Goal: Task Accomplishment & Management: Manage account settings

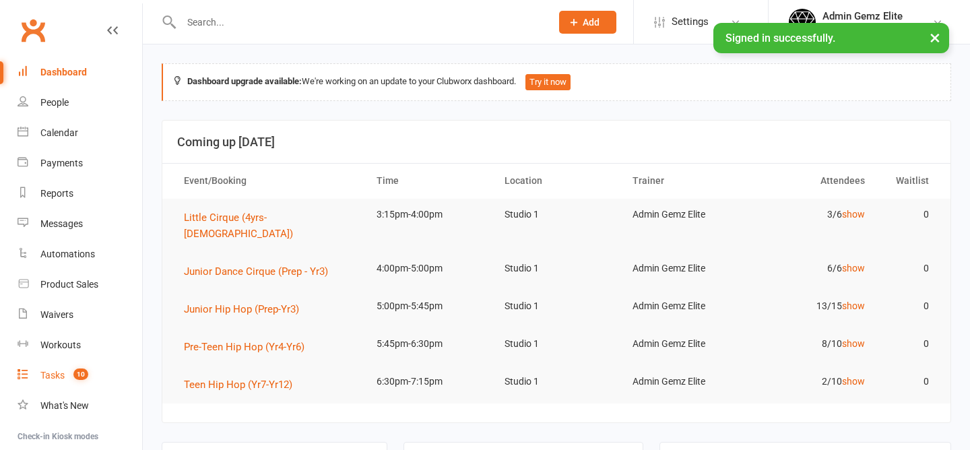
click at [63, 367] on link "Tasks 10" at bounding box center [80, 376] width 125 height 30
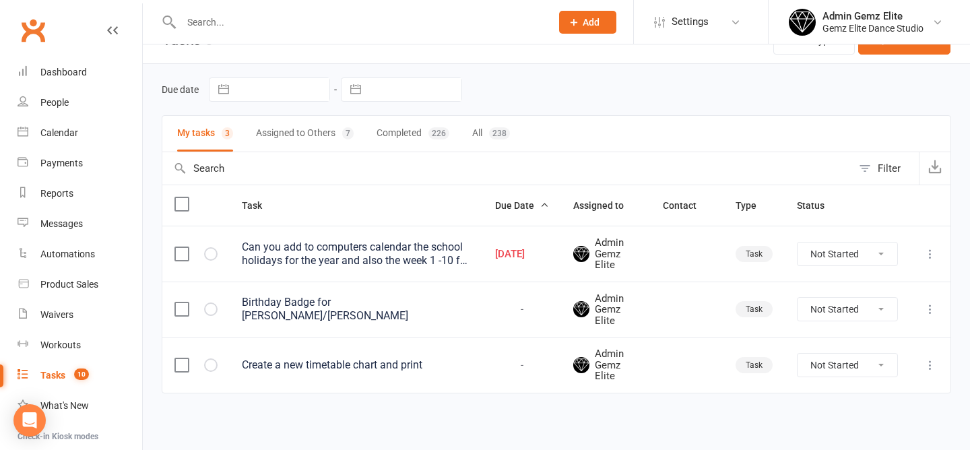
scroll to position [28, 0]
click at [330, 255] on div "Can you add to computers calendar the school holidays for the year and also the…" at bounding box center [356, 254] width 229 height 27
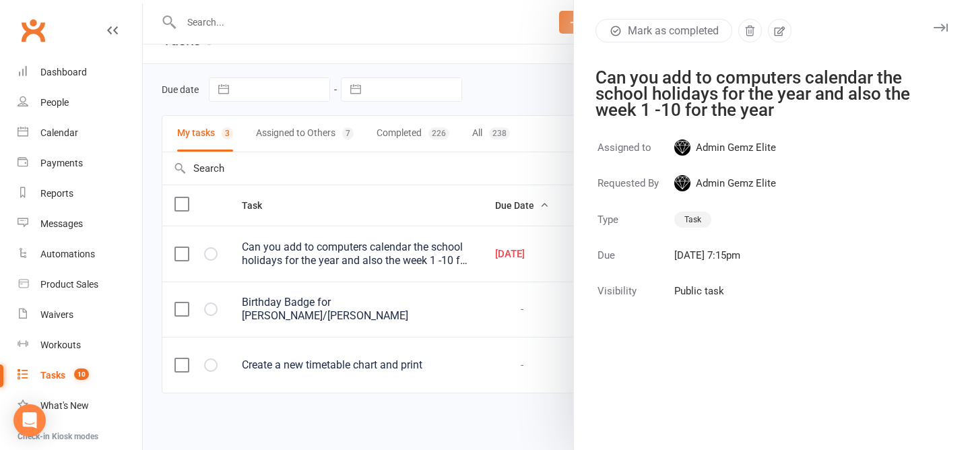
click at [327, 181] on div at bounding box center [556, 225] width 827 height 450
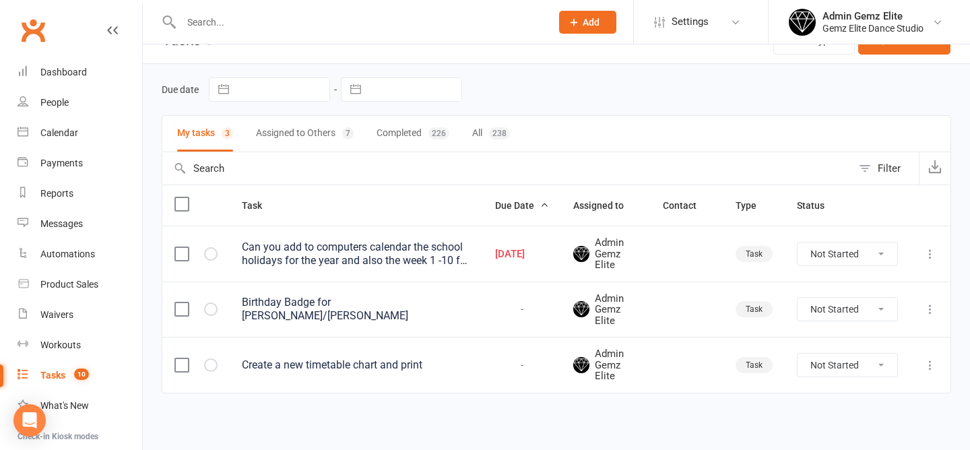
click at [367, 253] on div "Can you add to computers calendar the school holidays for the year and also the…" at bounding box center [356, 254] width 229 height 27
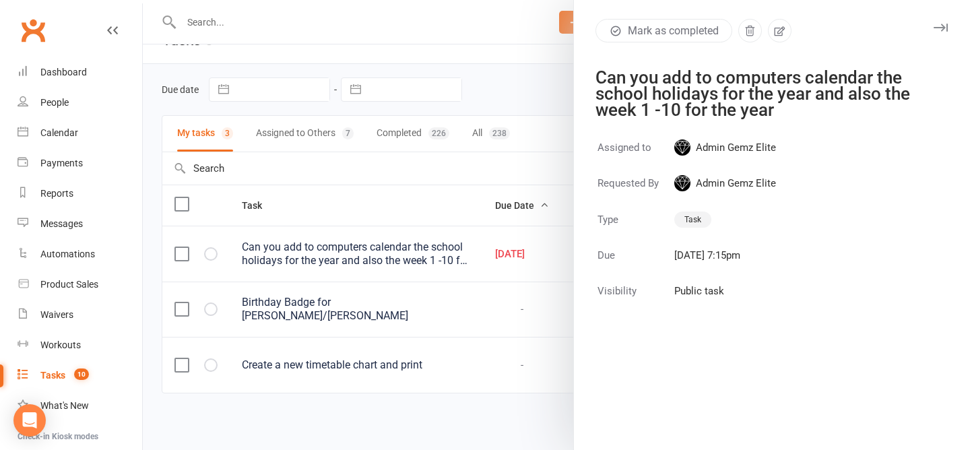
click at [513, 83] on div at bounding box center [556, 225] width 827 height 450
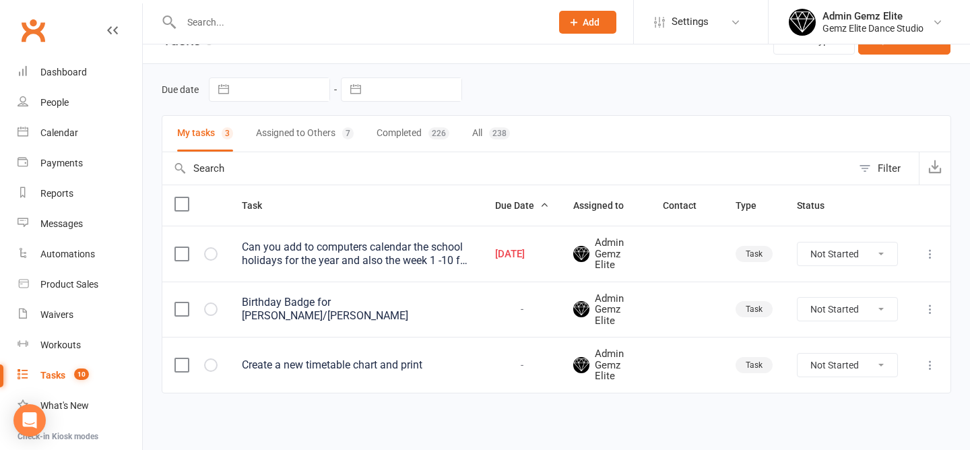
click at [259, 20] on input "text" at bounding box center [359, 22] width 365 height 19
paste input "[EMAIL_ADDRESS][DOMAIN_NAME]"
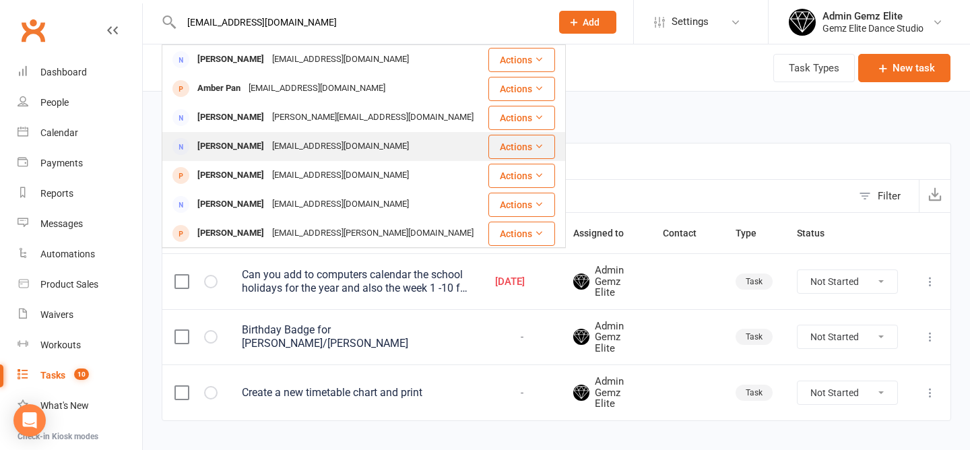
scroll to position [0, 0]
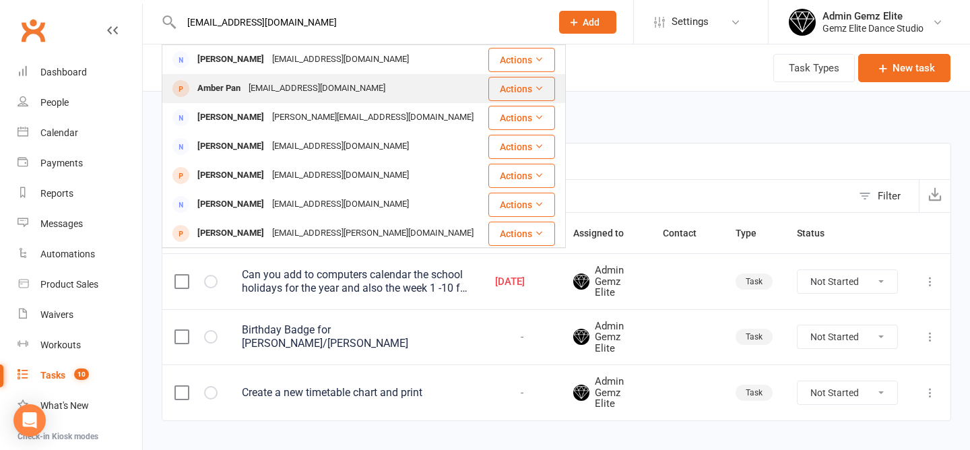
type input "[EMAIL_ADDRESS][DOMAIN_NAME]"
click at [387, 96] on div "Amber Pan jinnawqh2014@gmail.com" at bounding box center [325, 89] width 324 height 28
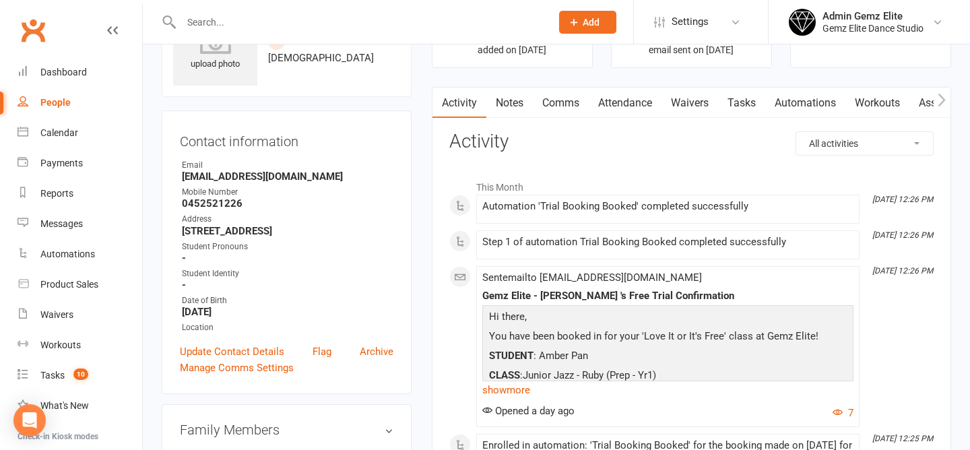
scroll to position [80, 0]
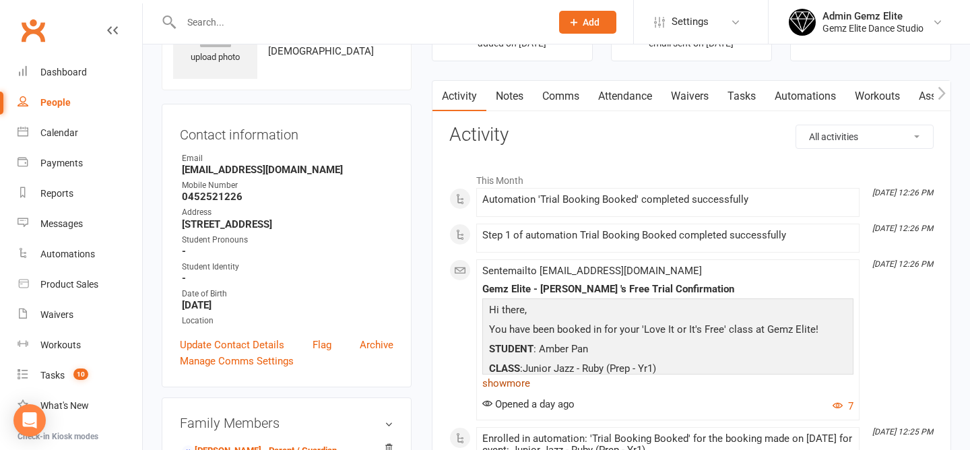
click at [504, 383] on link "show more" at bounding box center [667, 383] width 371 height 19
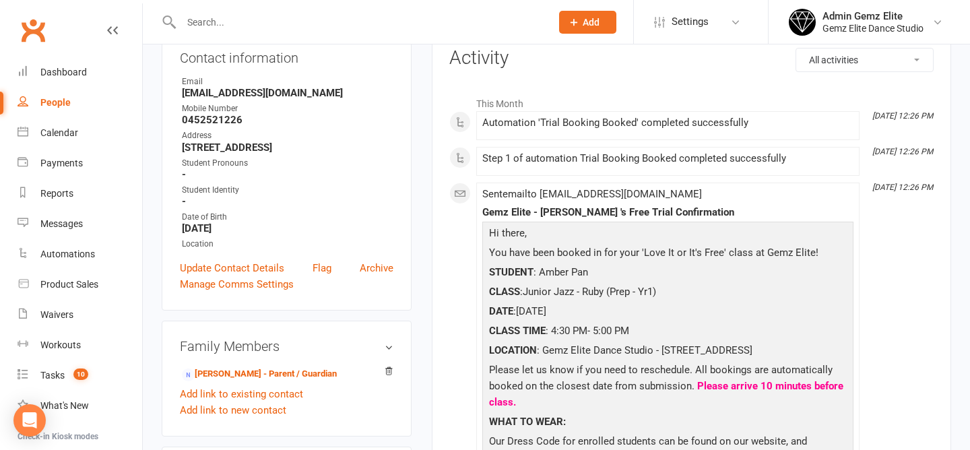
scroll to position [165, 0]
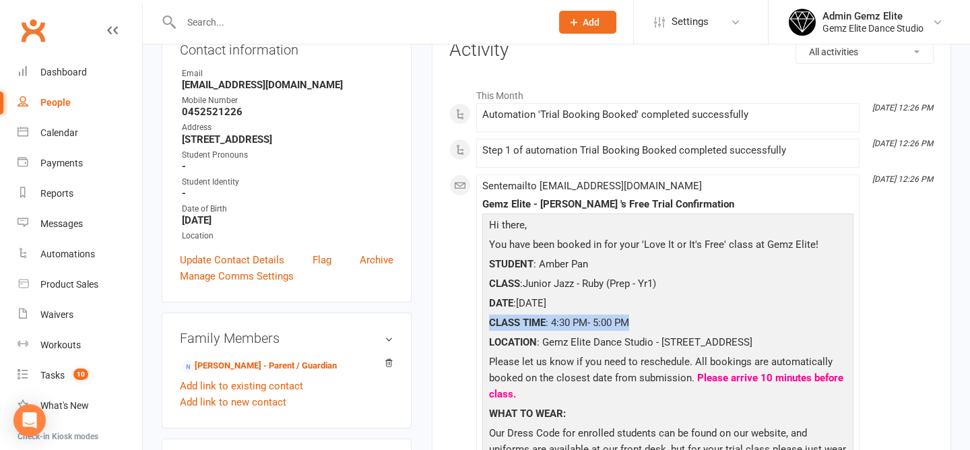
drag, startPoint x: 659, startPoint y: 319, endPoint x: 552, endPoint y: 315, distance: 107.2
click at [552, 315] on p "CLASS TIME : 4:30 PM- 5:00 PM" at bounding box center [668, 325] width 365 height 20
click at [564, 323] on p "CLASS TIME : 4:30 PM- 5:00 PM" at bounding box center [668, 325] width 365 height 20
click at [595, 307] on p "DATE :August 18, 2025" at bounding box center [668, 305] width 365 height 20
click at [666, 330] on p "CLASS TIME : 4:30 PM- 5:00 PM" at bounding box center [668, 325] width 365 height 20
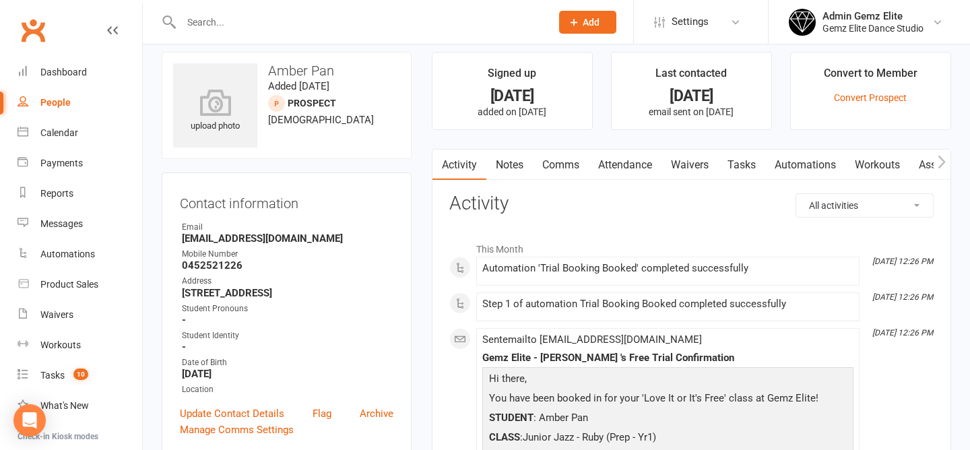
scroll to position [10, 0]
click at [514, 165] on link "Notes" at bounding box center [510, 166] width 46 height 31
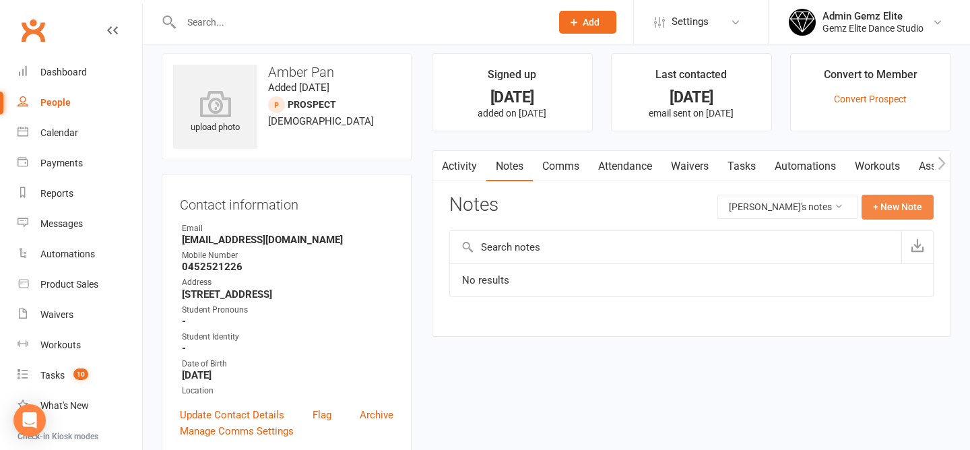
click at [903, 212] on button "+ New Note" at bounding box center [898, 207] width 72 height 24
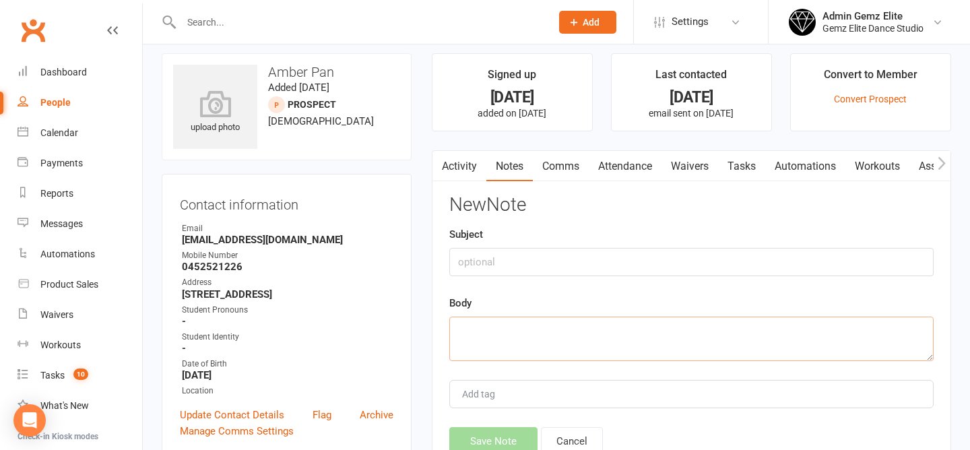
click at [546, 345] on textarea at bounding box center [691, 339] width 485 height 44
paste textarea "Hi, There Thank you so much for arranging the booking. Although Amber will only…"
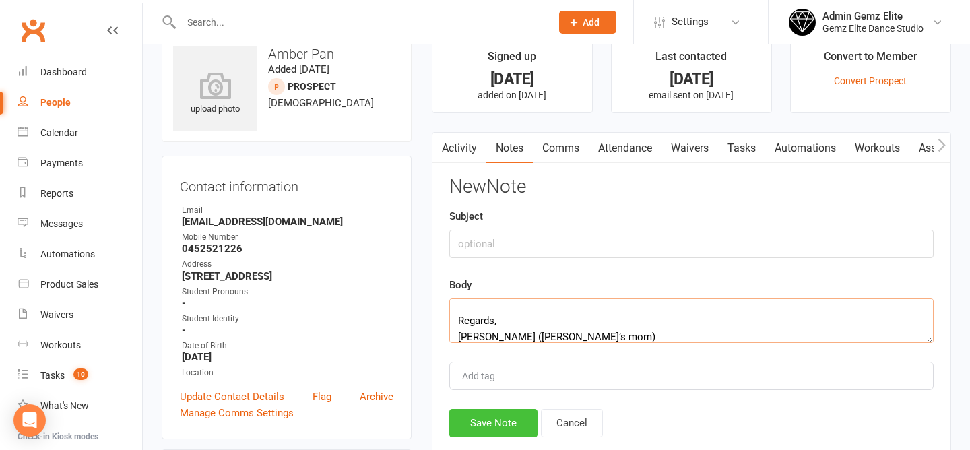
type textarea "Hi, There Thank you so much for arranging the booking. Although Amber will only…"
click at [485, 423] on button "Save Note" at bounding box center [493, 423] width 88 height 28
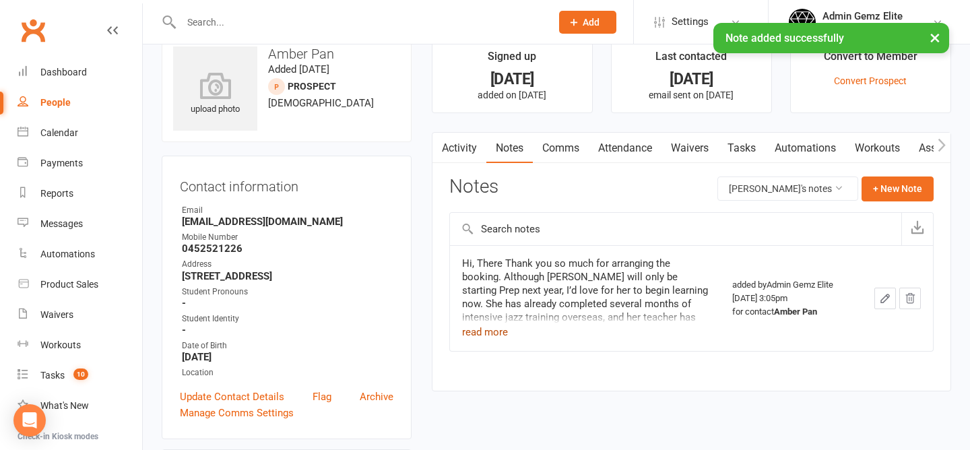
click at [481, 333] on button "read more" at bounding box center [485, 332] width 46 height 16
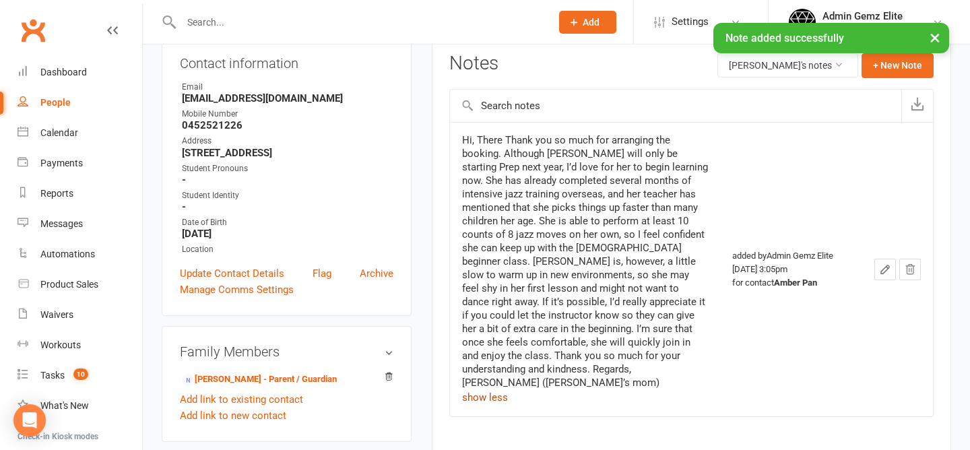
scroll to position [152, 0]
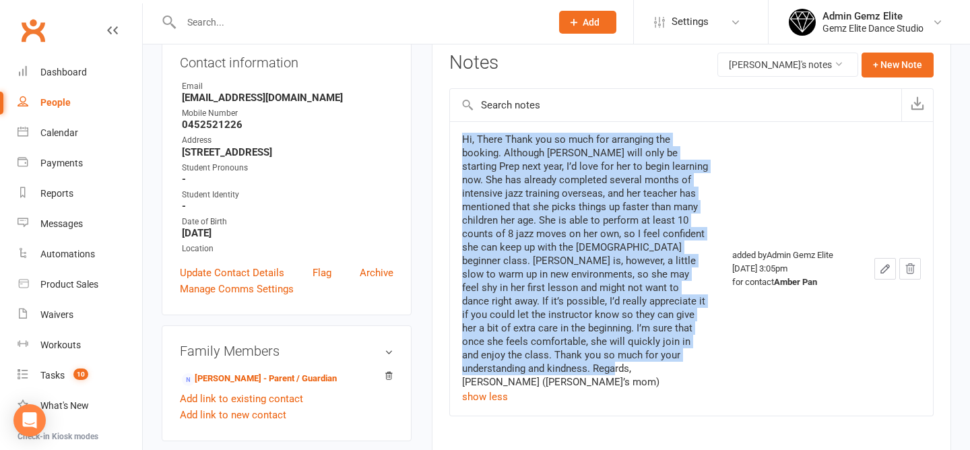
drag, startPoint x: 604, startPoint y: 386, endPoint x: 443, endPoint y: 158, distance: 278.6
click at [443, 158] on div "Activity Notes Comms Attendance Waivers Tasks Automations Workouts Assessments …" at bounding box center [692, 232] width 520 height 448
click at [458, 218] on td "Hi, There Thank you so much for arranging the booking. Although Amber will only…" at bounding box center [585, 268] width 270 height 294
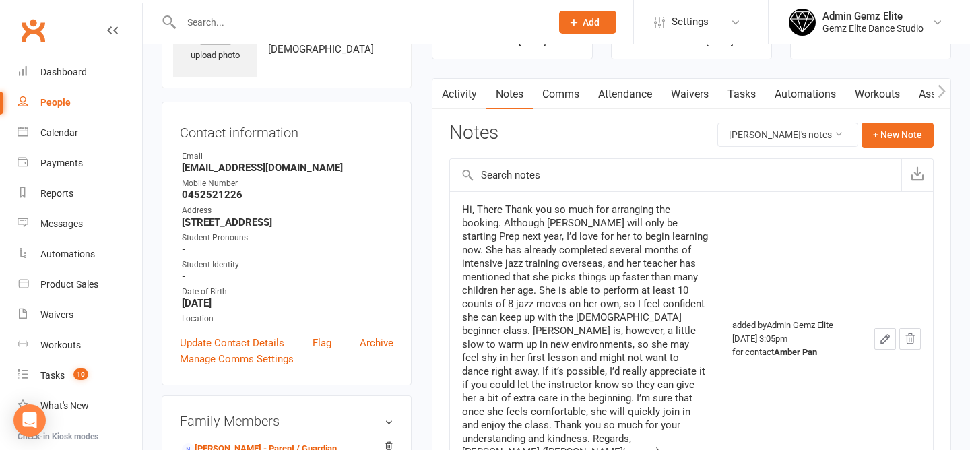
scroll to position [86, 0]
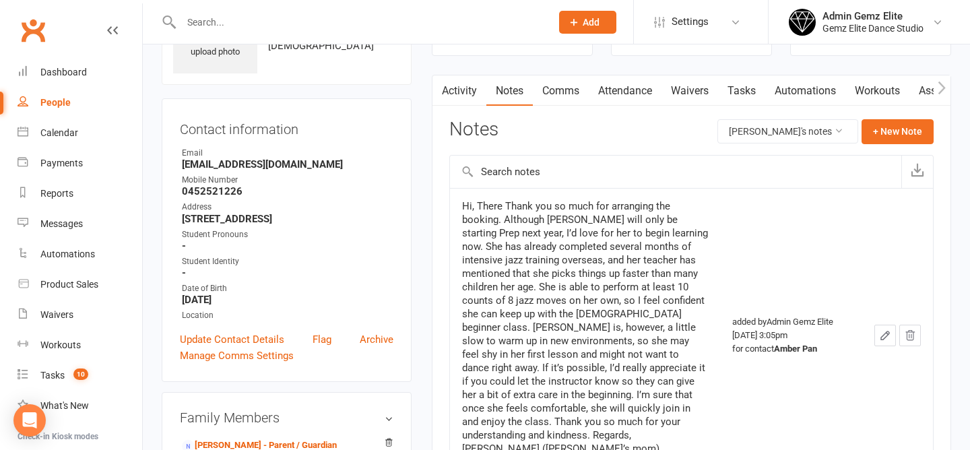
click at [454, 93] on link "Activity" at bounding box center [460, 90] width 54 height 31
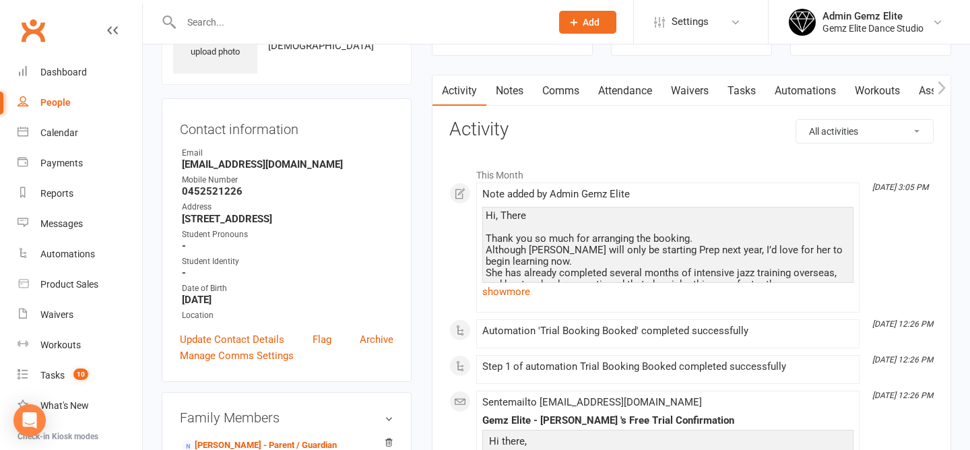
click at [557, 96] on link "Comms" at bounding box center [561, 90] width 56 height 31
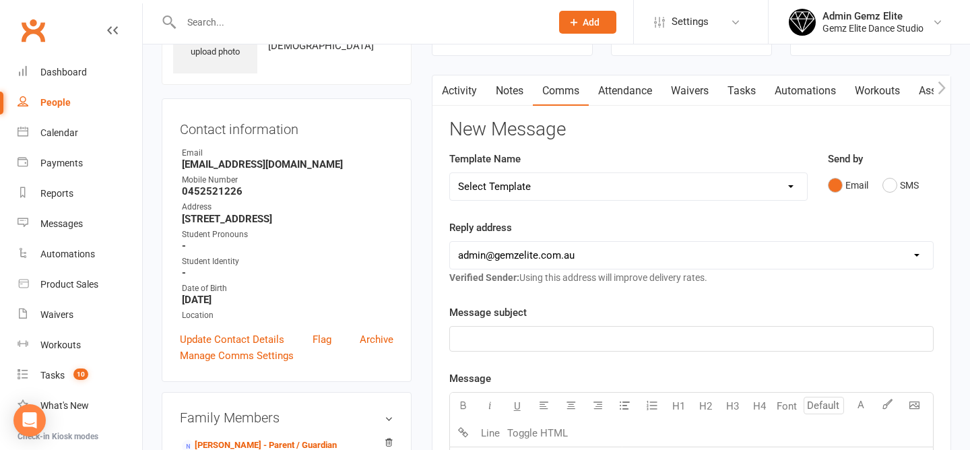
scroll to position [88, 0]
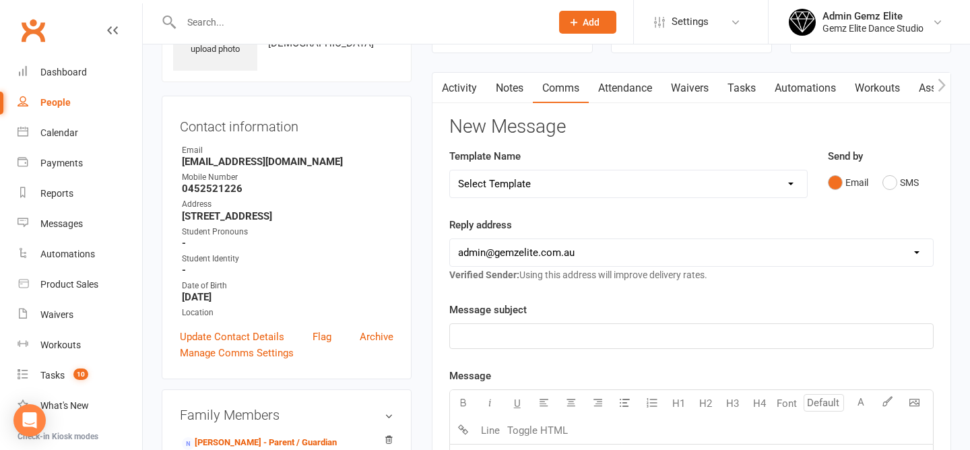
click at [635, 82] on link "Attendance" at bounding box center [625, 88] width 73 height 31
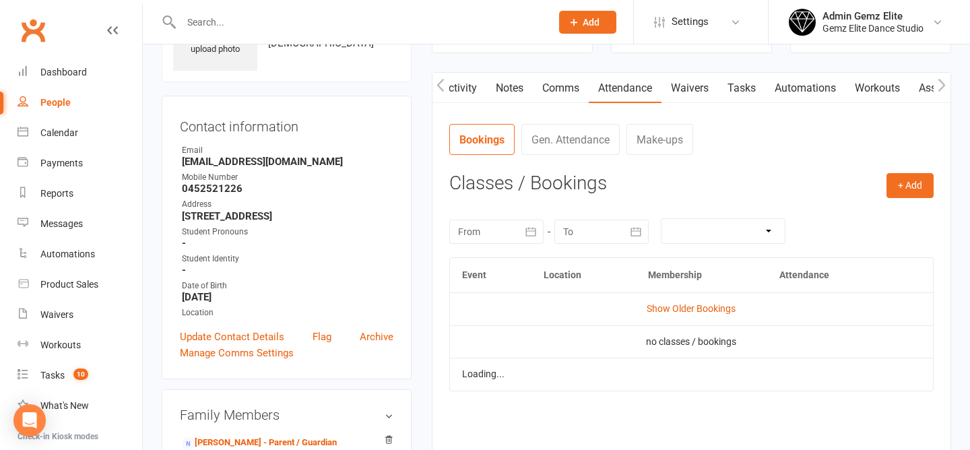
scroll to position [0, 1]
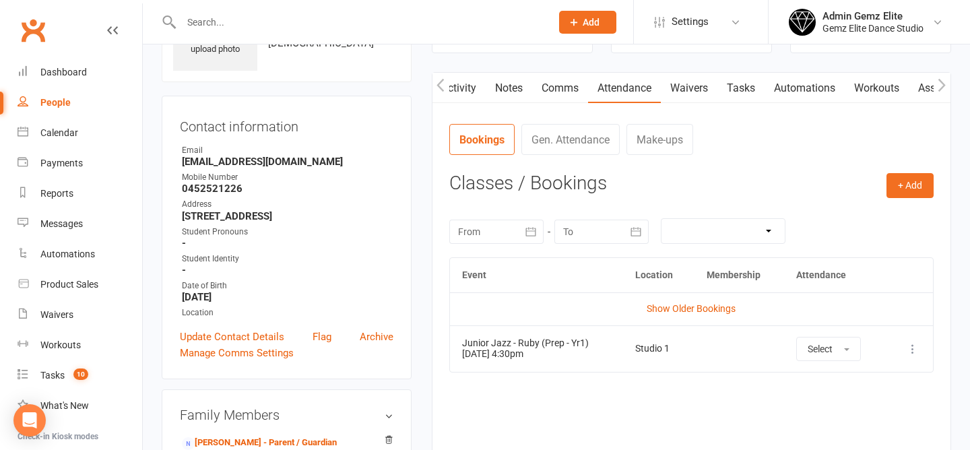
click at [561, 85] on link "Comms" at bounding box center [560, 88] width 56 height 31
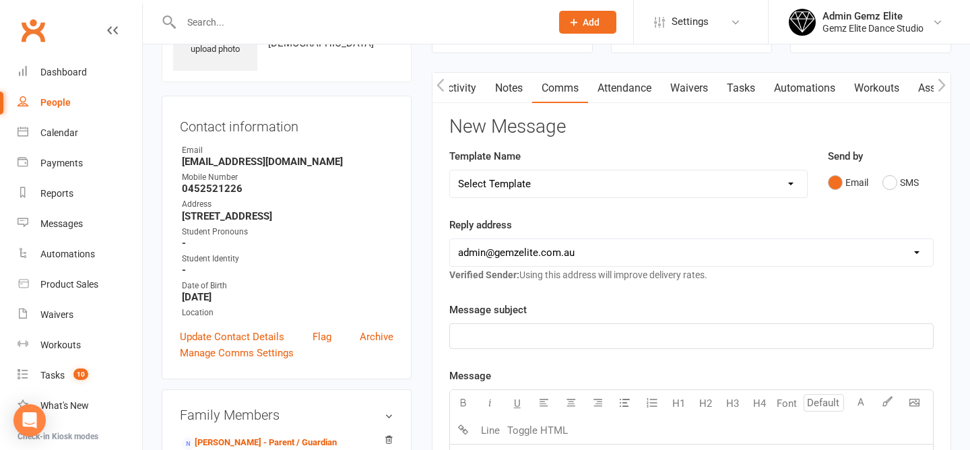
click at [505, 328] on p "﻿" at bounding box center [691, 336] width 467 height 16
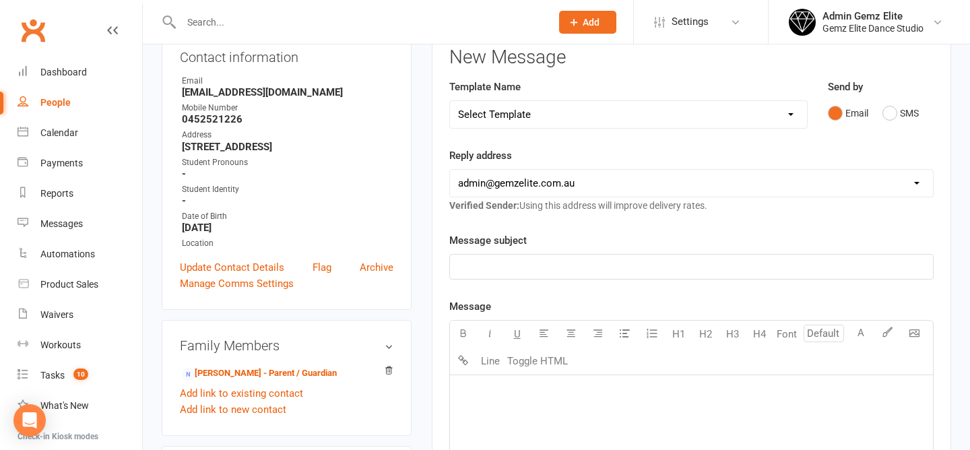
scroll to position [181, 0]
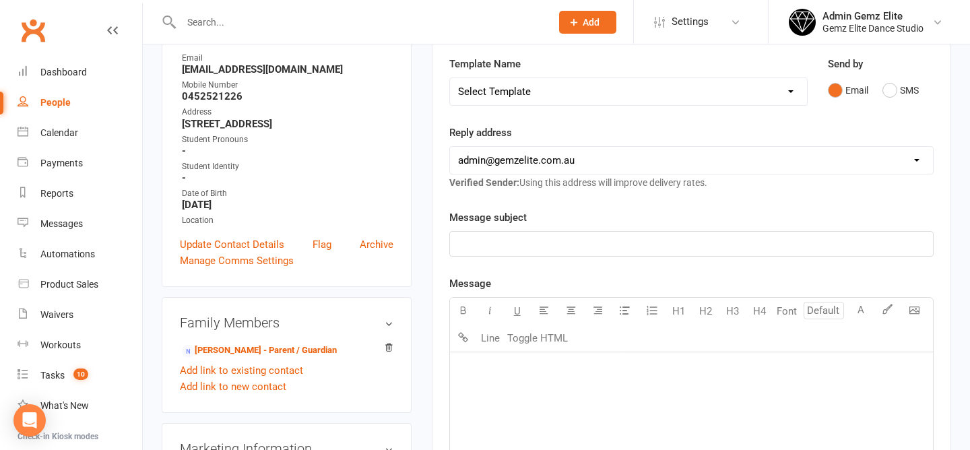
click at [508, 239] on p "﻿" at bounding box center [691, 244] width 467 height 16
click at [543, 246] on p "Trial Junior Jazz" at bounding box center [691, 244] width 467 height 16
click at [462, 371] on p "﻿" at bounding box center [691, 369] width 467 height 16
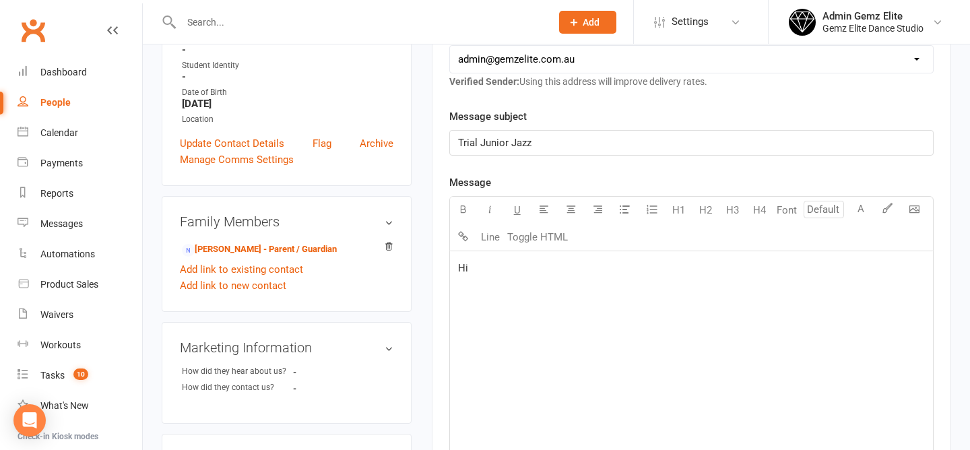
scroll to position [286, 0]
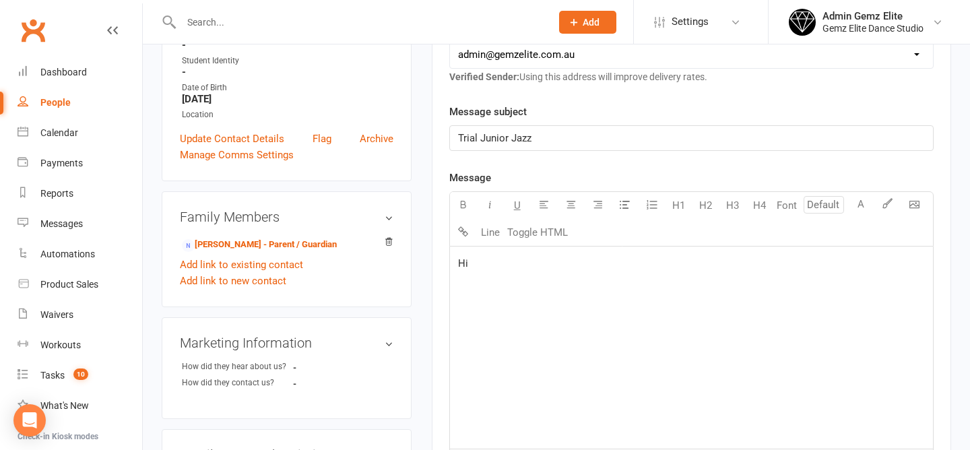
click at [513, 271] on p "Hi" at bounding box center [691, 263] width 467 height 16
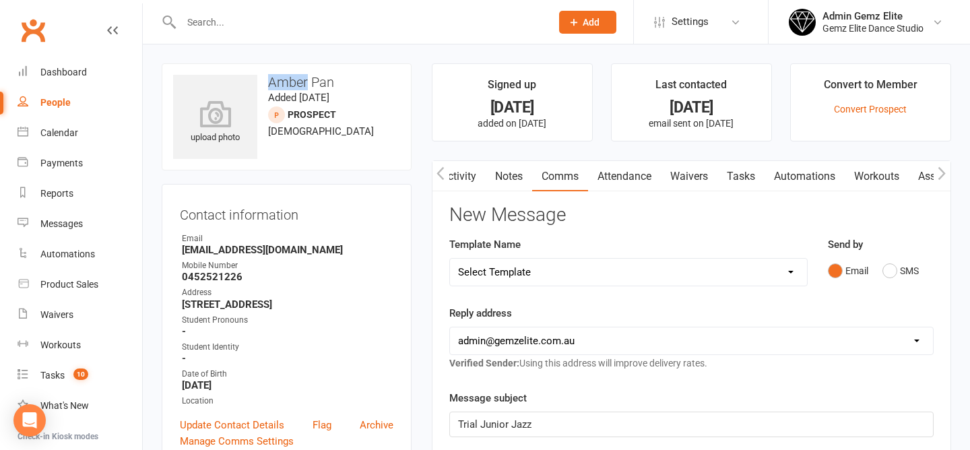
drag, startPoint x: 307, startPoint y: 84, endPoint x: 266, endPoint y: 83, distance: 41.1
click at [266, 84] on h3 "Amber Pan" at bounding box center [286, 82] width 227 height 15
copy h3 "Amber"
click at [410, 238] on div "Contact information Owner Email jinnawqh2014@gmail.com Mobile Number 0452521226…" at bounding box center [287, 326] width 250 height 284
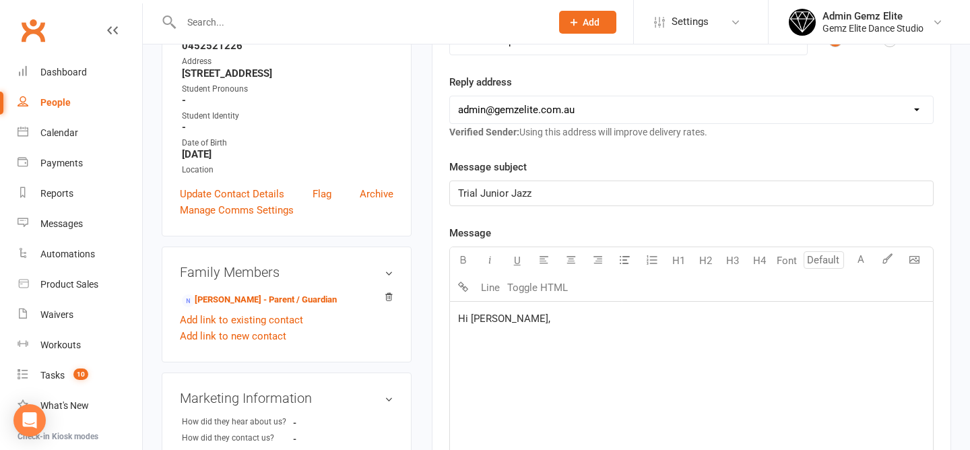
scroll to position [240, 0]
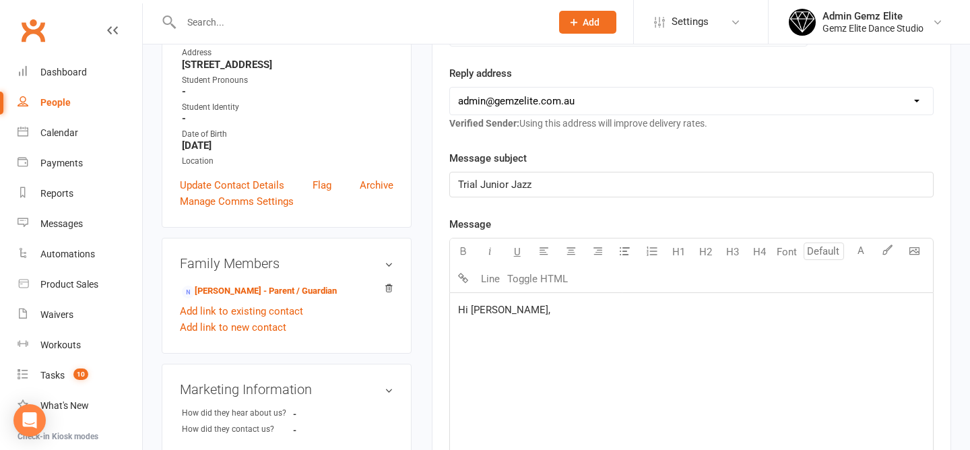
click at [527, 350] on p "﻿" at bounding box center [691, 352] width 467 height 16
click at [472, 333] on p "﻿" at bounding box center [691, 331] width 467 height 16
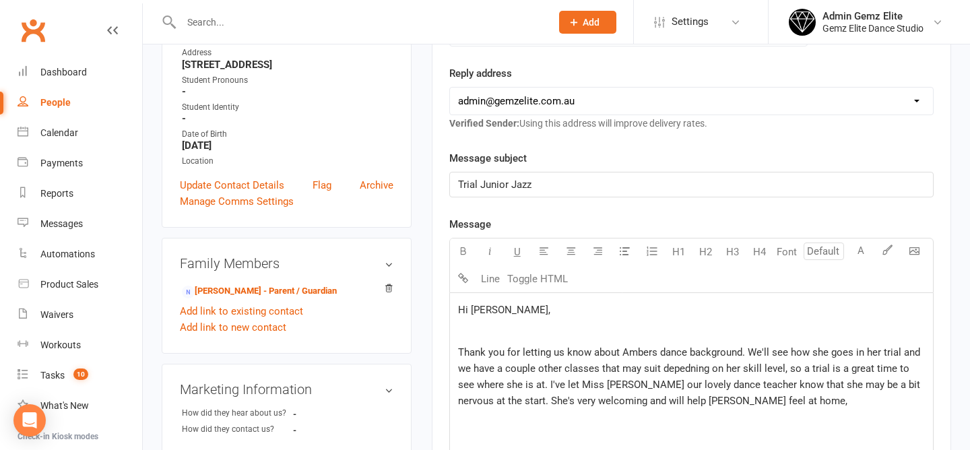
click at [757, 397] on p "Thank you for letting us know about Ambers dance background. We'll see how she …" at bounding box center [691, 376] width 467 height 65
click at [749, 411] on div "Hi Jinna, ﻿ Thank you for letting us know about Ambers dance background. We'll …" at bounding box center [691, 394] width 483 height 202
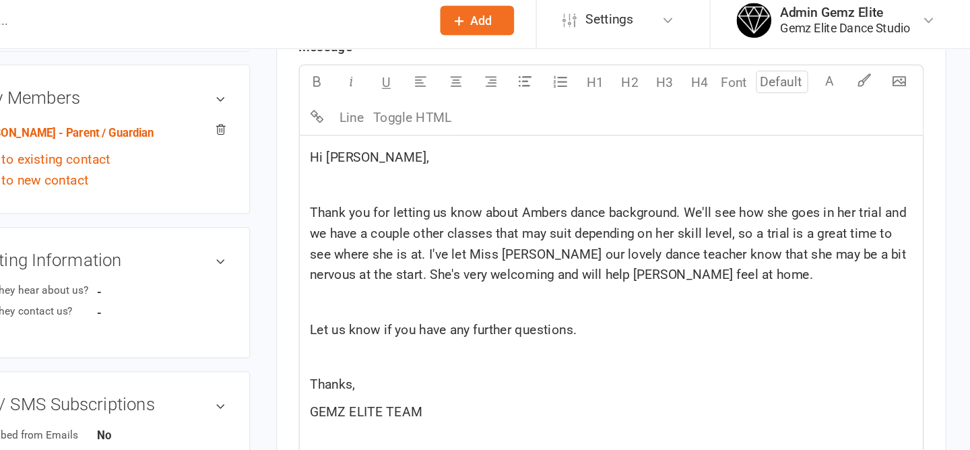
scroll to position [406, 0]
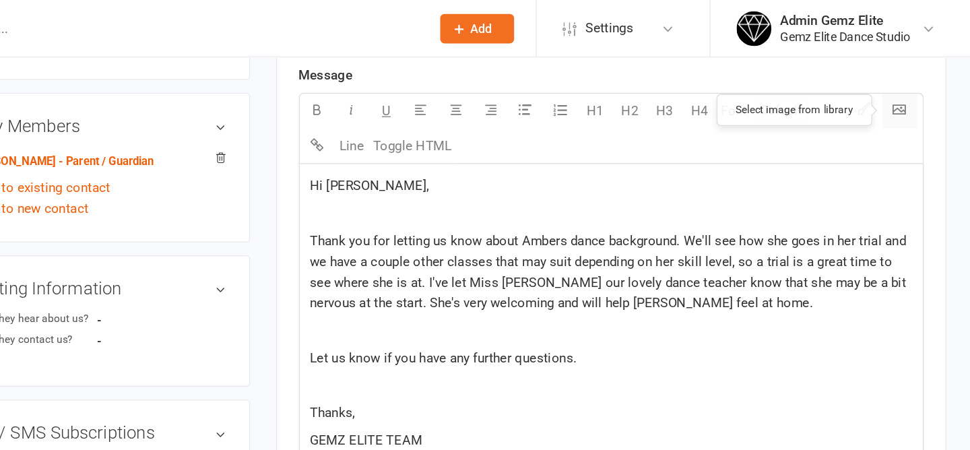
click at [916, 85] on body "Prospect Member Non-attending contact Class / event Appointment Task Membership…" at bounding box center [485, 188] width 970 height 1181
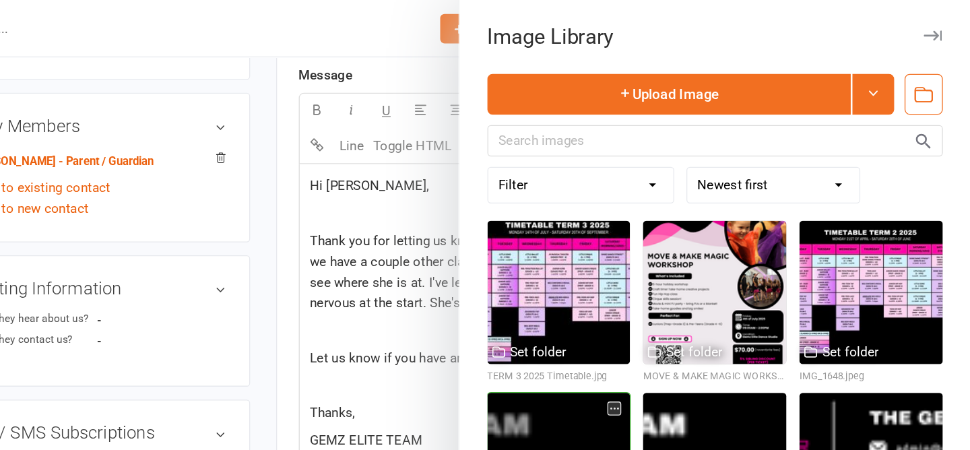
scroll to position [86, 0]
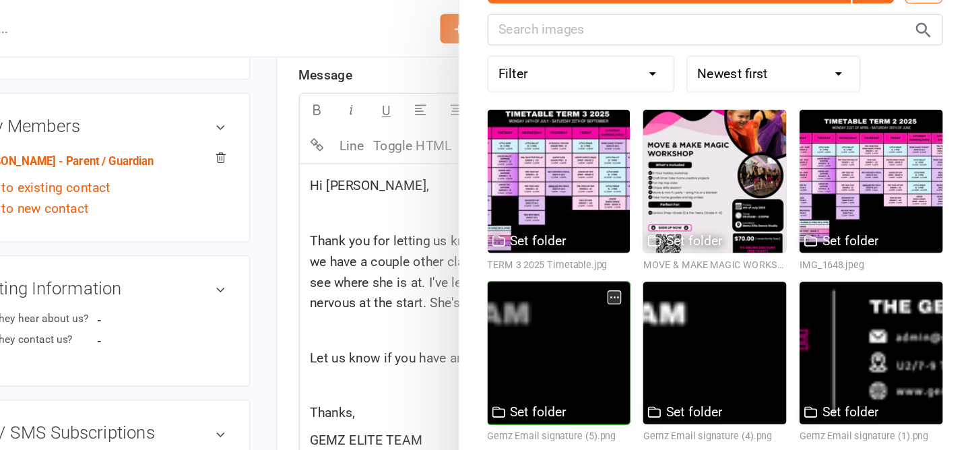
click at [644, 274] on div at bounding box center [651, 273] width 111 height 111
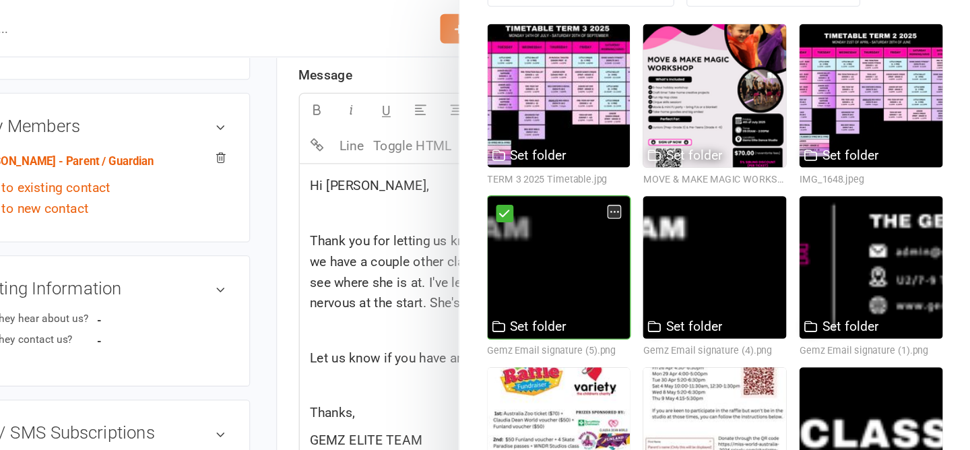
scroll to position [335, 0]
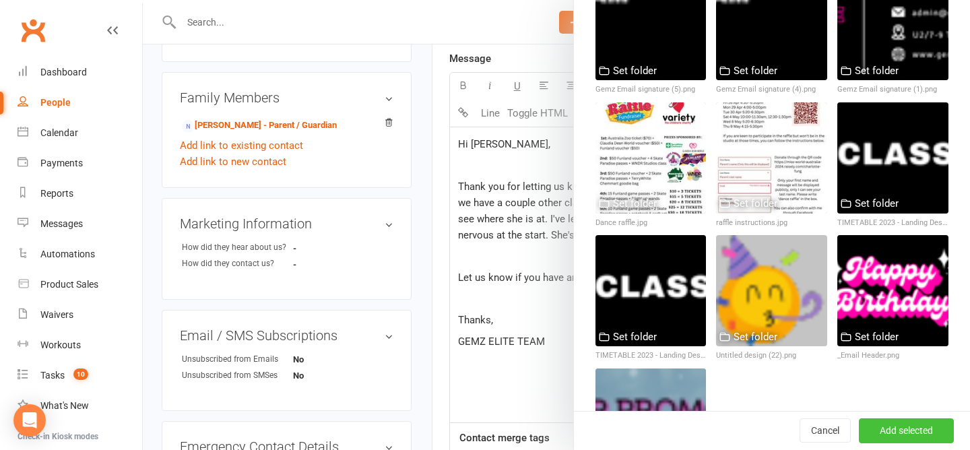
click at [910, 431] on button "Add selected" at bounding box center [906, 431] width 95 height 24
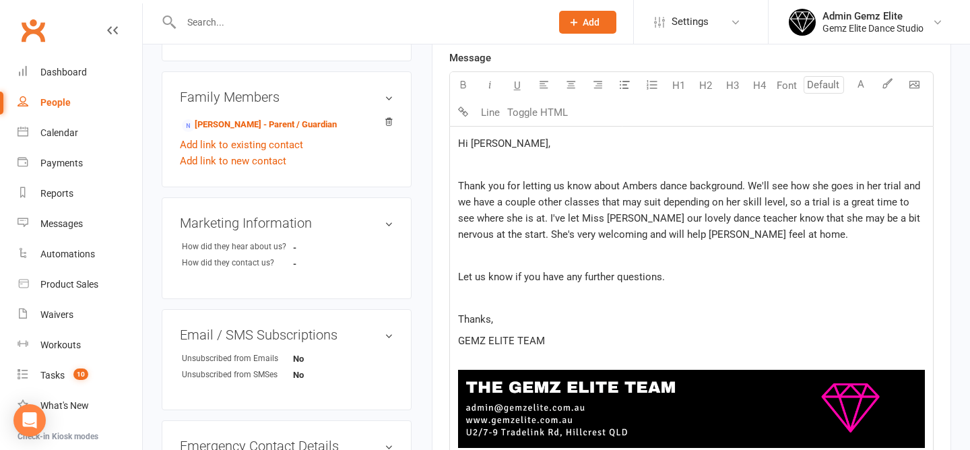
scroll to position [410, 0]
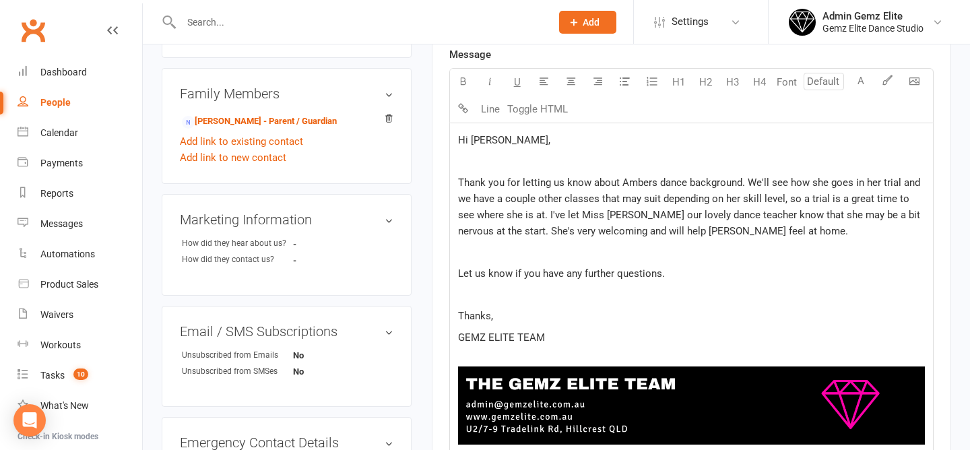
click at [606, 216] on span "Thank you for letting us know about Ambers dance background. We'll see how she …" at bounding box center [690, 207] width 465 height 61
click at [719, 215] on span "Thank you for letting us know about Ambers dance background. We'll see how she …" at bounding box center [692, 207] width 468 height 61
click at [783, 242] on div "Hi Jinna, ﻿ Thank you for letting us know about Ambers dance background. We'll …" at bounding box center [691, 320] width 483 height 394
click at [582, 342] on p "GEMZ ELITE TEAM" at bounding box center [691, 338] width 467 height 16
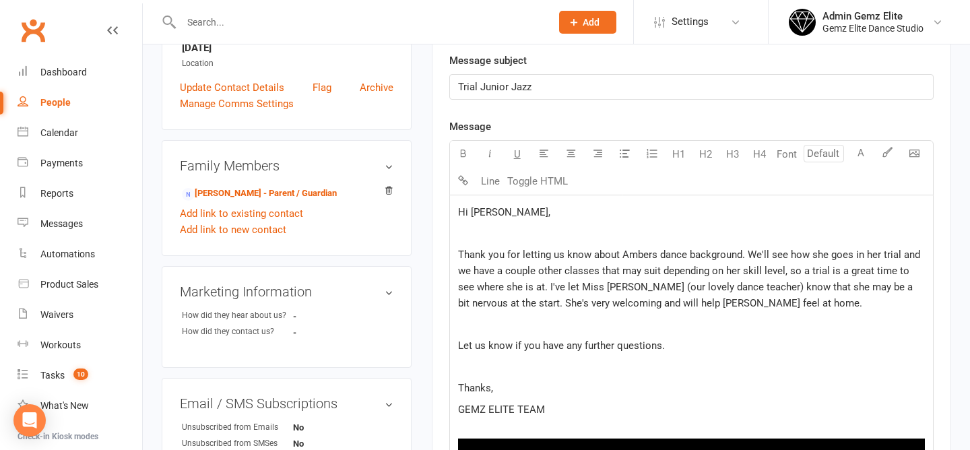
scroll to position [338, 0]
click at [788, 370] on p "﻿" at bounding box center [691, 366] width 467 height 16
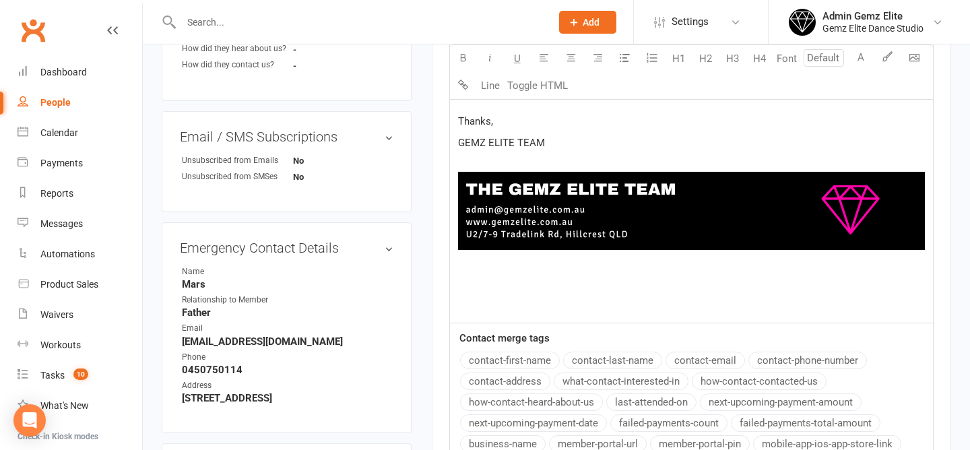
scroll to position [852, 0]
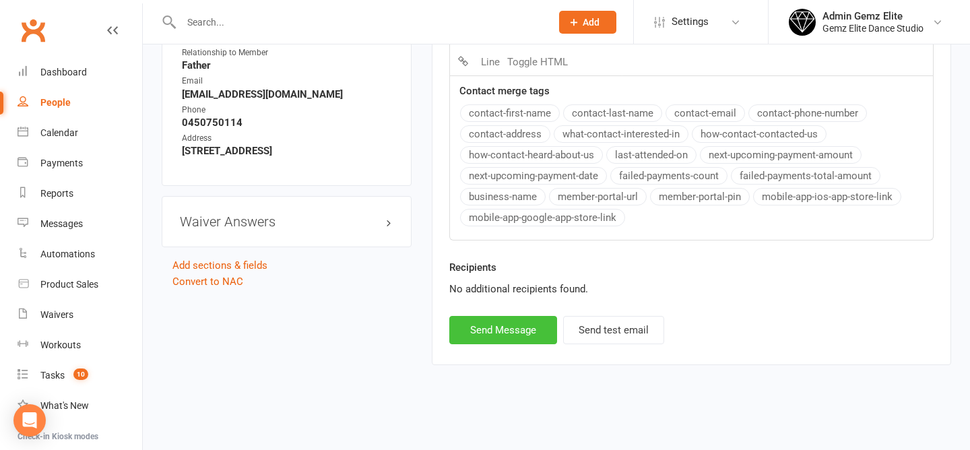
click at [501, 330] on button "Send Message" at bounding box center [503, 330] width 108 height 28
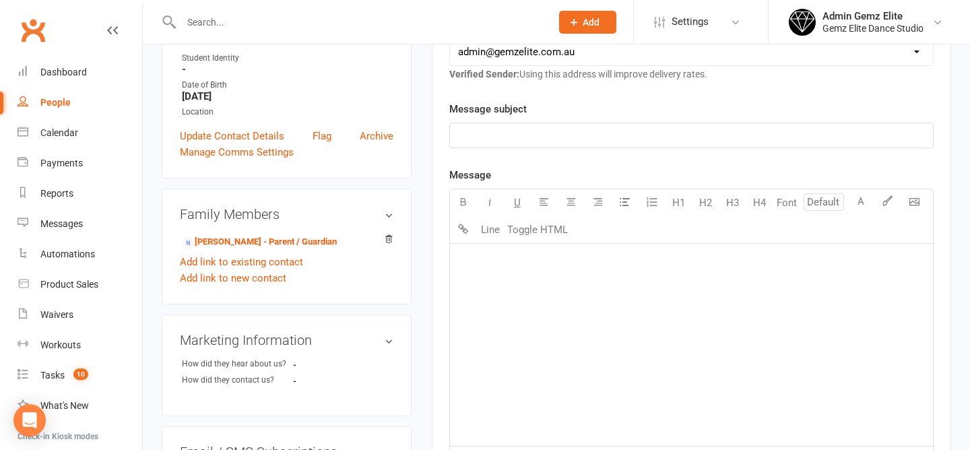
scroll to position [0, 0]
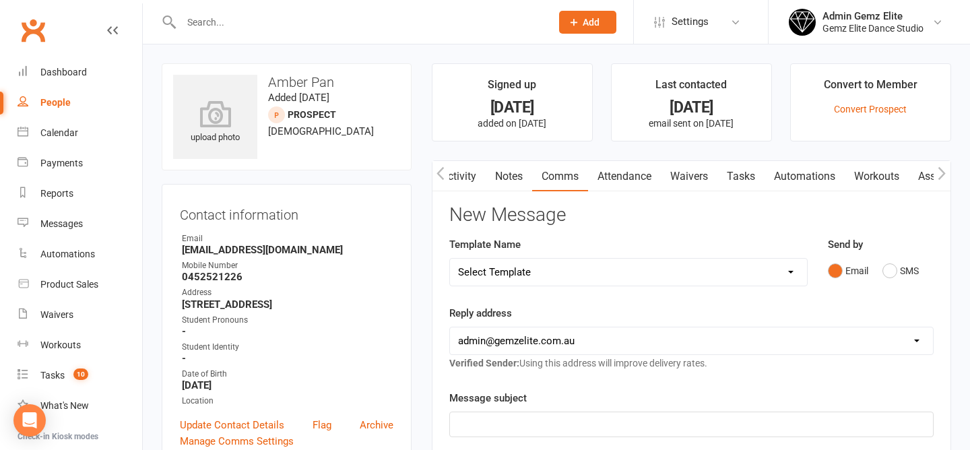
click at [460, 177] on link "Activity" at bounding box center [459, 176] width 54 height 31
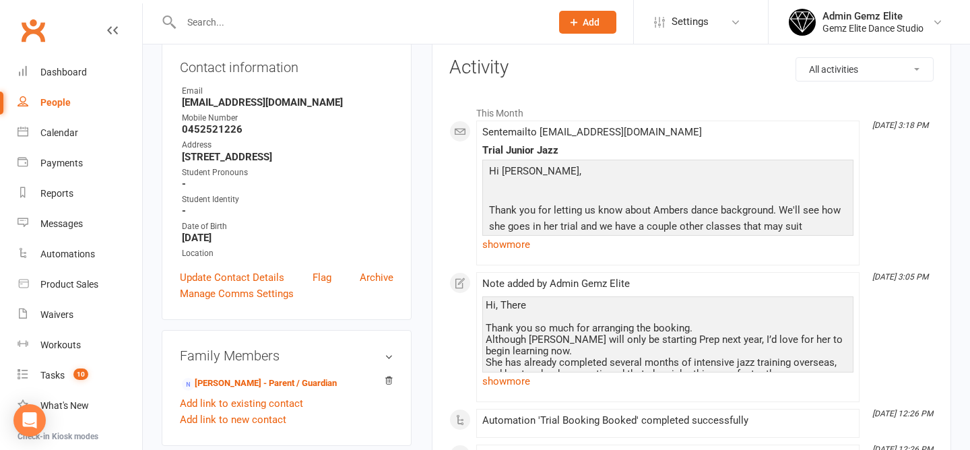
scroll to position [152, 0]
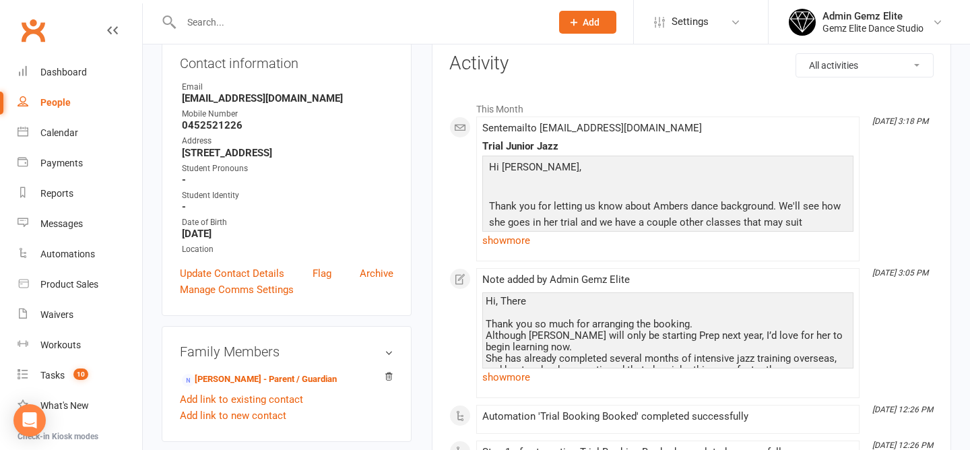
click at [525, 251] on div "Sent email to jinnawqh2014@gmail.com Trial Junior Jazz Hi Jinna, Thank you for …" at bounding box center [667, 189] width 371 height 133
click at [509, 237] on link "show more" at bounding box center [667, 240] width 371 height 19
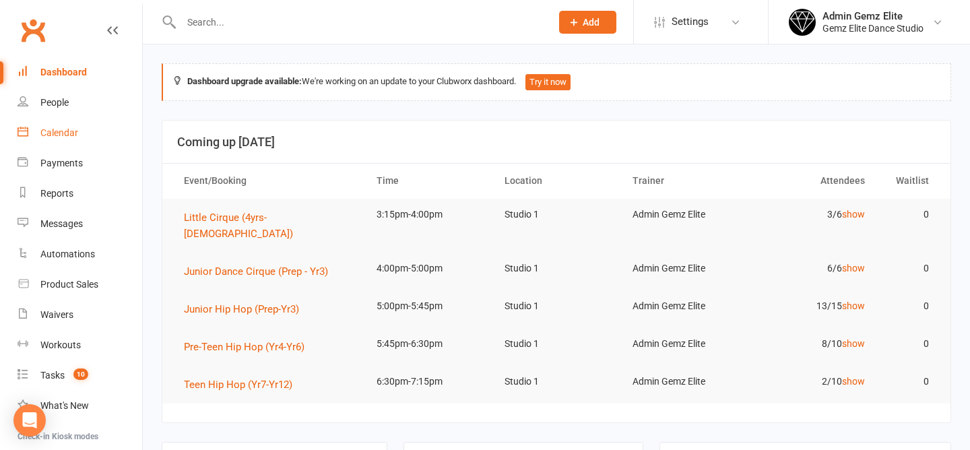
click at [56, 131] on div "Calendar" at bounding box center [59, 132] width 38 height 11
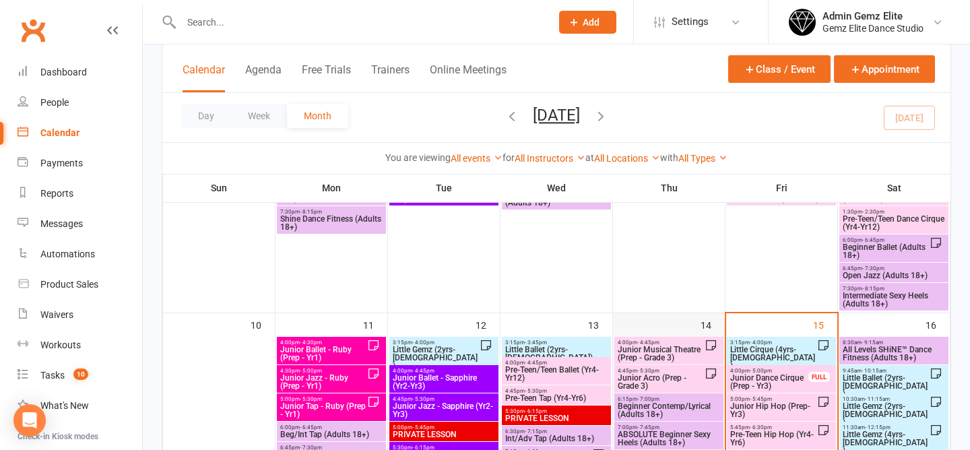
scroll to position [474, 0]
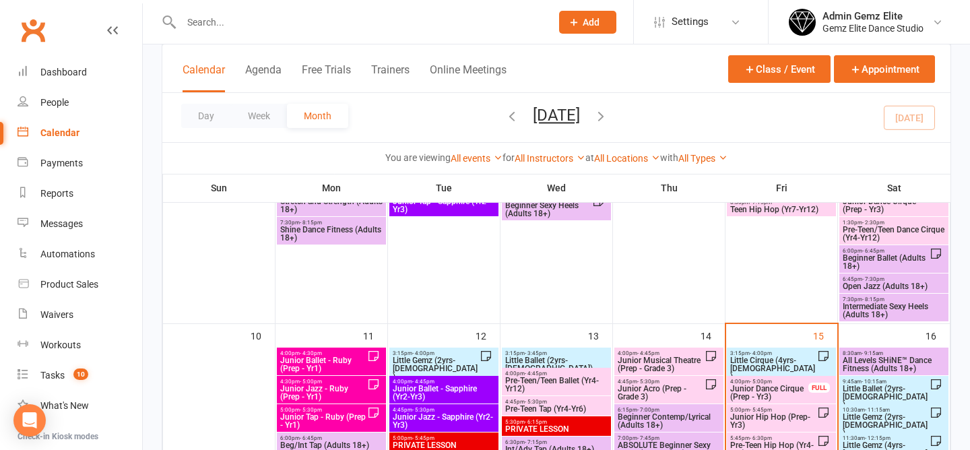
click at [774, 362] on span "Little Cirque (4yrs-5yrs old)" at bounding box center [774, 368] width 88 height 24
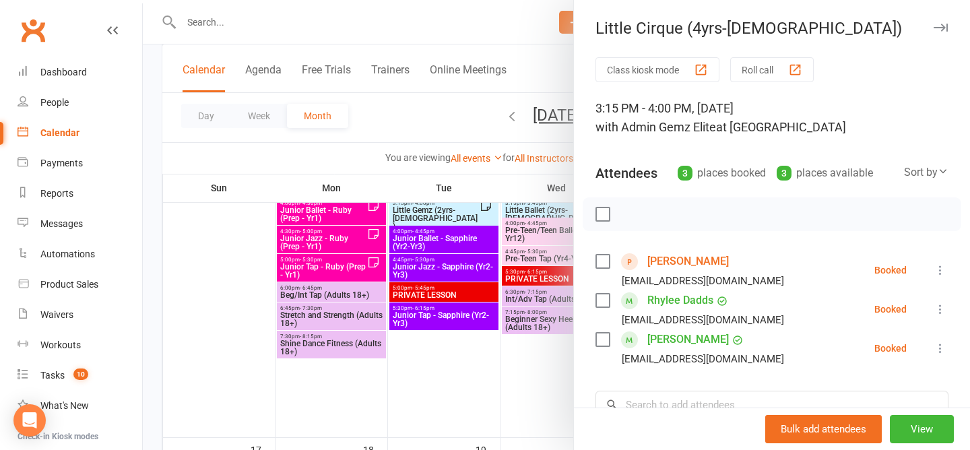
scroll to position [626, 0]
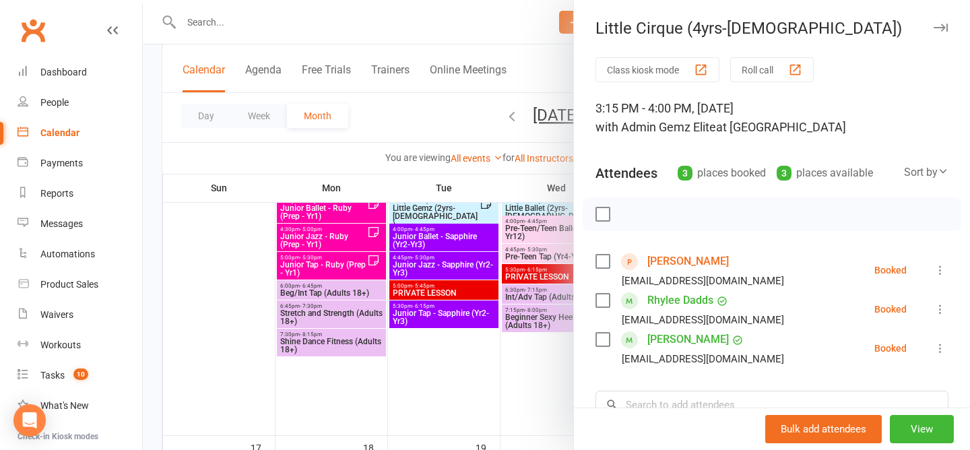
click at [443, 115] on div at bounding box center [556, 225] width 827 height 450
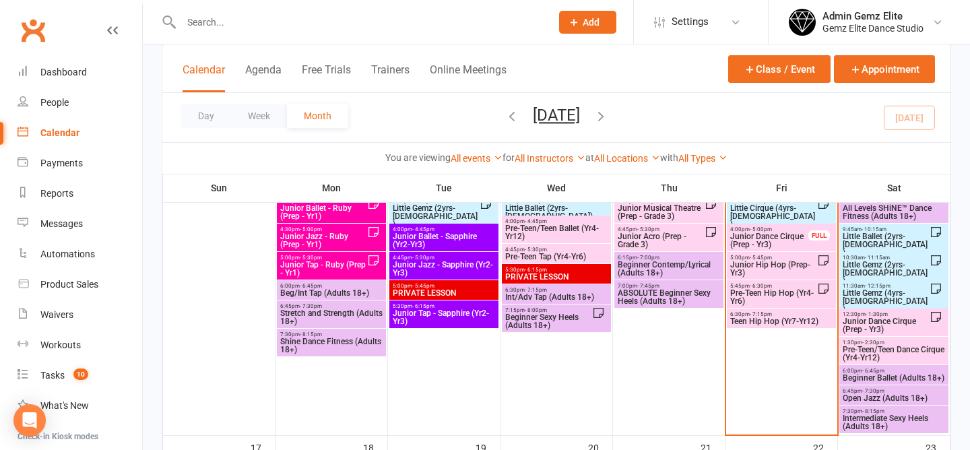
click at [770, 265] on span "Junior Hip Hop (Prep-Yr3)" at bounding box center [774, 269] width 88 height 16
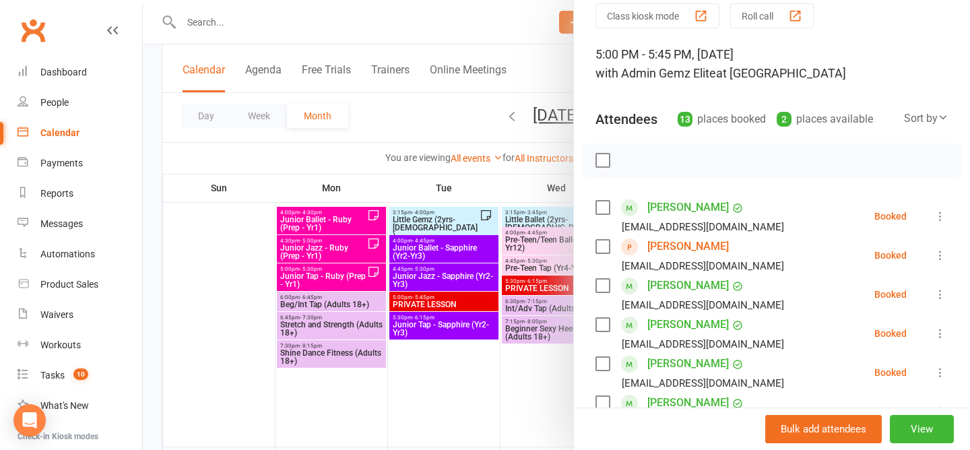
scroll to position [0, 0]
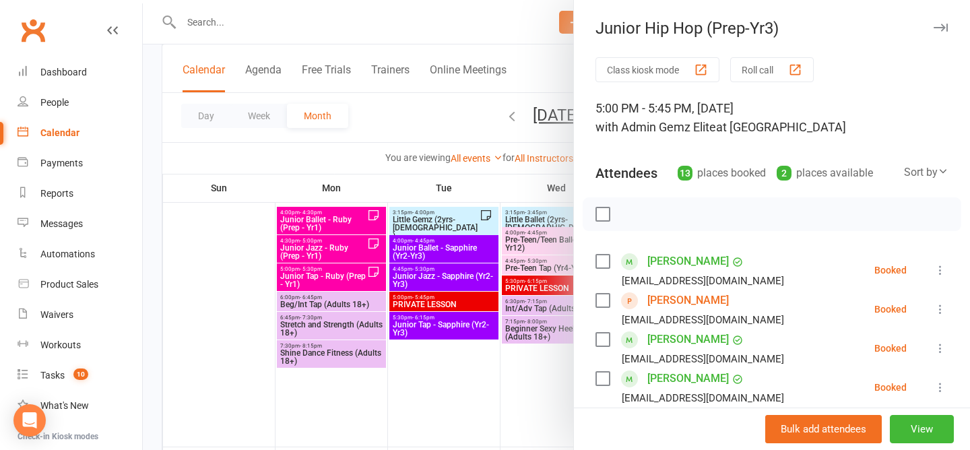
click at [435, 123] on div at bounding box center [556, 225] width 827 height 450
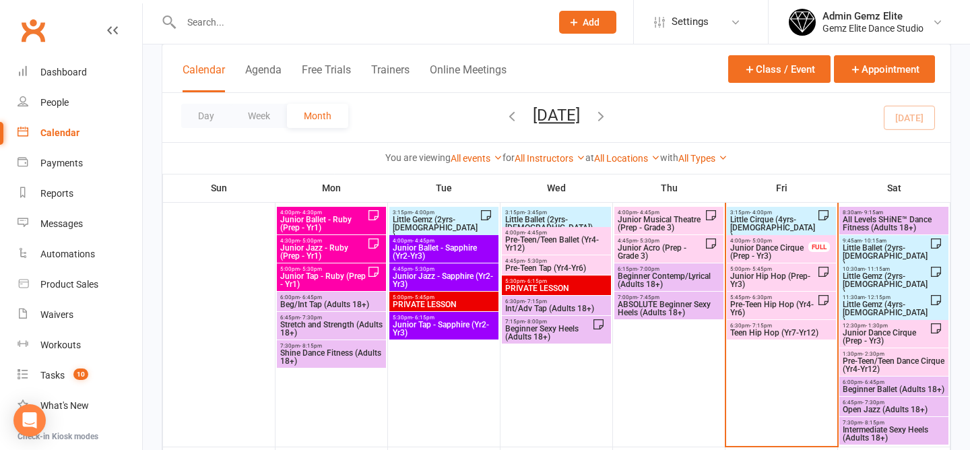
click at [765, 248] on span "Junior Dance Cirque (Prep - Yr3)" at bounding box center [770, 252] width 80 height 16
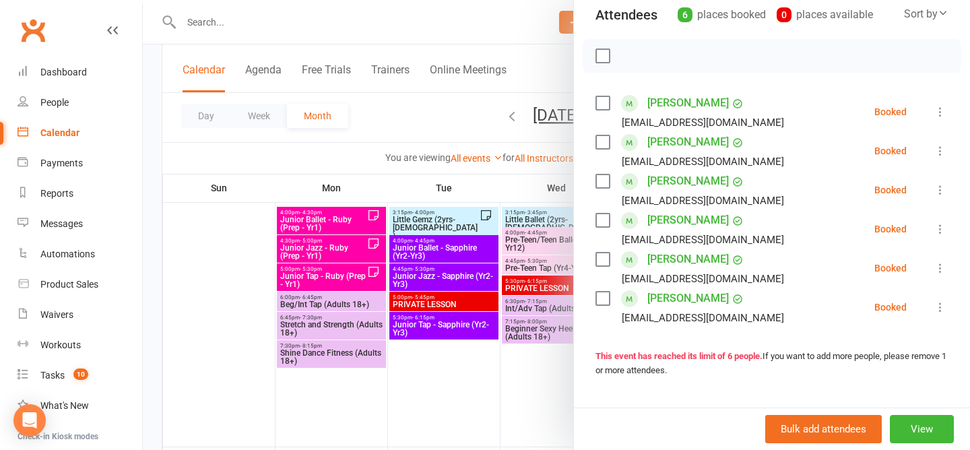
scroll to position [164, 0]
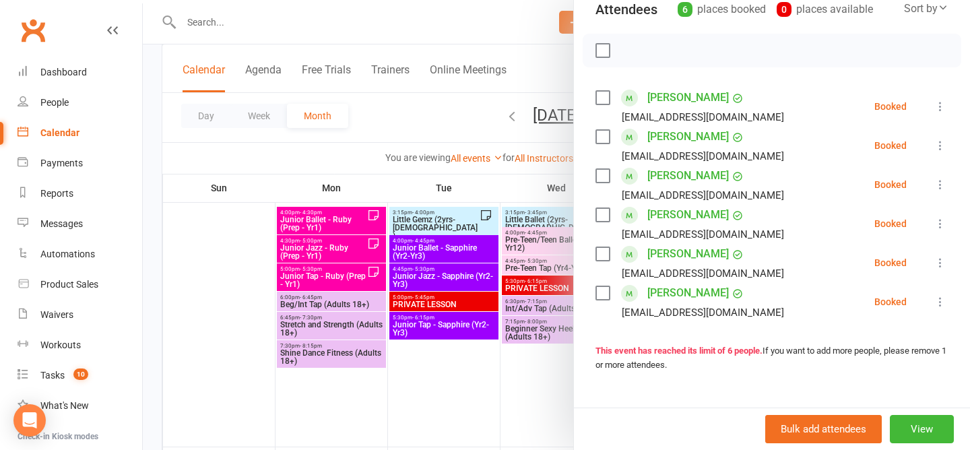
click at [451, 122] on div at bounding box center [556, 225] width 827 height 450
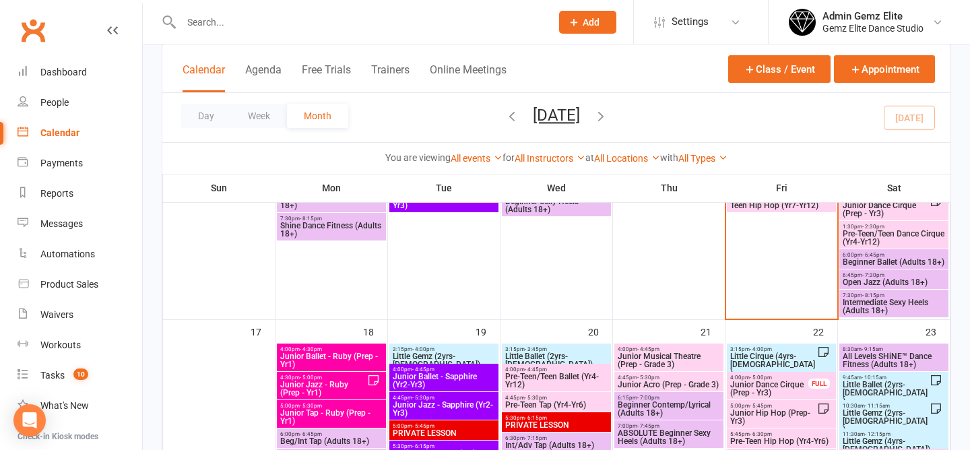
scroll to position [804, 0]
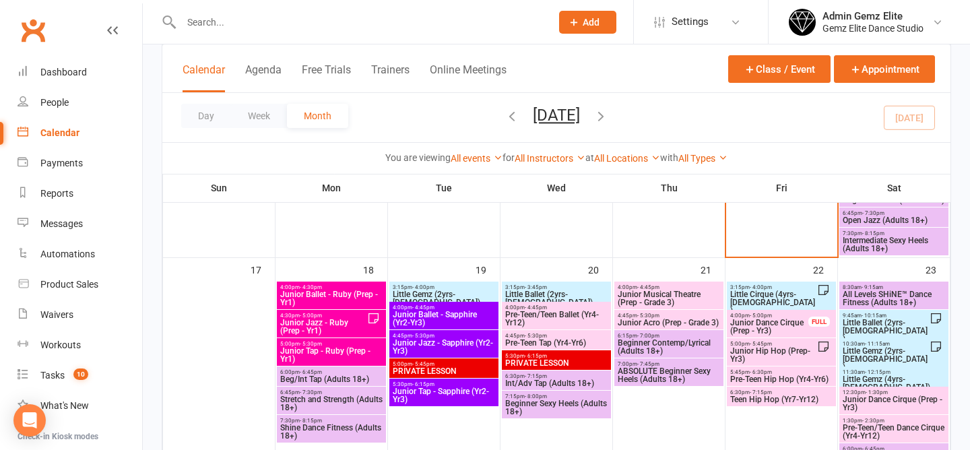
click at [762, 319] on span "Junior Dance Cirque (Prep - Yr3)" at bounding box center [770, 327] width 80 height 16
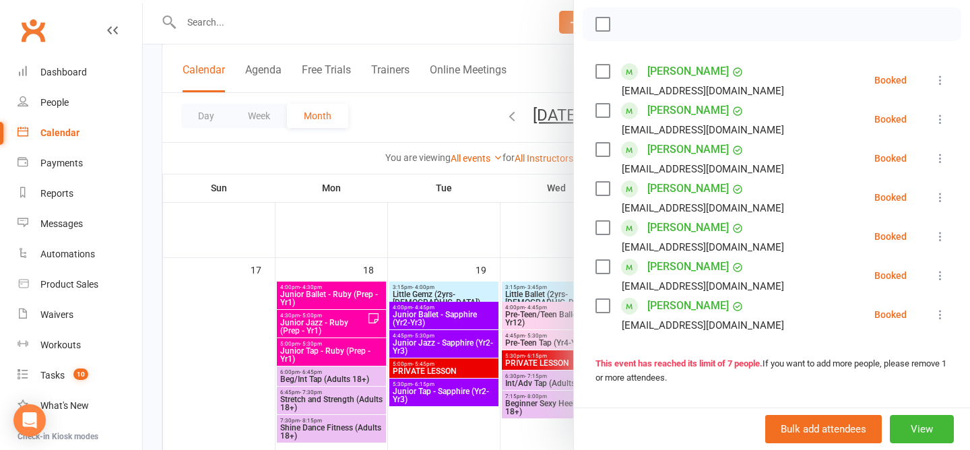
scroll to position [194, 0]
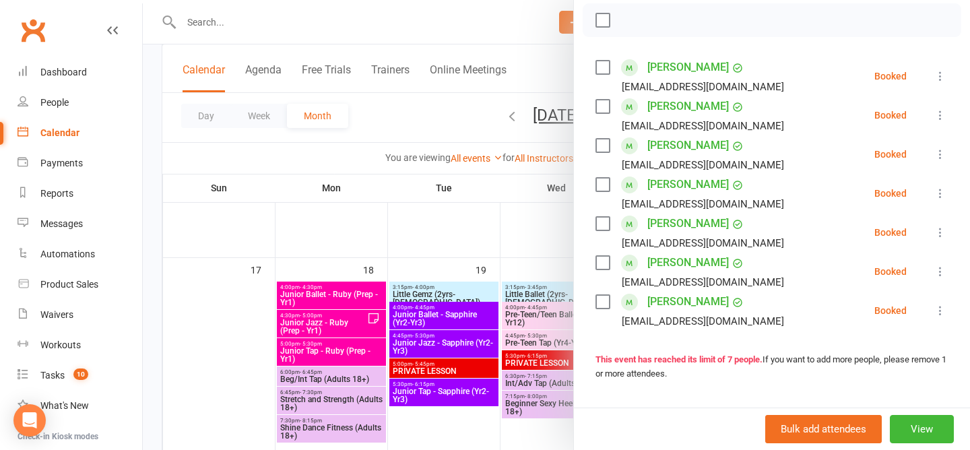
click at [790, 154] on li "Luna Ross Steffibrown1988@gmail.com Booked More info Remove Check in Mark absen…" at bounding box center [772, 154] width 353 height 39
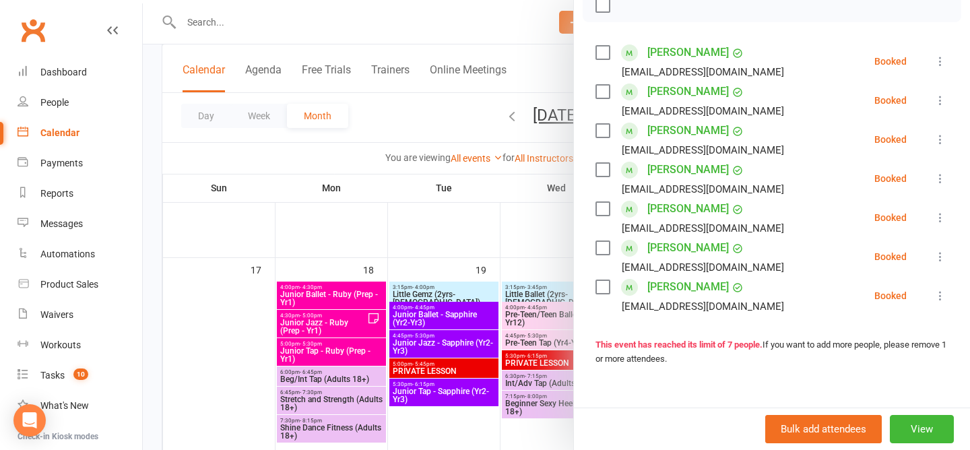
scroll to position [358, 0]
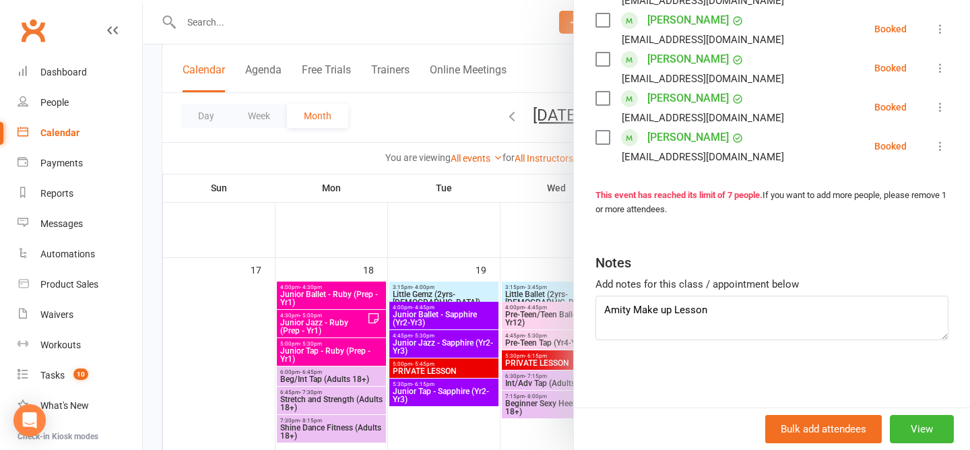
click at [401, 112] on div at bounding box center [556, 225] width 827 height 450
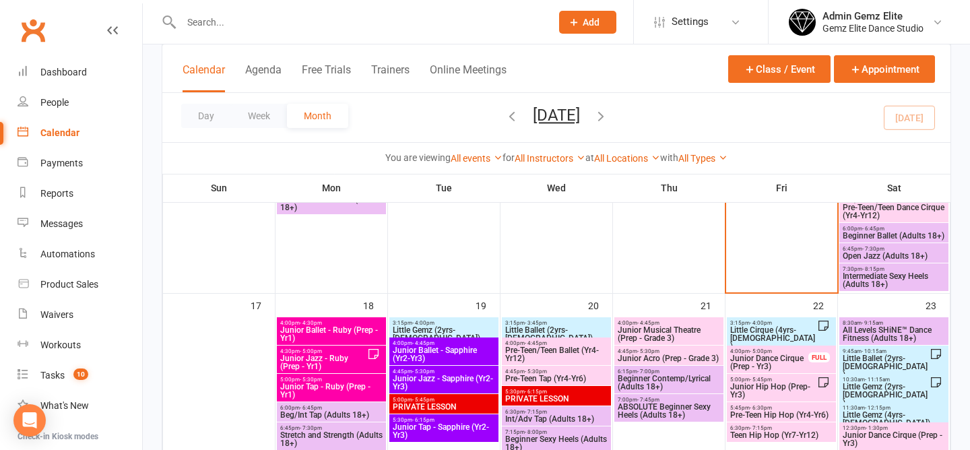
scroll to position [790, 0]
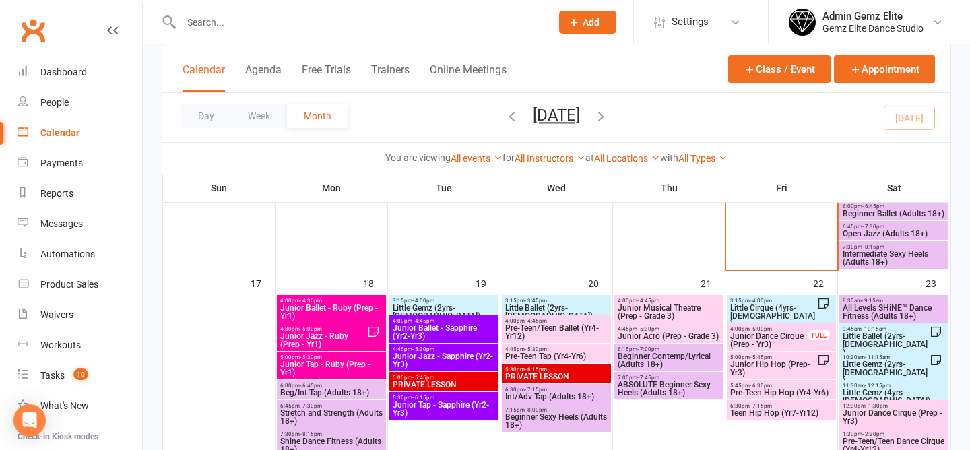
click at [759, 343] on span "Junior Dance Cirque (Prep - Yr3)" at bounding box center [770, 340] width 80 height 16
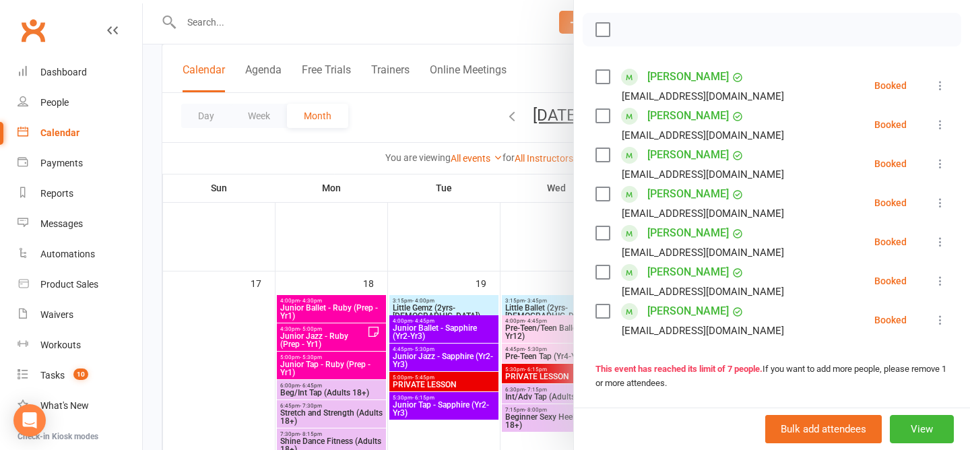
scroll to position [358, 0]
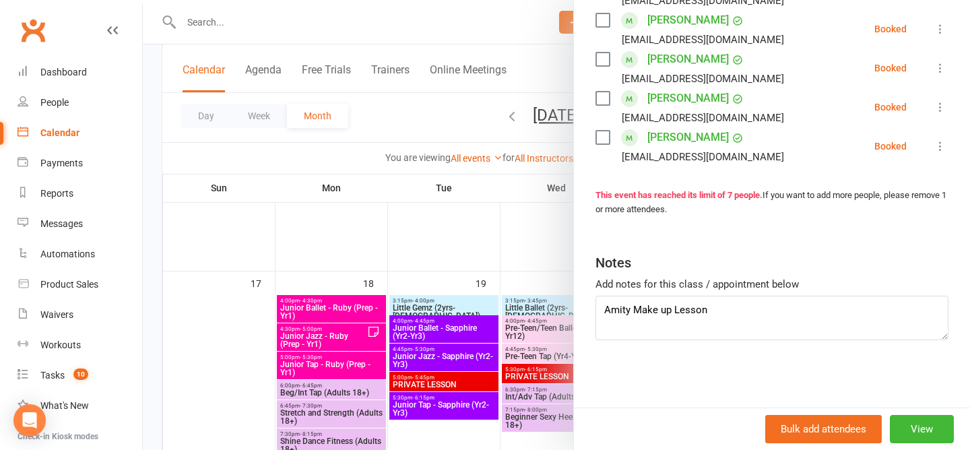
click at [430, 111] on div at bounding box center [556, 225] width 827 height 450
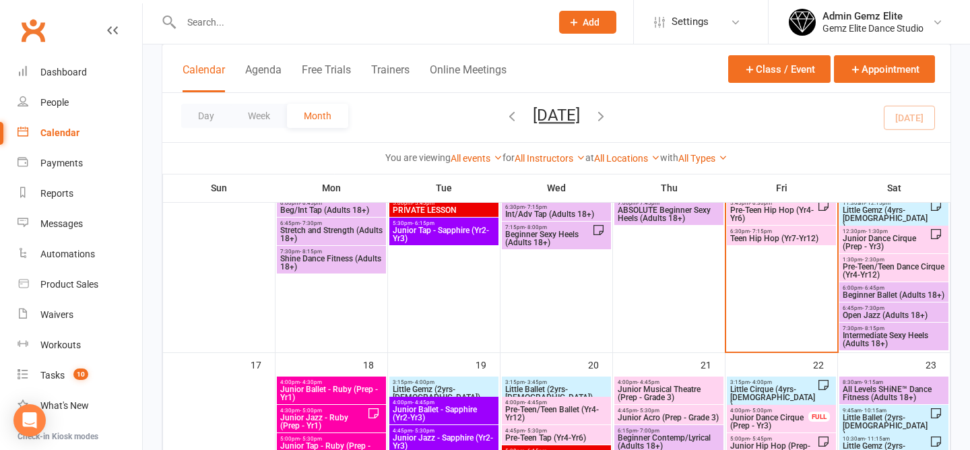
scroll to position [634, 0]
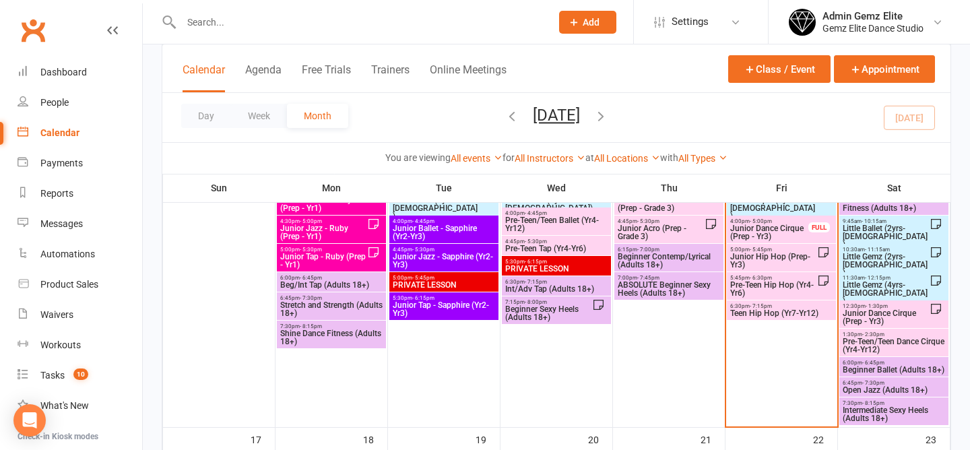
click at [772, 225] on span "Junior Dance Cirque (Prep - Yr3)" at bounding box center [770, 232] width 80 height 16
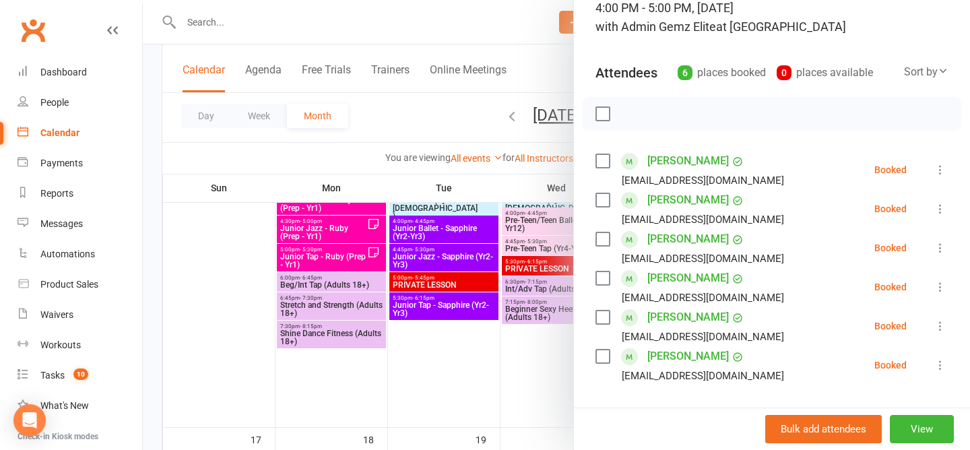
scroll to position [113, 0]
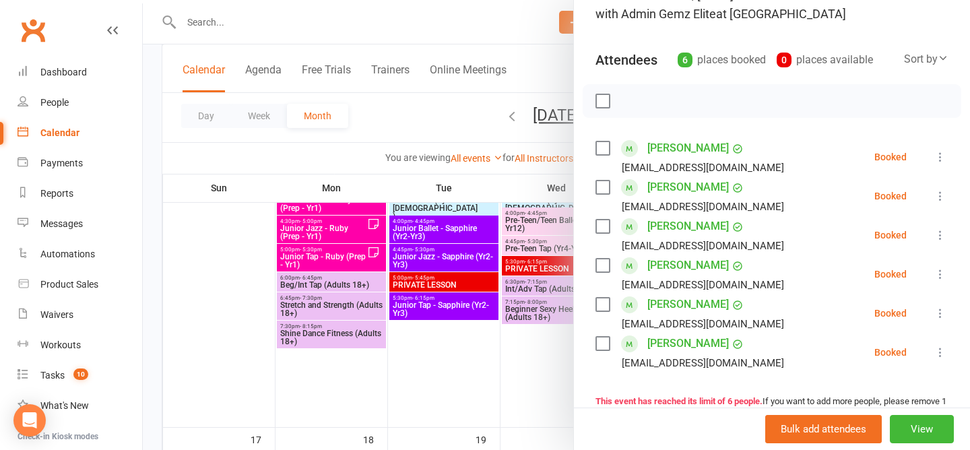
click at [441, 113] on div at bounding box center [556, 225] width 827 height 450
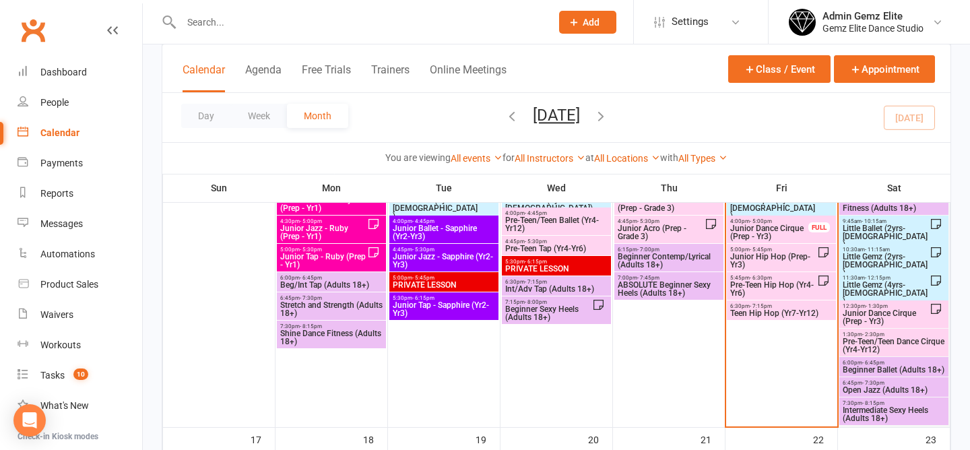
scroll to position [543, 0]
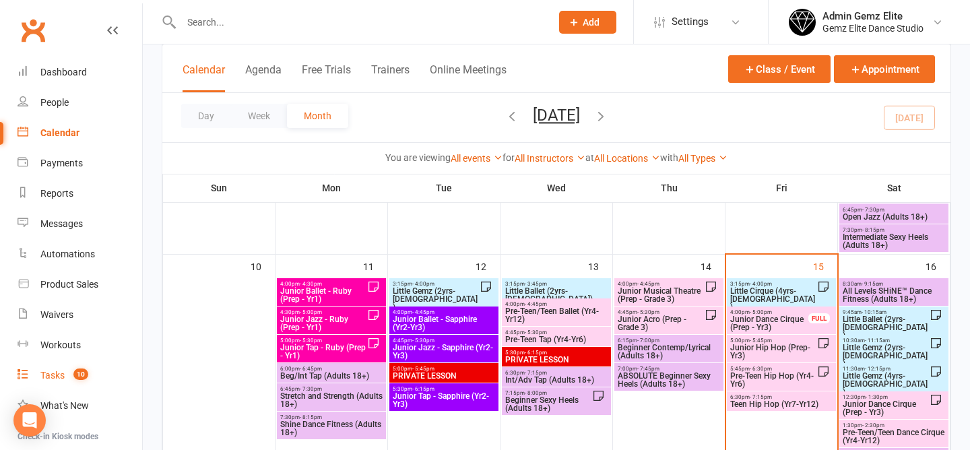
click at [69, 377] on count-badge "10" at bounding box center [78, 375] width 22 height 11
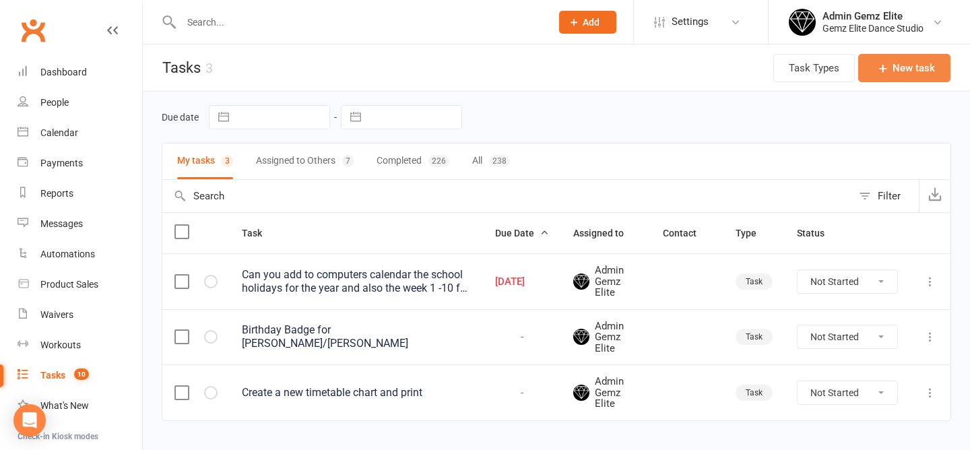
click at [909, 65] on button "New task" at bounding box center [904, 68] width 92 height 28
select select "45954"
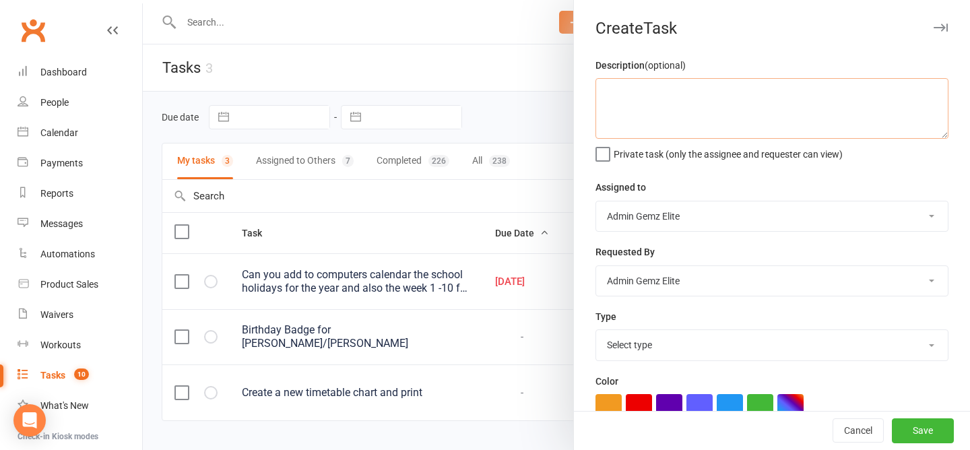
click at [730, 102] on textarea at bounding box center [772, 108] width 353 height 61
click at [842, 91] on textarea "Dress code document update, update old photos" at bounding box center [772, 108] width 353 height 61
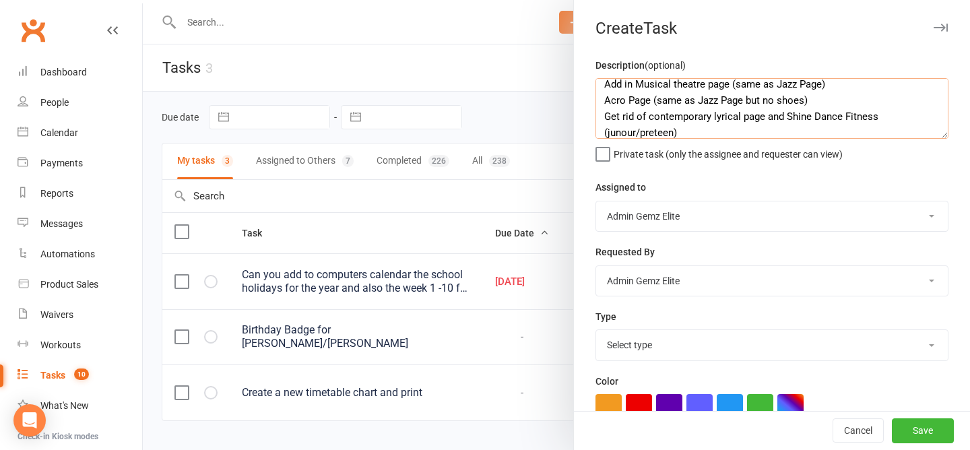
scroll to position [40, 0]
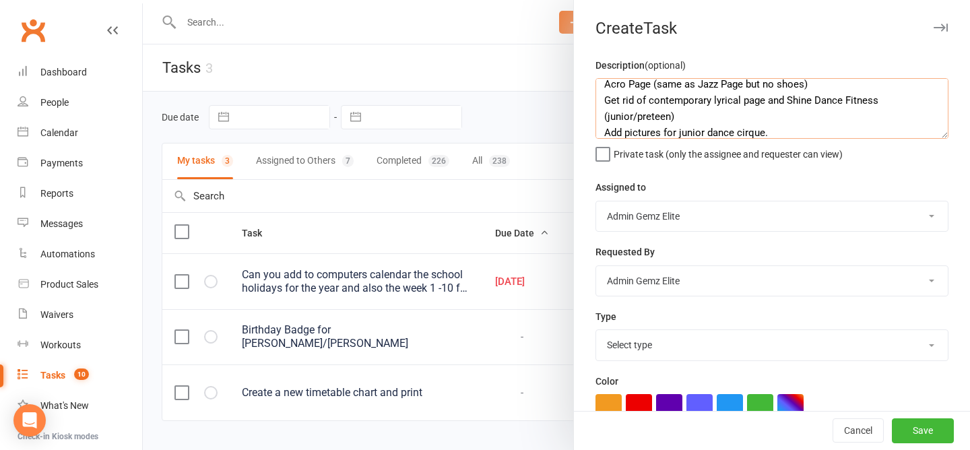
click at [696, 129] on textarea "Dress code document update, update old photos. Add in Musical theatre page (sam…" at bounding box center [772, 108] width 353 height 61
click at [690, 118] on textarea "Dress code document update, update old photos. Add in Musical theatre page (sam…" at bounding box center [772, 108] width 353 height 61
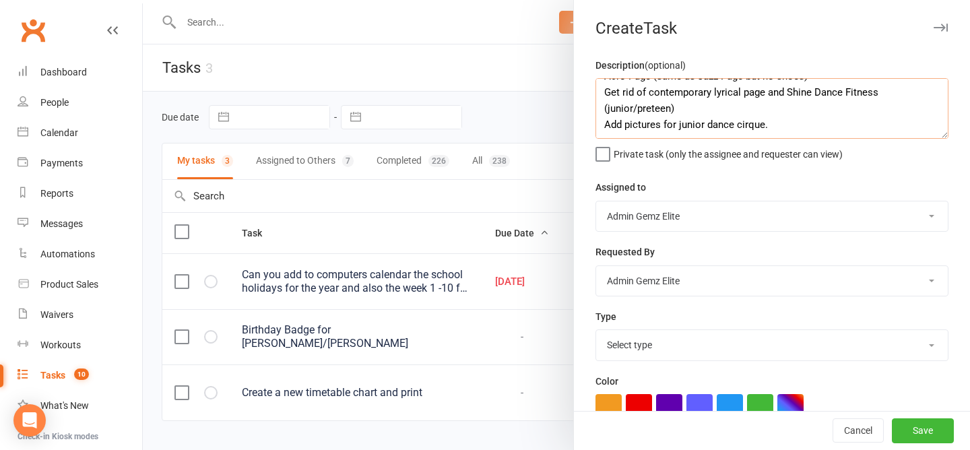
type textarea "Dress code document update, update old photos. Add in Musical theatre page (sam…"
click at [664, 342] on select "Select type Booking E-mail Enrolment First class Insta Make-up Measurements Mee…" at bounding box center [772, 345] width 352 height 30
select select "32449"
click at [938, 433] on button "Save" at bounding box center [923, 431] width 62 height 24
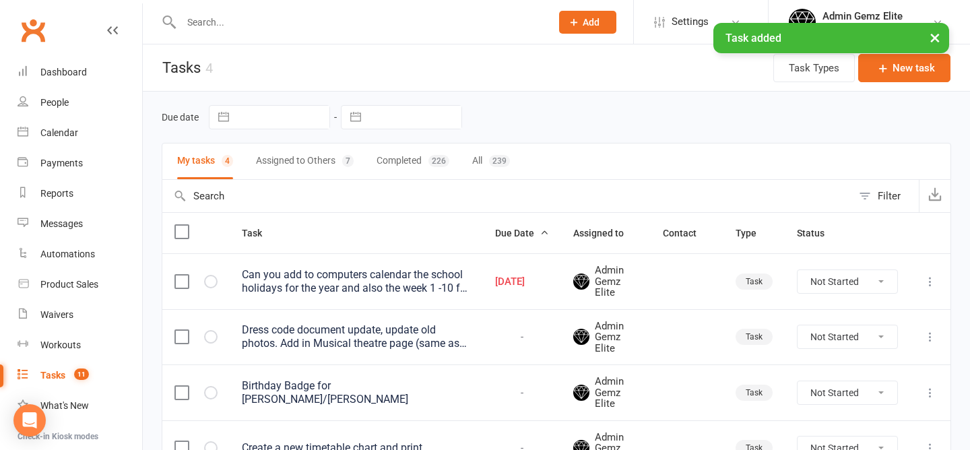
scroll to position [69, 0]
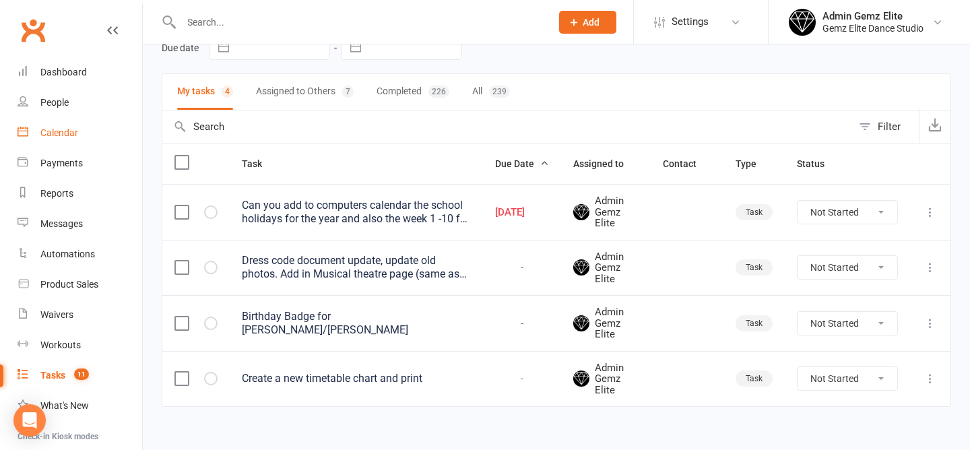
click at [60, 133] on div "Calendar" at bounding box center [59, 132] width 38 height 11
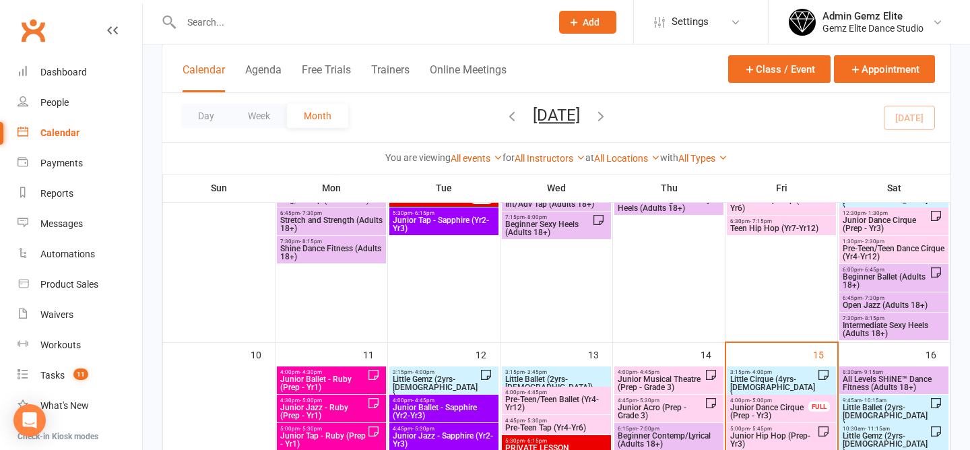
scroll to position [459, 0]
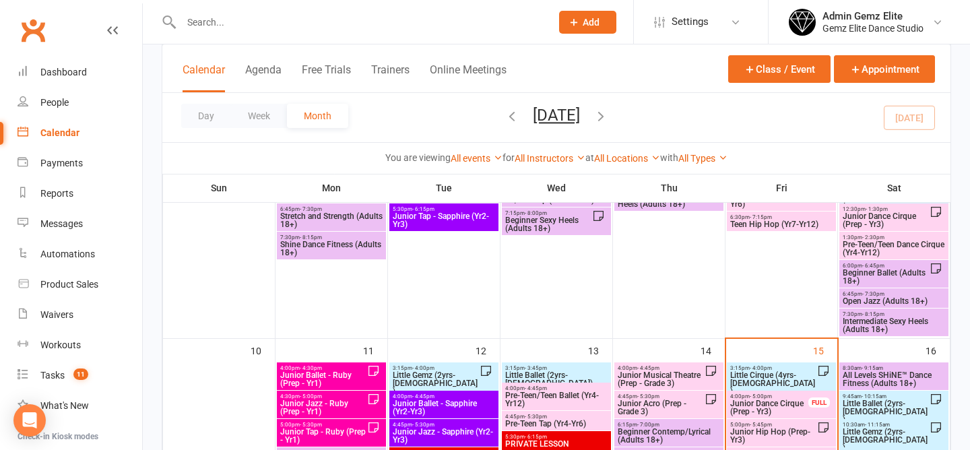
click at [753, 378] on span "Little Cirque (4yrs-5yrs old)" at bounding box center [774, 383] width 88 height 24
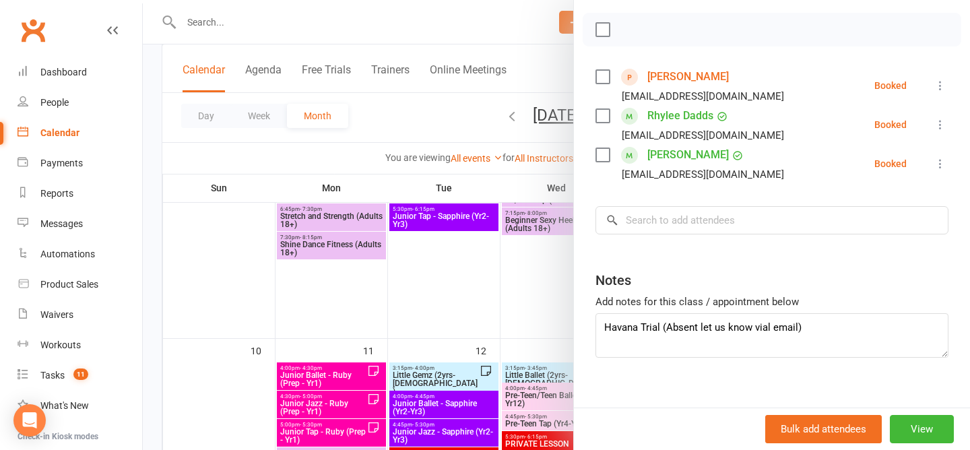
scroll to position [187, 0]
drag, startPoint x: 668, startPoint y: 327, endPoint x: 815, endPoint y: 327, distance: 147.6
click at [815, 327] on textarea "Havana Trial (Absent let us know vial email)" at bounding box center [772, 333] width 353 height 44
click at [762, 323] on textarea "Havana Trial (Absent let us know vial email)" at bounding box center [772, 333] width 353 height 44
click at [767, 327] on textarea "Havana Trial (Absent let us know vial email)" at bounding box center [772, 333] width 353 height 44
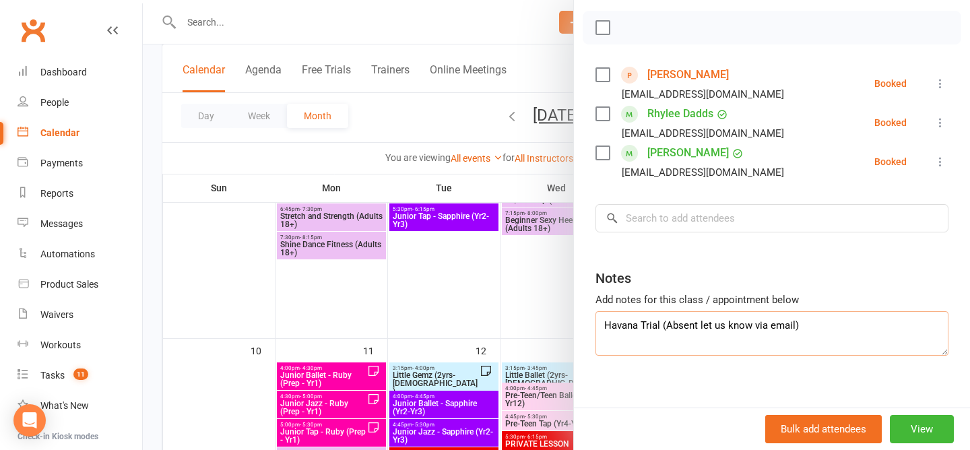
type textarea "Havana Trial (Absent let us know via email)"
click at [414, 116] on div at bounding box center [556, 225] width 827 height 450
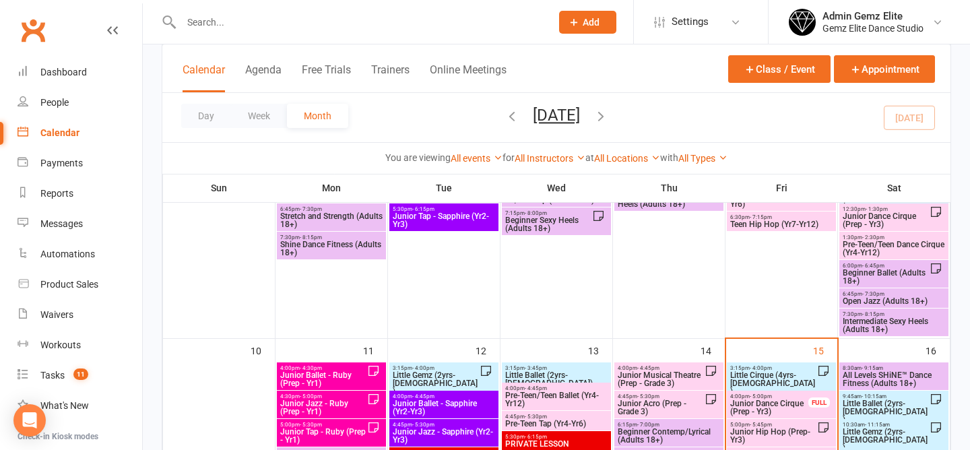
click at [780, 377] on span "Little Cirque (4yrs-5yrs old)" at bounding box center [774, 383] width 88 height 24
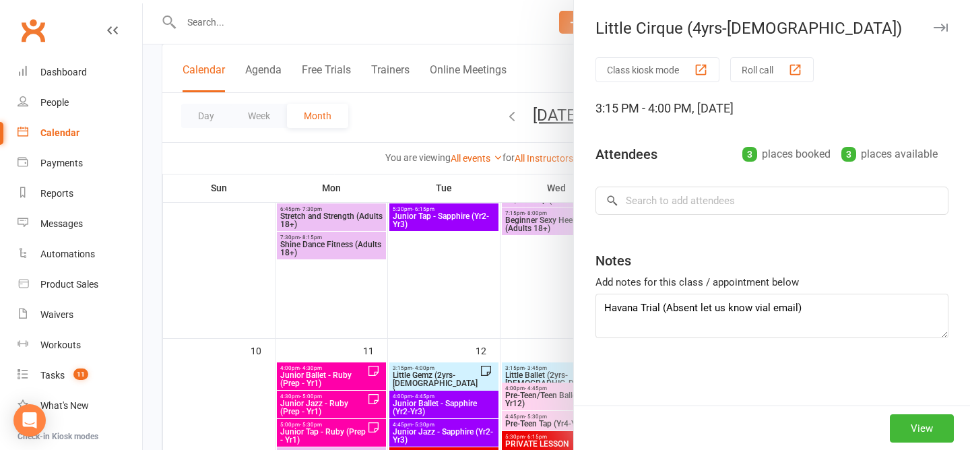
type textarea "Havana Trial (Absent let us know via email)"
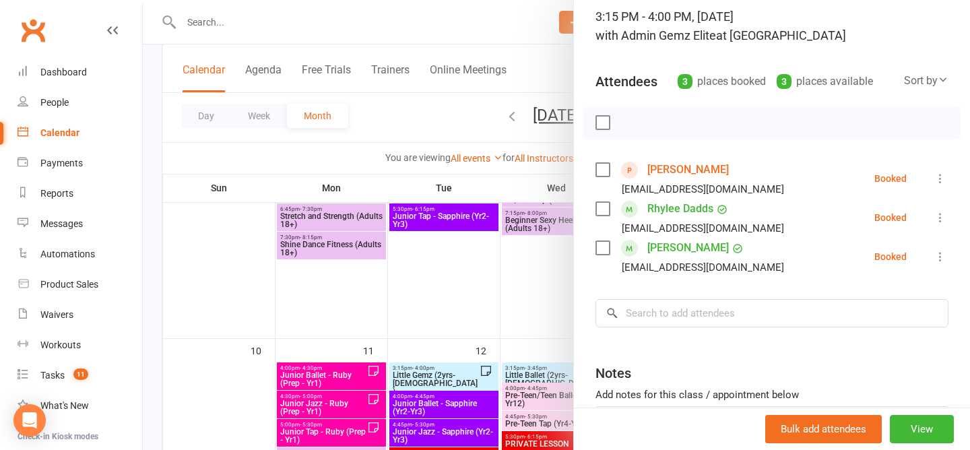
scroll to position [147, 0]
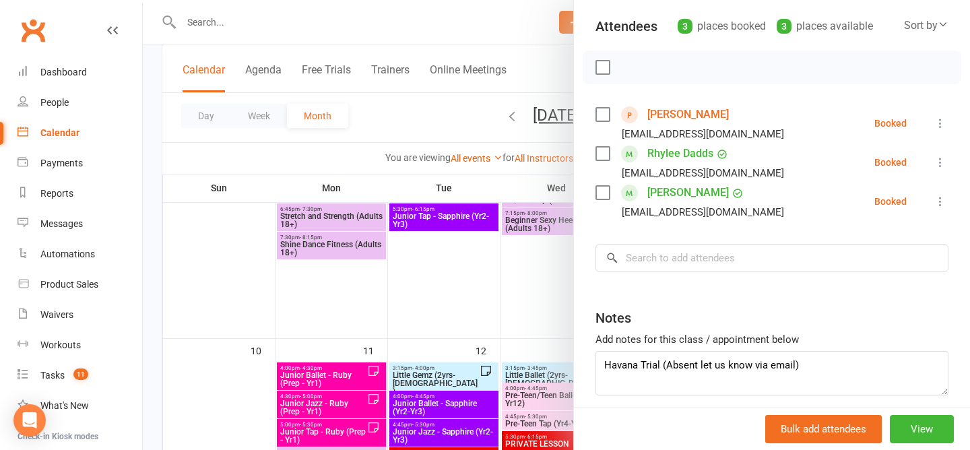
click at [412, 131] on div at bounding box center [556, 225] width 827 height 450
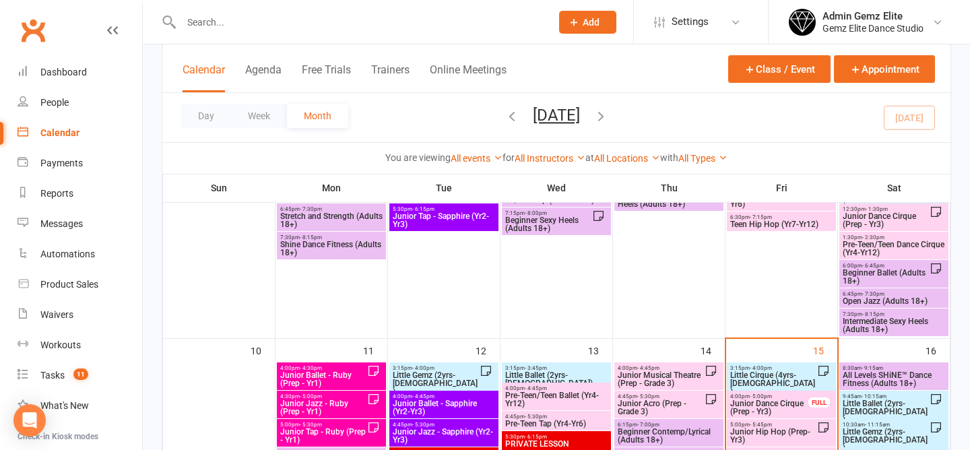
click at [779, 377] on span "Little Cirque (4yrs-5yrs old)" at bounding box center [774, 383] width 88 height 24
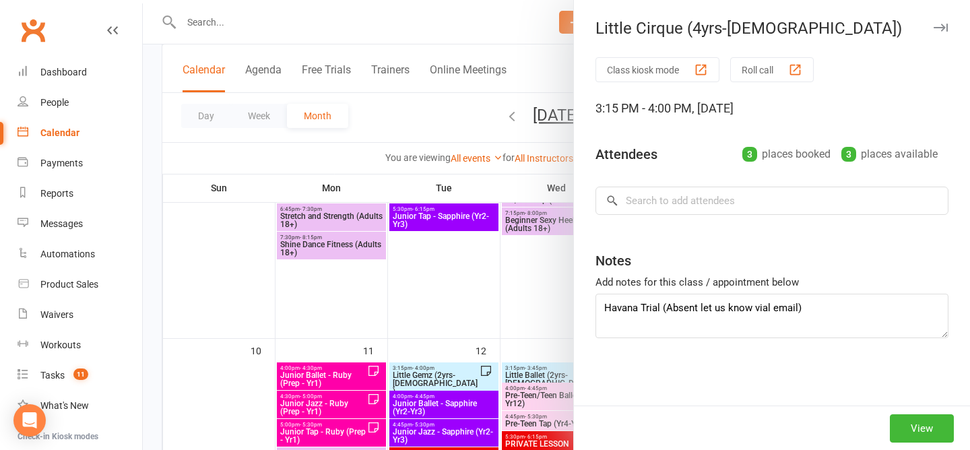
type textarea "Havana Trial (Absent let us know via email)"
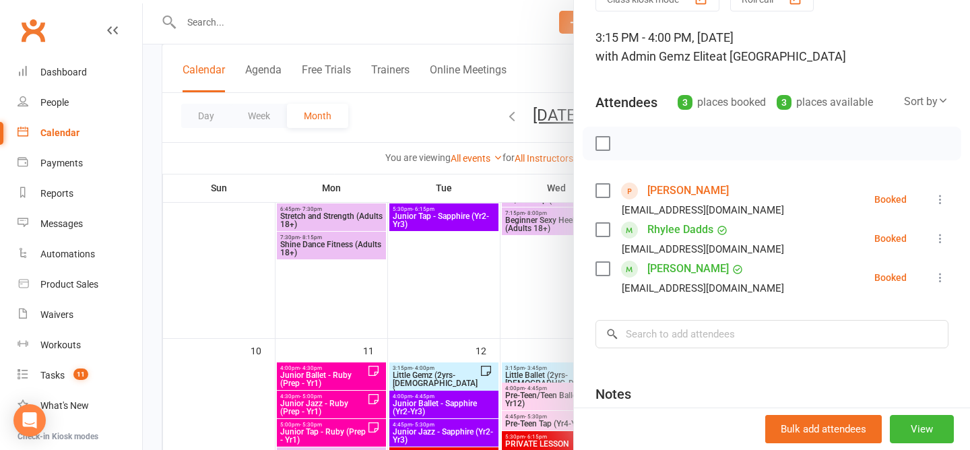
scroll to position [74, 0]
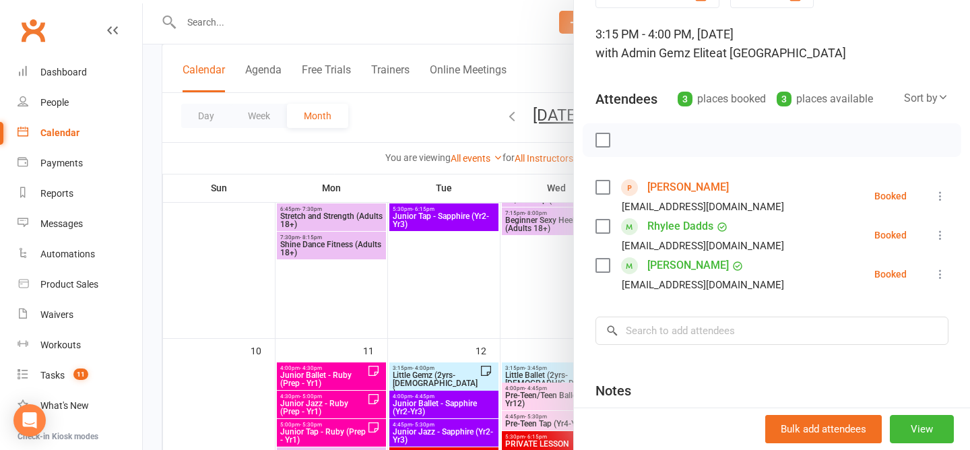
click at [943, 278] on icon at bounding box center [940, 274] width 13 height 13
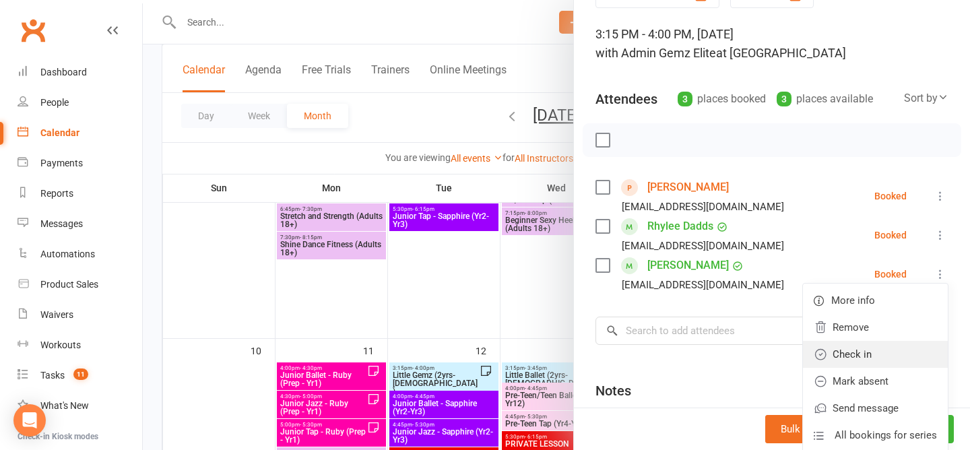
click at [867, 351] on link "Check in" at bounding box center [875, 354] width 145 height 27
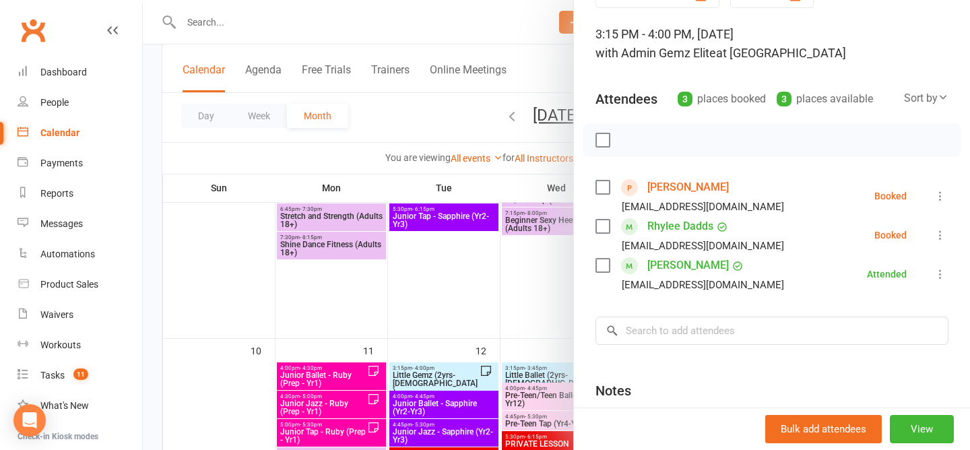
click at [450, 106] on div at bounding box center [556, 225] width 827 height 450
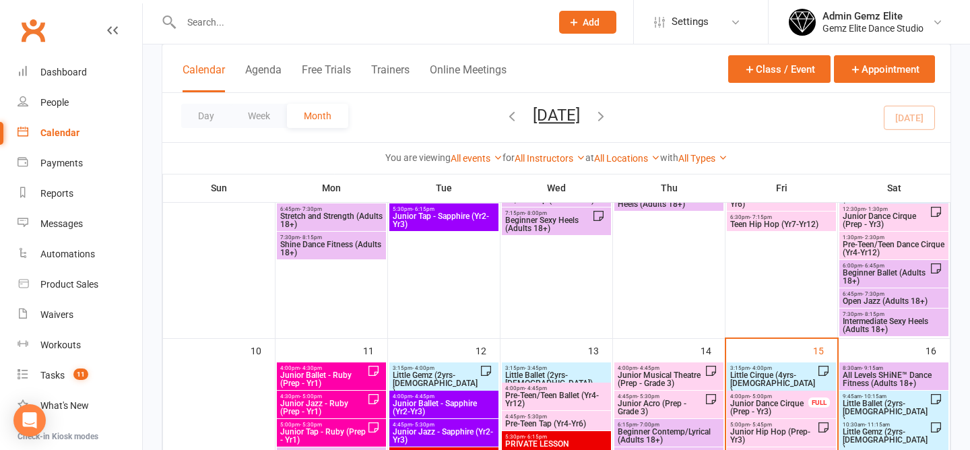
click at [770, 407] on span "Junior Dance Cirque (Prep - Yr3)" at bounding box center [770, 408] width 80 height 16
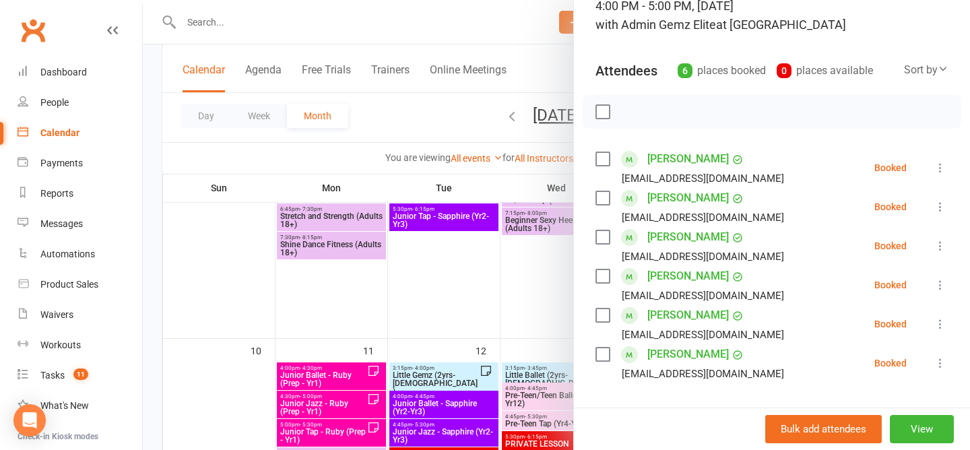
scroll to position [142, 0]
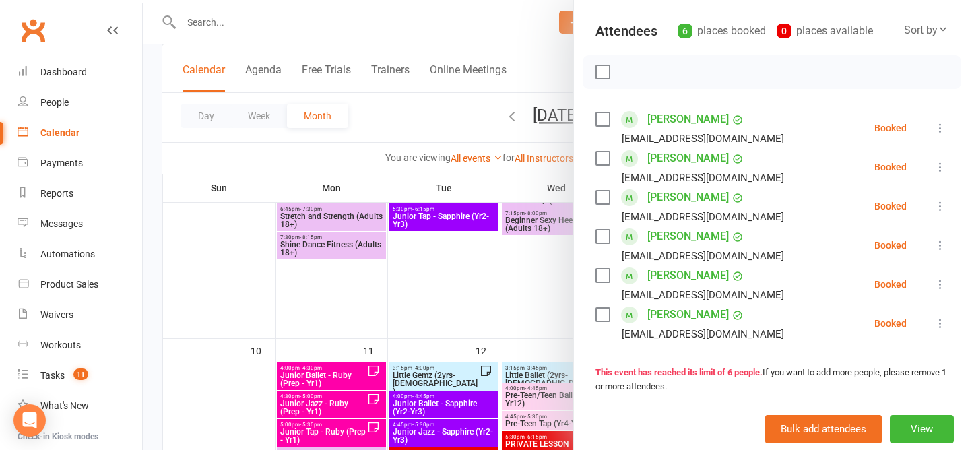
click at [438, 123] on div at bounding box center [556, 225] width 827 height 450
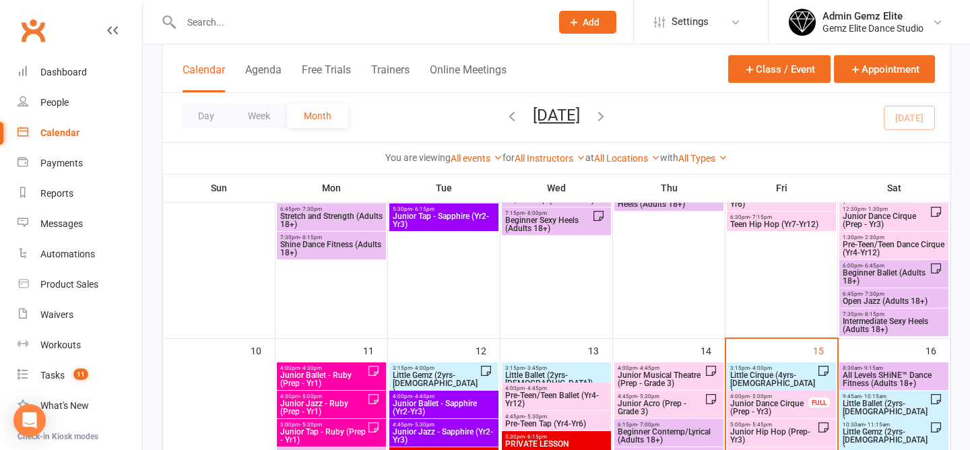
click at [774, 410] on span "Junior Dance Cirque (Prep - Yr3)" at bounding box center [770, 408] width 80 height 16
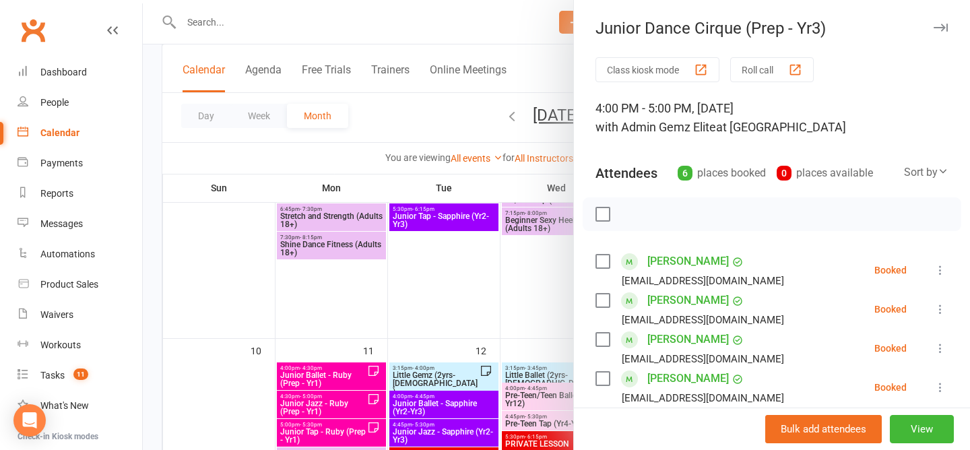
scroll to position [36, 0]
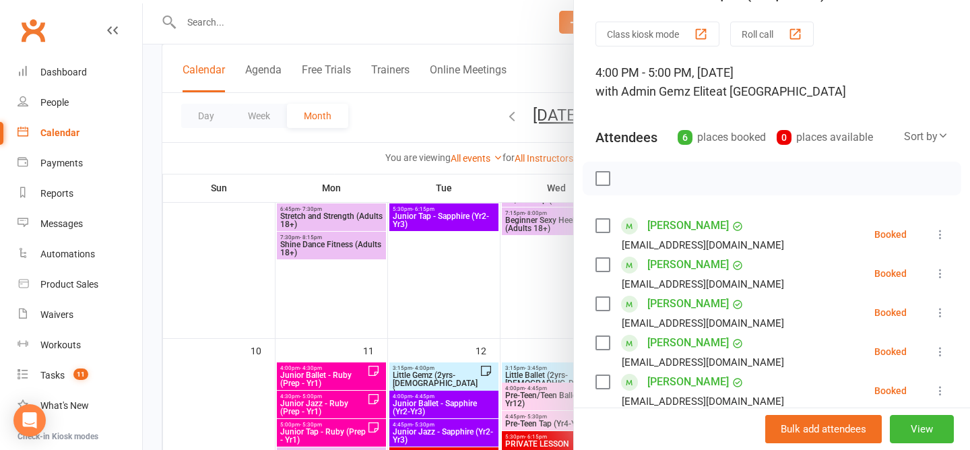
click at [414, 107] on div at bounding box center [556, 225] width 827 height 450
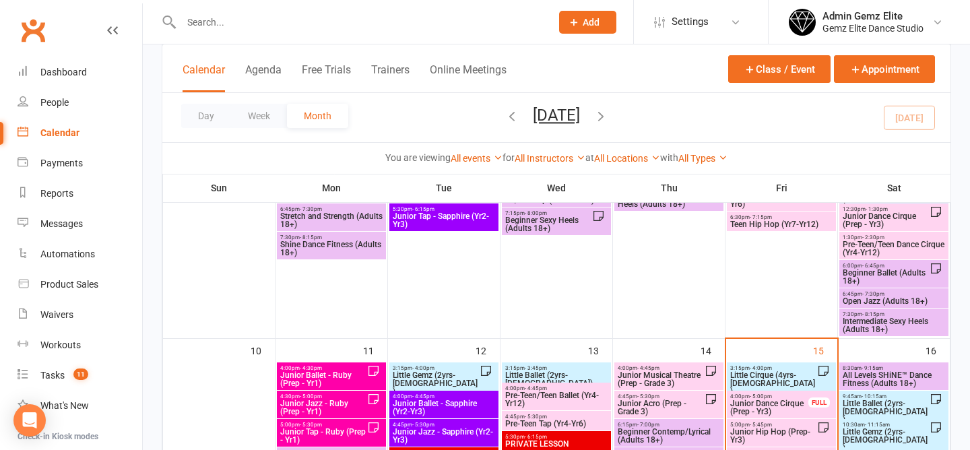
click at [780, 371] on span "Little Cirque (4yrs-5yrs old)" at bounding box center [774, 383] width 88 height 24
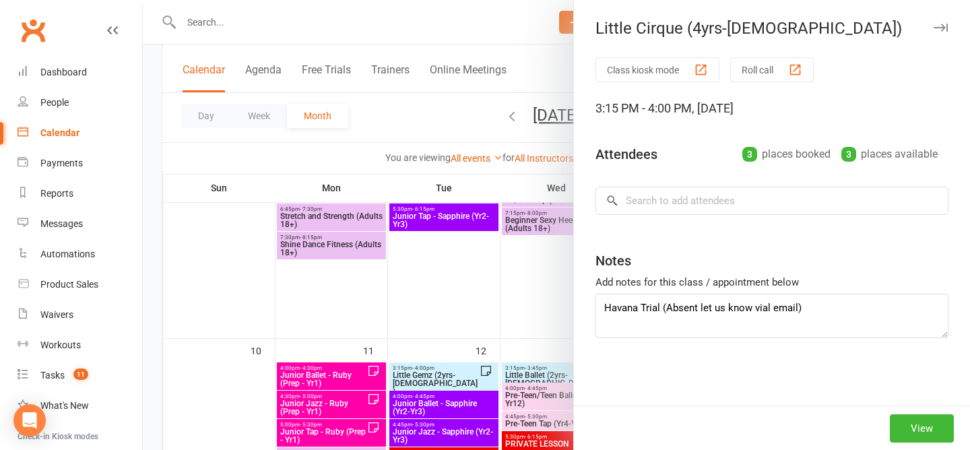
type textarea "Havana Trial (Absent let us know via email)"
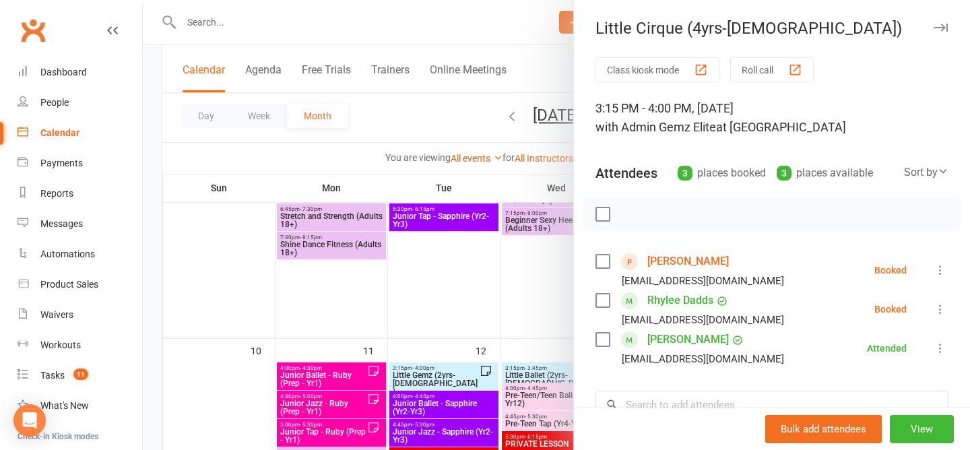
scroll to position [59, 0]
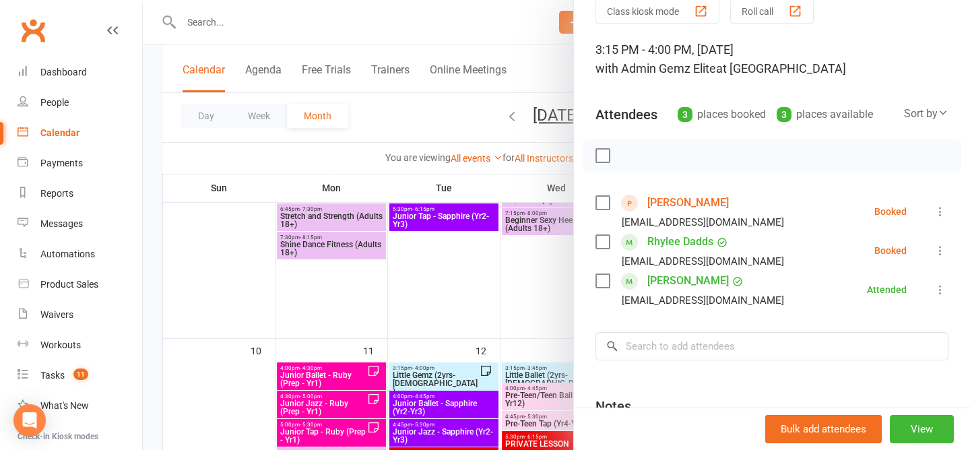
click at [939, 208] on icon at bounding box center [940, 211] width 13 height 13
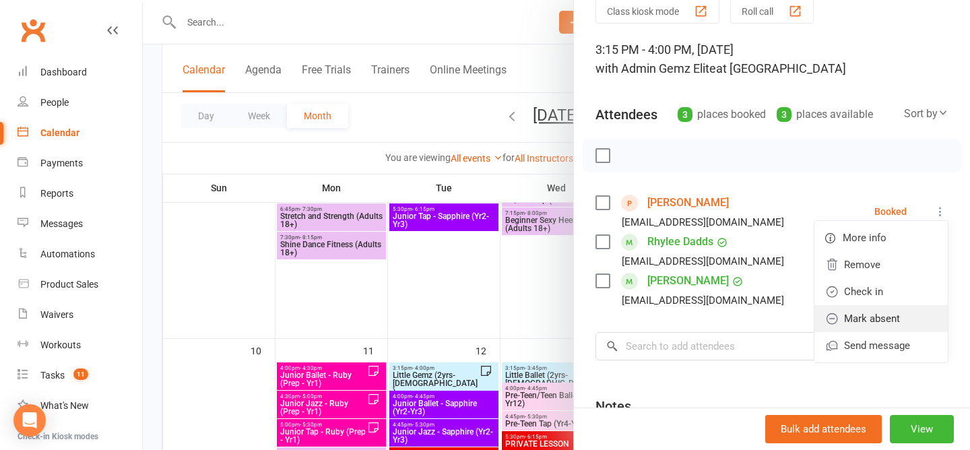
click at [889, 321] on link "Mark absent" at bounding box center [881, 318] width 133 height 27
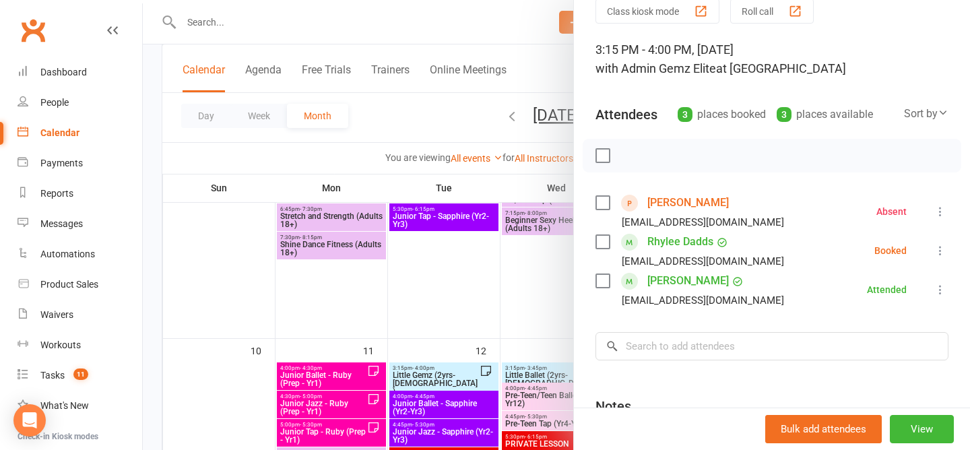
click at [439, 121] on div at bounding box center [556, 225] width 827 height 450
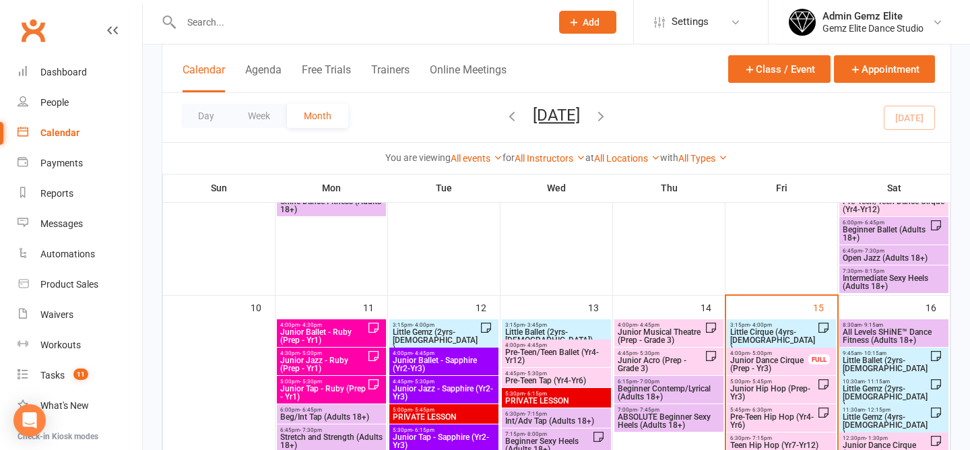
scroll to position [493, 0]
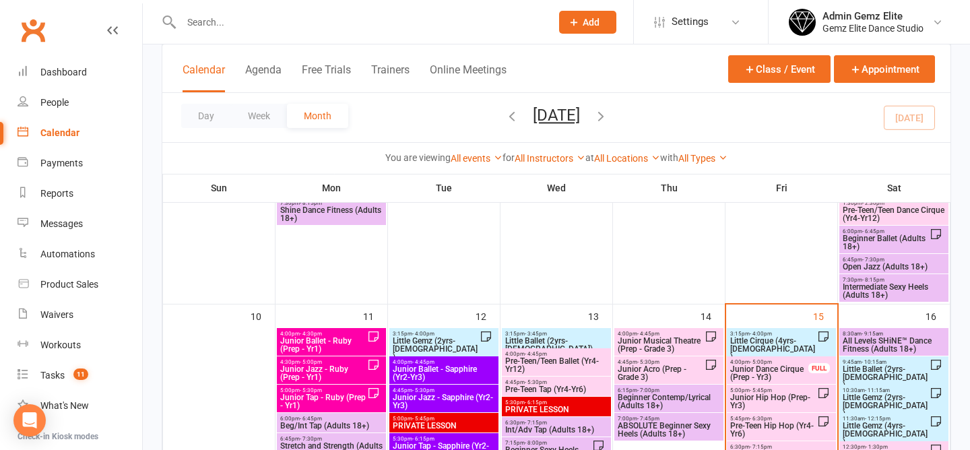
click at [826, 328] on div "3:15pm - 4:00pm Little Cirque (4yrs-5yrs old)" at bounding box center [781, 346] width 109 height 36
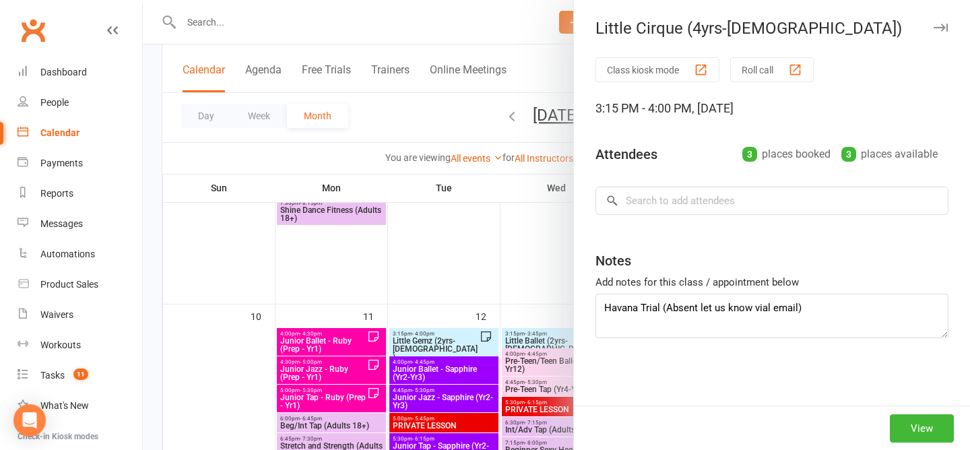
type textarea "Havana Trial (Absent let us know via email)"
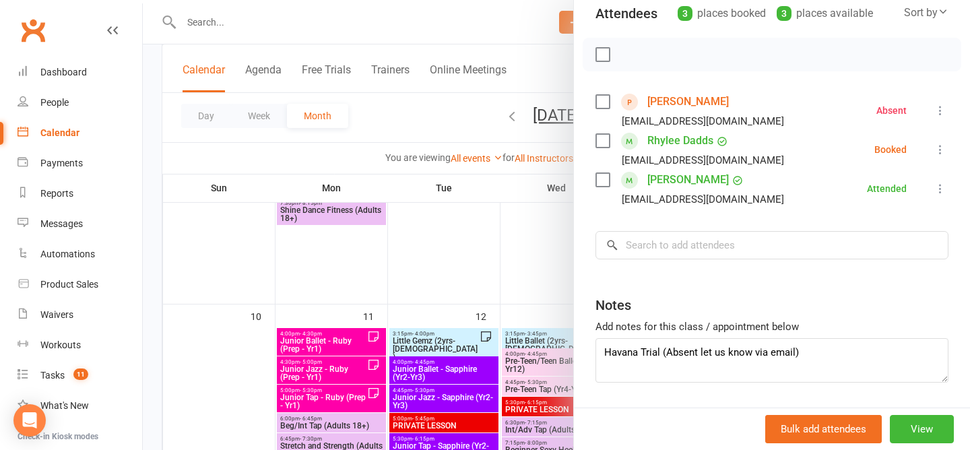
scroll to position [160, 0]
click at [438, 116] on div at bounding box center [556, 225] width 827 height 450
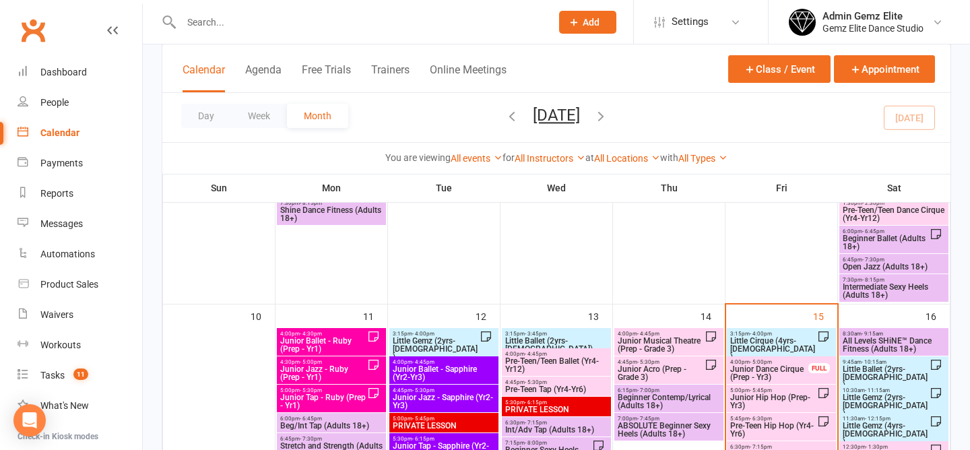
click at [420, 114] on div "Day Week Month August 2025 August 2025 Sun Mon Tue Wed Thu Fri Sat 27 28 29 30 …" at bounding box center [556, 117] width 788 height 49
click at [770, 396] on span "Junior Hip Hop (Prep-Yr3)" at bounding box center [774, 402] width 88 height 16
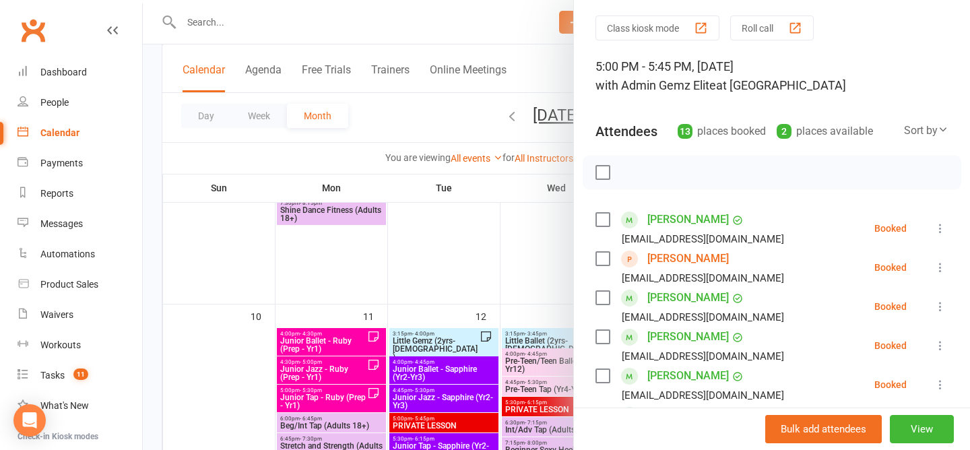
scroll to position [61, 0]
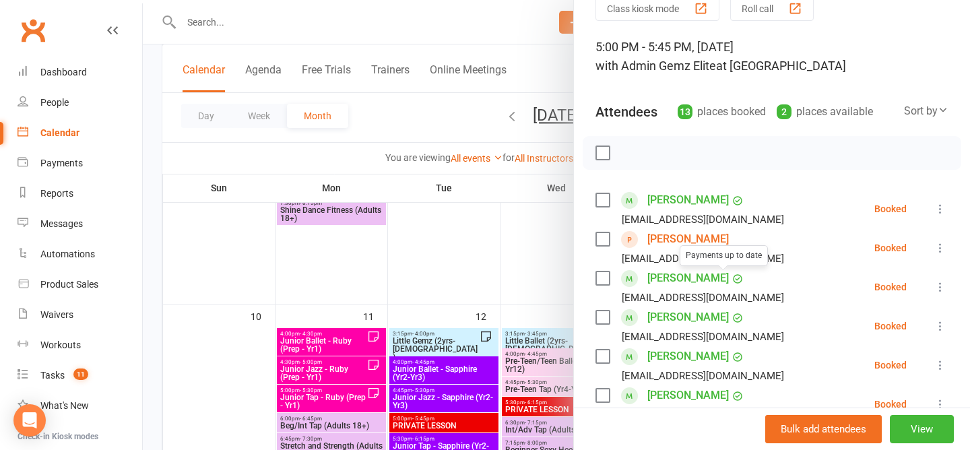
click at [398, 111] on div at bounding box center [556, 225] width 827 height 450
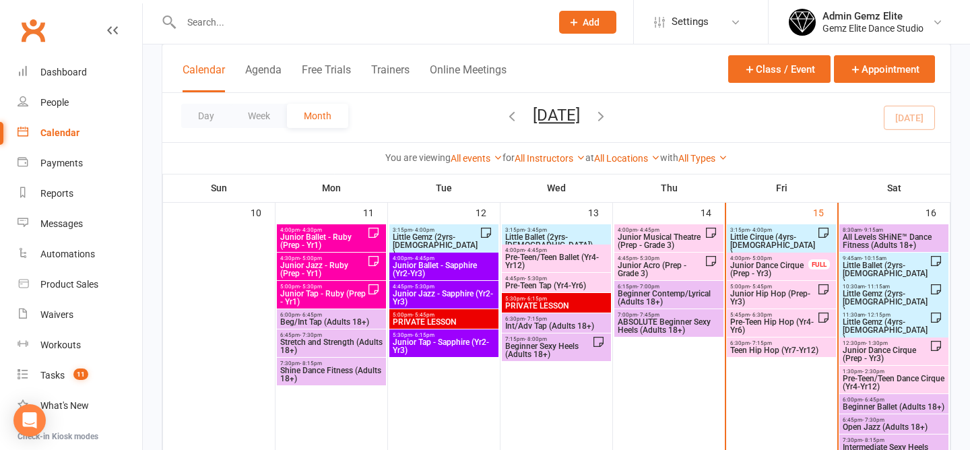
scroll to position [598, 0]
click at [788, 301] on span "Junior Hip Hop (Prep-Yr3)" at bounding box center [774, 297] width 88 height 16
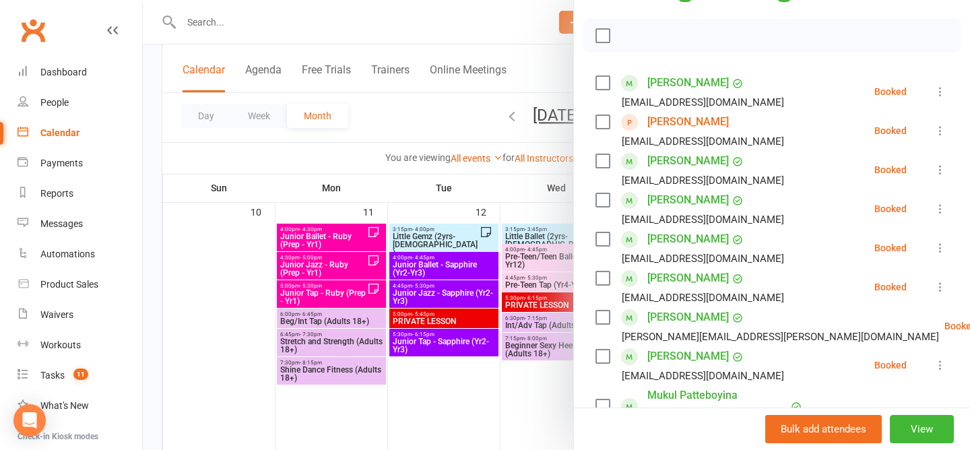
scroll to position [0, 0]
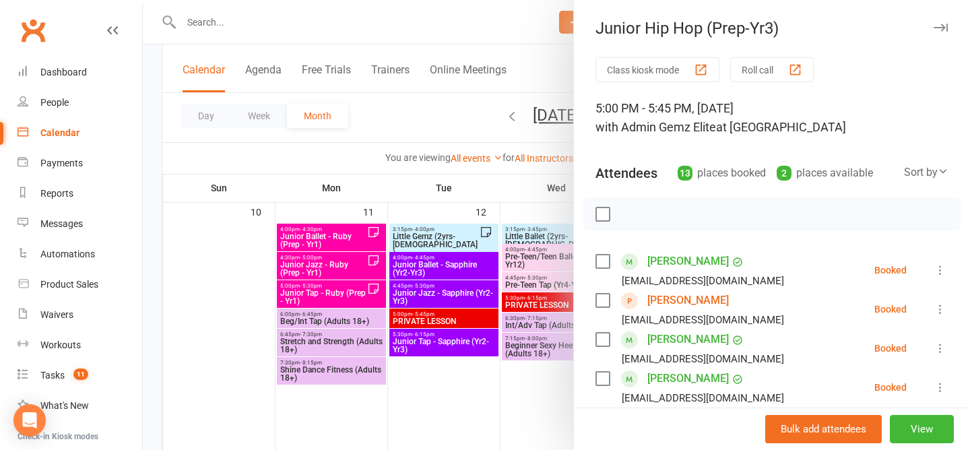
click at [433, 108] on div at bounding box center [556, 225] width 827 height 450
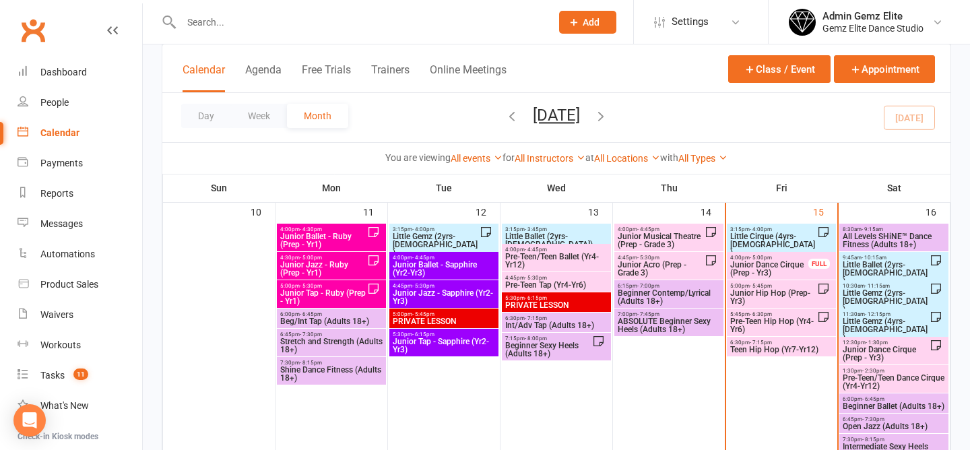
click at [756, 319] on span "Pre-Teen Hip Hop (Yr4-Yr6)" at bounding box center [774, 325] width 88 height 16
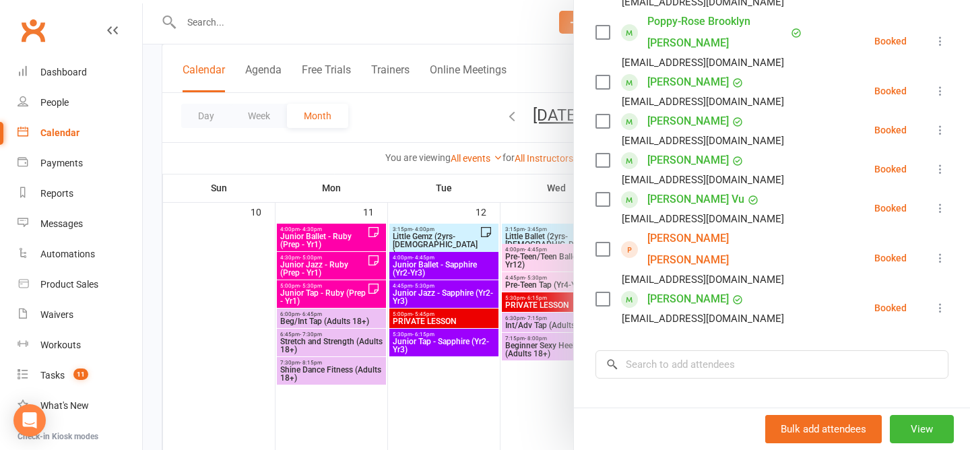
scroll to position [209, 0]
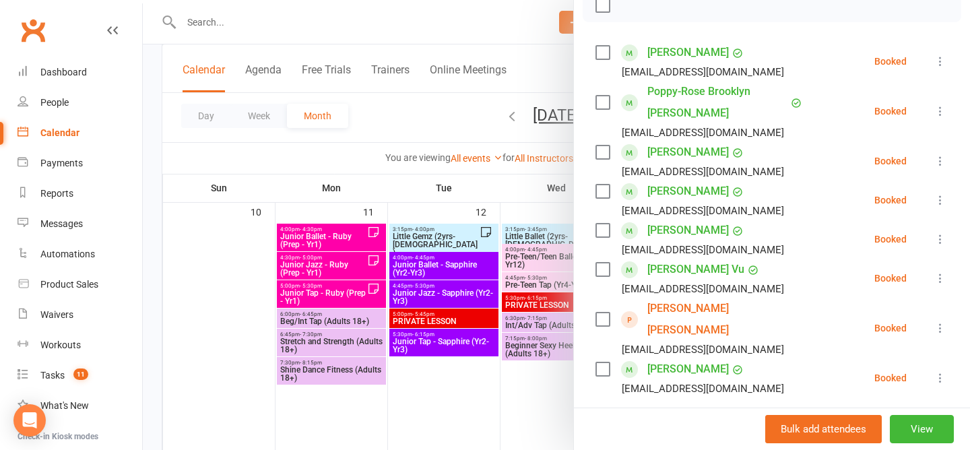
click at [408, 118] on div at bounding box center [556, 225] width 827 height 450
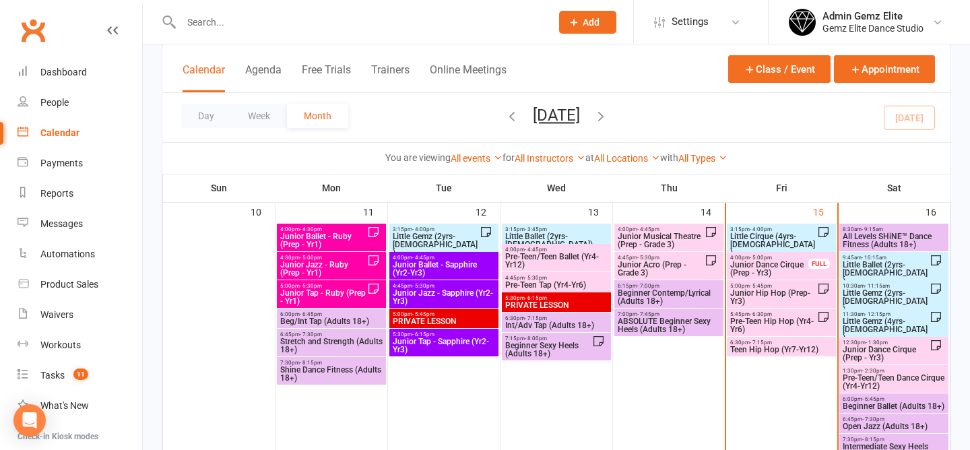
click at [776, 270] on span "Junior Dance Cirque (Prep - Yr3)" at bounding box center [770, 269] width 80 height 16
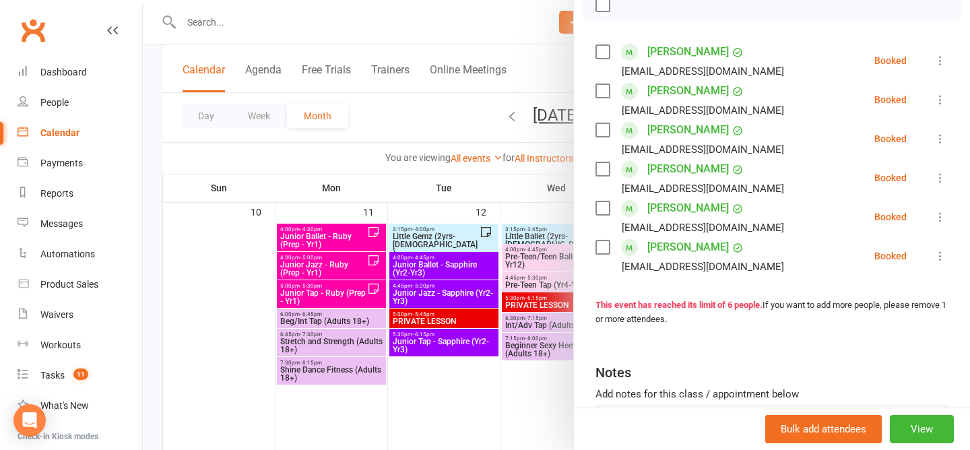
scroll to position [232, 0]
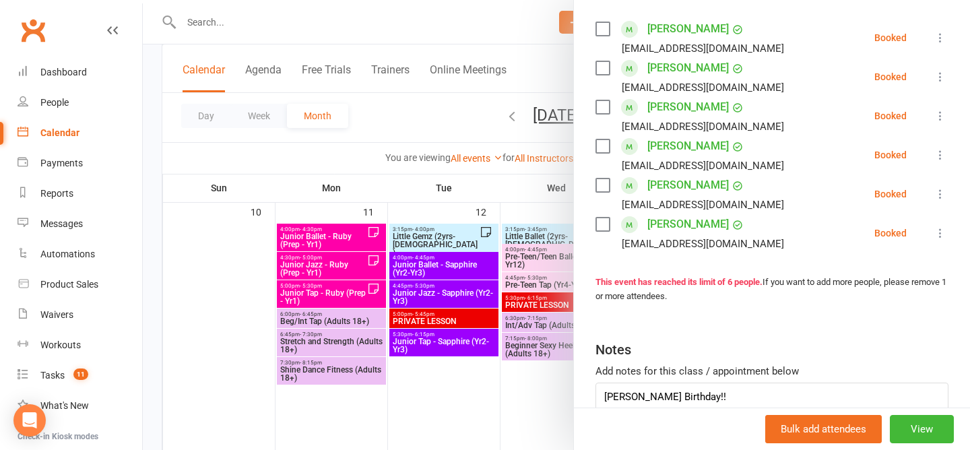
click at [446, 102] on div at bounding box center [556, 225] width 827 height 450
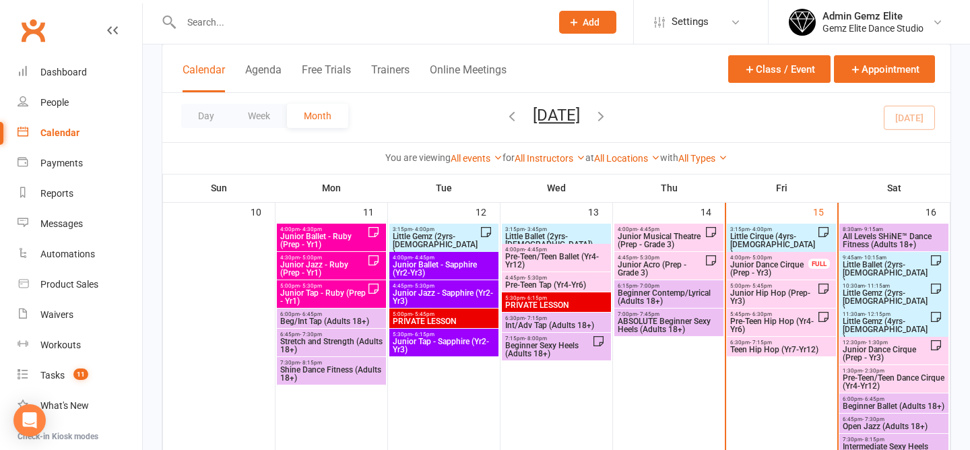
click at [763, 294] on span "Junior Hip Hop (Prep-Yr3)" at bounding box center [774, 297] width 88 height 16
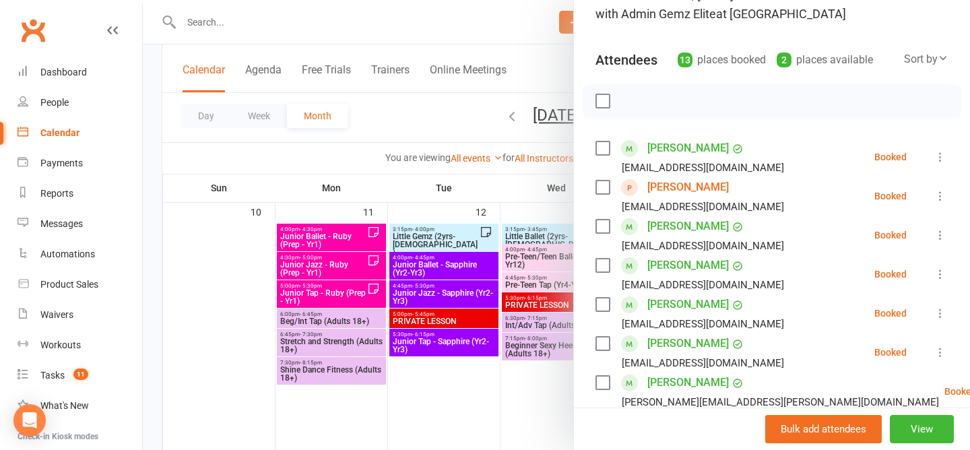
scroll to position [106, 0]
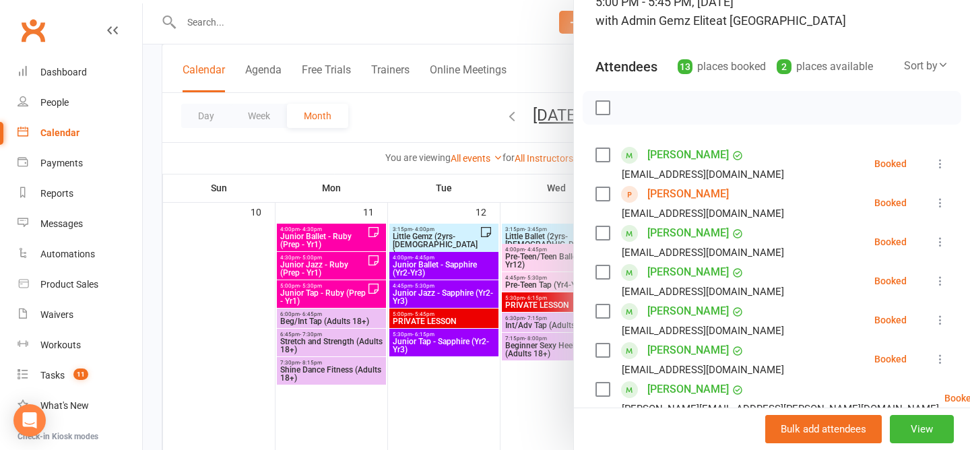
drag, startPoint x: 748, startPoint y: 230, endPoint x: 647, endPoint y: 233, distance: 101.1
click at [647, 233] on li "William Frazer craquelll@yahoo.com.br Booked More info Remove Check in Mark abs…" at bounding box center [772, 241] width 353 height 39
copy link "William Frazer"
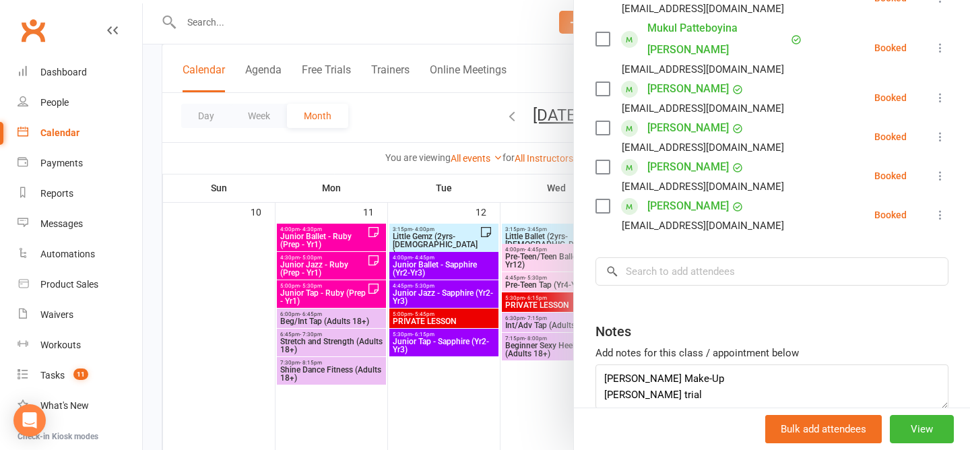
scroll to position [546, 0]
click at [695, 377] on textarea "Mackenzie Make-Up Henry trial" at bounding box center [772, 386] width 353 height 44
paste textarea "William Frazer"
type textarea "Mackenzie Make-Up Henry trial William Frazer Birthday"
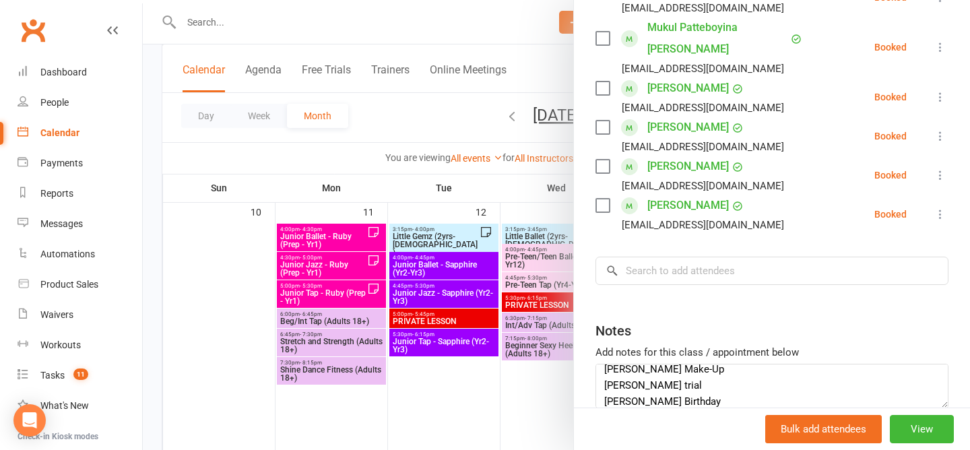
click at [819, 288] on div "Class kiosk mode Roll call 5:00 PM - 5:45 PM, Friday, August, 15, 2025 with Adm…" at bounding box center [772, 4] width 396 height 987
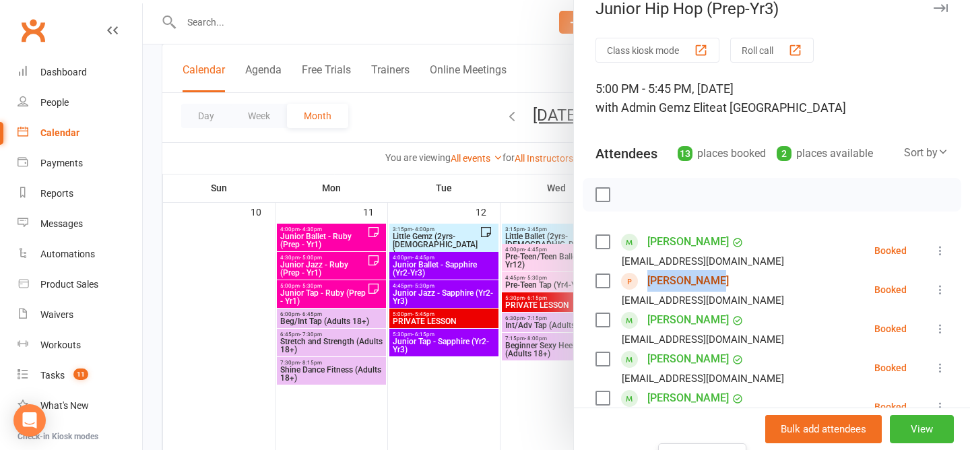
scroll to position [0, 0]
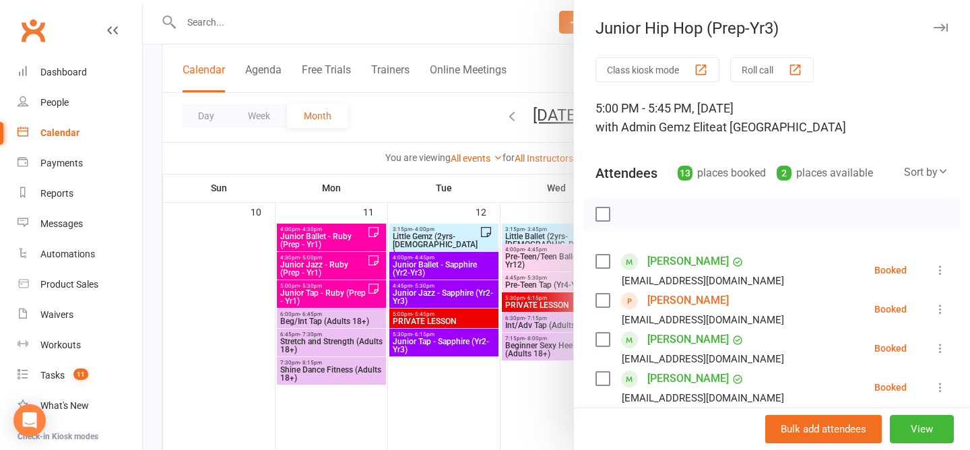
click at [439, 117] on div at bounding box center [556, 225] width 827 height 450
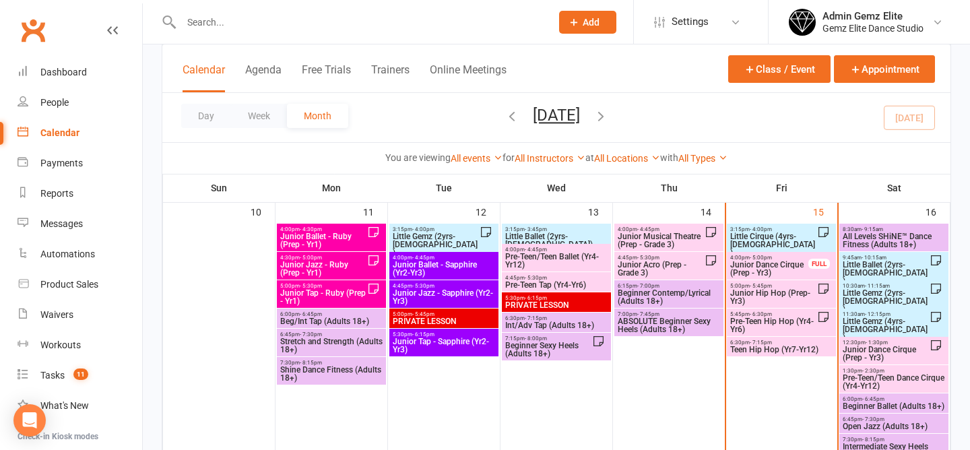
click at [770, 235] on span "Little Cirque (4yrs-5yrs old)" at bounding box center [774, 244] width 88 height 24
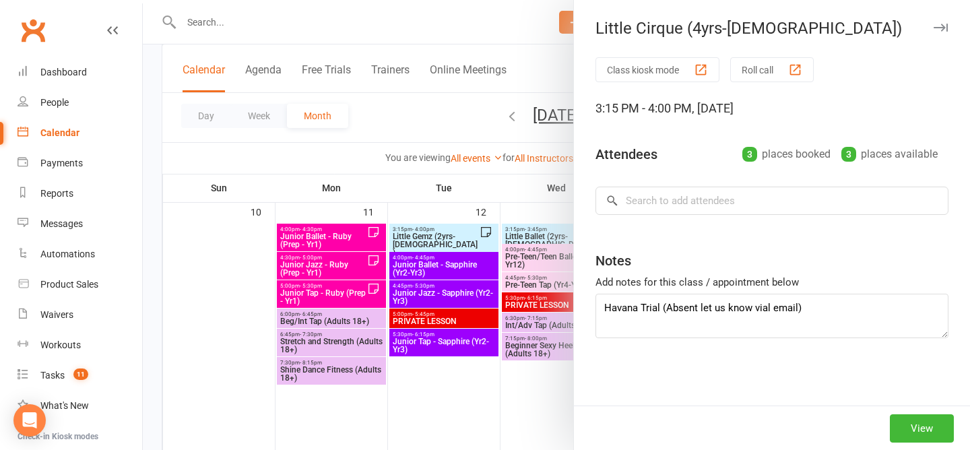
type textarea "Havana Trial (Absent let us know via email)"
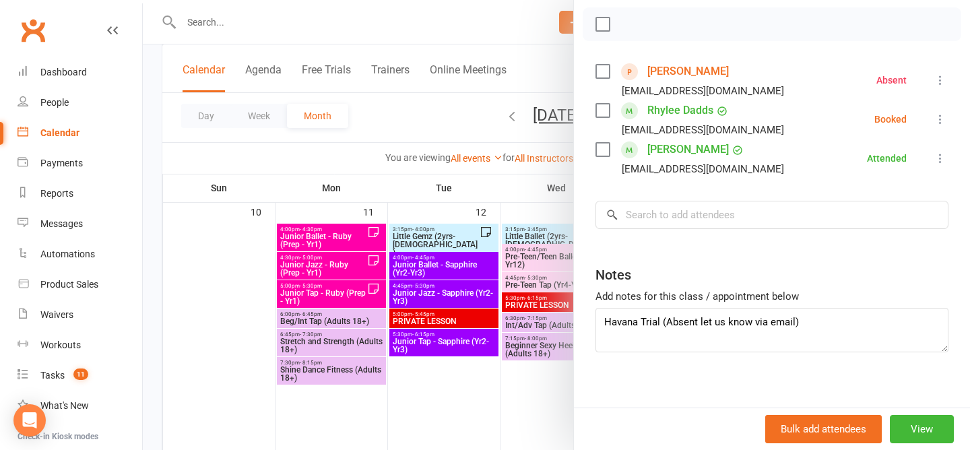
scroll to position [191, 0]
click at [942, 113] on icon at bounding box center [940, 117] width 13 height 13
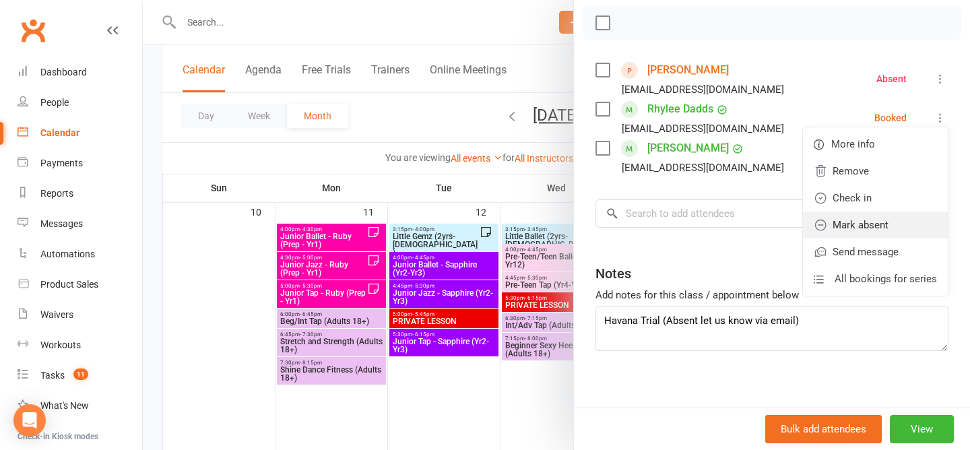
click at [867, 226] on link "Mark absent" at bounding box center [875, 225] width 145 height 27
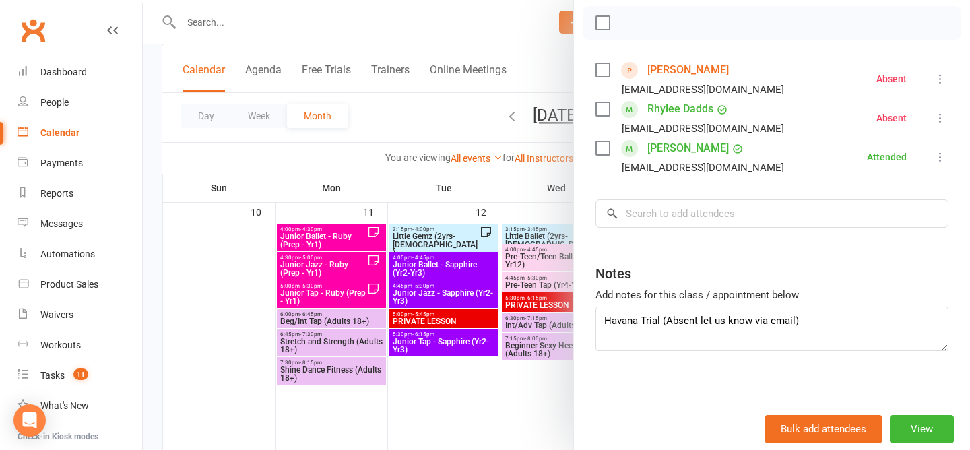
click at [403, 115] on div at bounding box center [556, 225] width 827 height 450
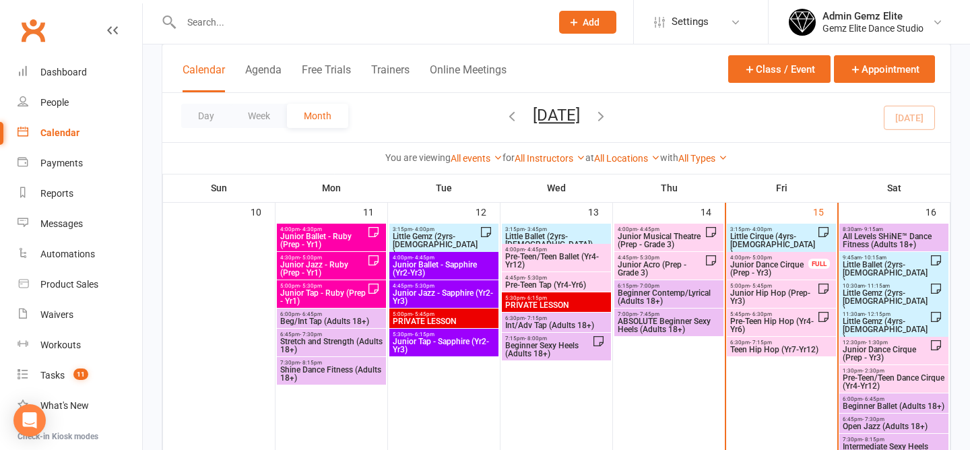
click at [794, 263] on span "Junior Dance Cirque (Prep - Yr3)" at bounding box center [770, 269] width 80 height 16
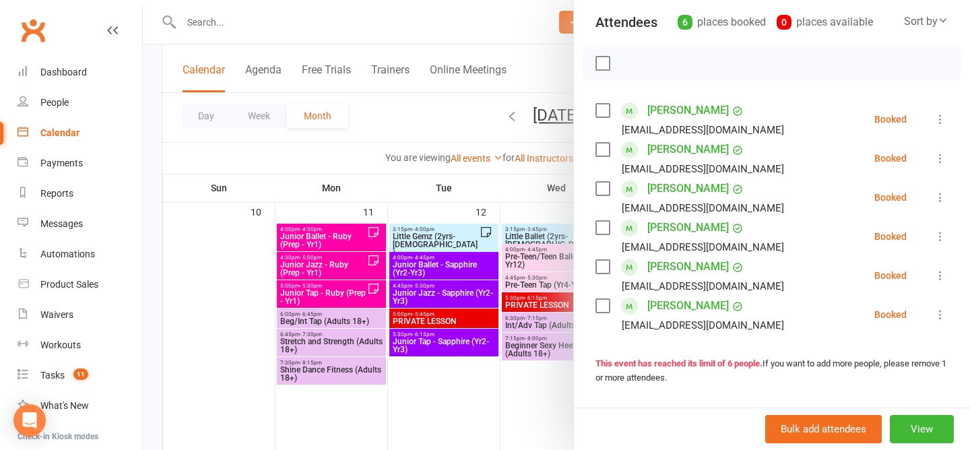
scroll to position [148, 0]
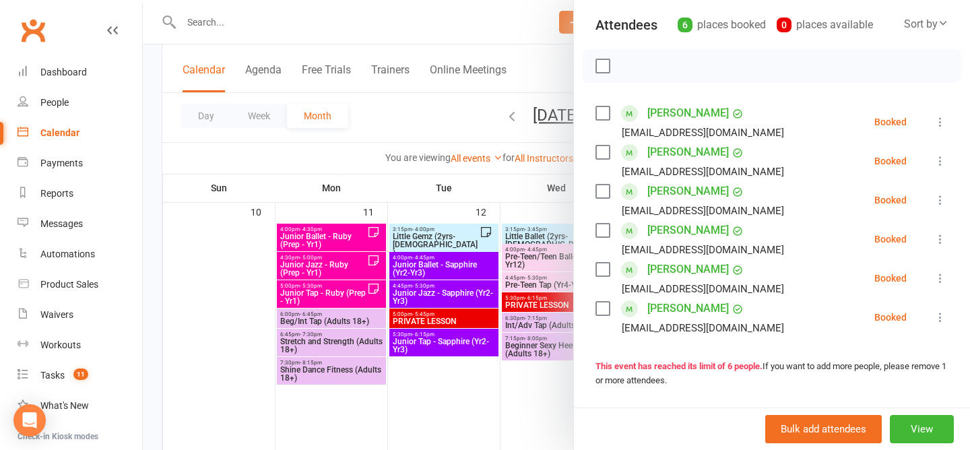
click at [403, 119] on div at bounding box center [556, 225] width 827 height 450
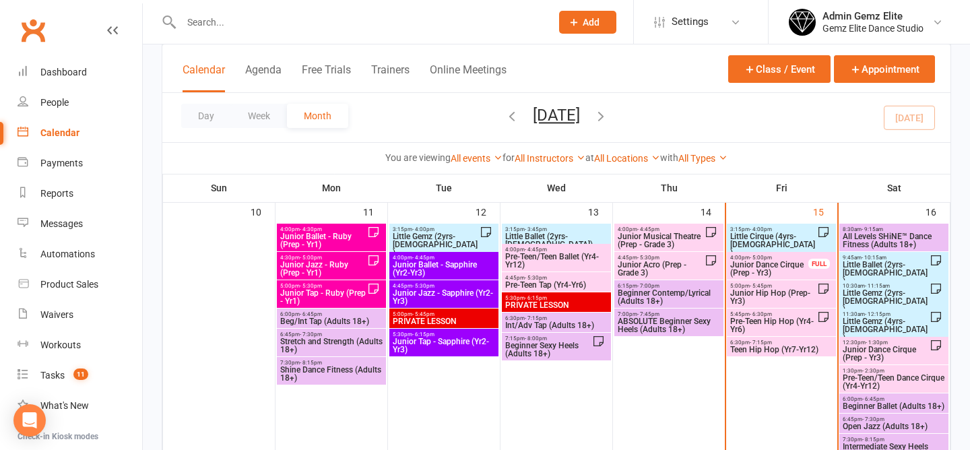
click at [759, 240] on span "Little Cirque (4yrs-5yrs old)" at bounding box center [774, 244] width 88 height 24
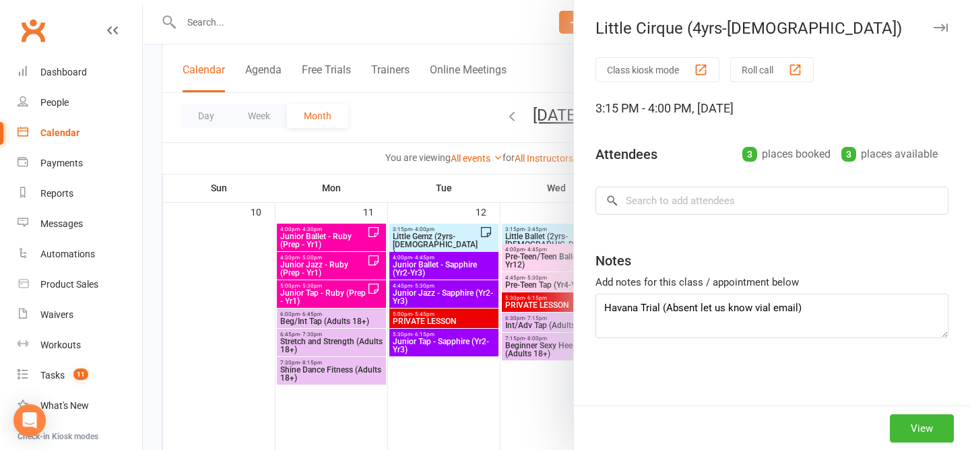
type textarea "Havana Trial (Absent let us know via email)"
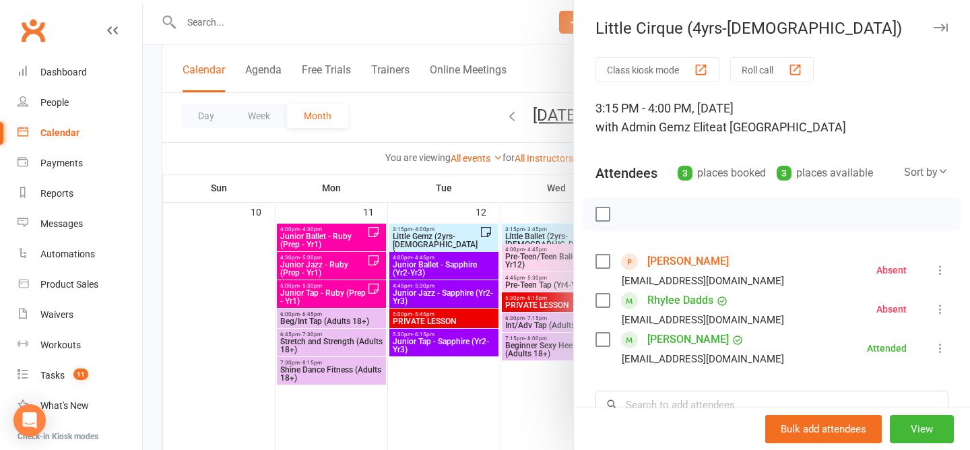
scroll to position [57, 0]
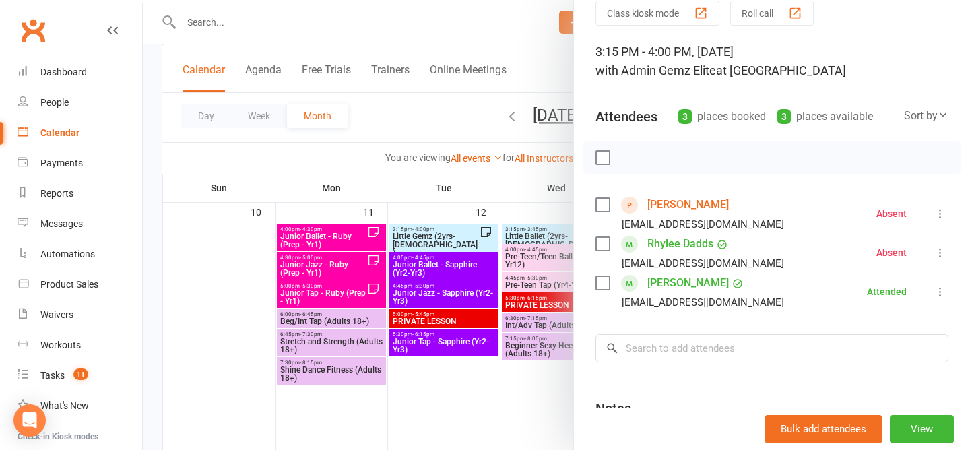
click at [945, 250] on icon at bounding box center [940, 252] width 13 height 13
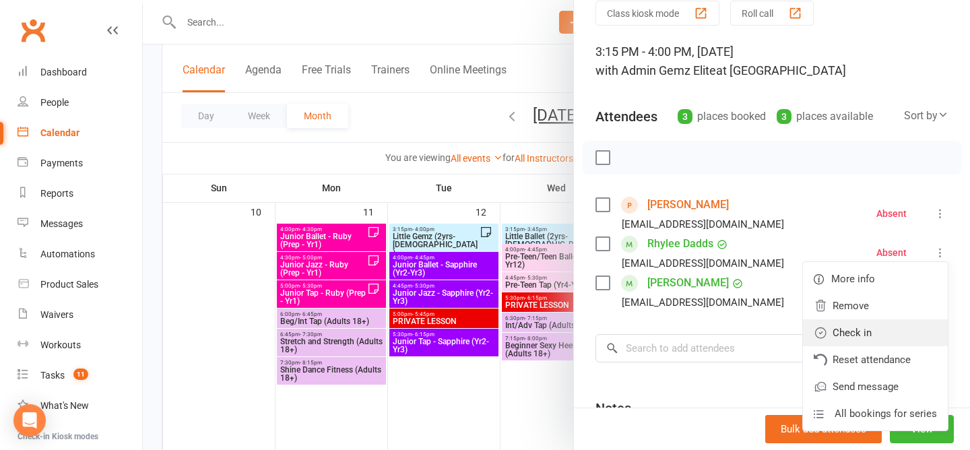
click at [863, 333] on link "Check in" at bounding box center [875, 332] width 145 height 27
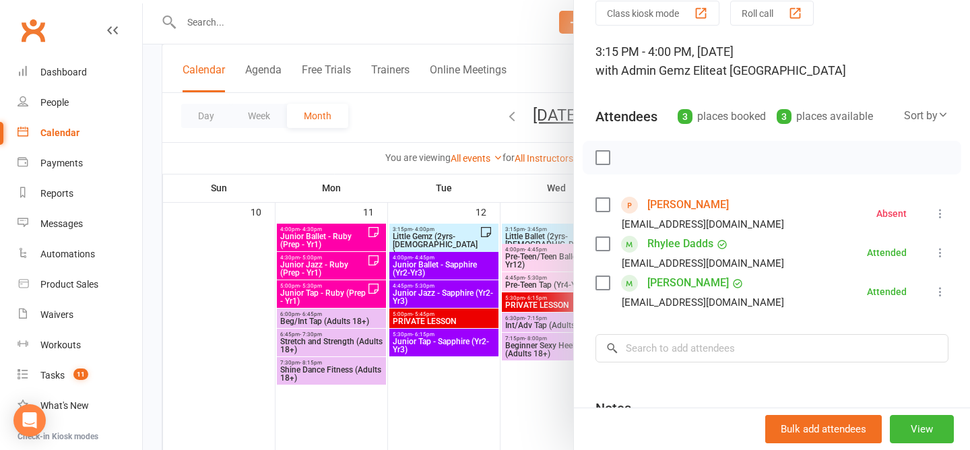
click at [427, 119] on div at bounding box center [556, 225] width 827 height 450
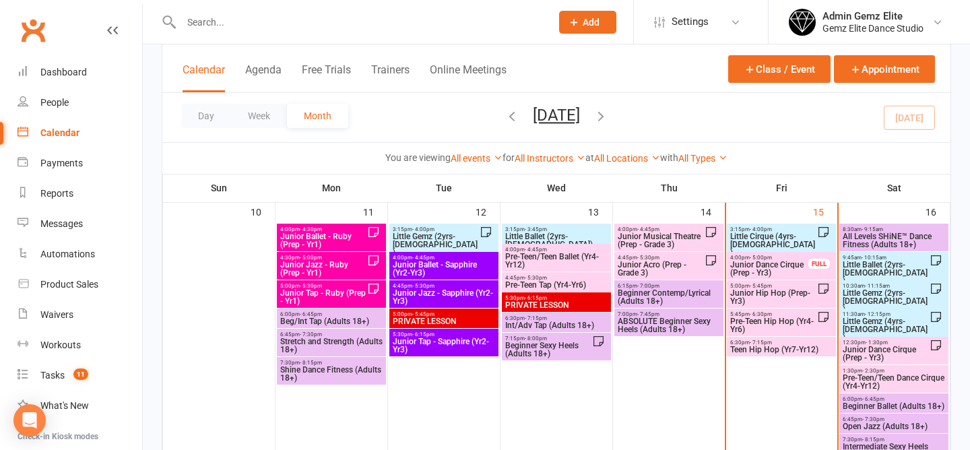
click at [768, 270] on span "Junior Dance Cirque (Prep - Yr3)" at bounding box center [770, 269] width 80 height 16
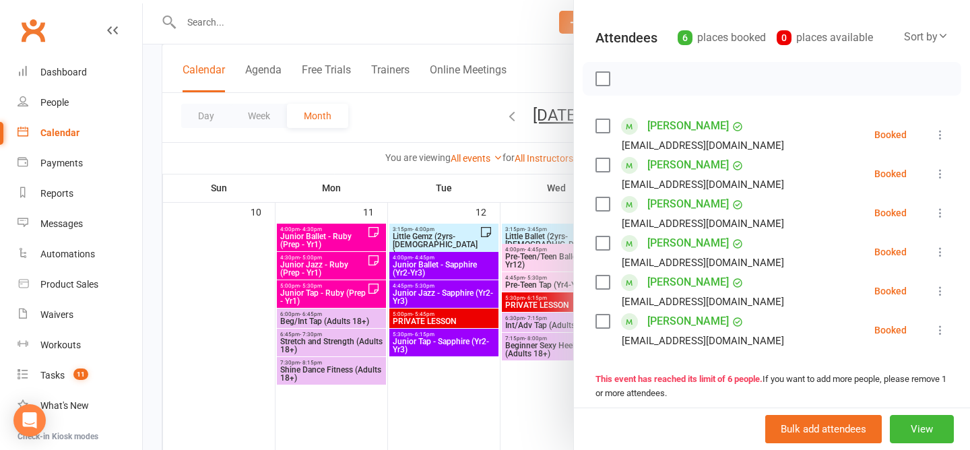
scroll to position [137, 0]
click at [422, 117] on div at bounding box center [556, 225] width 827 height 450
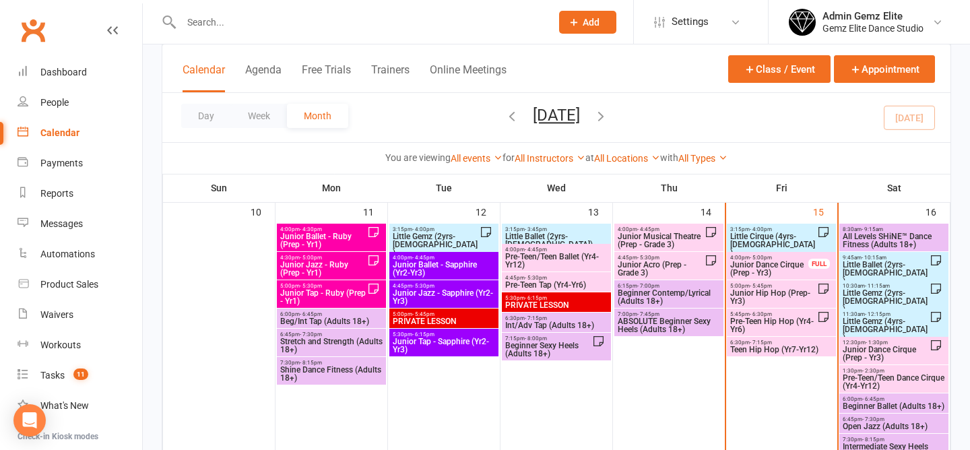
click at [756, 270] on span "Junior Dance Cirque (Prep - Yr3)" at bounding box center [770, 269] width 80 height 16
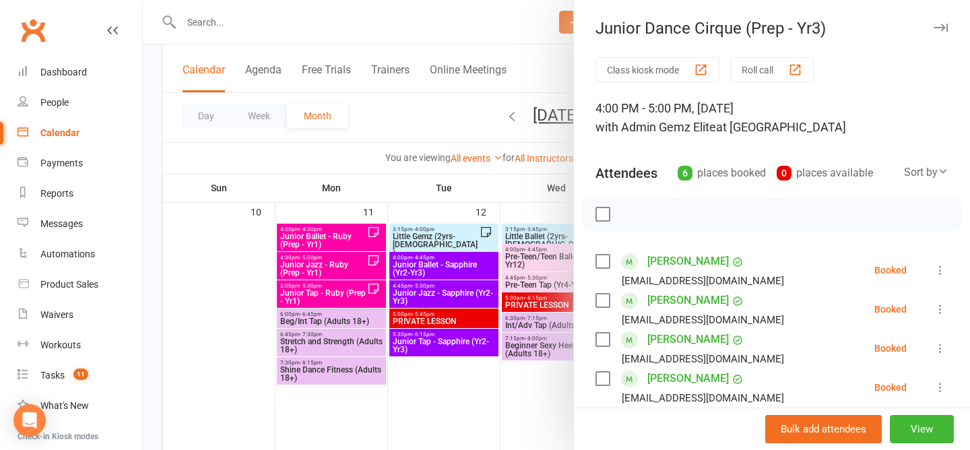
click at [416, 119] on div at bounding box center [556, 225] width 827 height 450
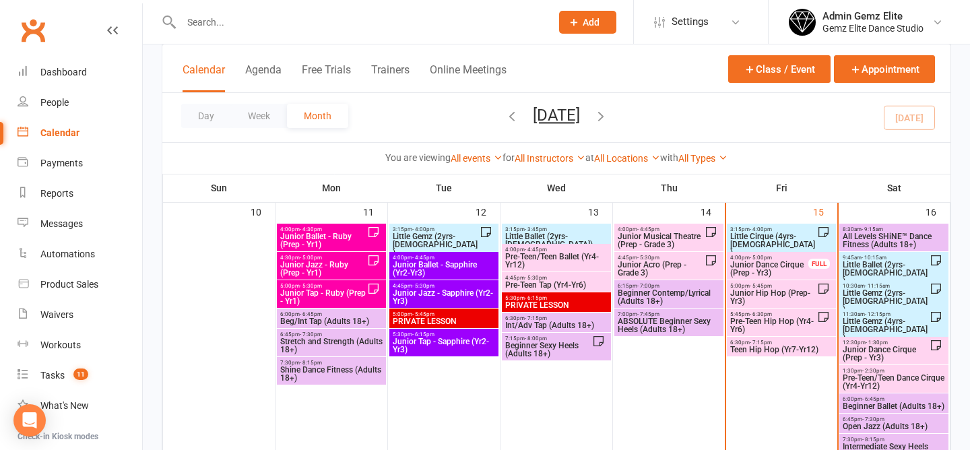
click at [763, 264] on span "Junior Dance Cirque (Prep - Yr3)" at bounding box center [770, 269] width 80 height 16
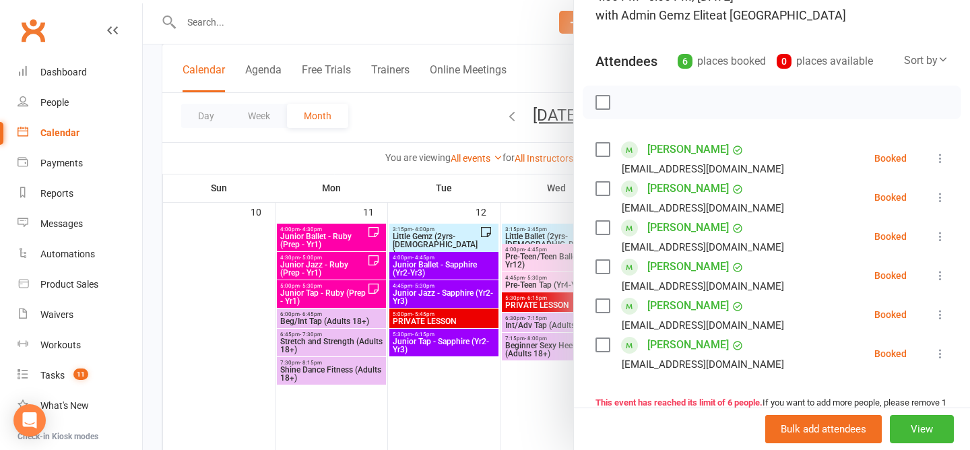
scroll to position [155, 0]
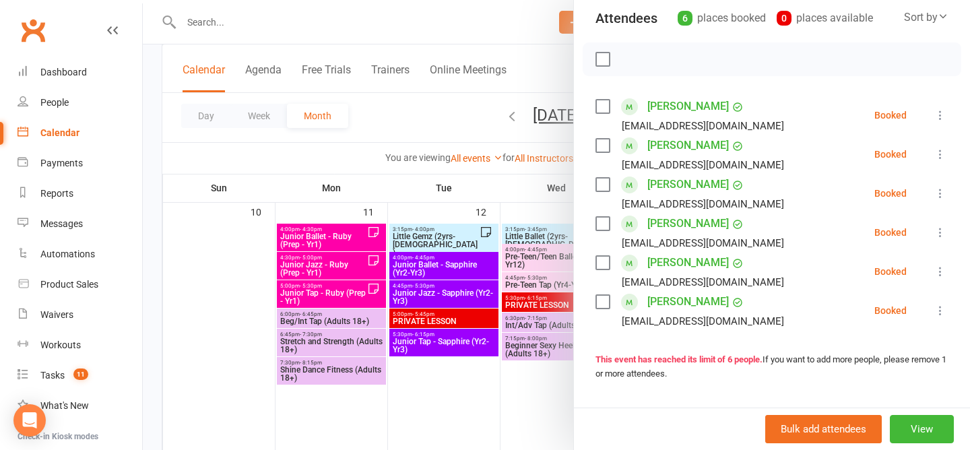
click at [423, 107] on div at bounding box center [556, 225] width 827 height 450
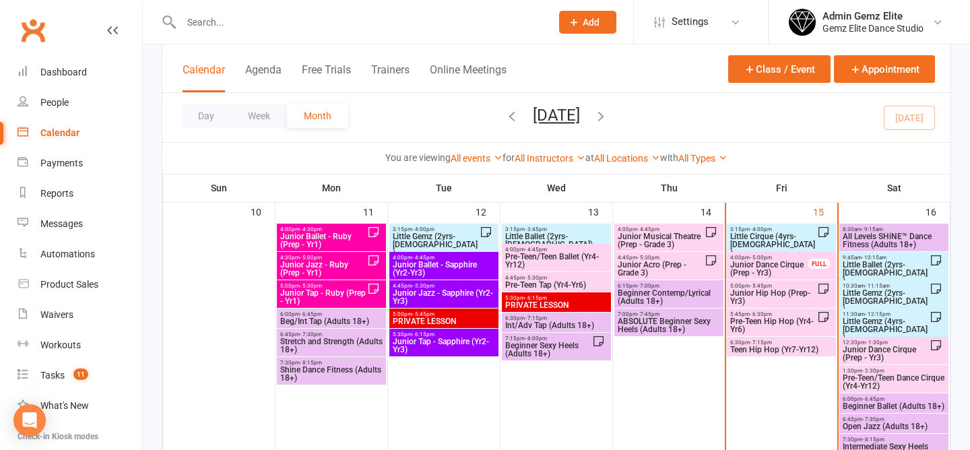
click at [798, 300] on span "Junior Hip Hop (Prep-Yr3)" at bounding box center [774, 297] width 88 height 16
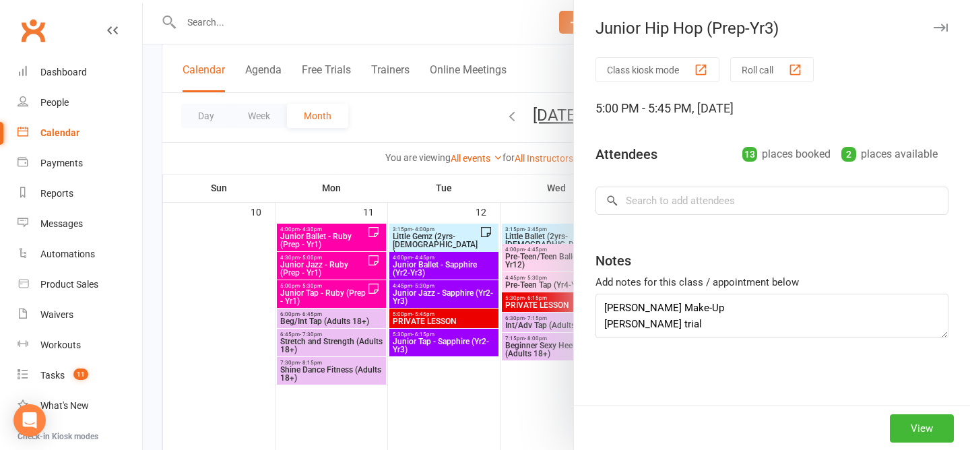
type textarea "Mackenzie Make-Up Henry trial William Frazer Birthday"
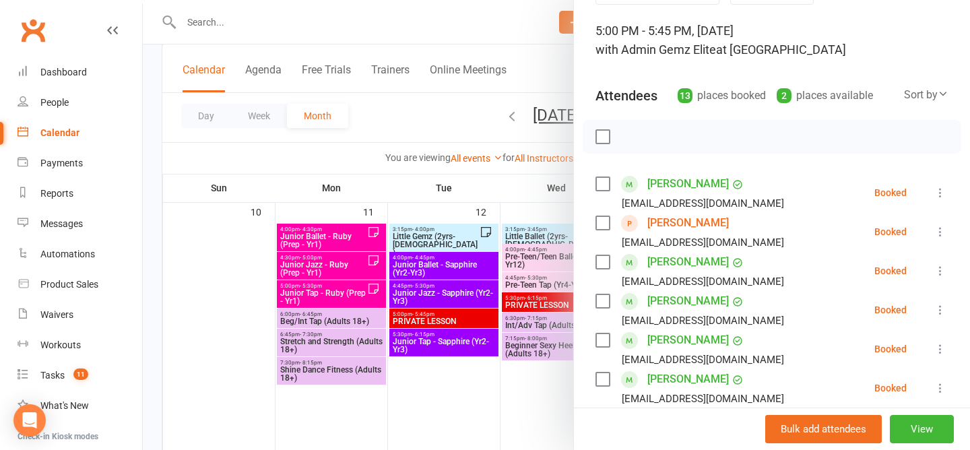
scroll to position [62, 0]
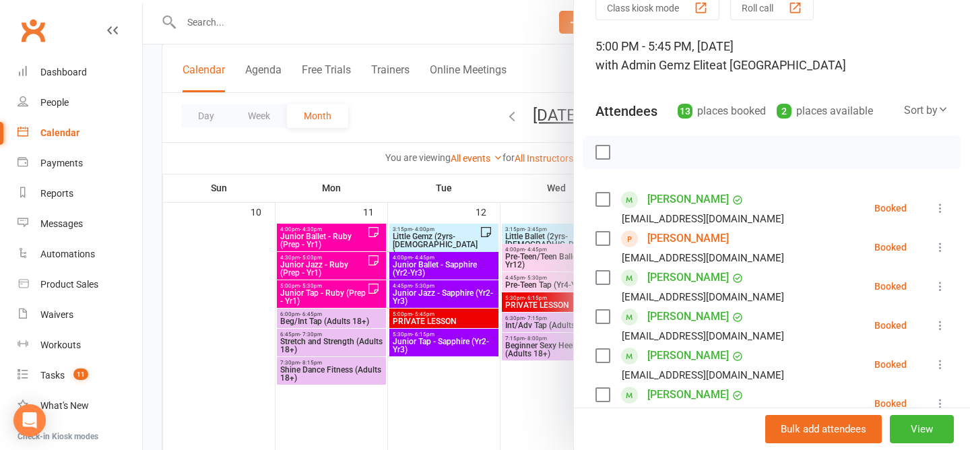
click at [404, 123] on div at bounding box center [556, 225] width 827 height 450
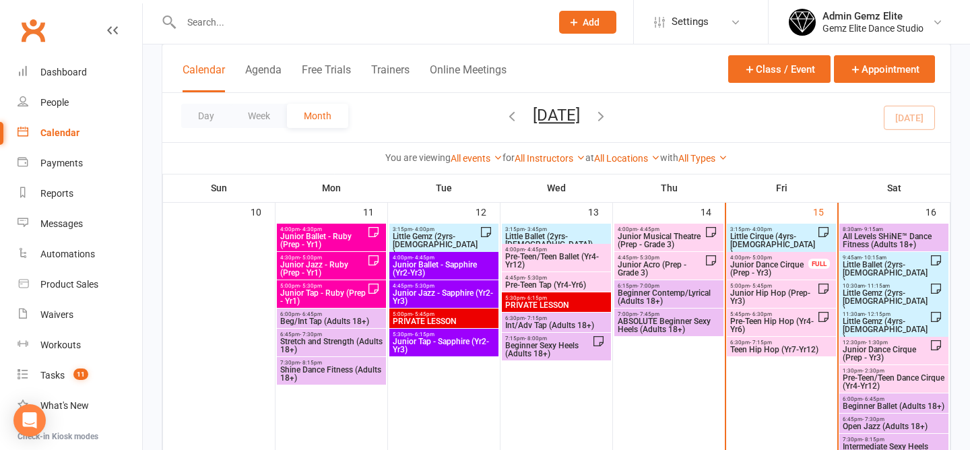
click at [772, 329] on span "Pre-Teen Hip Hop (Yr4-Yr6)" at bounding box center [774, 325] width 88 height 16
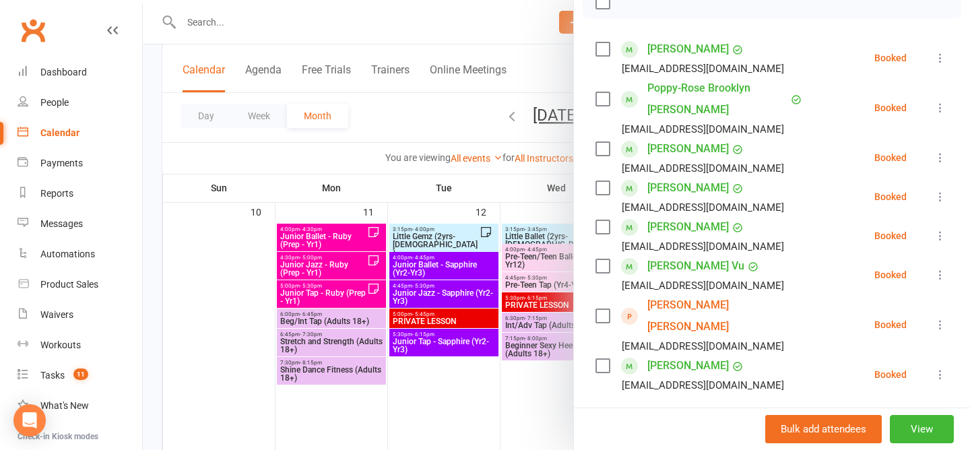
scroll to position [211, 0]
click at [421, 117] on div at bounding box center [556, 225] width 827 height 450
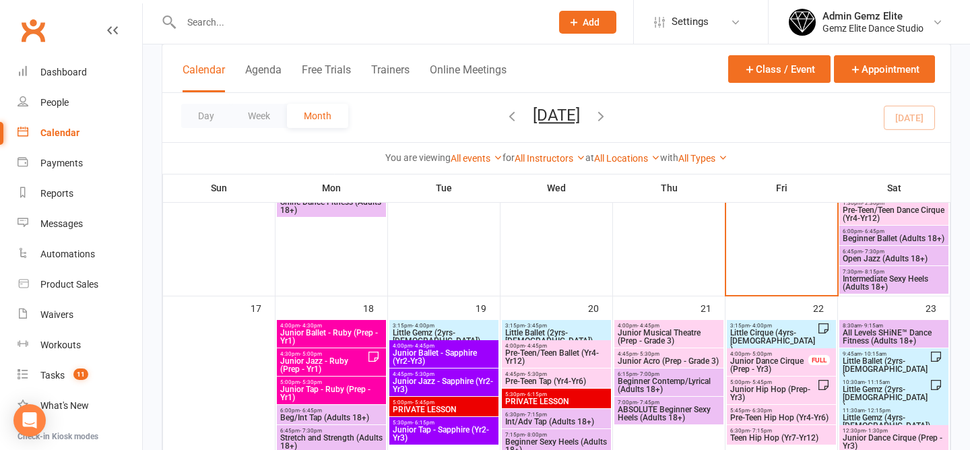
scroll to position [768, 0]
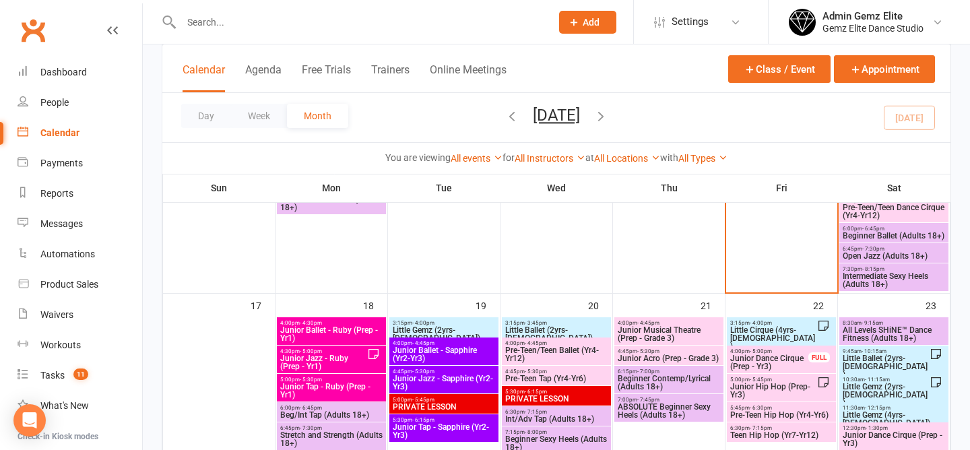
click at [321, 327] on span "Junior Ballet - Ruby (Prep - Yr1)" at bounding box center [332, 334] width 104 height 16
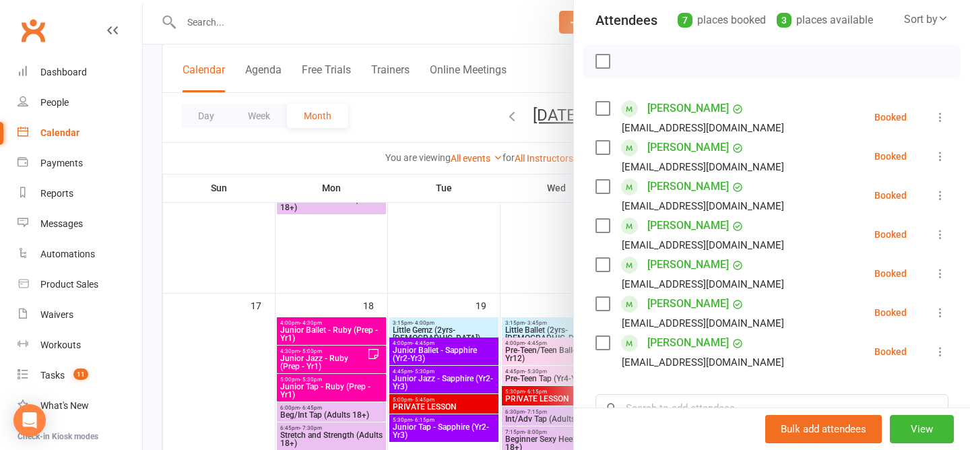
scroll to position [183, 0]
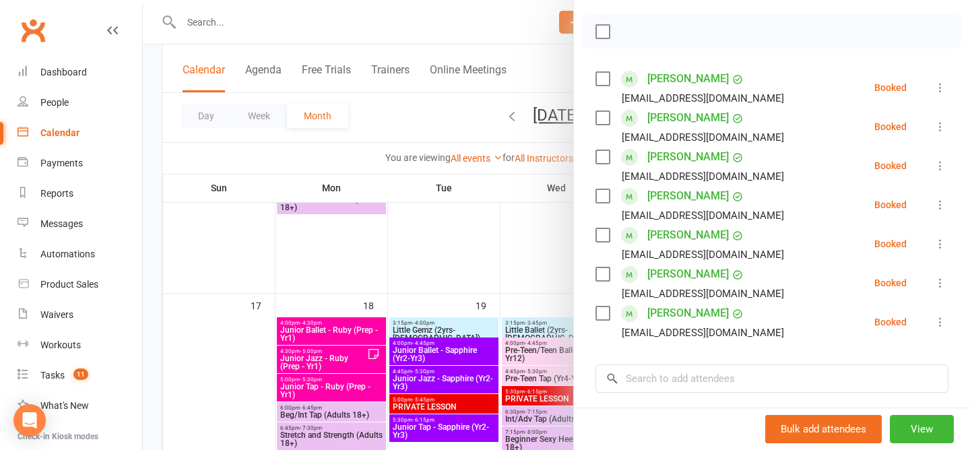
click at [327, 243] on div at bounding box center [556, 225] width 827 height 450
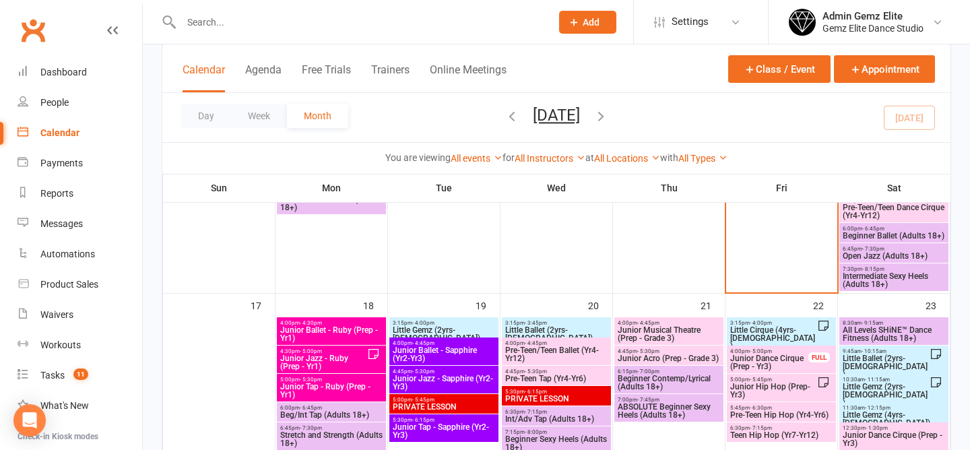
click at [330, 359] on span "Junior Jazz - Ruby (Prep - Yr1)" at bounding box center [324, 362] width 88 height 16
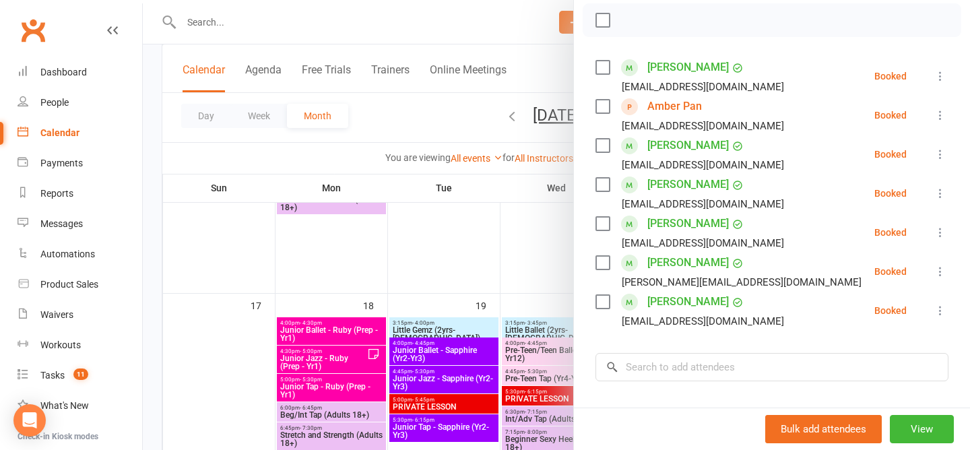
scroll to position [196, 0]
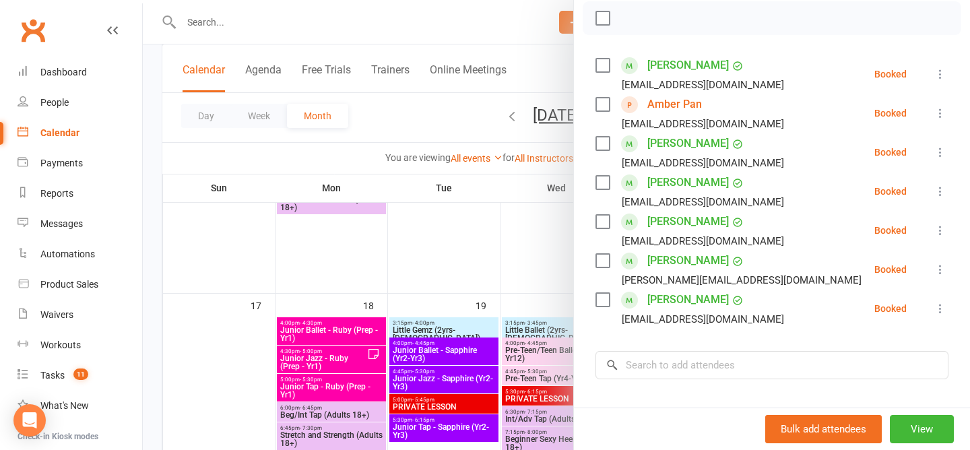
click at [377, 251] on div at bounding box center [556, 225] width 827 height 450
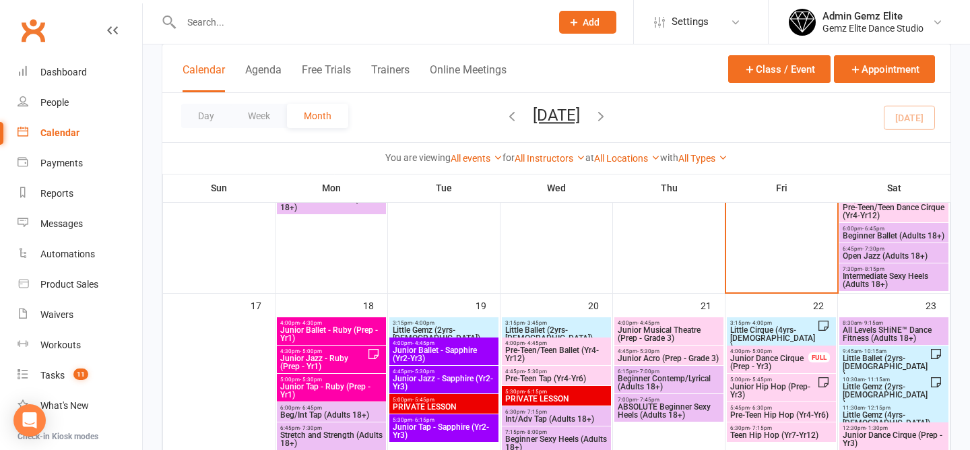
click at [311, 331] on span "Junior Ballet - Ruby (Prep - Yr1)" at bounding box center [332, 334] width 104 height 16
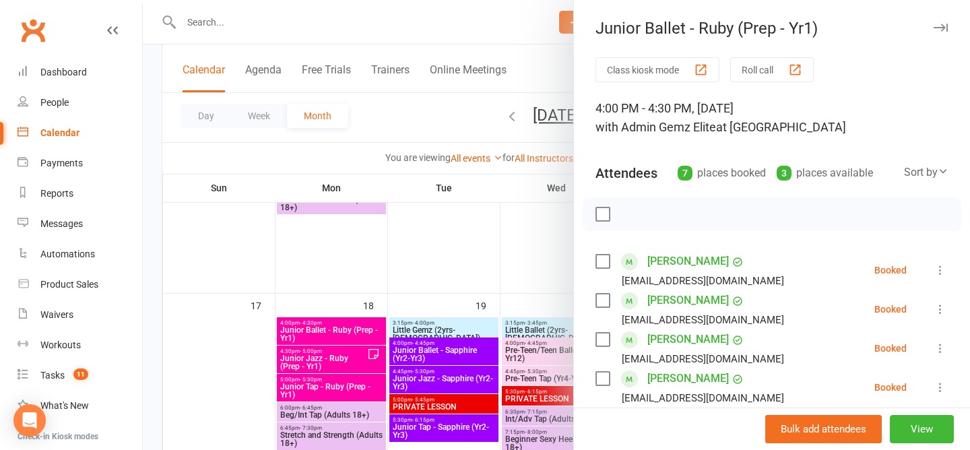
click at [420, 124] on div at bounding box center [556, 225] width 827 height 450
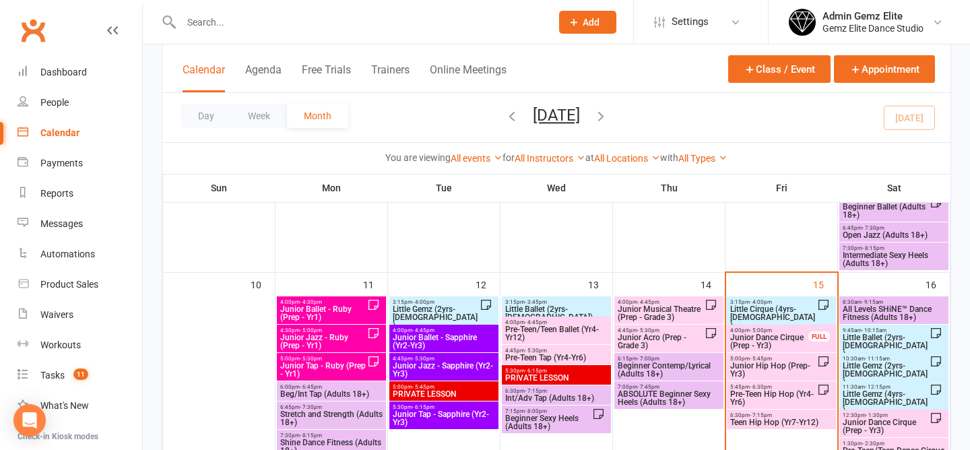
scroll to position [522, 0]
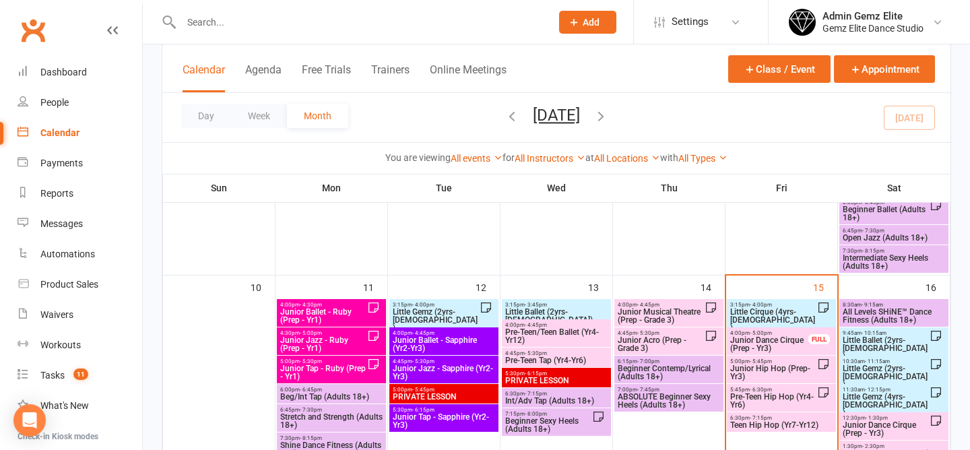
click at [768, 344] on span "Junior Dance Cirque (Prep - Yr3)" at bounding box center [770, 344] width 80 height 16
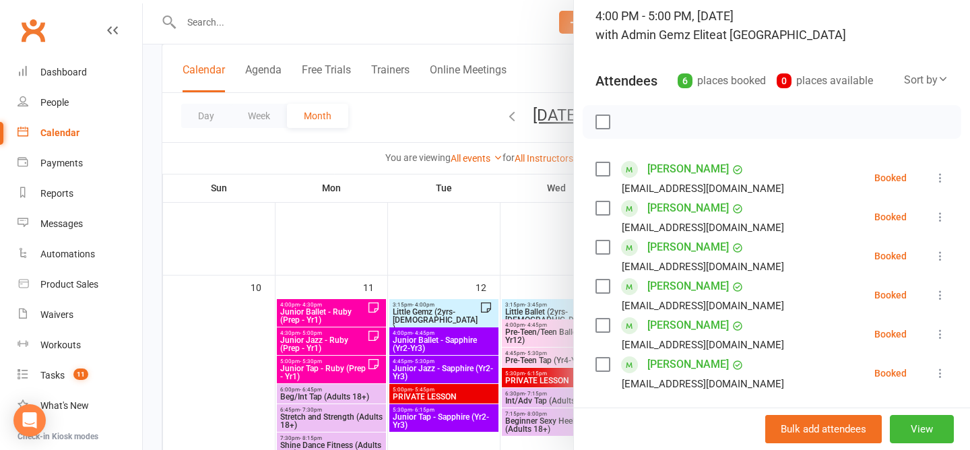
scroll to position [128, 0]
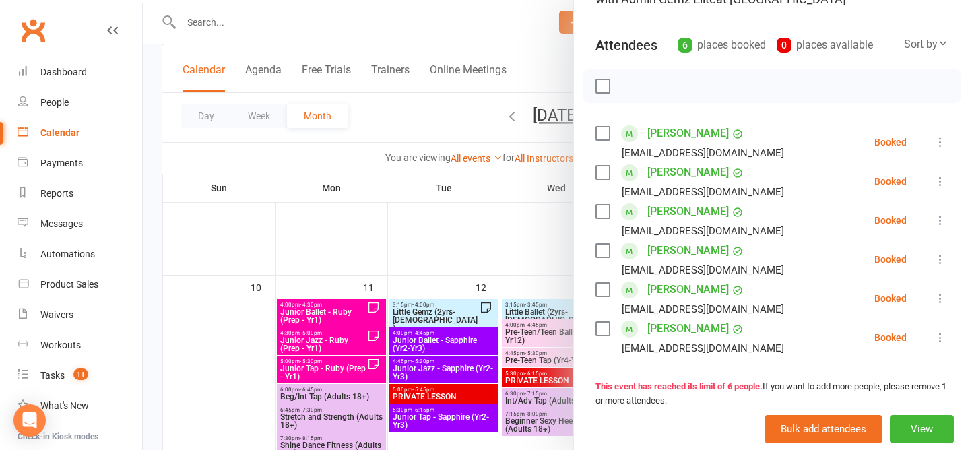
click at [938, 221] on icon at bounding box center [940, 220] width 13 height 13
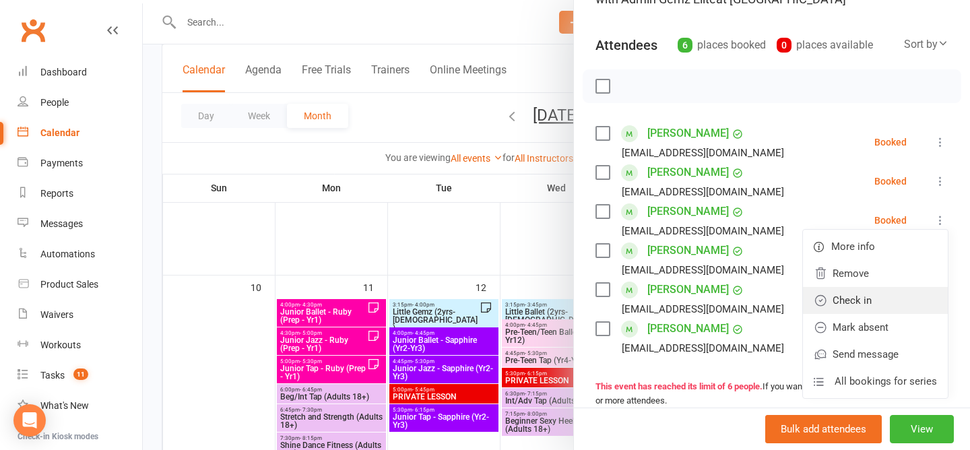
click at [887, 298] on link "Check in" at bounding box center [875, 300] width 145 height 27
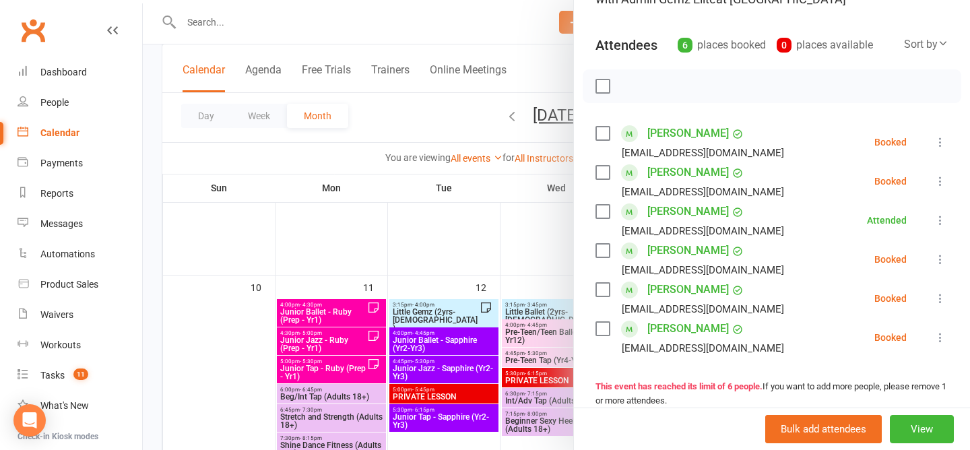
click at [938, 138] on icon at bounding box center [940, 141] width 13 height 13
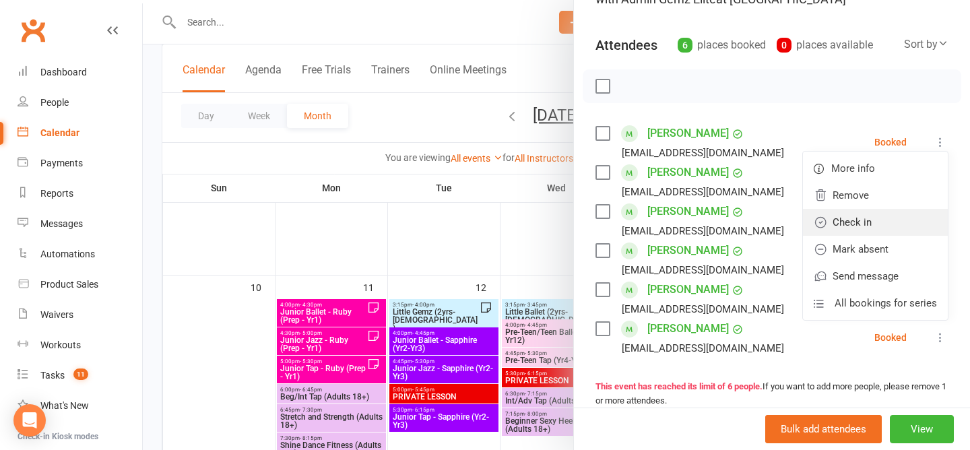
click at [865, 222] on link "Check in" at bounding box center [875, 222] width 145 height 27
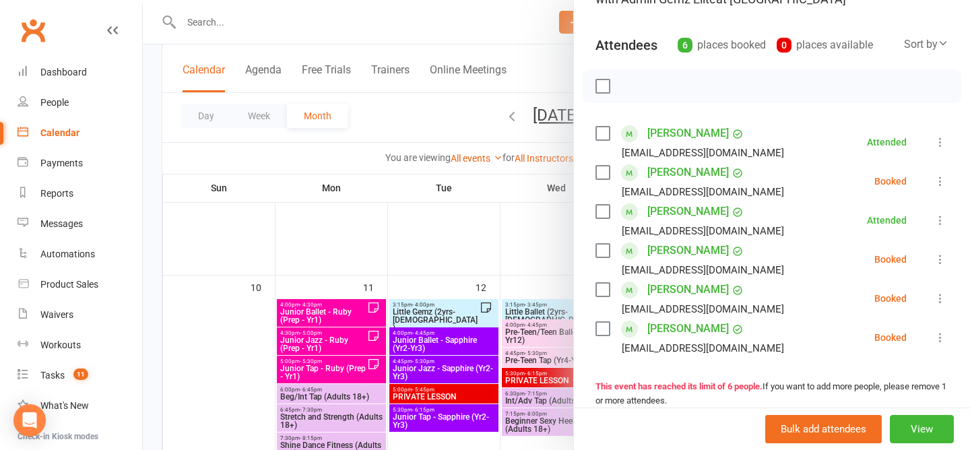
click at [409, 113] on div at bounding box center [556, 225] width 827 height 450
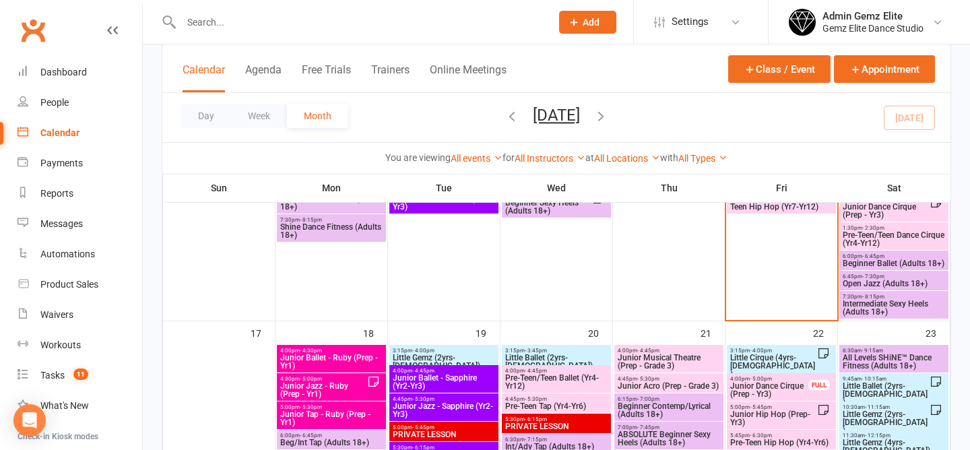
scroll to position [743, 0]
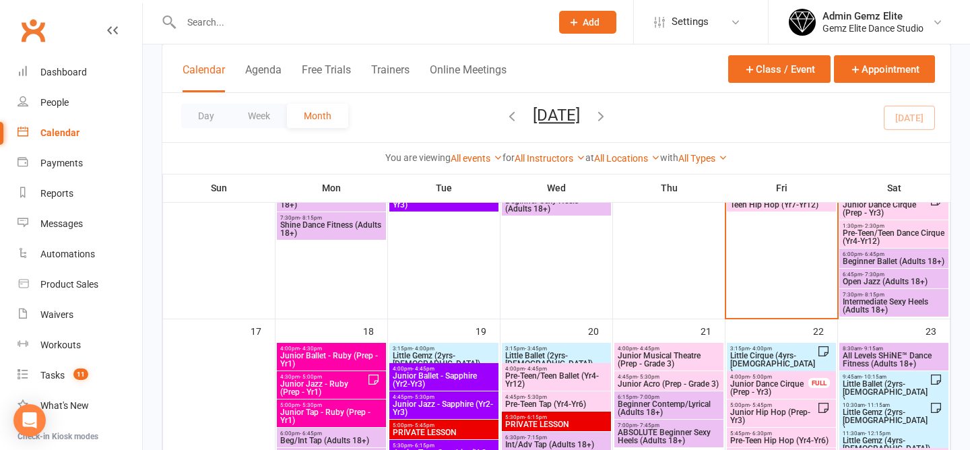
click at [328, 352] on span "Junior Ballet - Ruby (Prep - Yr1)" at bounding box center [332, 360] width 104 height 16
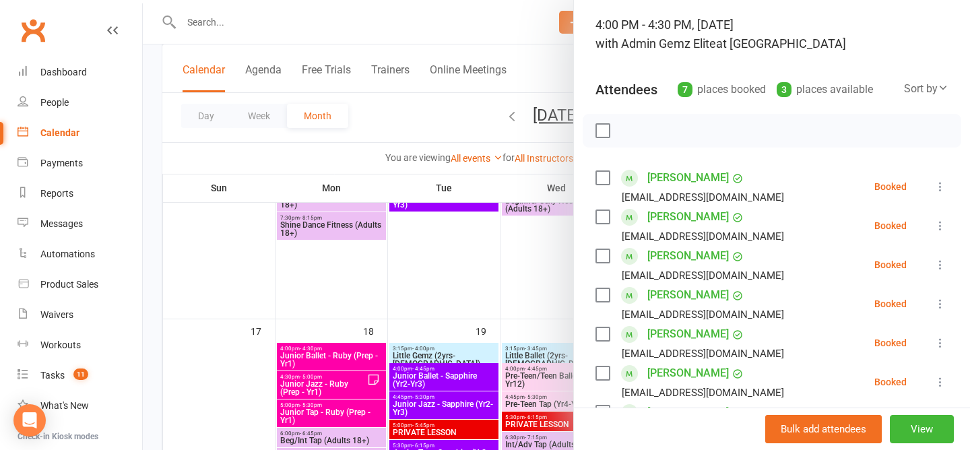
scroll to position [104, 0]
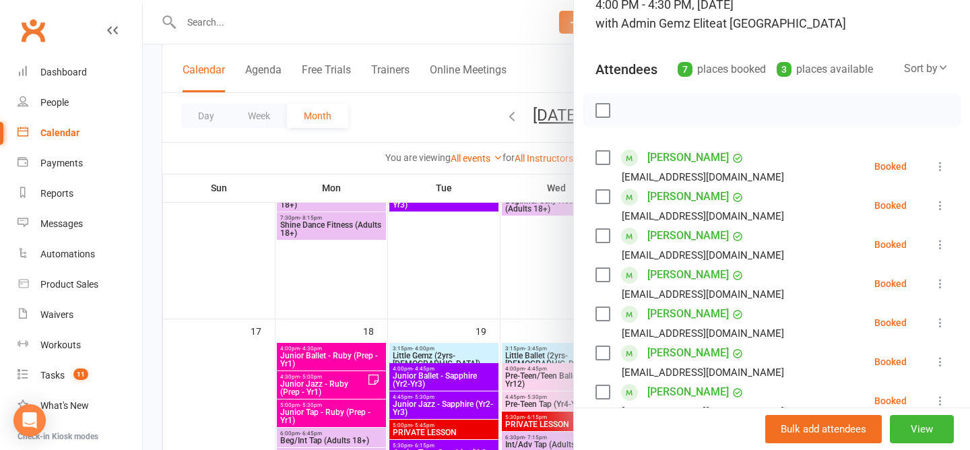
click at [434, 317] on div at bounding box center [556, 225] width 827 height 450
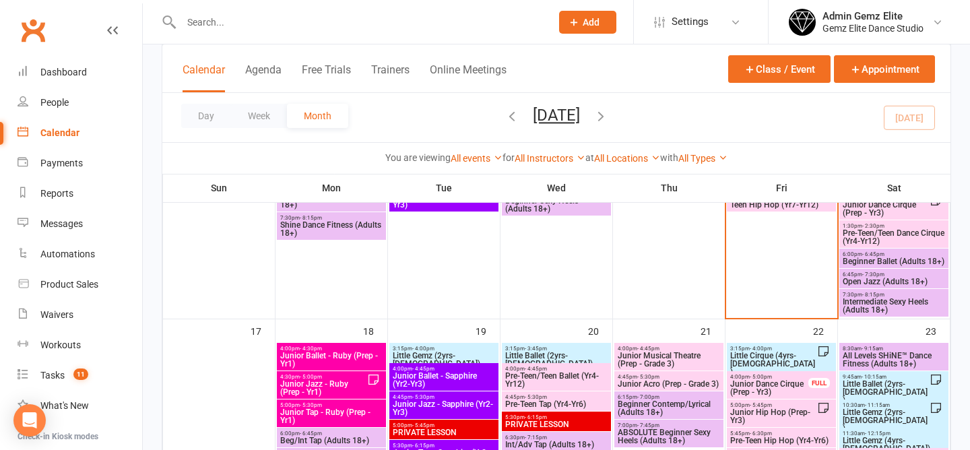
click at [336, 389] on span "Junior Jazz - Ruby (Prep - Yr1)" at bounding box center [324, 388] width 88 height 16
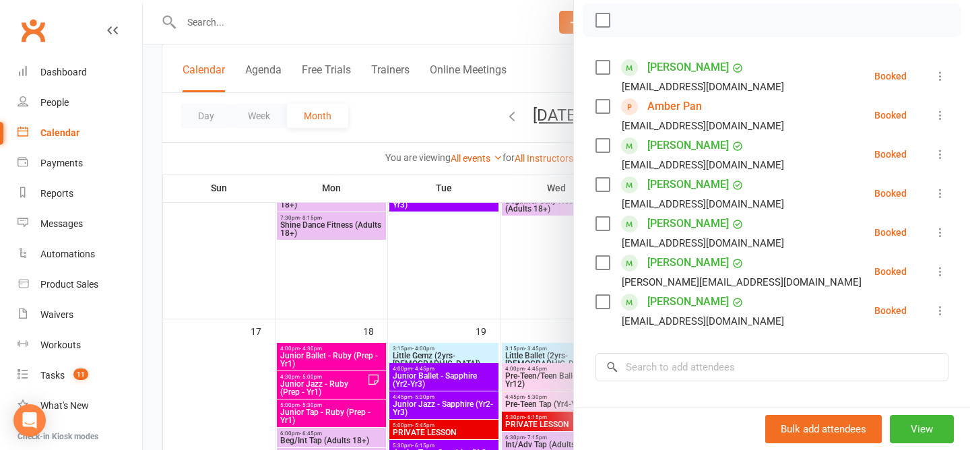
scroll to position [196, 0]
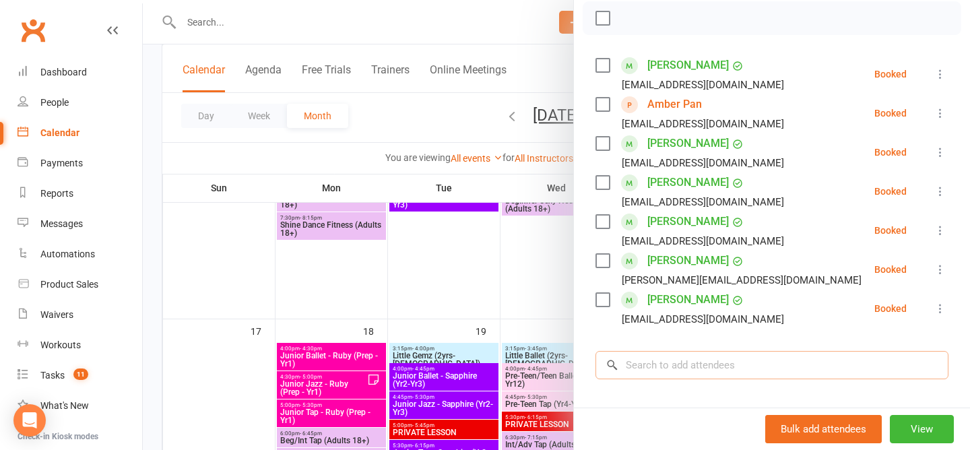
click at [706, 375] on input "search" at bounding box center [772, 365] width 353 height 28
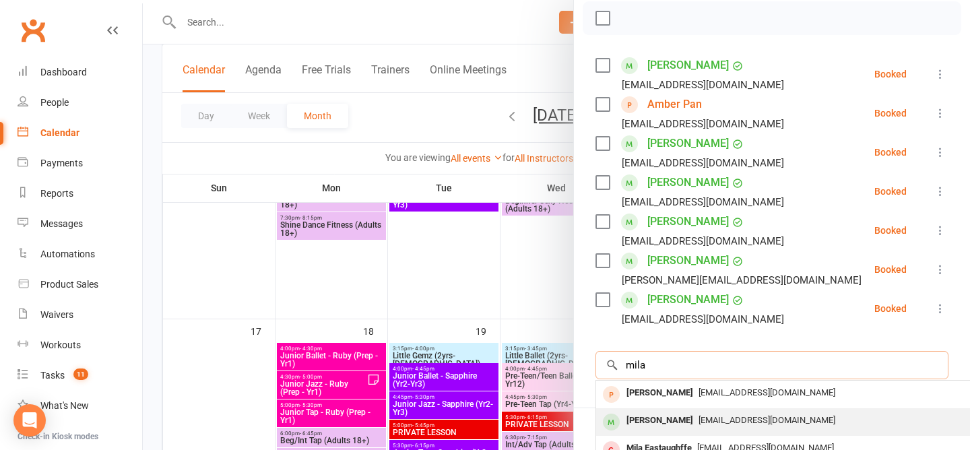
type input "mila"
click at [673, 418] on div "Mila Dukic" at bounding box center [659, 421] width 77 height 20
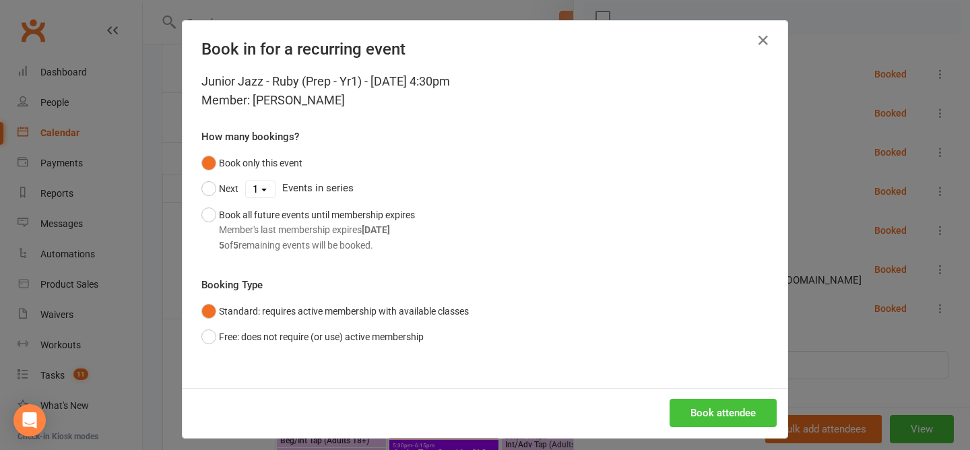
click at [714, 411] on button "Book attendee" at bounding box center [723, 413] width 107 height 28
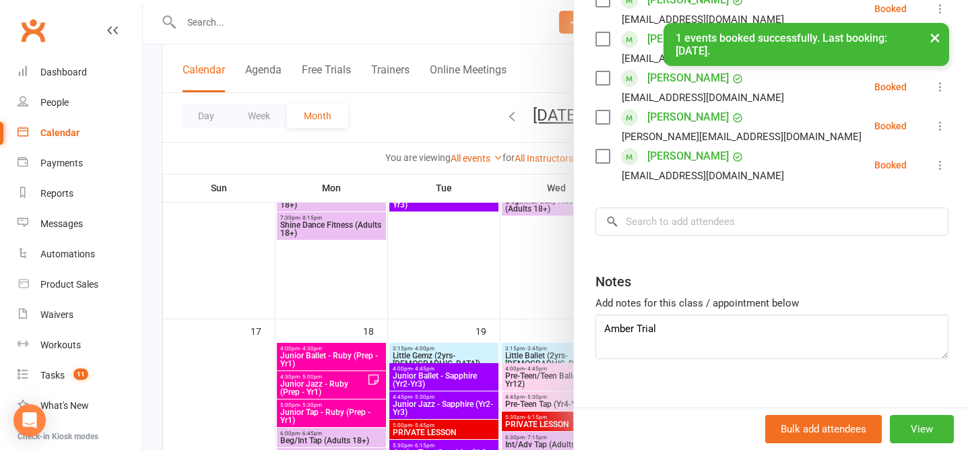
scroll to position [381, 0]
click at [670, 342] on textarea "Amber Trial" at bounding box center [772, 335] width 353 height 44
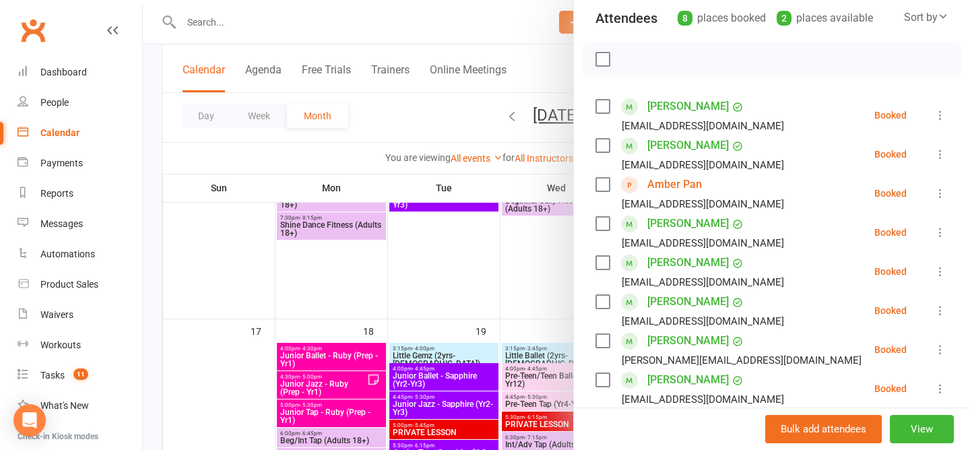
scroll to position [0, 0]
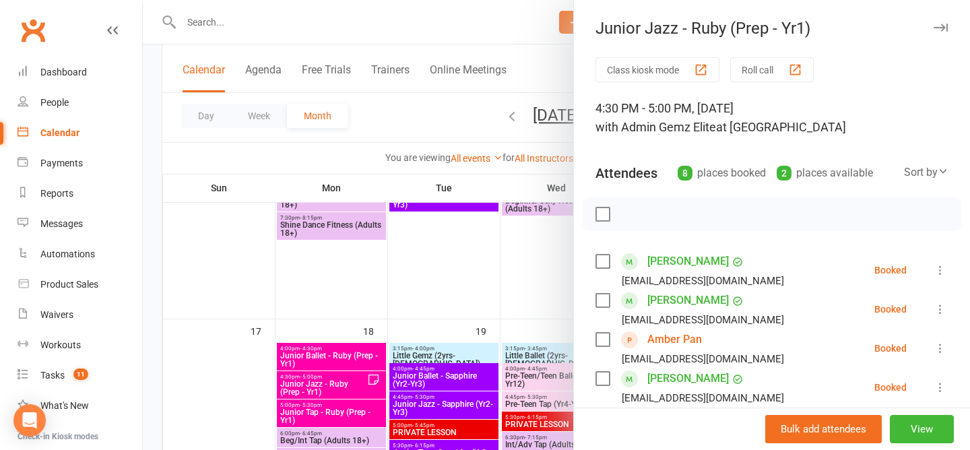
type textarea "Amber Trial Mila Make-up"
drag, startPoint x: 593, startPoint y: 36, endPoint x: 855, endPoint y: 102, distance: 270.5
click at [855, 102] on div "Junior Jazz - Ruby (Prep - Yr1) Class kiosk mode Roll call 4:30 PM - 5:00 PM, M…" at bounding box center [771, 225] width 397 height 450
copy div "Junior Jazz - Ruby (Prep - Yr1) Class kiosk mode Roll call 4:30 PM - 5:00 PM, M…"
click at [413, 135] on div at bounding box center [556, 225] width 827 height 450
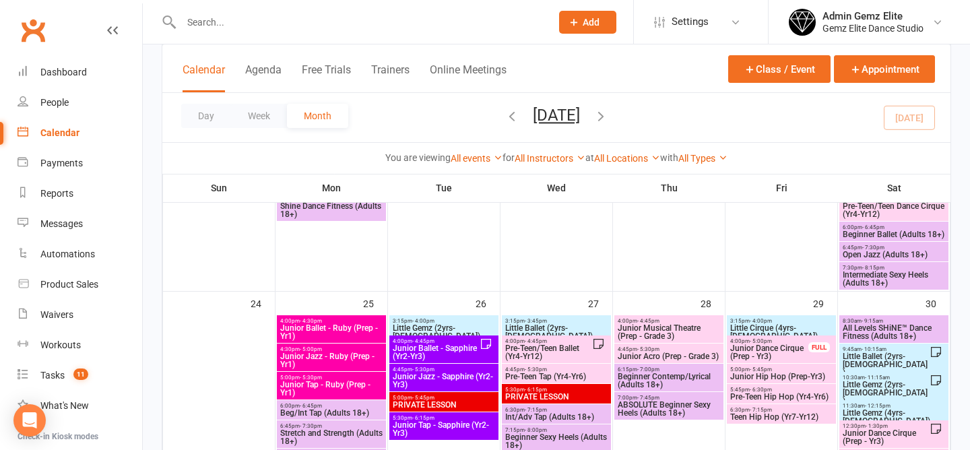
scroll to position [1033, 0]
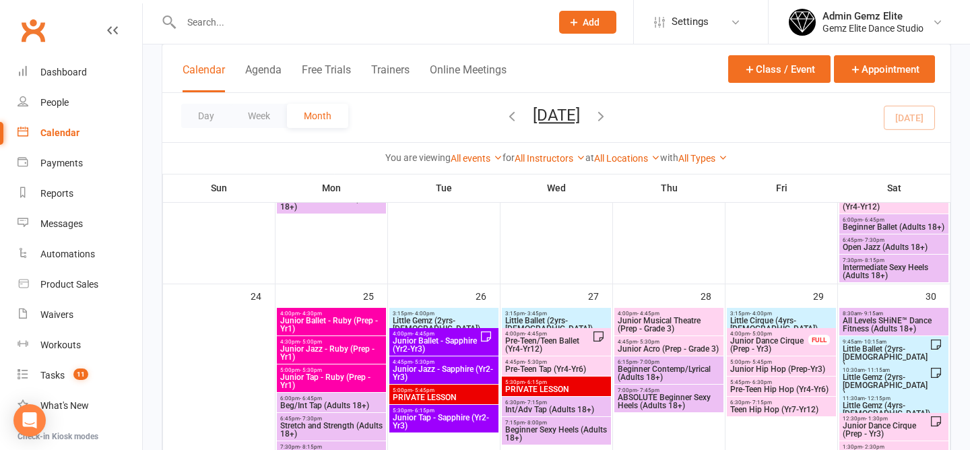
click at [332, 353] on span "Junior Jazz - Ruby (Prep - Yr1)" at bounding box center [332, 353] width 104 height 16
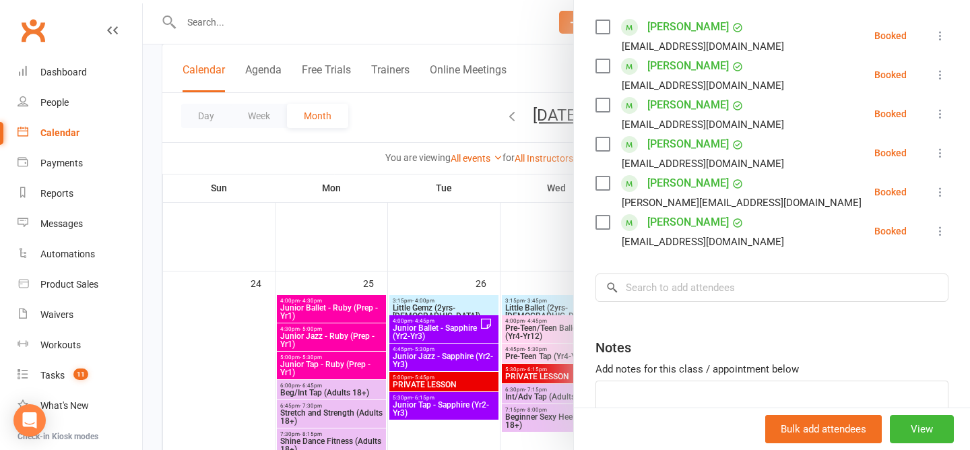
scroll to position [238, 0]
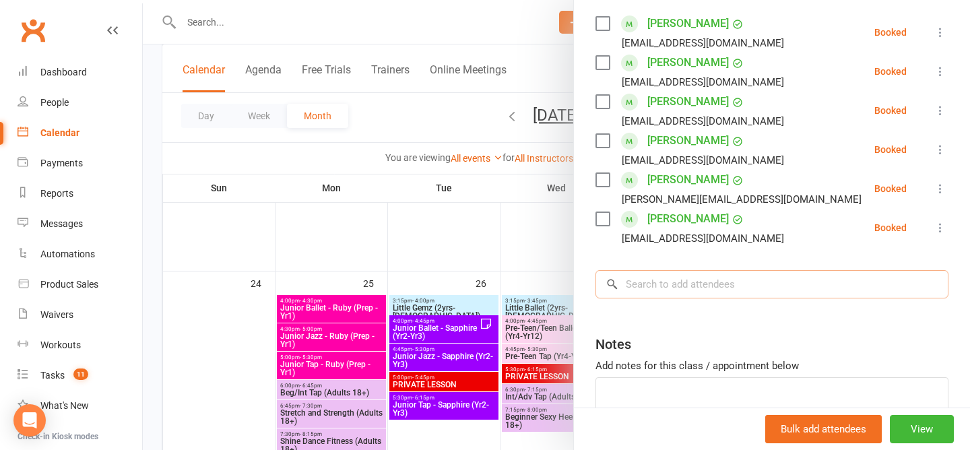
click at [678, 280] on input "search" at bounding box center [772, 284] width 353 height 28
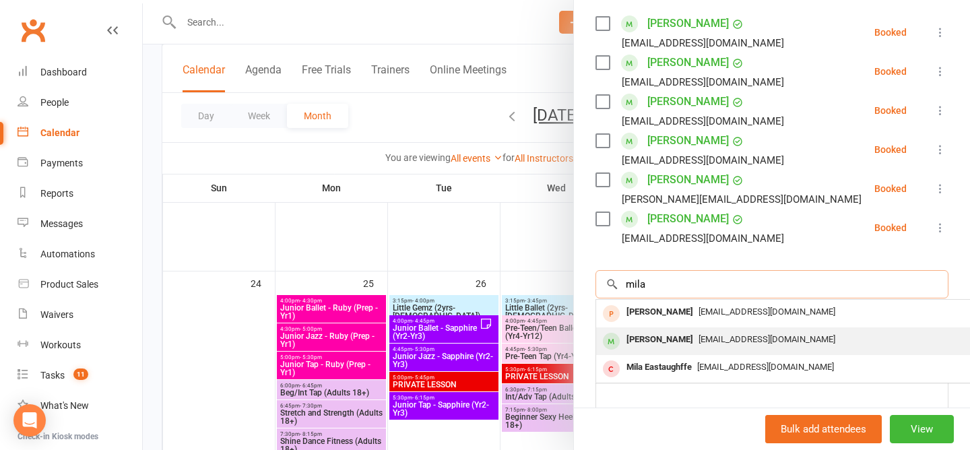
type input "mila"
click at [682, 348] on div "J.vanja85@gmail.com" at bounding box center [798, 340] width 392 height 20
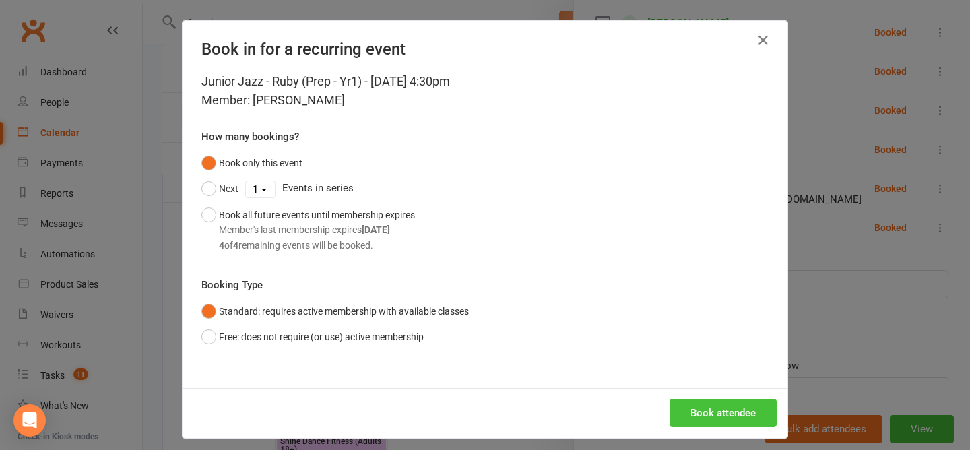
click at [708, 412] on button "Book attendee" at bounding box center [723, 413] width 107 height 28
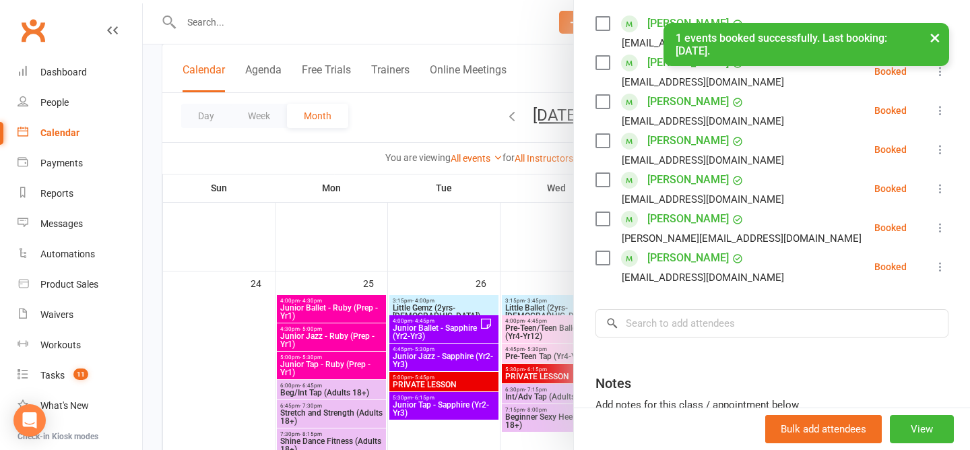
scroll to position [358, 0]
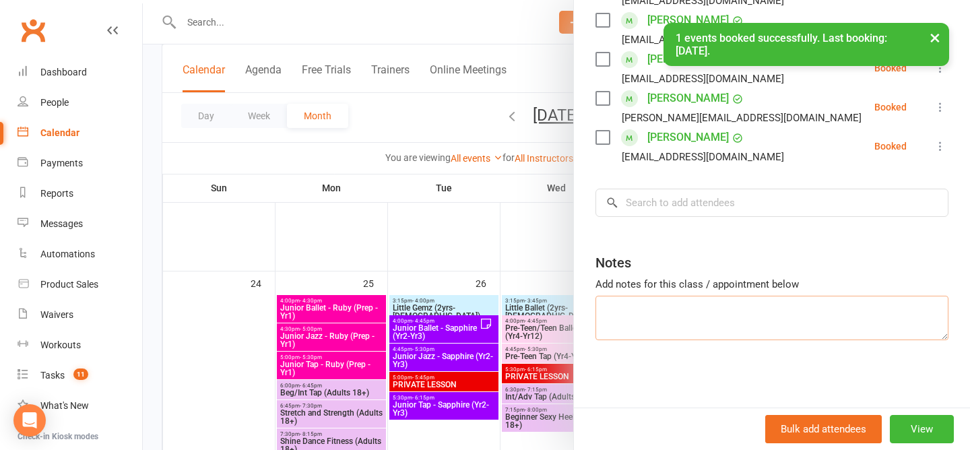
click at [656, 322] on textarea at bounding box center [772, 318] width 353 height 44
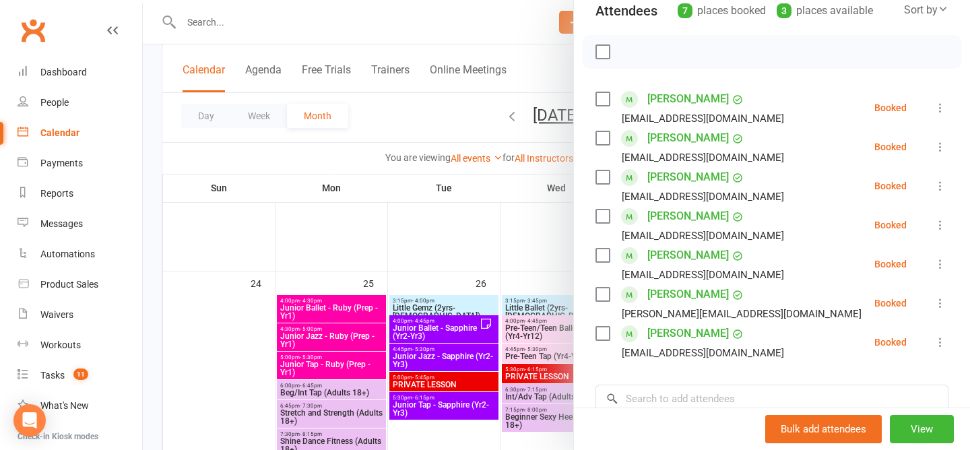
scroll to position [0, 0]
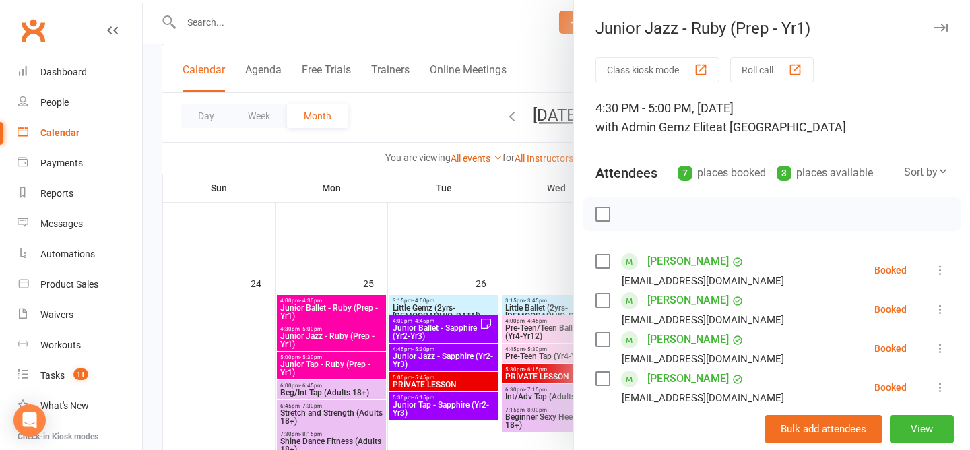
type textarea "Mila Make-up Class"
drag, startPoint x: 851, startPoint y: 104, endPoint x: 553, endPoint y: 18, distance: 310.5
click at [553, 0] on div "Junior Jazz - Ruby (Prep - Yr1) Class kiosk mode Roll call 4:30 PM - 5:00 PM, M…" at bounding box center [556, 0] width 827 height 0
copy div "Junior Jazz - Ruby (Prep - Yr1) Class kiosk mode Roll call 4:30 PM - 5:00 PM, M…"
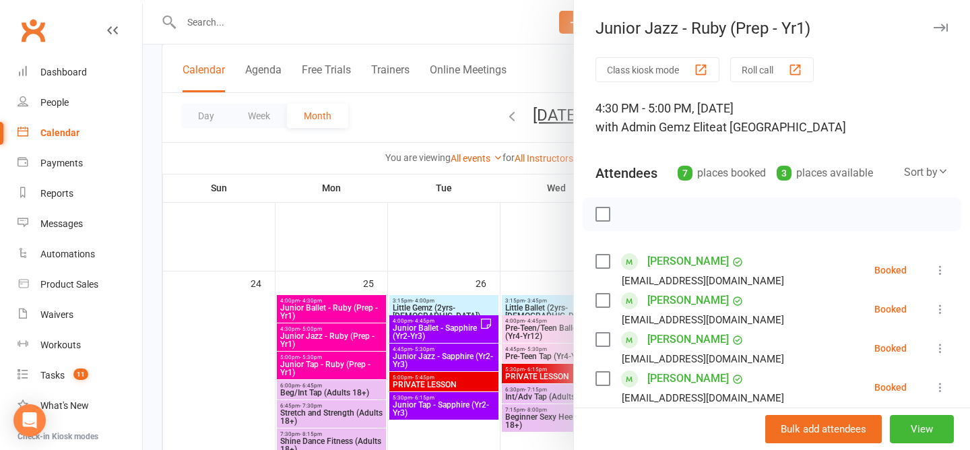
click at [389, 106] on div at bounding box center [556, 225] width 827 height 450
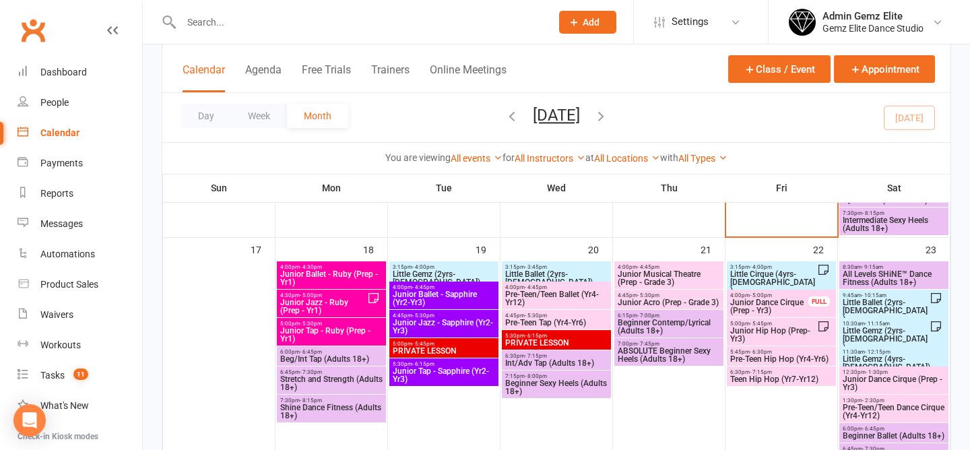
scroll to position [799, 0]
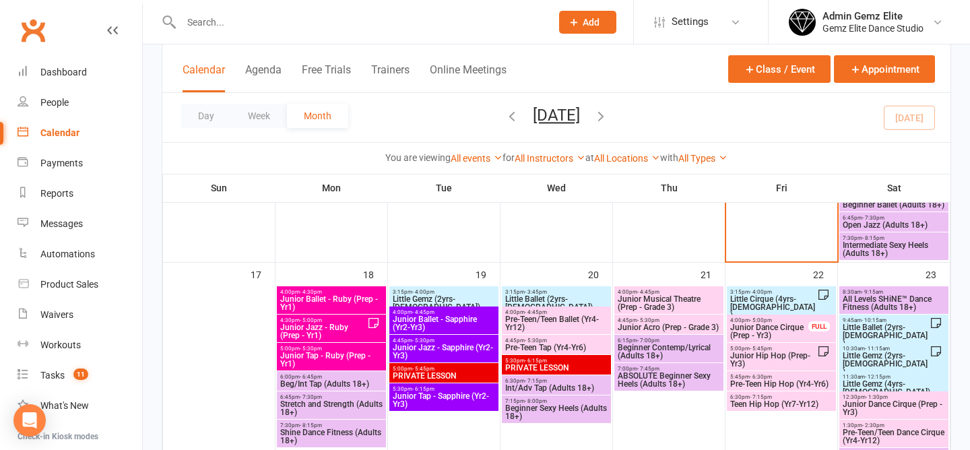
click at [325, 325] on span "Junior Jazz - Ruby (Prep - Yr1)" at bounding box center [324, 331] width 88 height 16
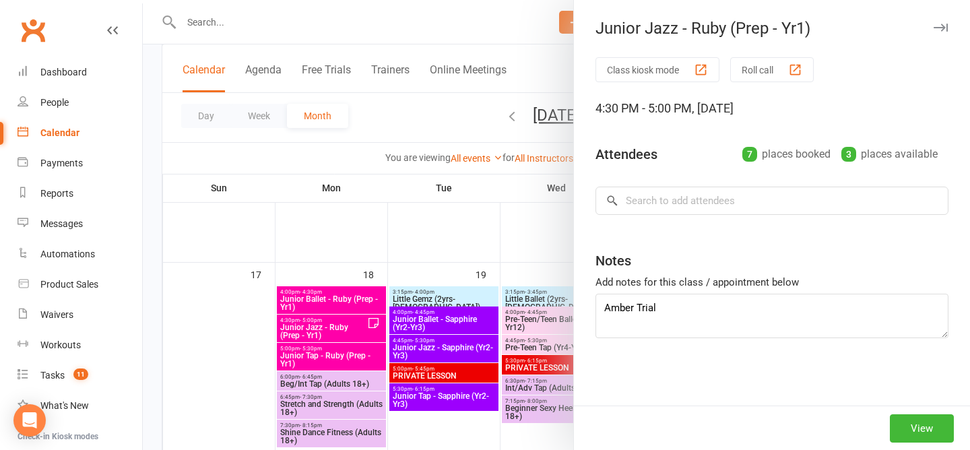
type textarea "Amber Trial Mila Make-up"
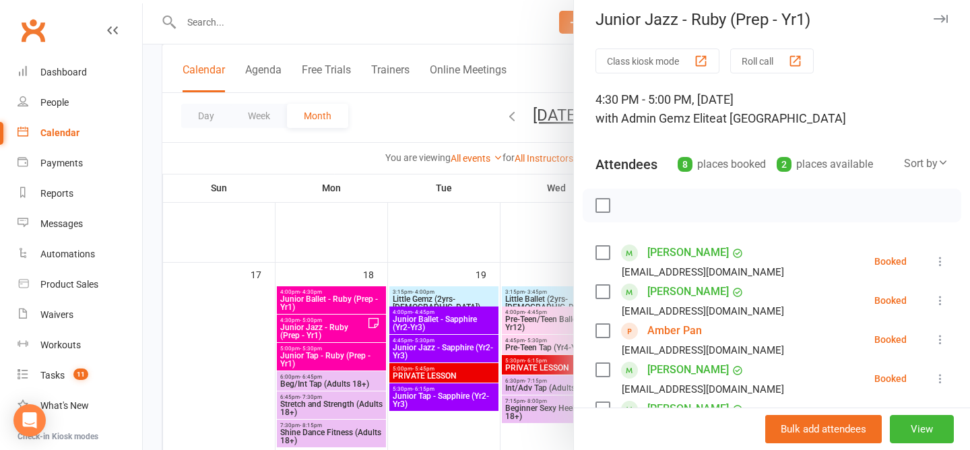
scroll to position [0, 0]
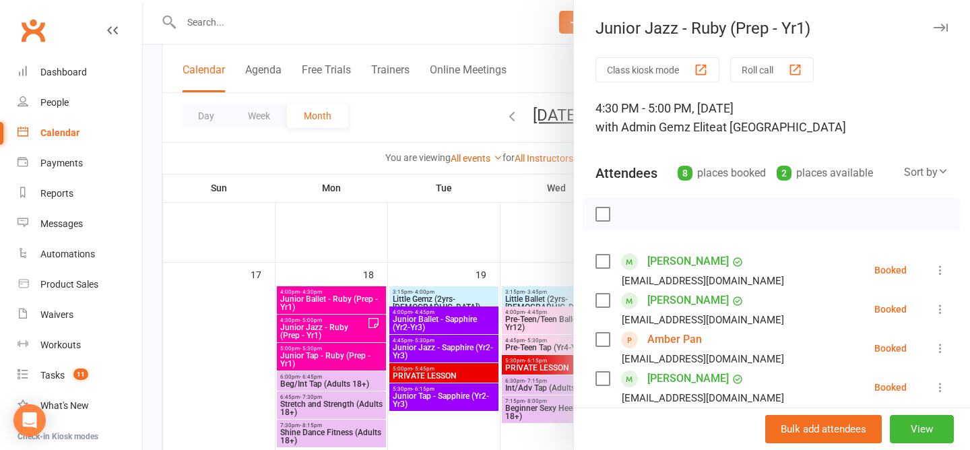
drag, startPoint x: 595, startPoint y: 30, endPoint x: 890, endPoint y: 106, distance: 304.6
click at [890, 106] on div "Junior Jazz - Ruby (Prep - Yr1) Class kiosk mode Roll call 4:30 PM - 5:00 PM, M…" at bounding box center [771, 225] width 397 height 450
copy div "Junior Jazz - Ruby (Prep - Yr1) Class kiosk mode Roll call 4:30 PM - 5:00 PM, M…"
click at [697, 201] on div at bounding box center [772, 214] width 379 height 34
click at [415, 100] on div at bounding box center [556, 225] width 827 height 450
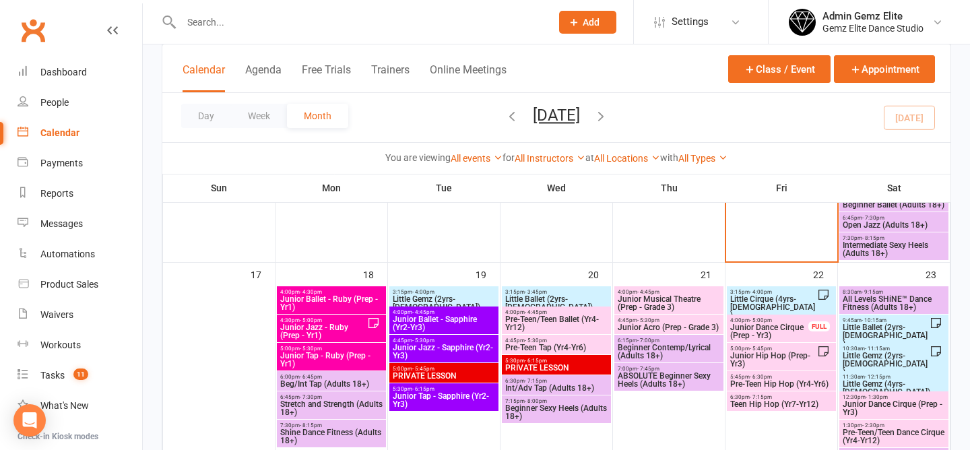
click at [341, 325] on span "Junior Jazz - Ruby (Prep - Yr1)" at bounding box center [324, 331] width 88 height 16
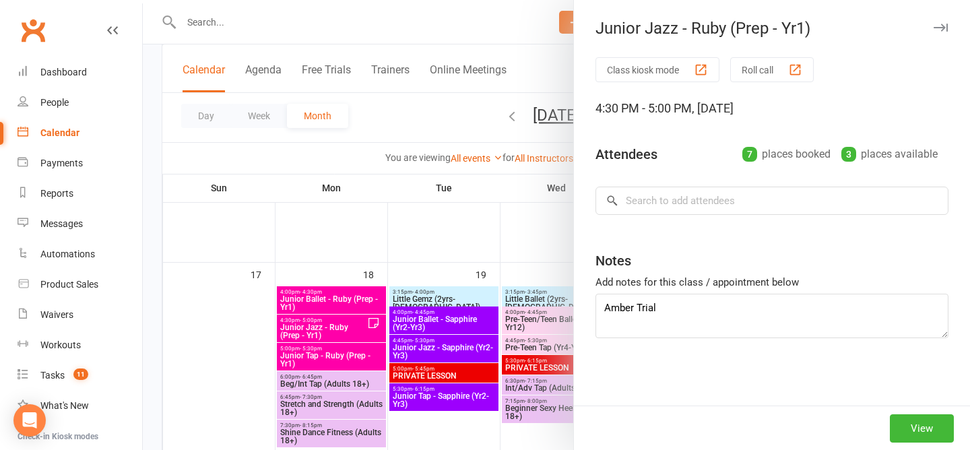
type textarea "Amber Trial Mila Make-up"
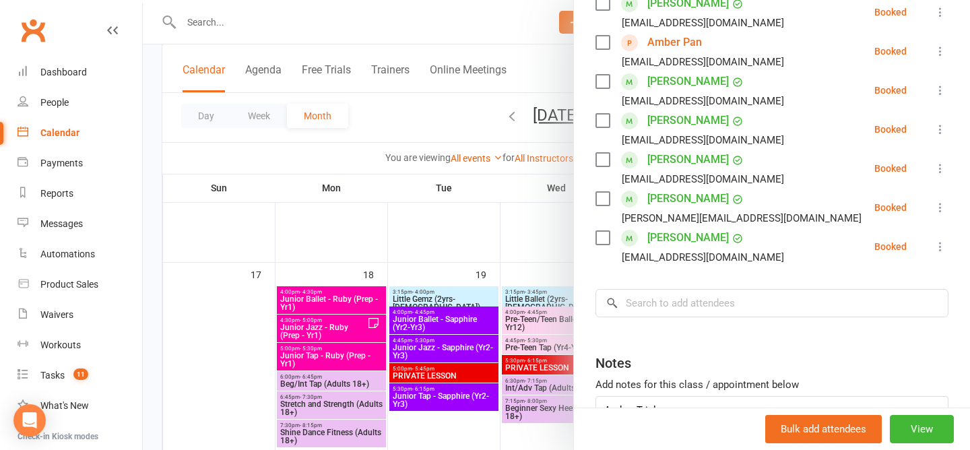
scroll to position [398, 0]
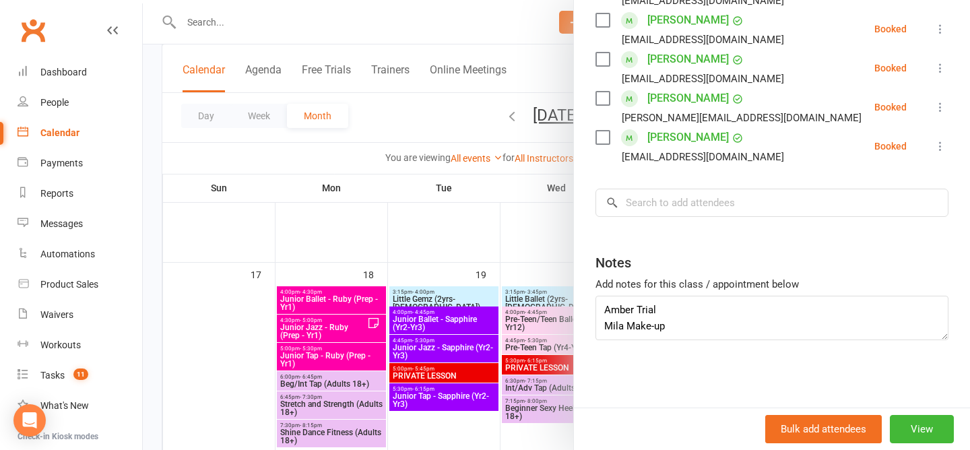
click at [404, 128] on div at bounding box center [556, 225] width 827 height 450
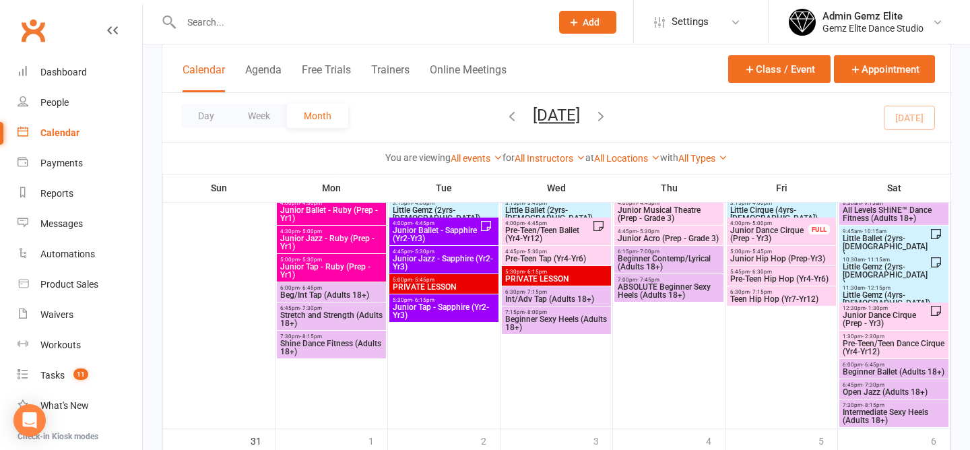
scroll to position [1144, 0]
click at [358, 229] on span "4:30pm - 5:00pm" at bounding box center [332, 231] width 104 height 6
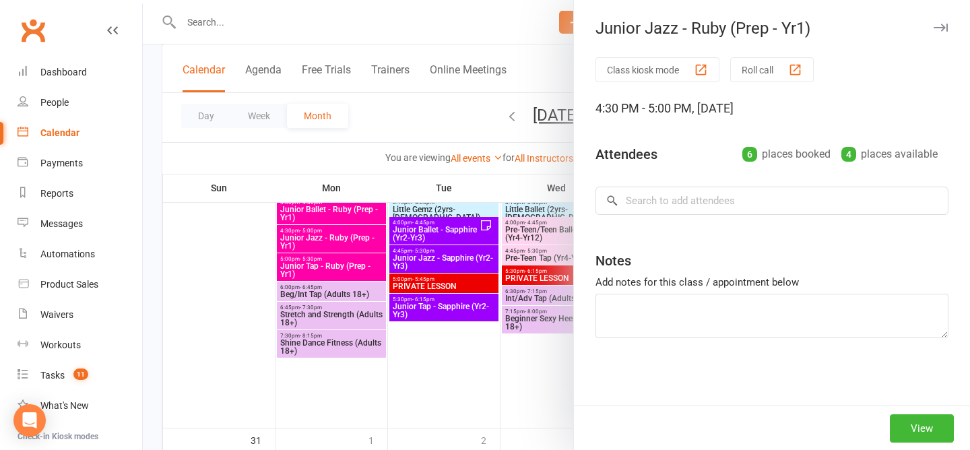
type textarea "Mila Make-up Class"
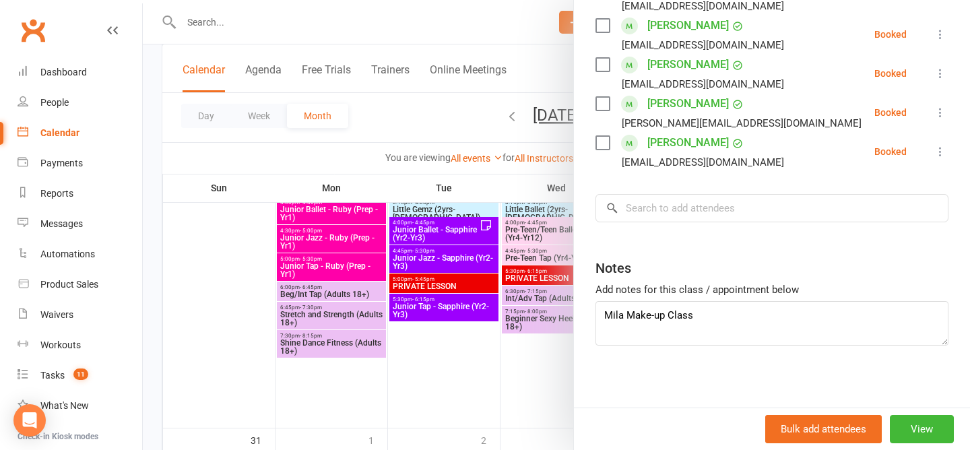
scroll to position [354, 0]
click at [382, 115] on div at bounding box center [556, 225] width 827 height 450
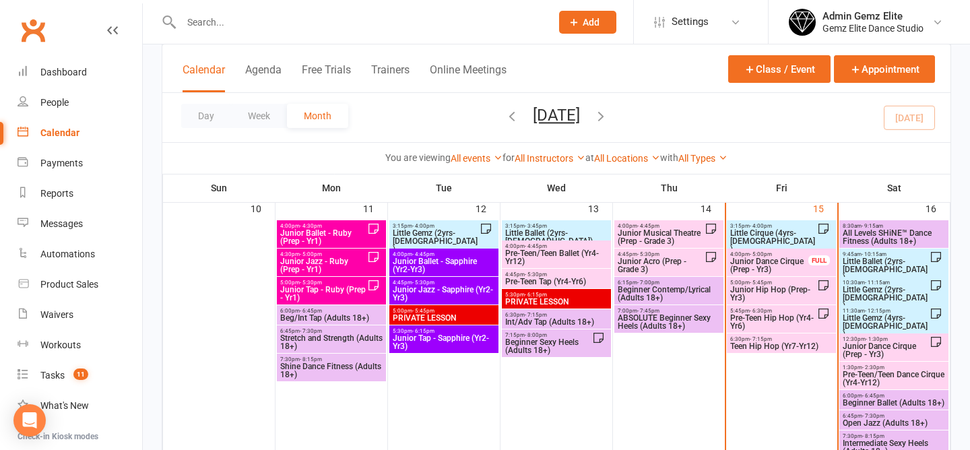
scroll to position [594, 0]
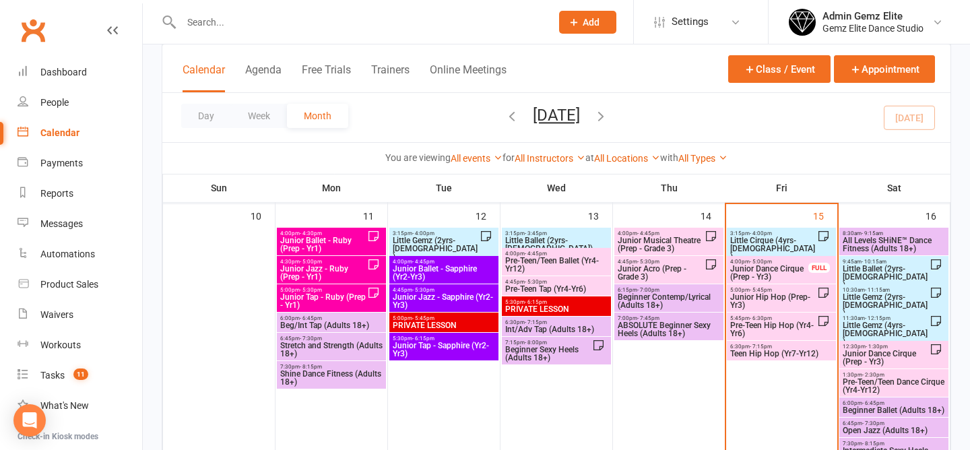
click at [780, 266] on span "Junior Dance Cirque (Prep - Yr3)" at bounding box center [770, 273] width 80 height 16
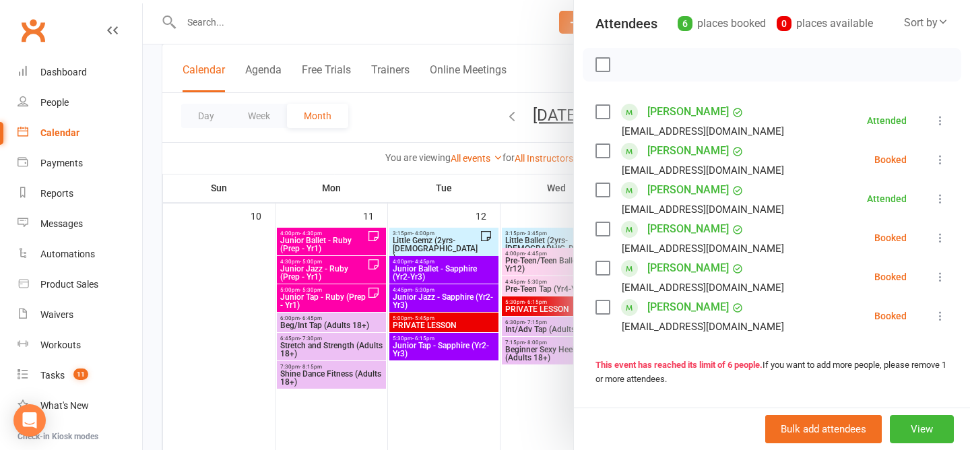
scroll to position [173, 0]
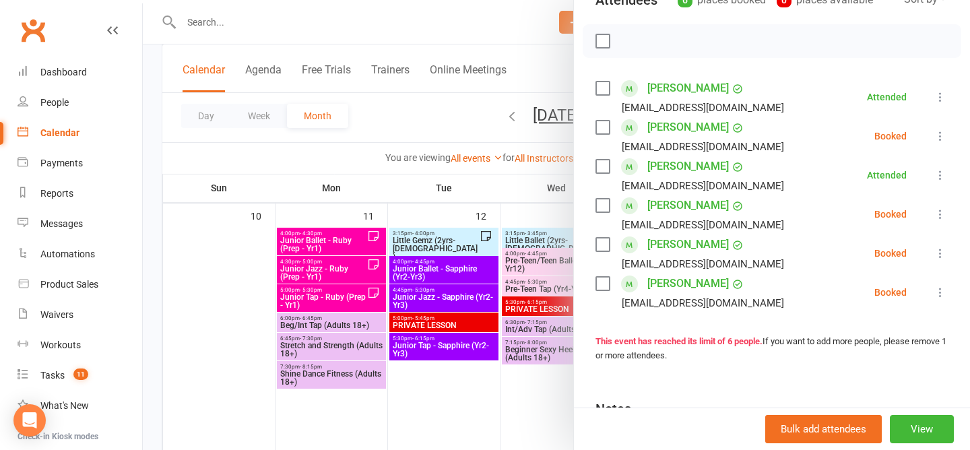
click at [938, 250] on icon at bounding box center [940, 253] width 13 height 13
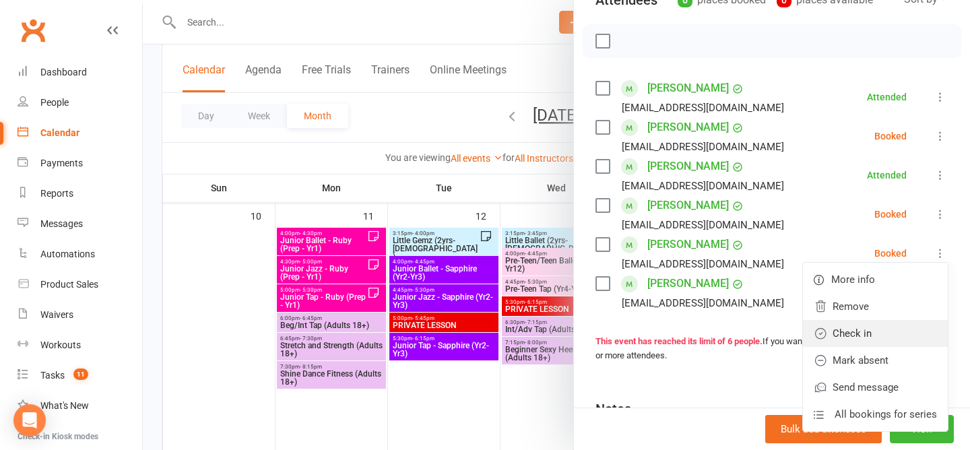
click at [894, 336] on link "Check in" at bounding box center [875, 333] width 145 height 27
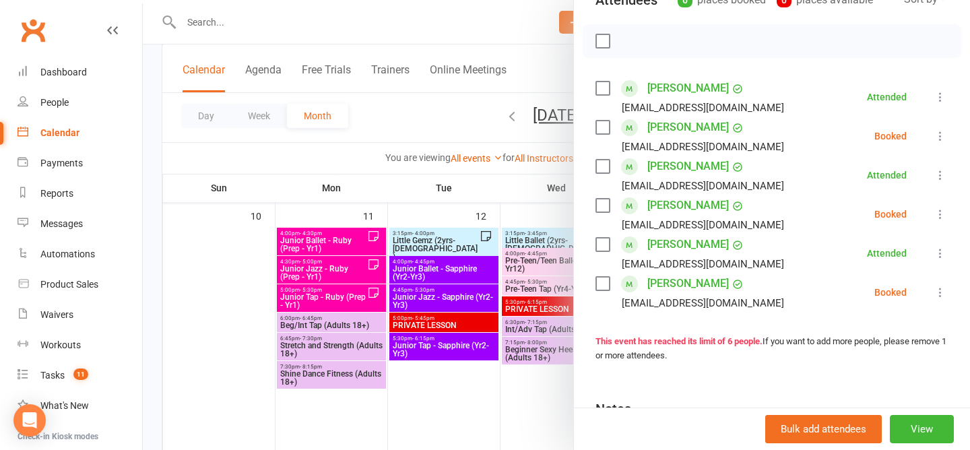
click at [940, 292] on icon at bounding box center [940, 292] width 13 height 13
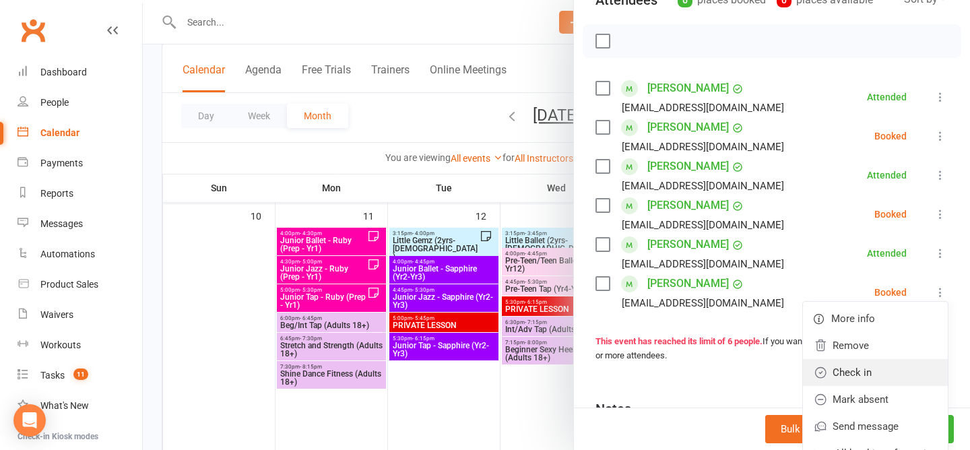
click at [912, 373] on link "Check in" at bounding box center [875, 372] width 145 height 27
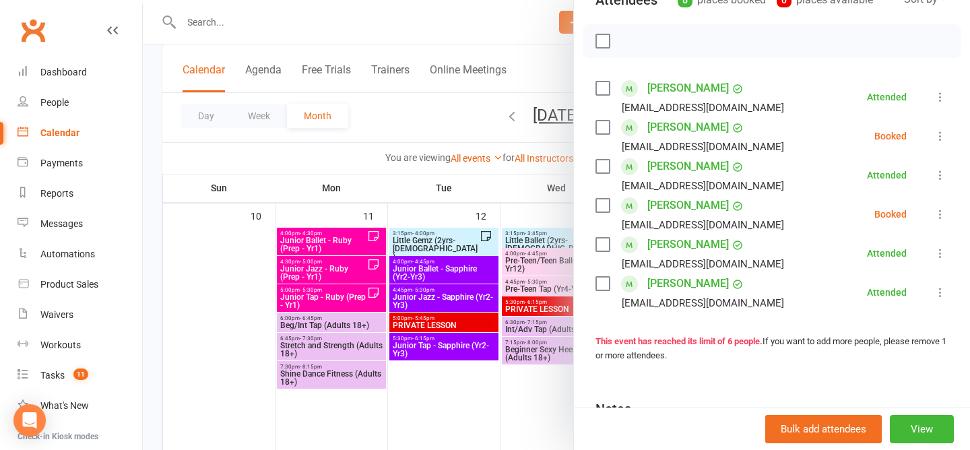
click at [939, 138] on icon at bounding box center [940, 135] width 13 height 13
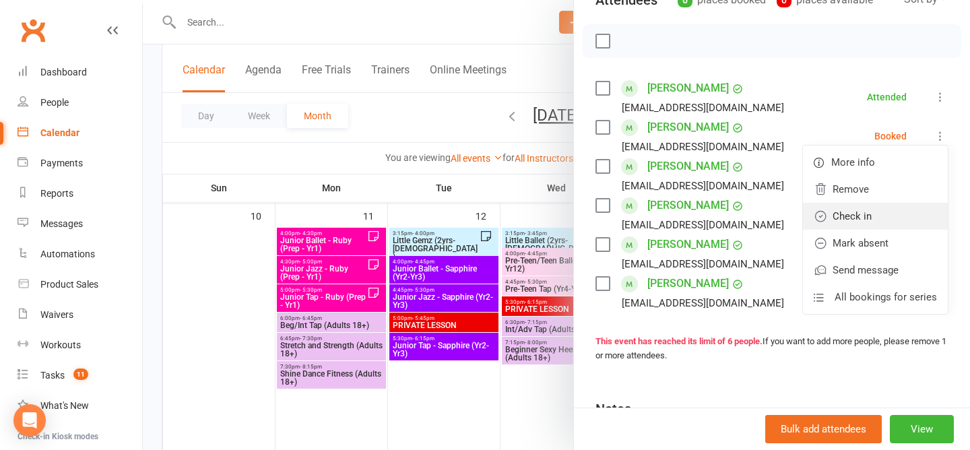
click at [912, 212] on link "Check in" at bounding box center [875, 216] width 145 height 27
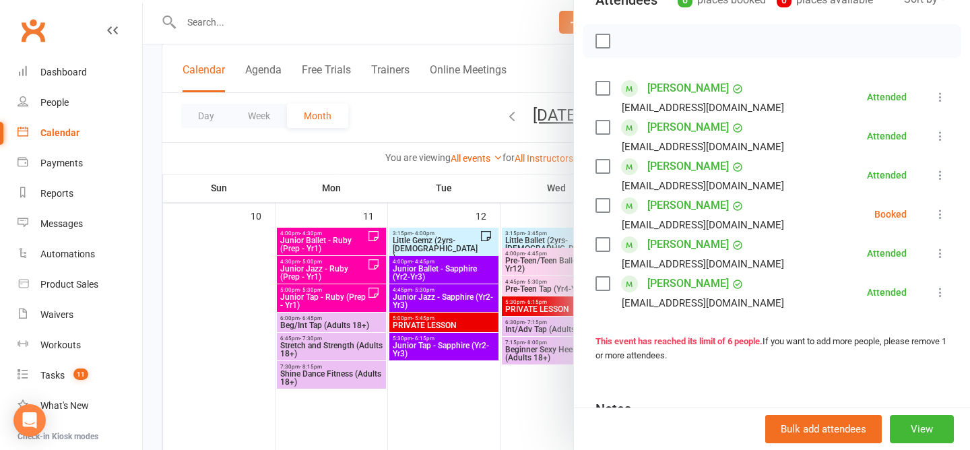
click at [940, 222] on li "Violet Szczerbanik madmixy@hotmail.com Booked More info Remove Check in Mark ab…" at bounding box center [772, 214] width 353 height 39
click at [939, 216] on icon at bounding box center [940, 214] width 13 height 13
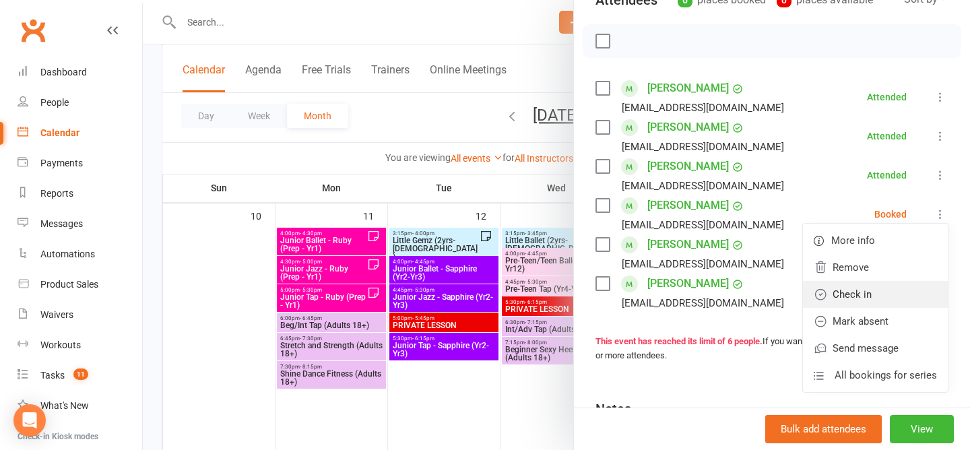
click at [871, 293] on link "Check in" at bounding box center [875, 294] width 145 height 27
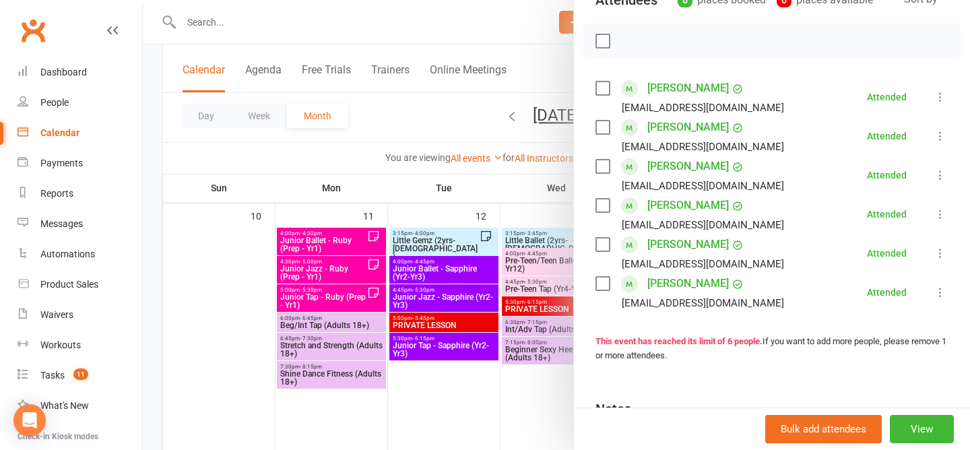
click at [410, 120] on div at bounding box center [556, 225] width 827 height 450
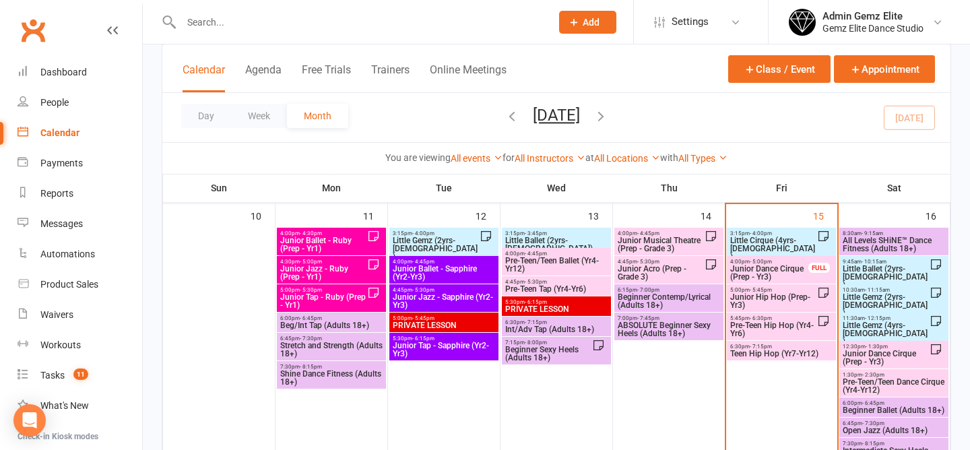
click at [782, 278] on span "Junior Dance Cirque (Prep - Yr3)" at bounding box center [770, 273] width 80 height 16
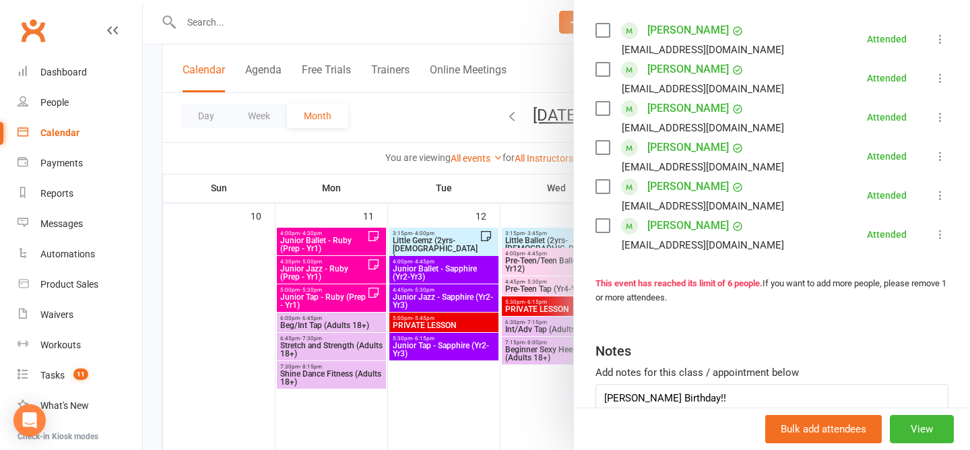
scroll to position [319, 0]
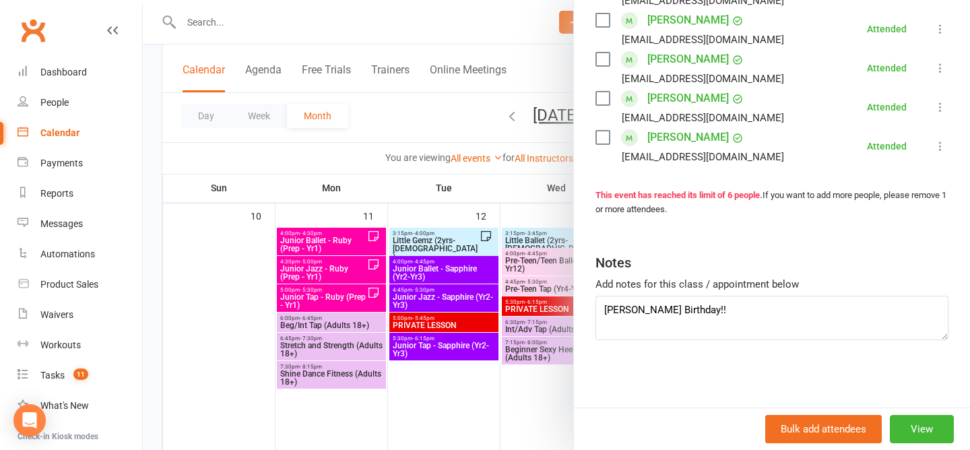
click at [435, 121] on div at bounding box center [556, 225] width 827 height 450
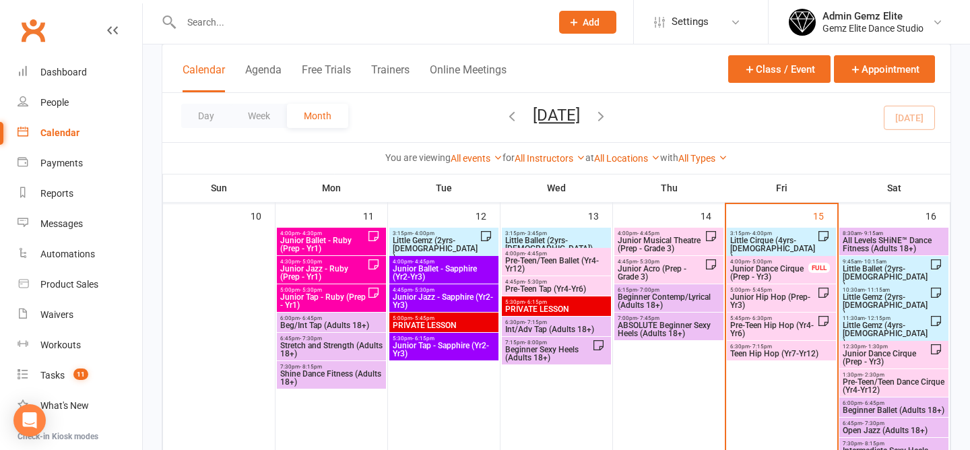
click at [780, 296] on span "Junior Hip Hop (Prep-Yr3)" at bounding box center [774, 301] width 88 height 16
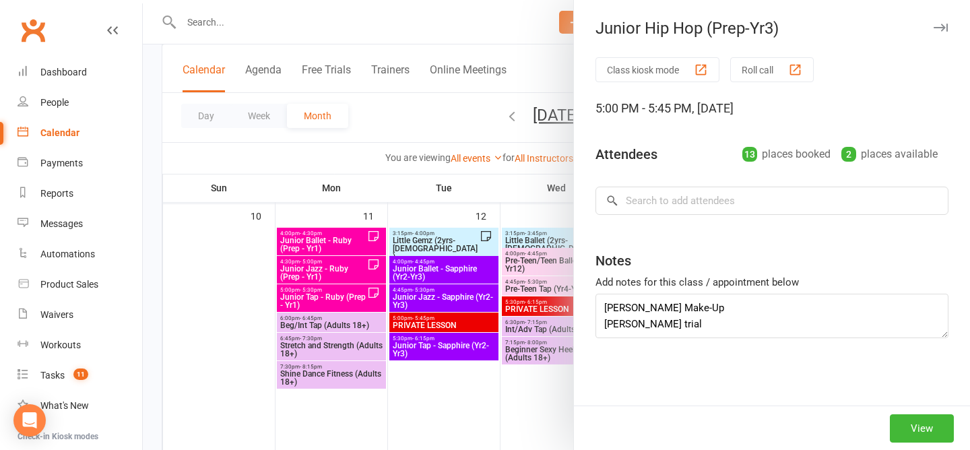
type textarea "Mackenzie Make-Up Henry trial William Frazer Birthday"
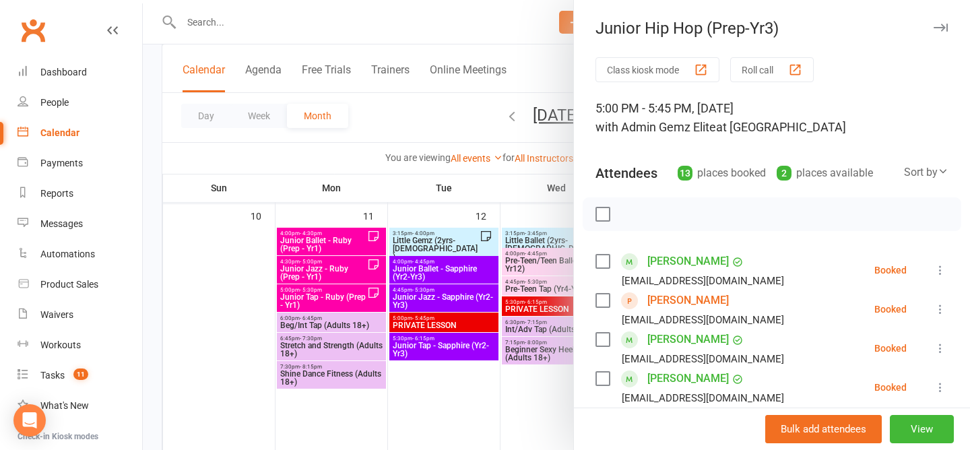
click at [449, 119] on div at bounding box center [556, 225] width 827 height 450
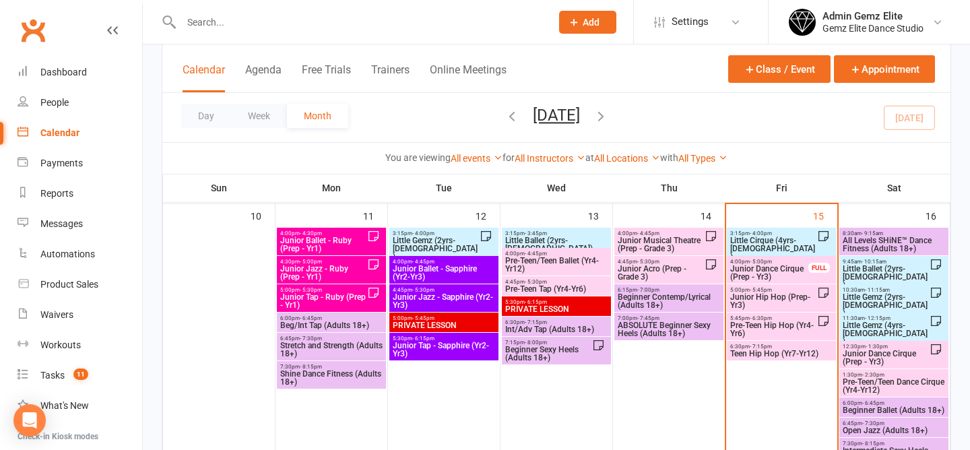
click at [794, 268] on span "Junior Dance Cirque (Prep - Yr3)" at bounding box center [770, 273] width 80 height 16
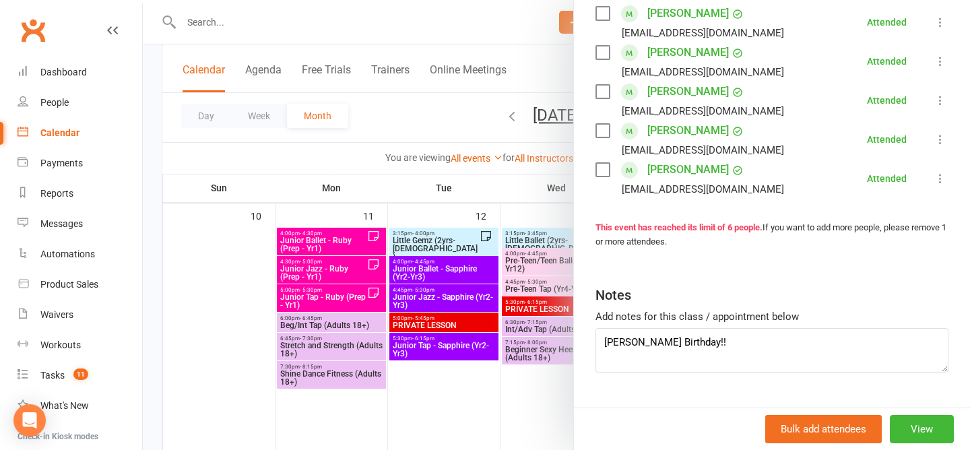
scroll to position [290, 0]
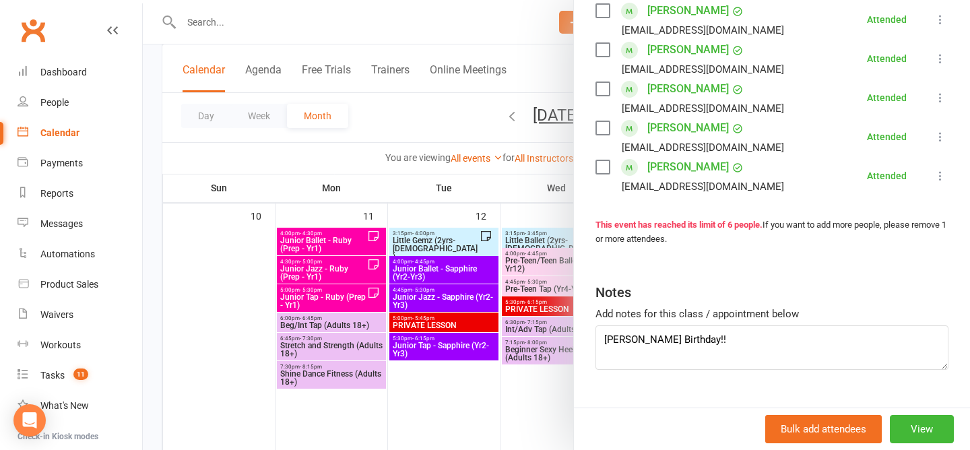
click at [394, 113] on div at bounding box center [556, 225] width 827 height 450
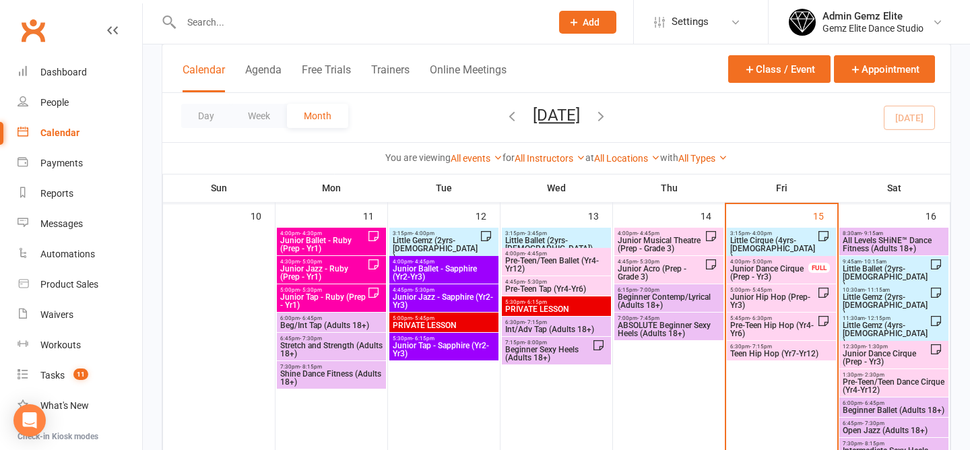
click at [765, 237] on span "Little Cirque (4yrs-5yrs old)" at bounding box center [774, 249] width 88 height 24
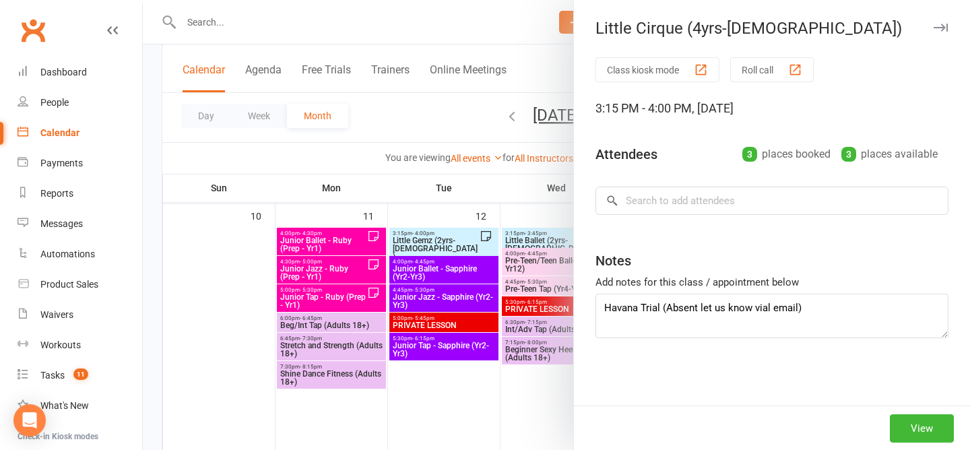
type textarea "Havana Trial (Absent let us know via email)"
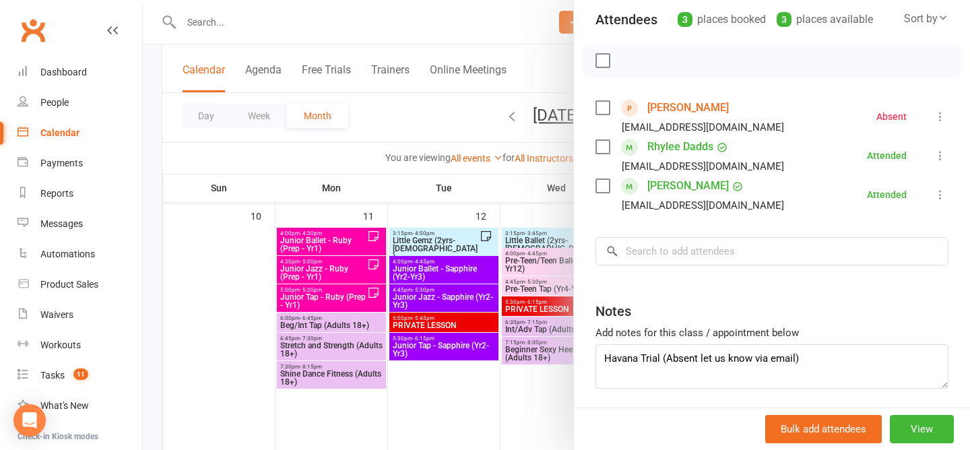
scroll to position [157, 0]
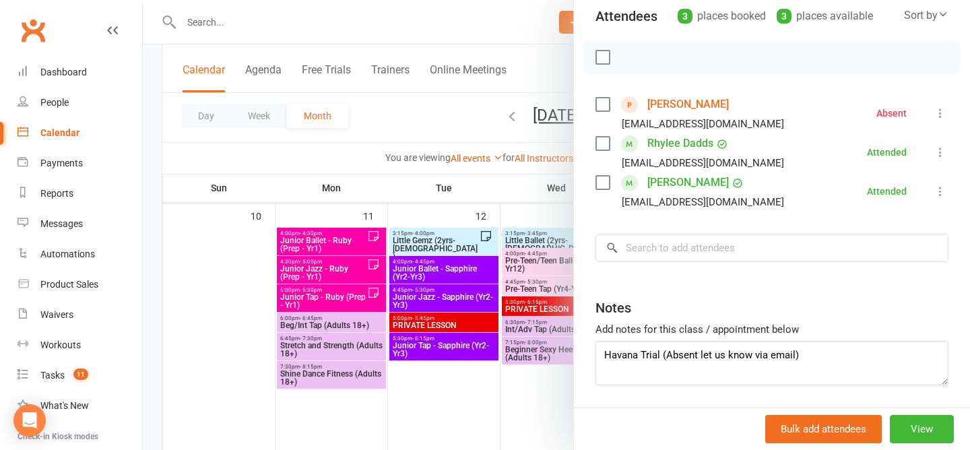
click at [423, 115] on div at bounding box center [556, 225] width 827 height 450
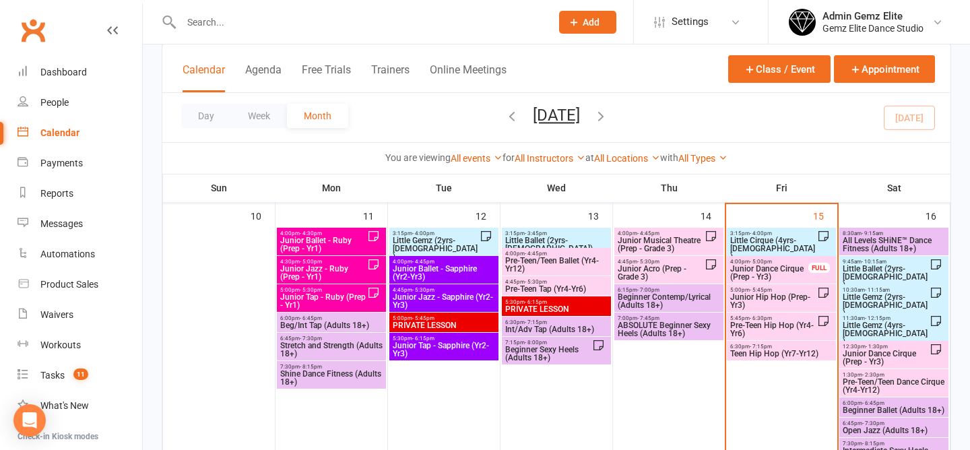
click at [782, 270] on span "Junior Dance Cirque (Prep - Yr3)" at bounding box center [770, 273] width 80 height 16
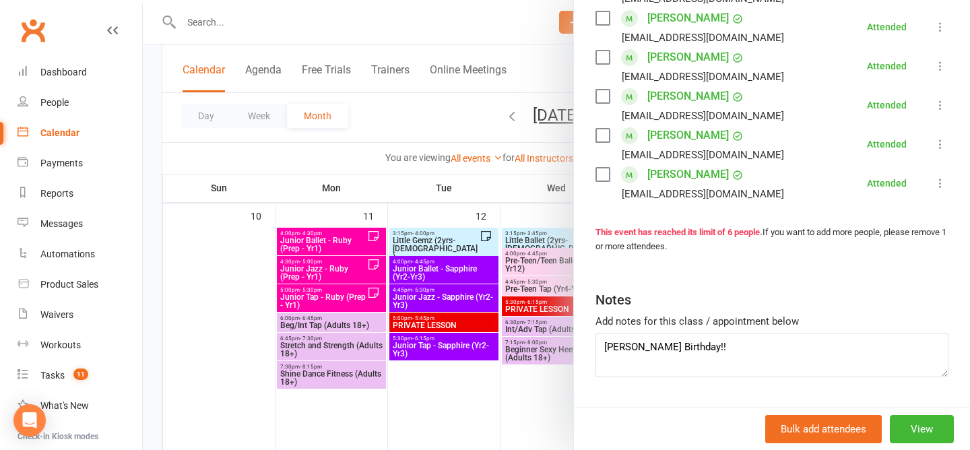
scroll to position [319, 0]
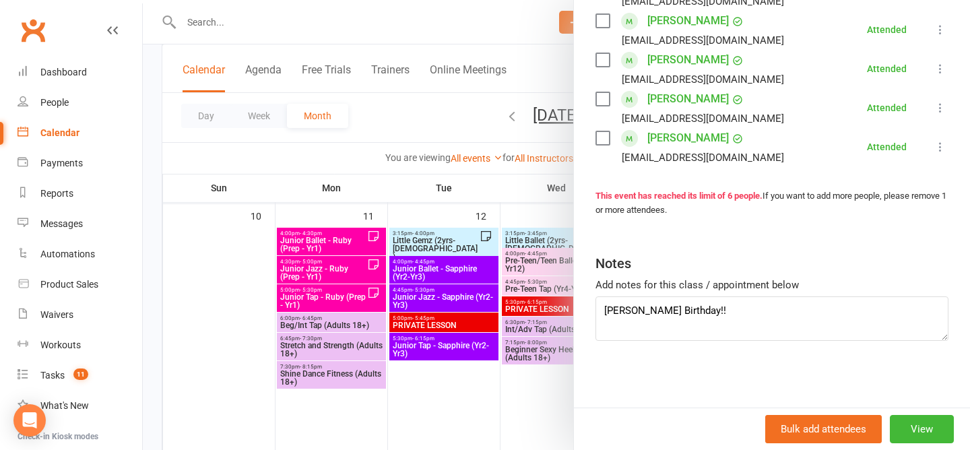
click at [425, 101] on div at bounding box center [556, 225] width 827 height 450
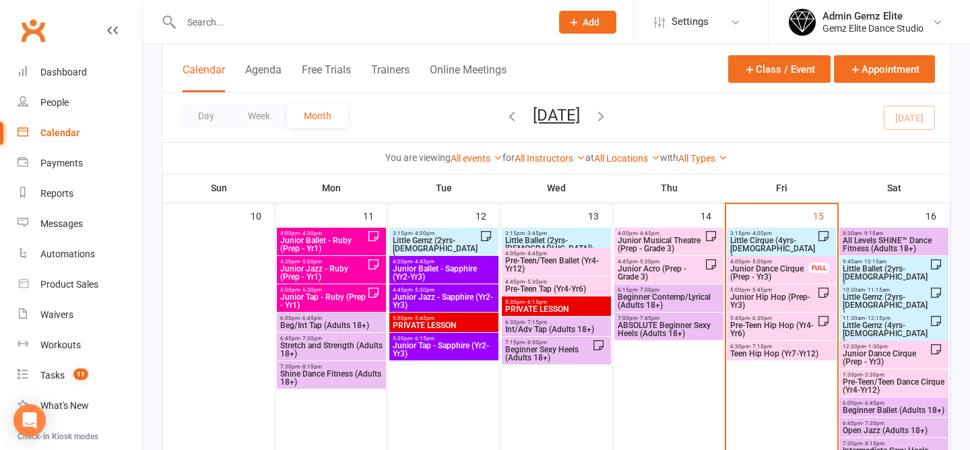
click at [793, 297] on span "Junior Hip Hop (Prep-Yr3)" at bounding box center [774, 301] width 88 height 16
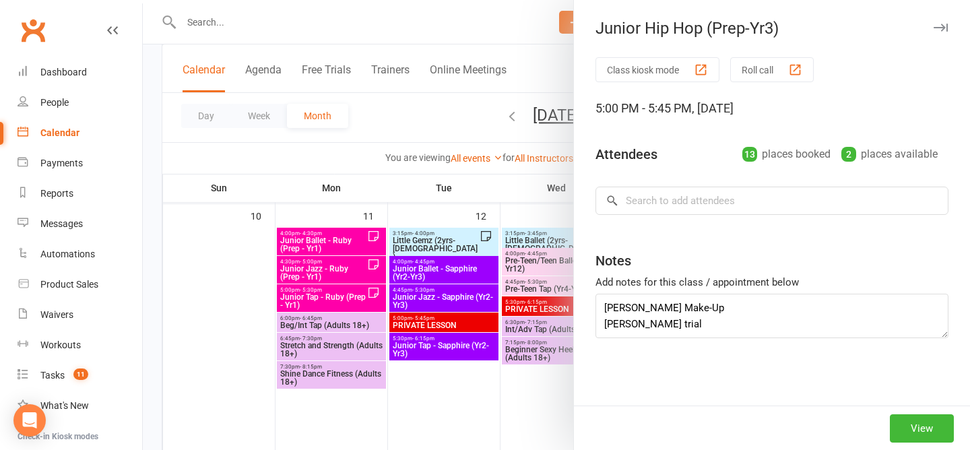
type textarea "Mackenzie Make-Up Henry trial William Frazer Birthday"
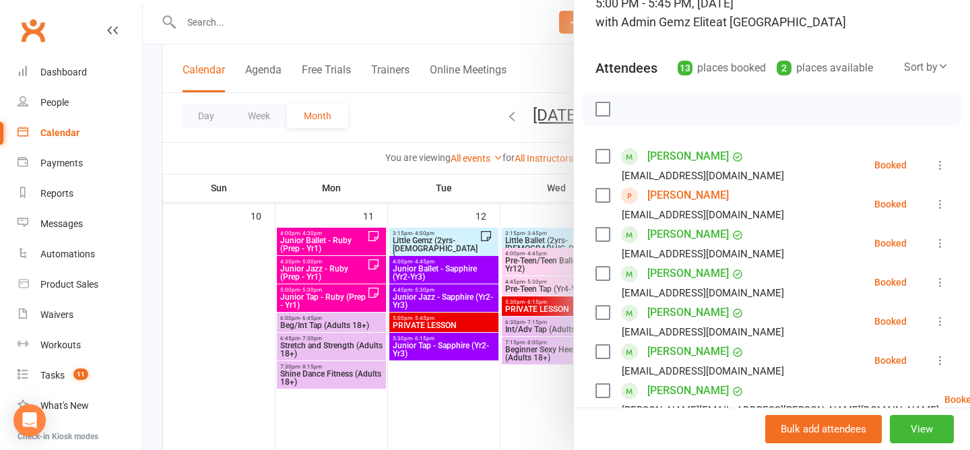
scroll to position [0, 0]
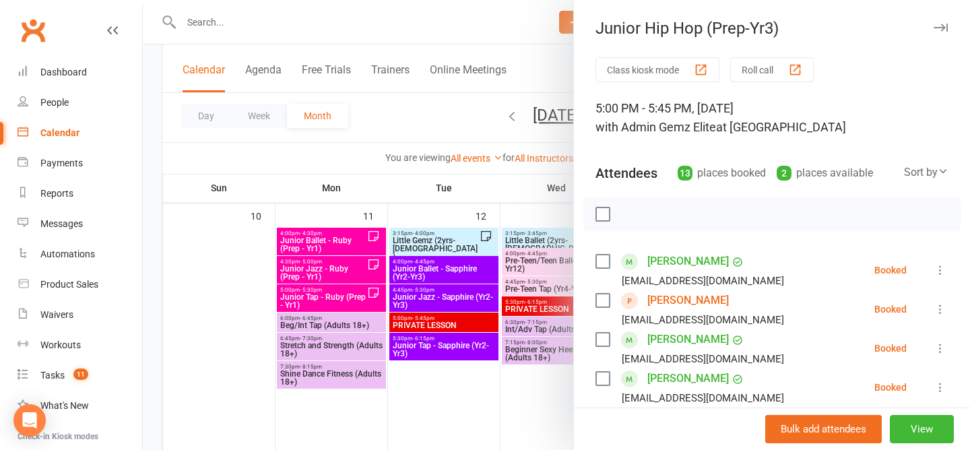
click at [399, 128] on div at bounding box center [556, 225] width 827 height 450
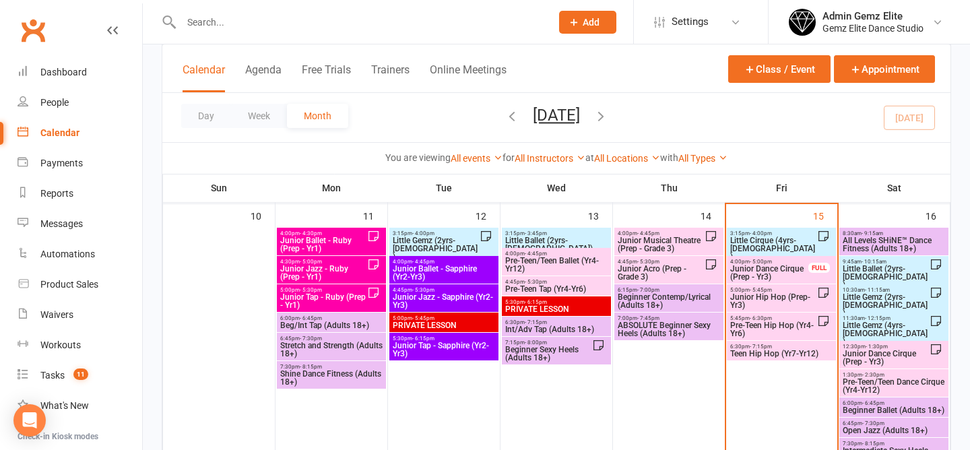
click at [768, 268] on span "Junior Dance Cirque (Prep - Yr3)" at bounding box center [770, 273] width 80 height 16
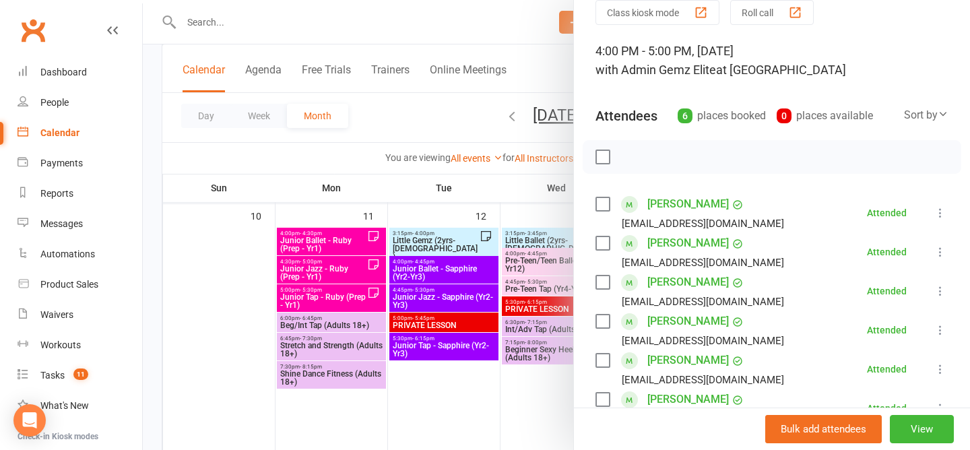
scroll to position [54, 0]
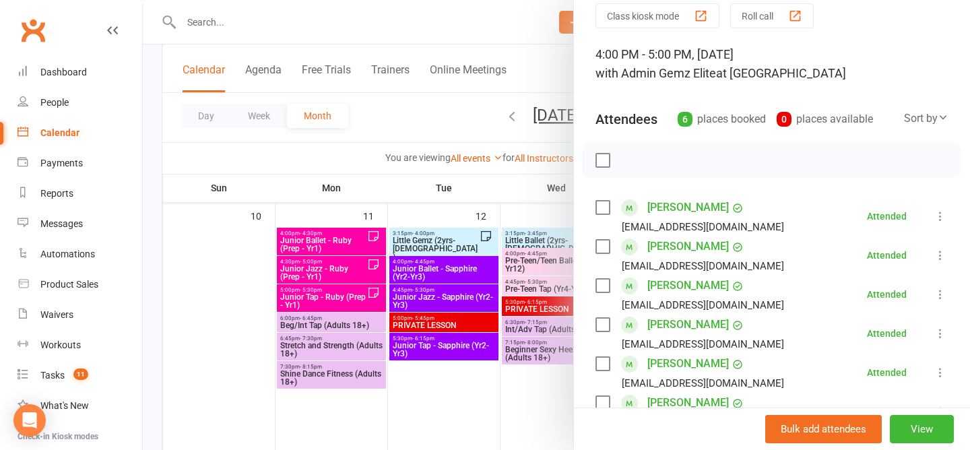
click at [418, 115] on div at bounding box center [556, 225] width 827 height 450
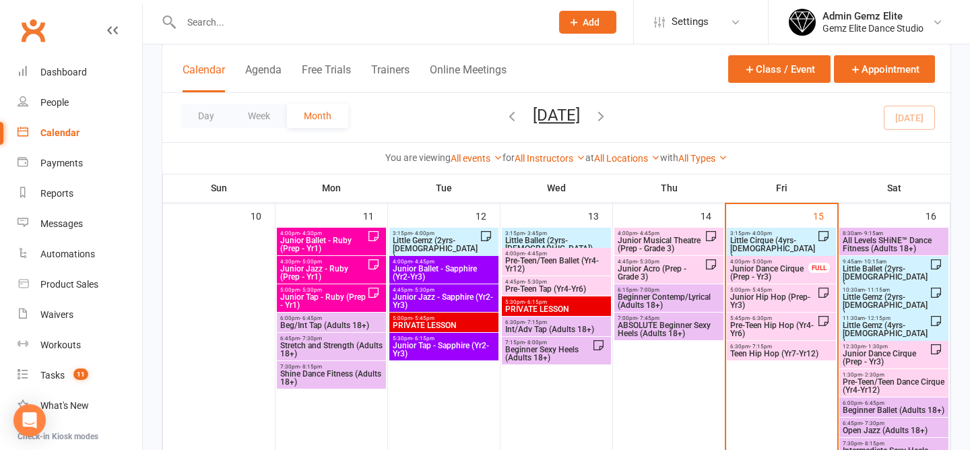
click at [775, 274] on span "Junior Dance Cirque (Prep - Yr3)" at bounding box center [770, 273] width 80 height 16
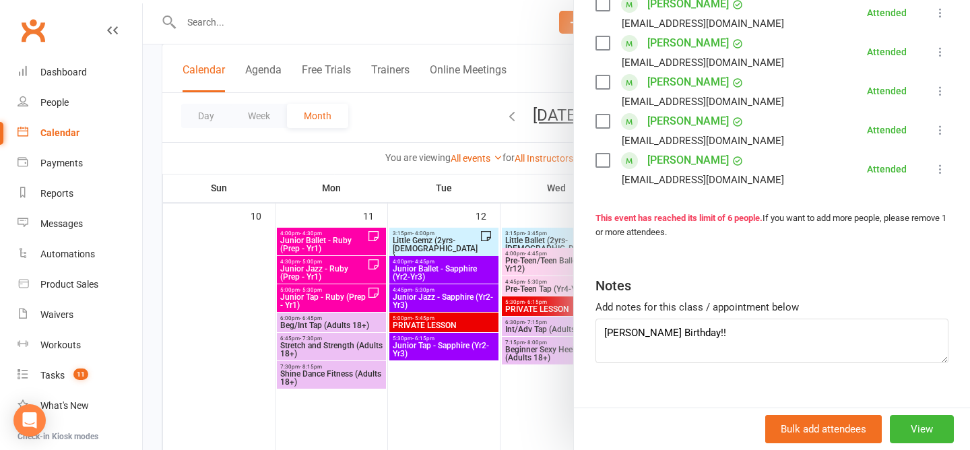
scroll to position [319, 0]
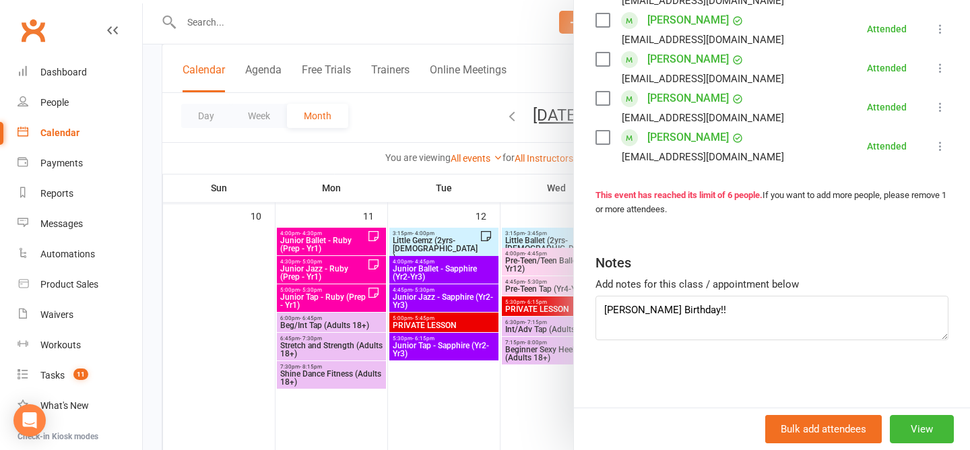
click at [430, 124] on div at bounding box center [556, 225] width 827 height 450
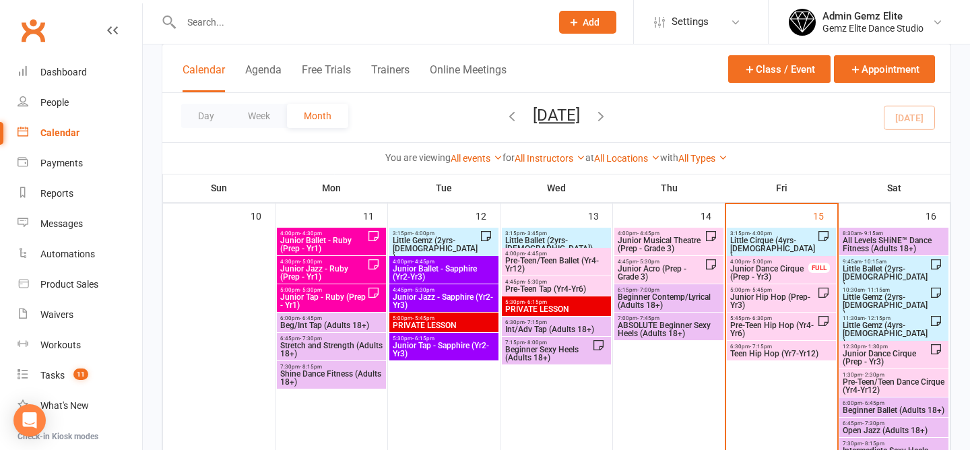
click at [780, 302] on span "Junior Hip Hop (Prep-Yr3)" at bounding box center [774, 301] width 88 height 16
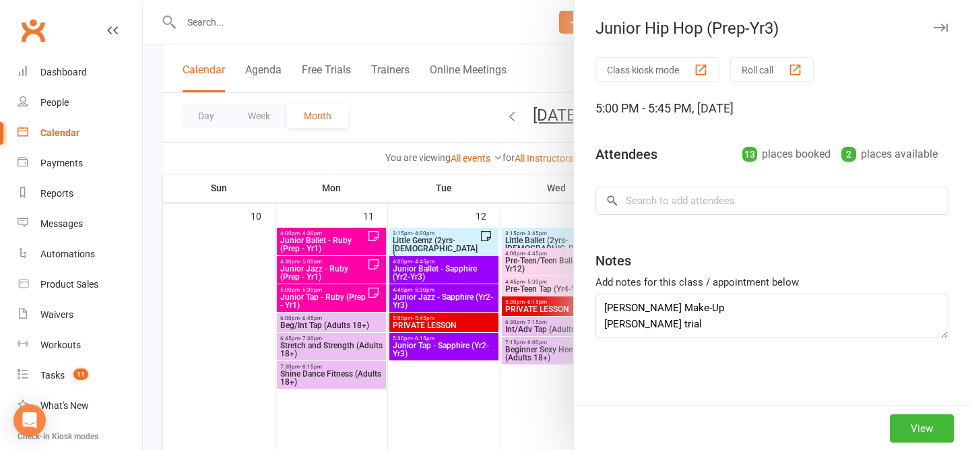
type textarea "Mackenzie Make-Up Henry trial William Frazer Birthday"
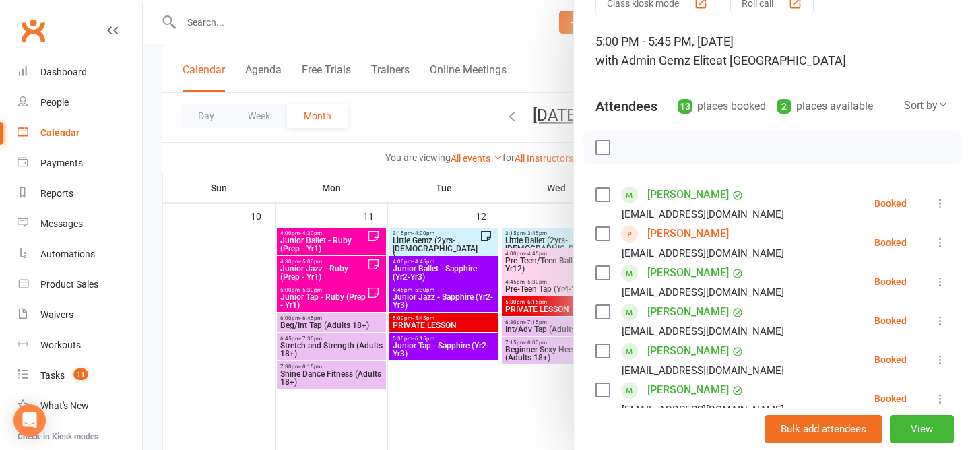
scroll to position [0, 0]
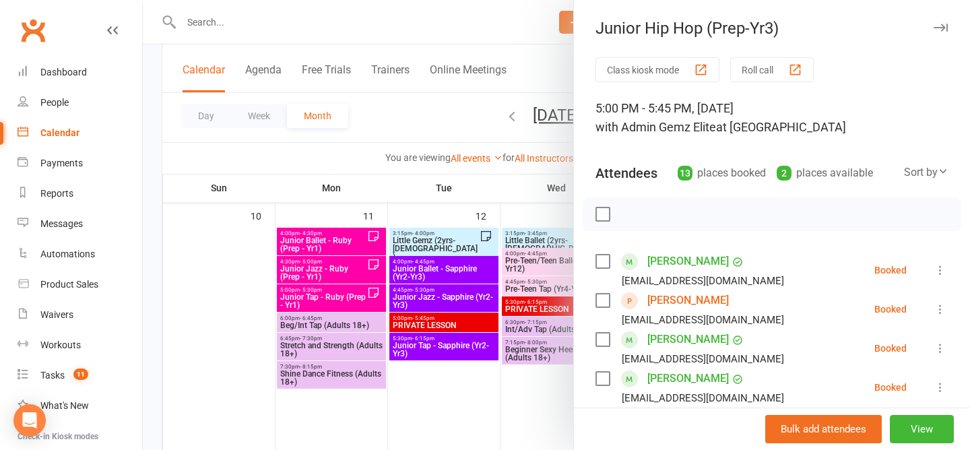
click at [423, 129] on div at bounding box center [556, 225] width 827 height 450
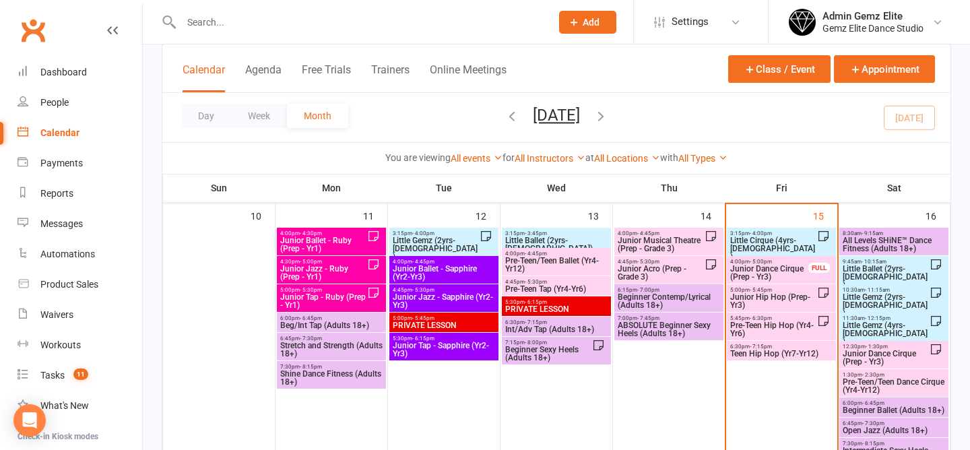
click at [772, 270] on span "Junior Dance Cirque (Prep - Yr3)" at bounding box center [770, 273] width 80 height 16
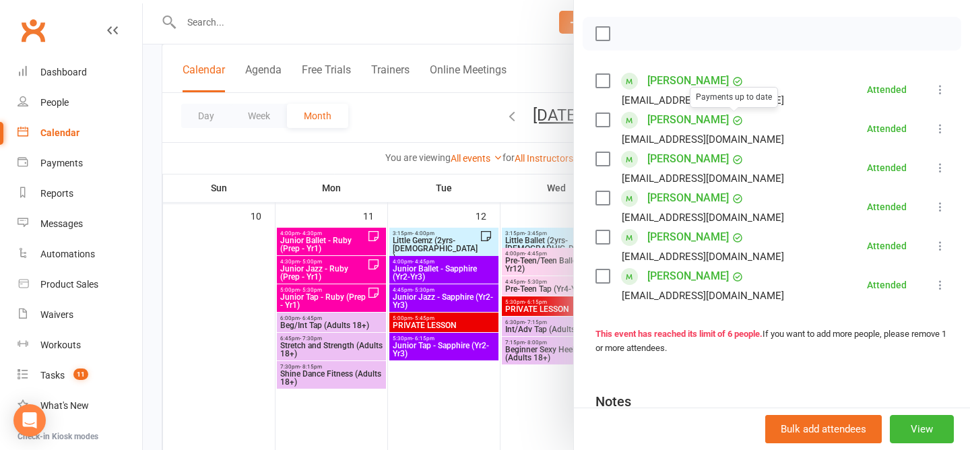
scroll to position [203, 0]
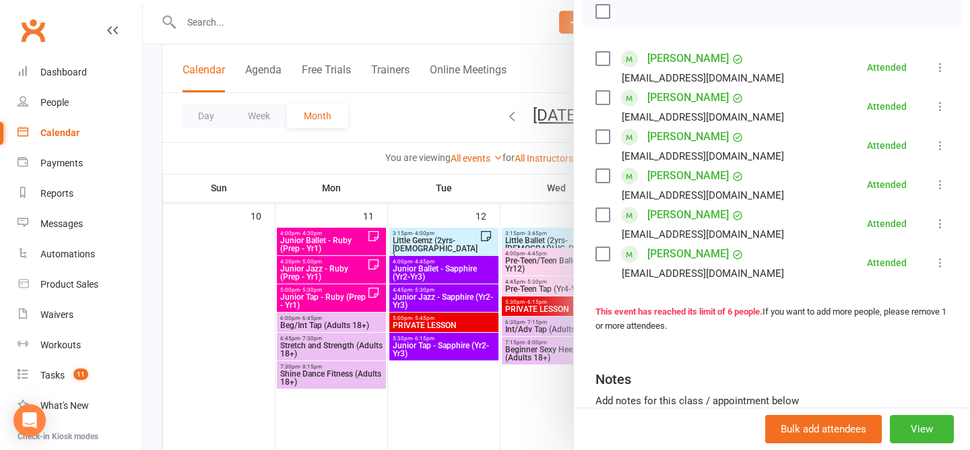
click at [437, 108] on div at bounding box center [556, 225] width 827 height 450
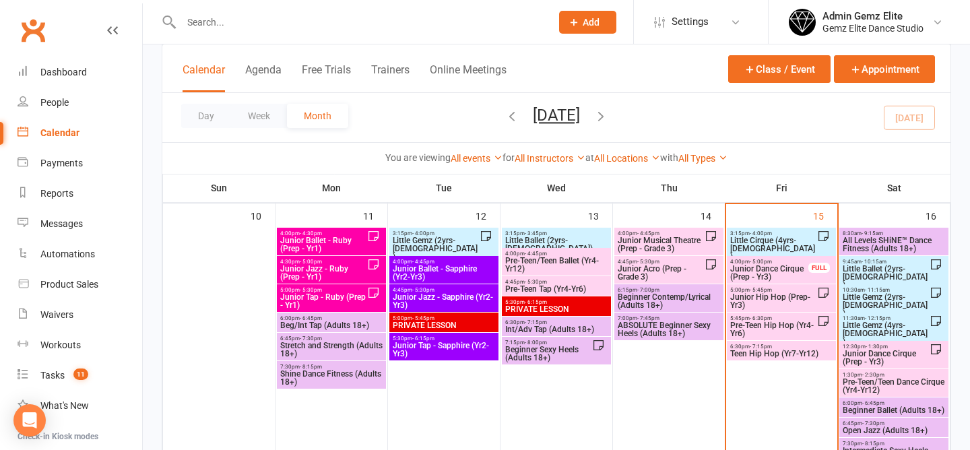
click at [784, 308] on span "Junior Hip Hop (Prep-Yr3)" at bounding box center [774, 301] width 88 height 16
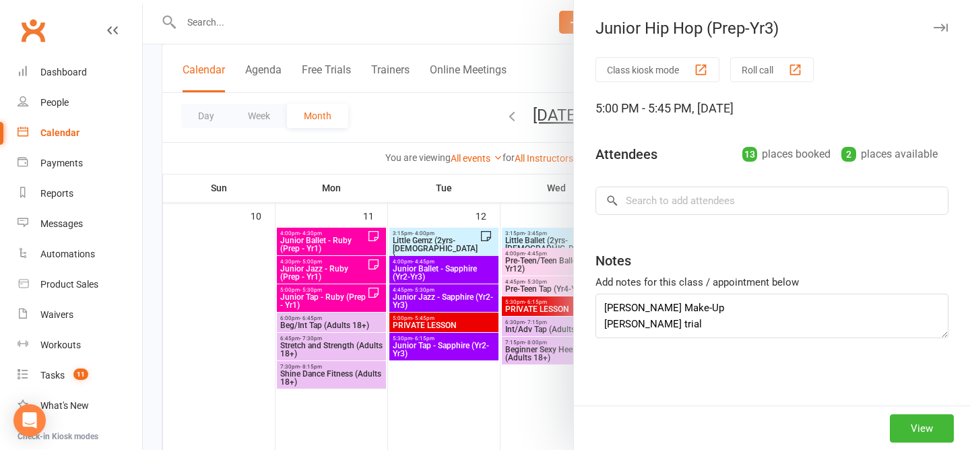
type textarea "Mackenzie Make-Up Henry trial William Frazer Birthday"
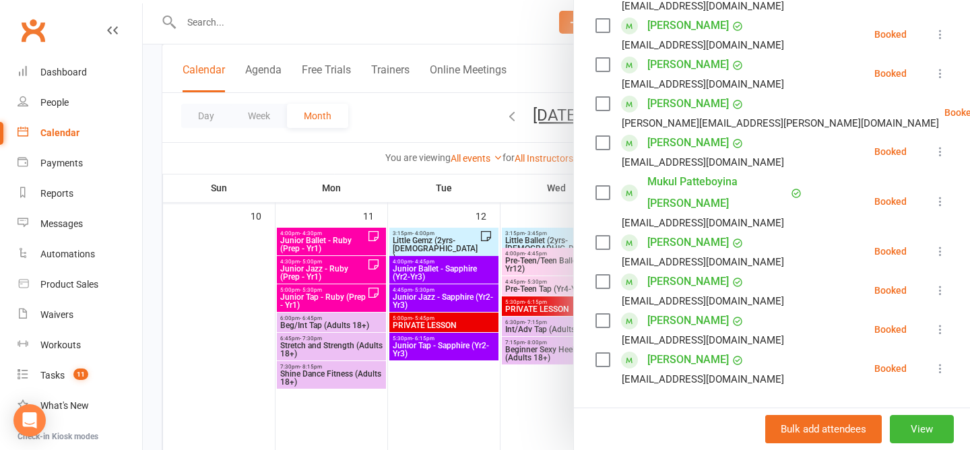
scroll to position [394, 0]
click at [939, 361] on icon at bounding box center [940, 367] width 13 height 13
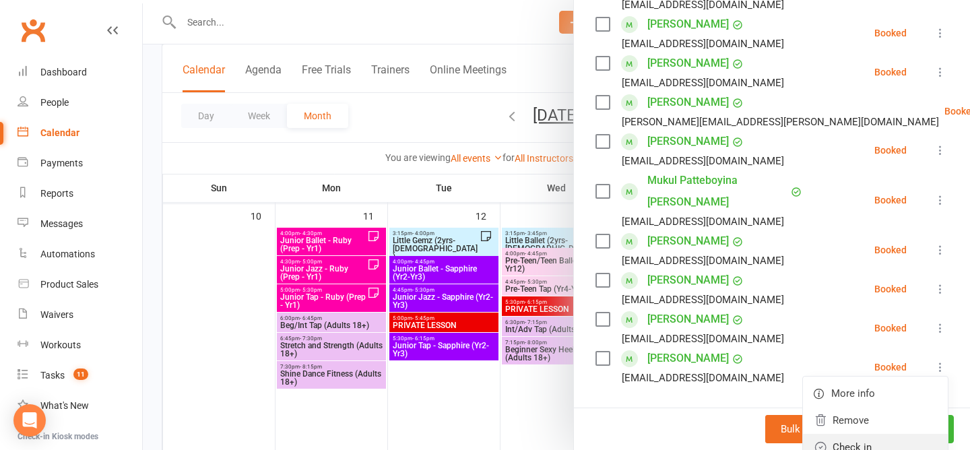
click at [861, 434] on link "Check in" at bounding box center [875, 447] width 145 height 27
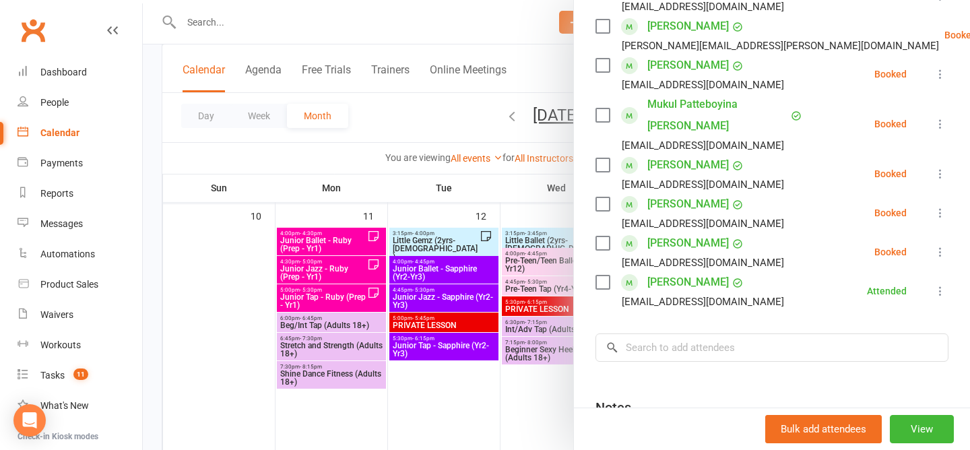
scroll to position [482, 0]
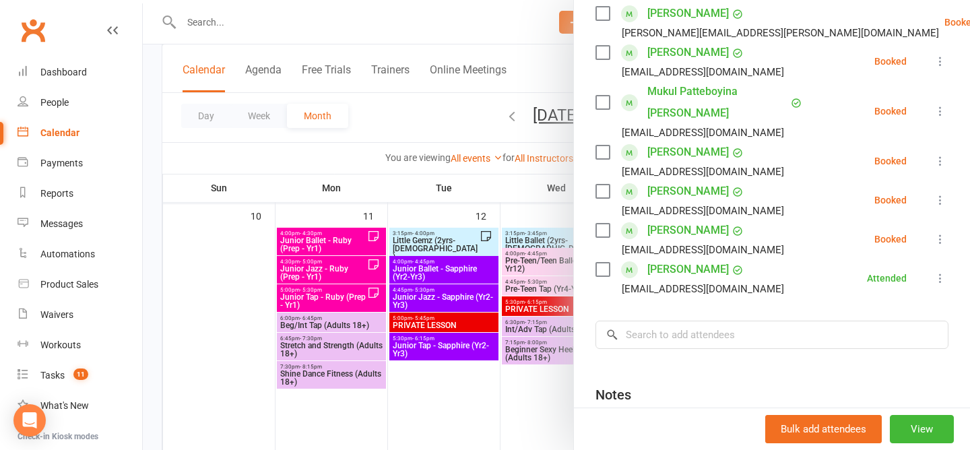
click at [425, 146] on div at bounding box center [556, 225] width 827 height 450
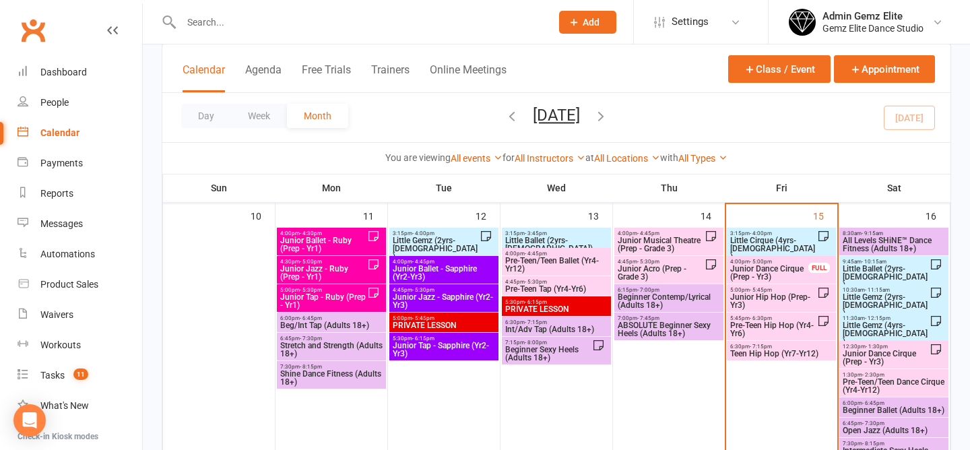
click at [764, 268] on span "Junior Dance Cirque (Prep - Yr3)" at bounding box center [770, 273] width 80 height 16
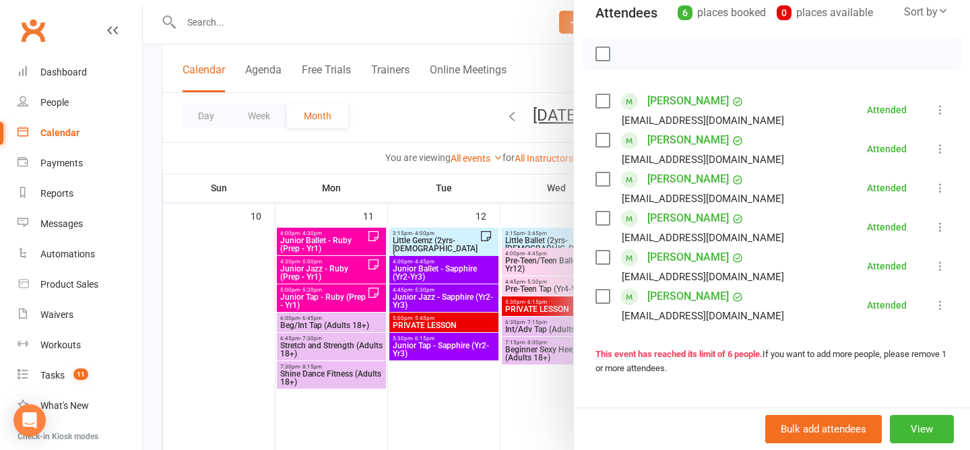
scroll to position [151, 0]
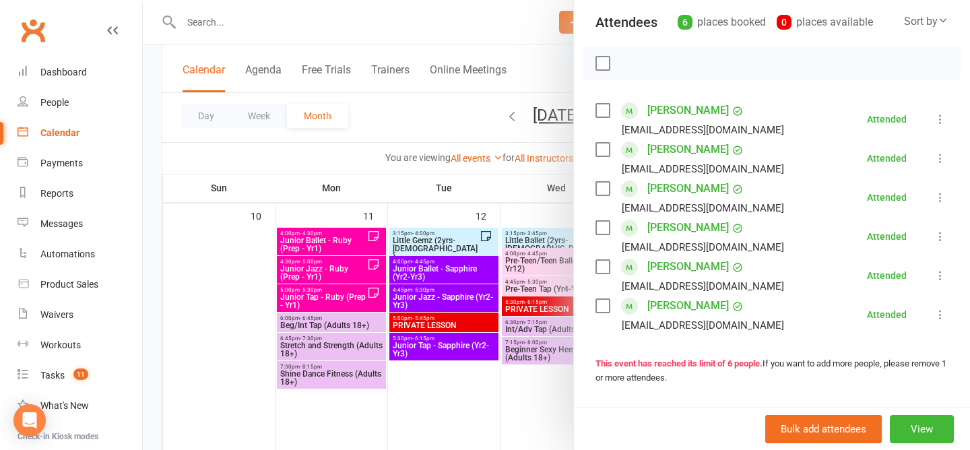
click at [413, 121] on div at bounding box center [556, 225] width 827 height 450
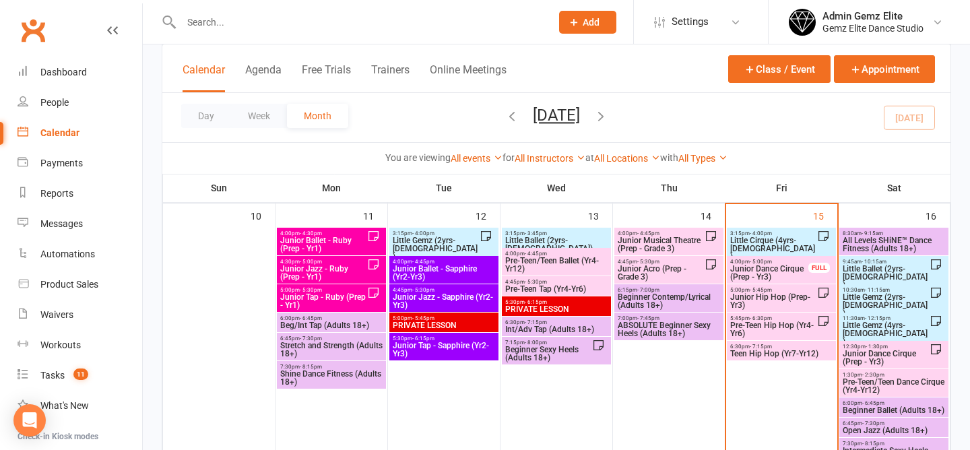
click at [788, 303] on span "Junior Hip Hop (Prep-Yr3)" at bounding box center [774, 301] width 88 height 16
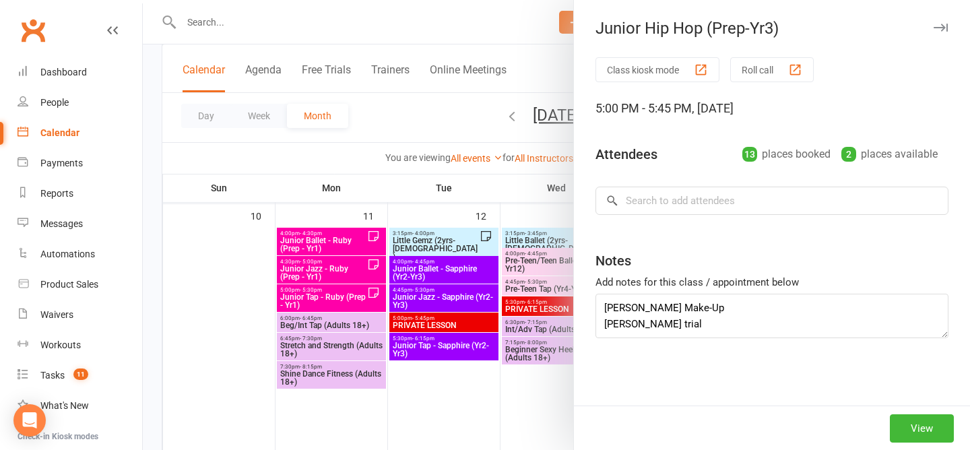
type textarea "Mackenzie Make-Up Henry trial William Frazer Birthday"
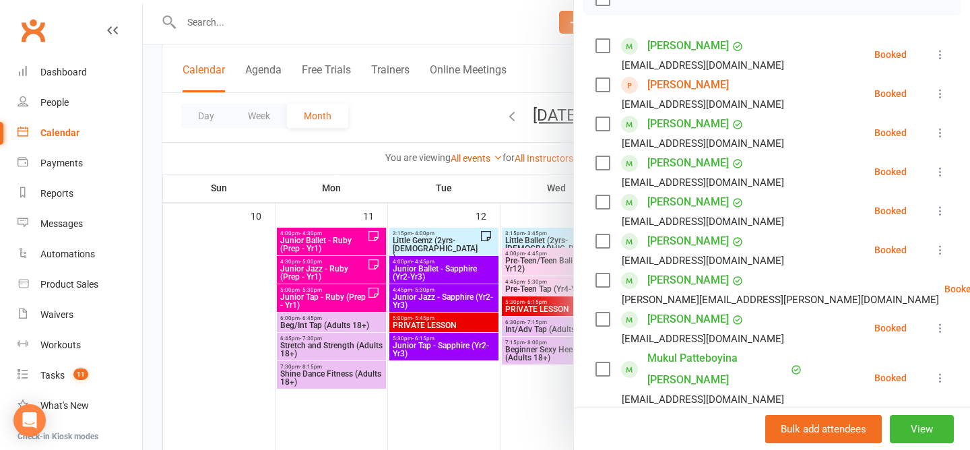
scroll to position [216, 0]
click at [408, 116] on div at bounding box center [556, 225] width 827 height 450
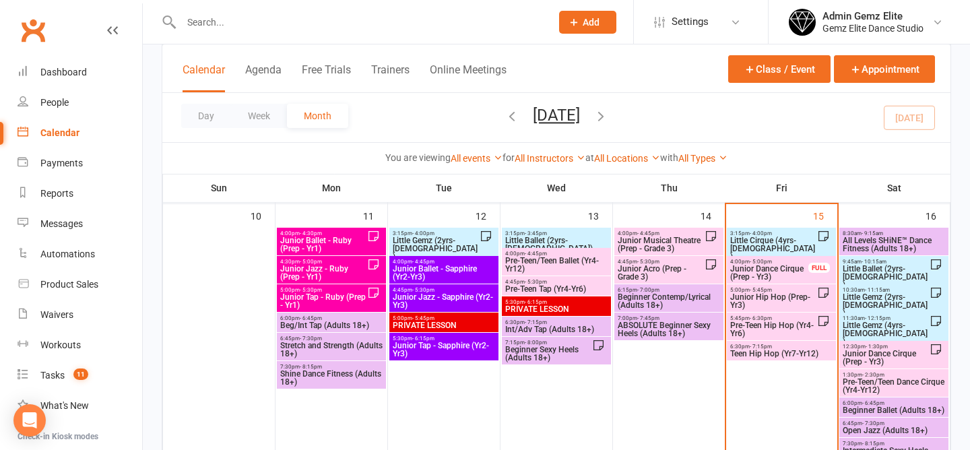
click at [755, 297] on span "Junior Hip Hop (Prep-Yr3)" at bounding box center [774, 301] width 88 height 16
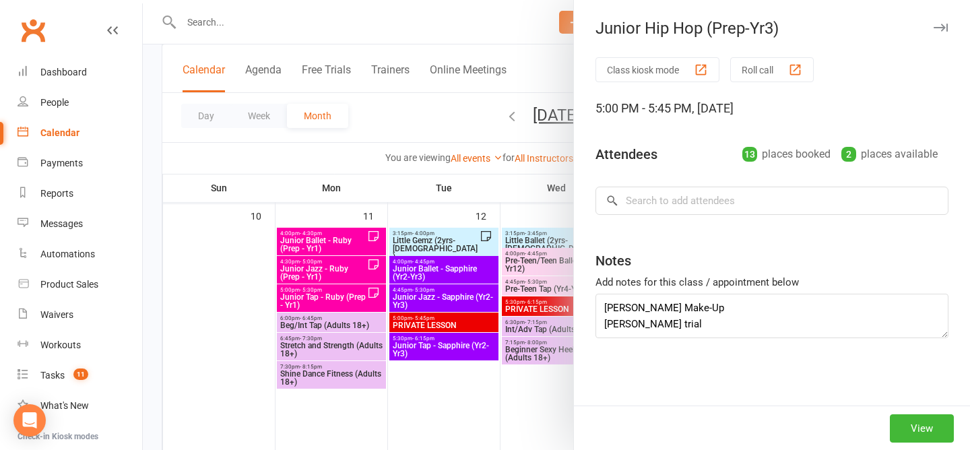
type textarea "Mackenzie Make-Up Henry trial William Frazer Birthday"
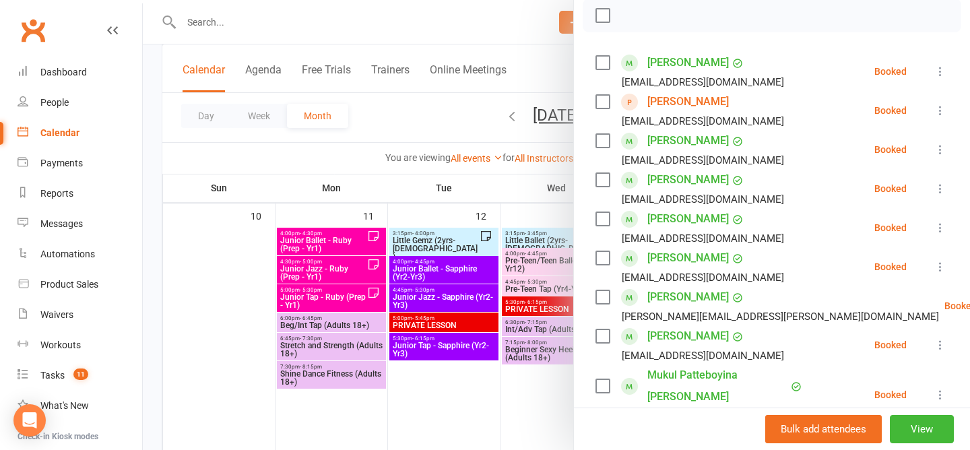
scroll to position [193, 0]
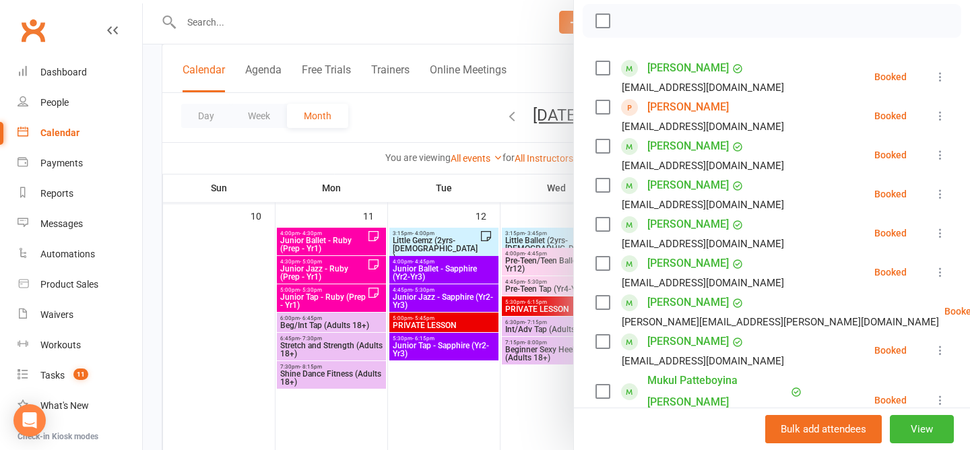
click at [939, 75] on icon at bounding box center [940, 76] width 13 height 13
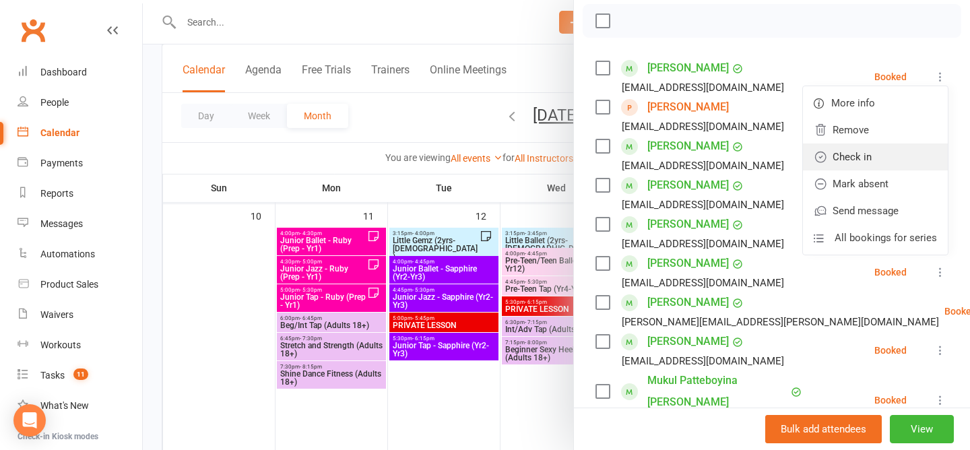
click at [894, 157] on link "Check in" at bounding box center [875, 157] width 145 height 27
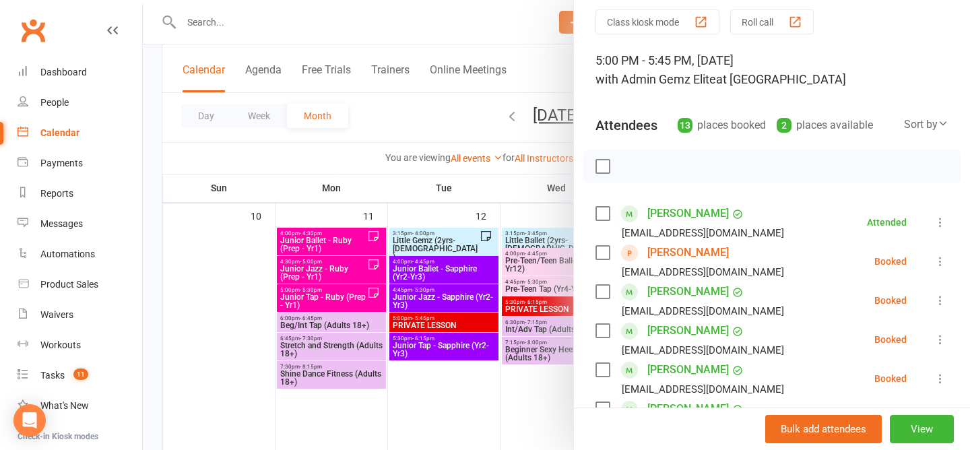
scroll to position [0, 0]
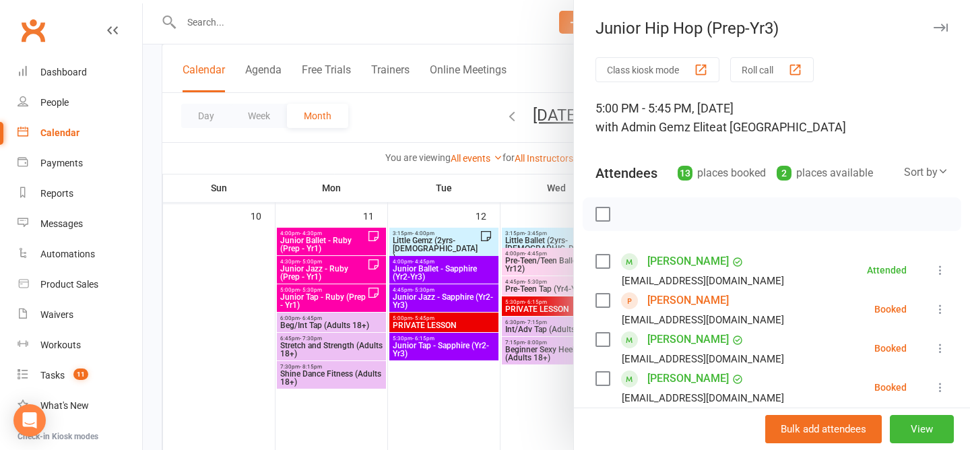
click at [408, 123] on div at bounding box center [556, 225] width 827 height 450
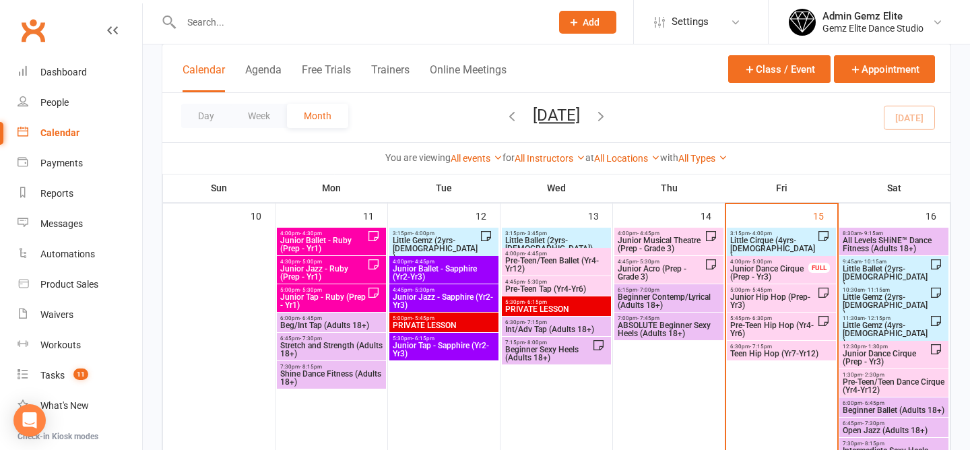
click at [770, 298] on span "Junior Hip Hop (Prep-Yr3)" at bounding box center [774, 301] width 88 height 16
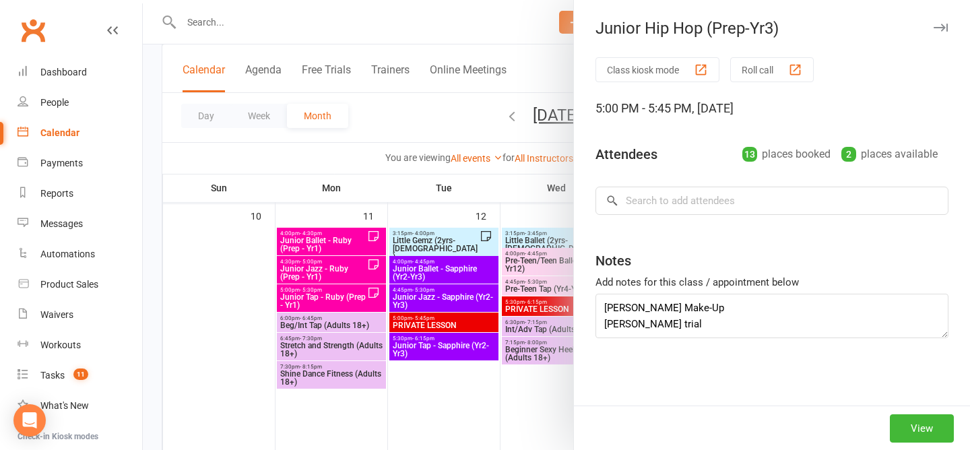
type textarea "Mackenzie Make-Up Henry trial William Frazer Birthday"
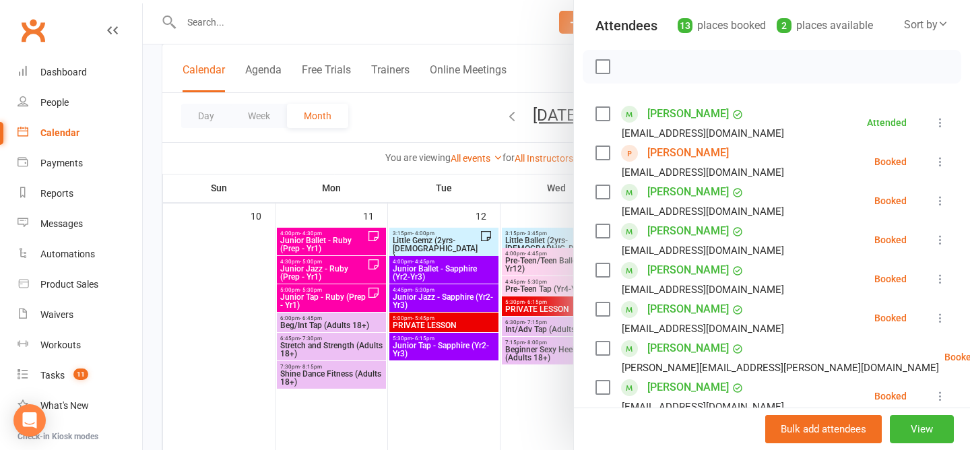
scroll to position [143, 0]
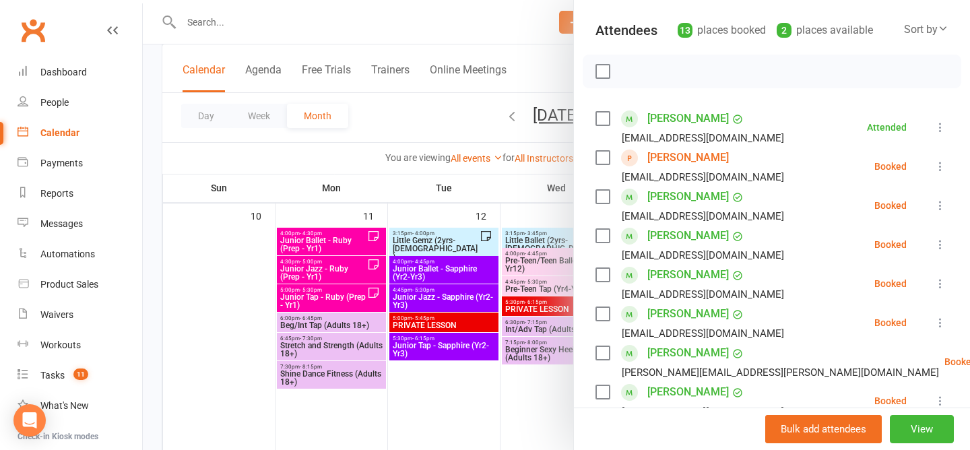
click at [437, 122] on div at bounding box center [556, 225] width 827 height 450
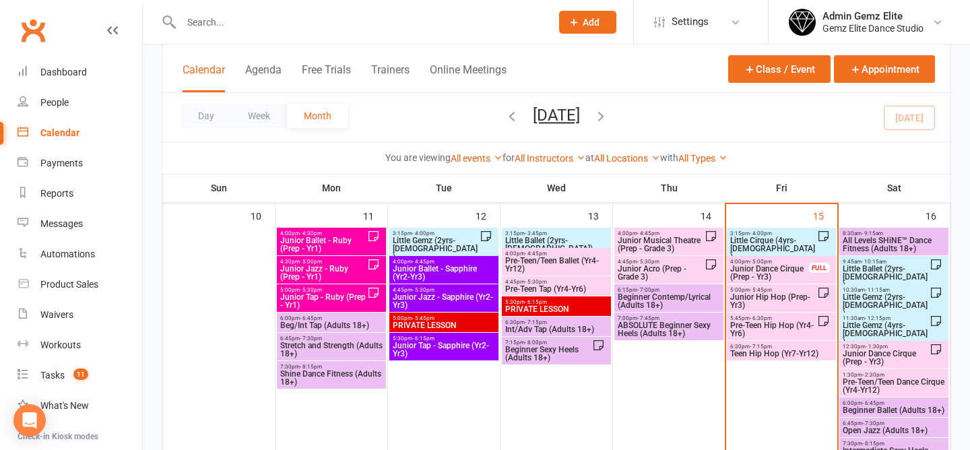
click at [777, 295] on span "Junior Hip Hop (Prep-Yr3)" at bounding box center [774, 301] width 88 height 16
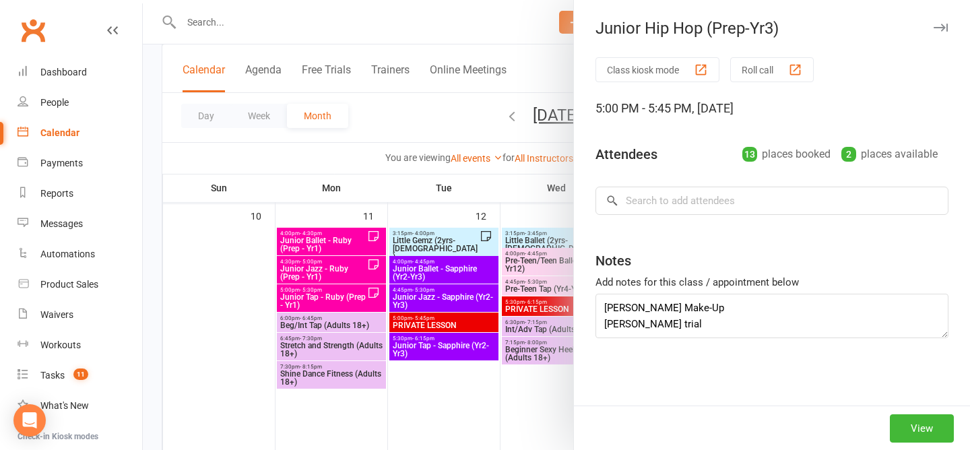
type textarea "Mackenzie Make-Up Henry trial William Frazer Birthday"
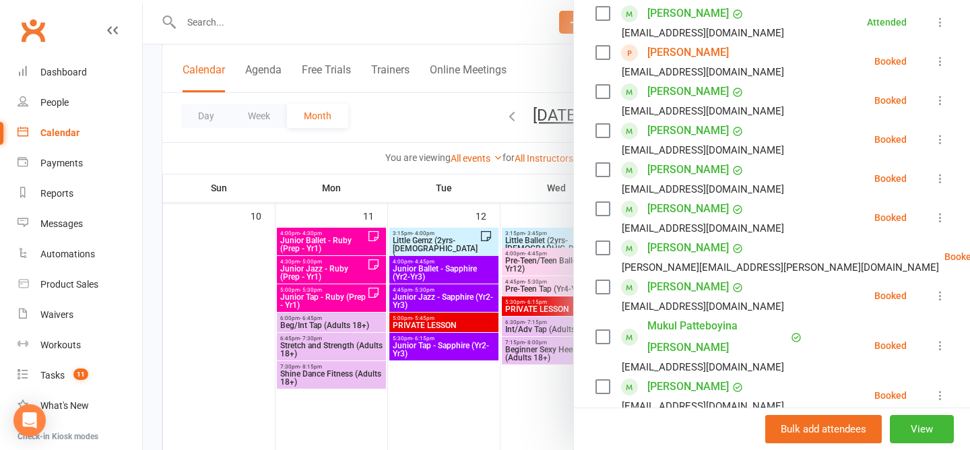
scroll to position [261, 0]
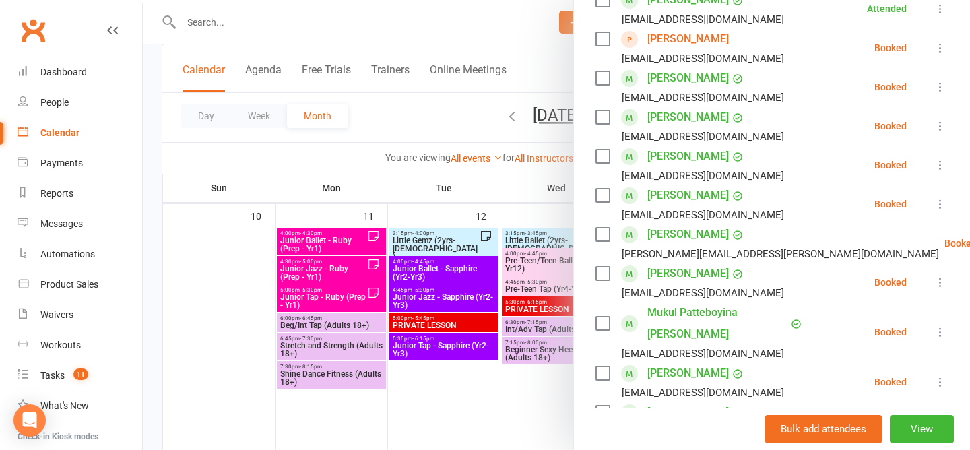
click at [943, 325] on icon at bounding box center [940, 331] width 13 height 13
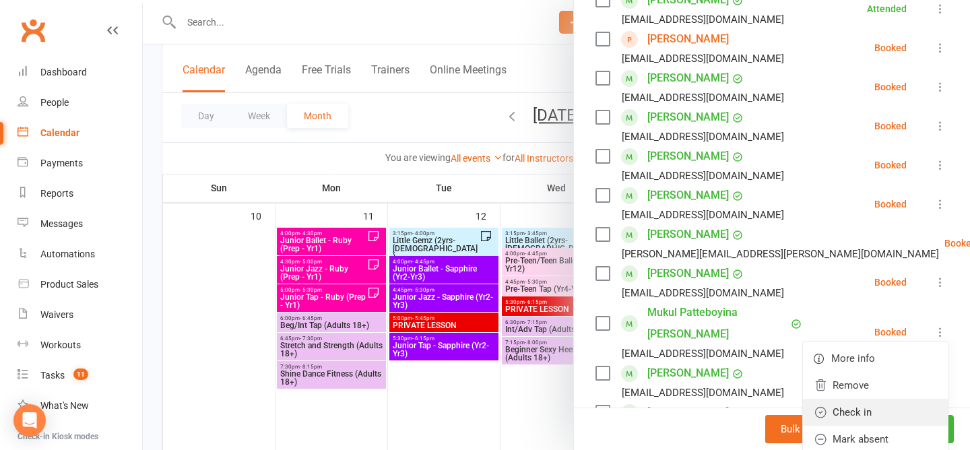
click at [870, 408] on link "Check in" at bounding box center [875, 412] width 145 height 27
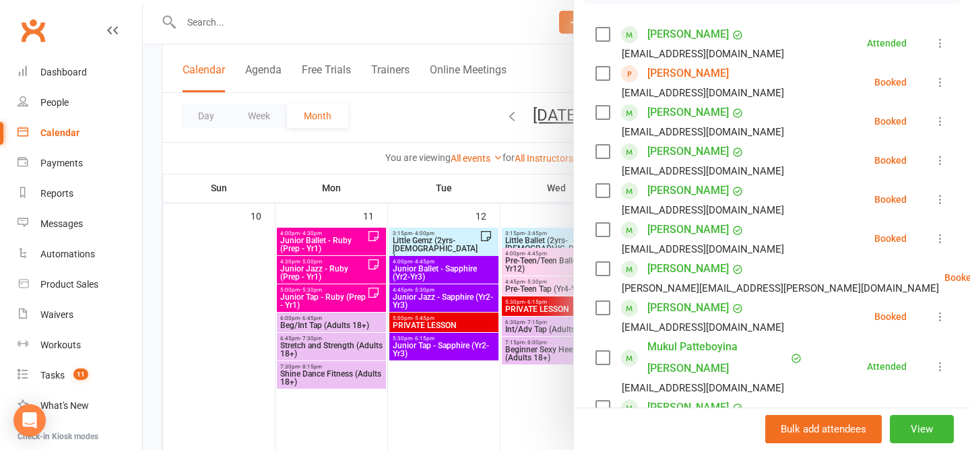
scroll to position [223, 0]
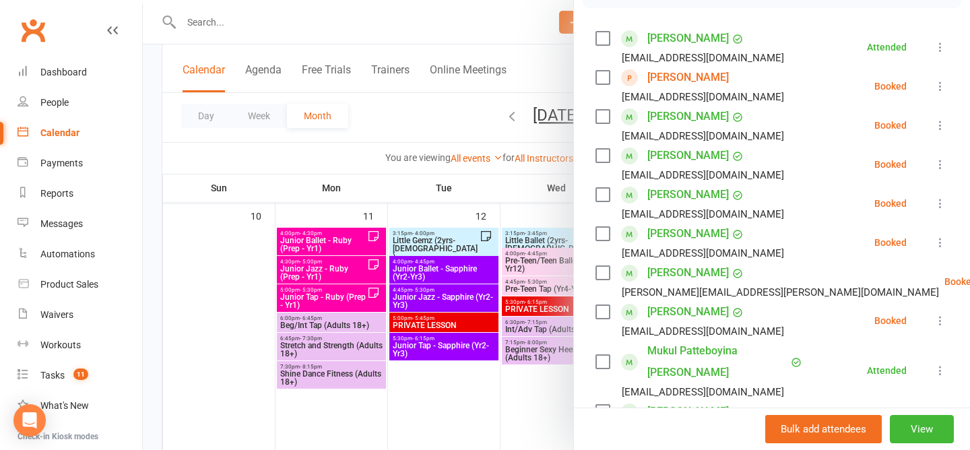
click at [938, 130] on icon at bounding box center [940, 125] width 13 height 13
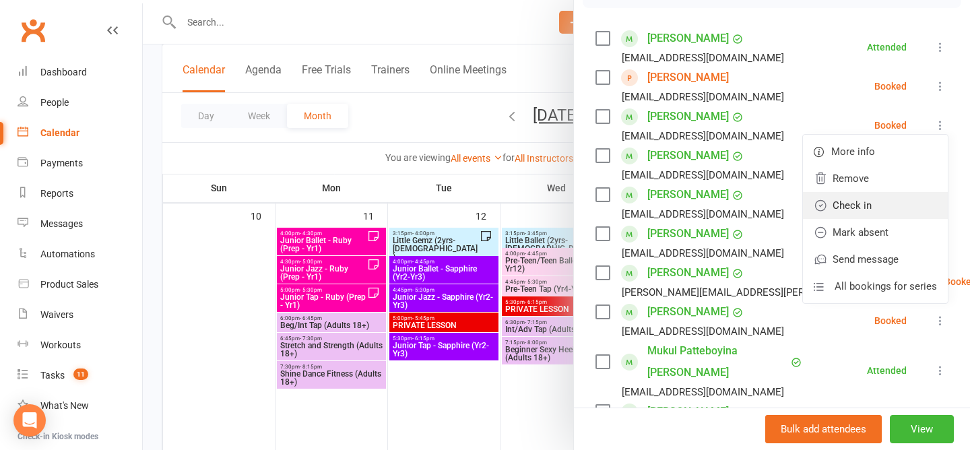
click at [905, 201] on link "Check in" at bounding box center [875, 205] width 145 height 27
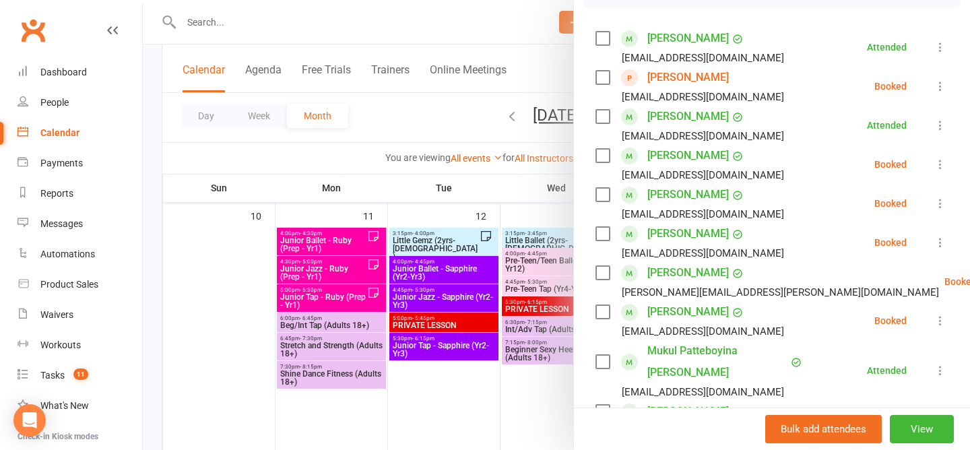
click at [943, 86] on icon at bounding box center [940, 86] width 13 height 13
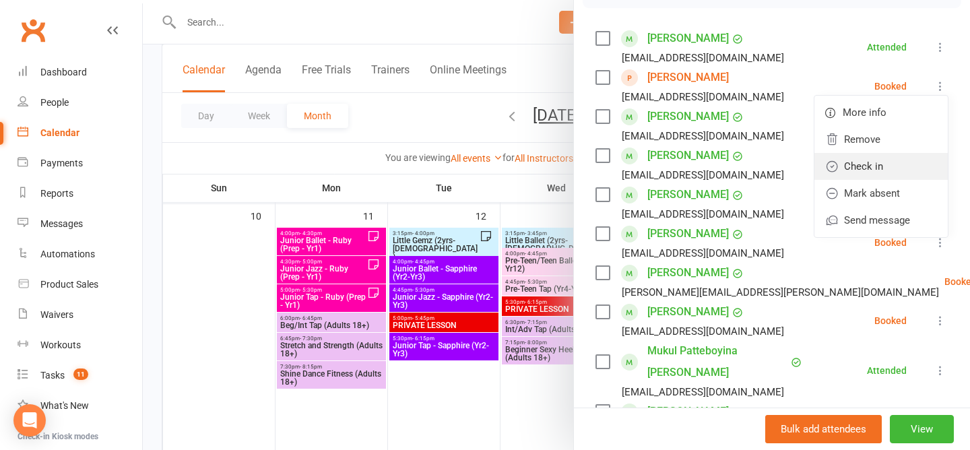
click at [868, 164] on link "Check in" at bounding box center [881, 166] width 133 height 27
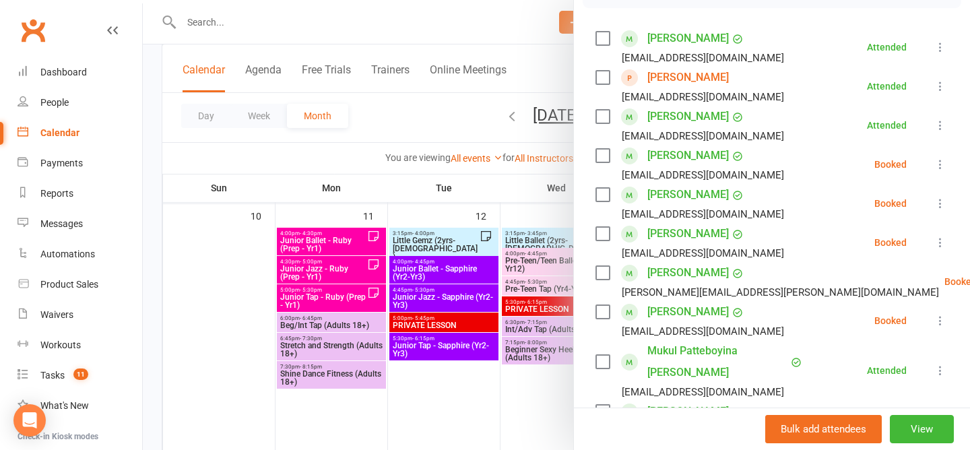
click at [935, 317] on icon at bounding box center [940, 320] width 13 height 13
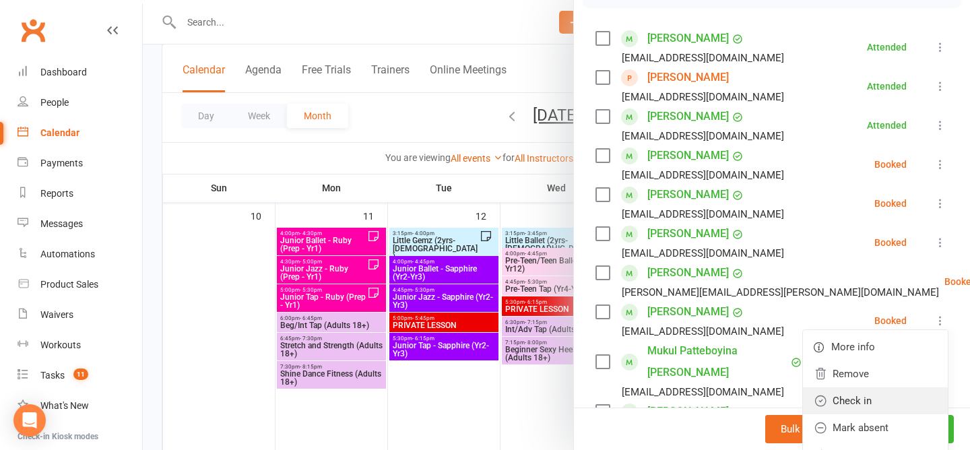
click at [875, 396] on link "Check in" at bounding box center [875, 400] width 145 height 27
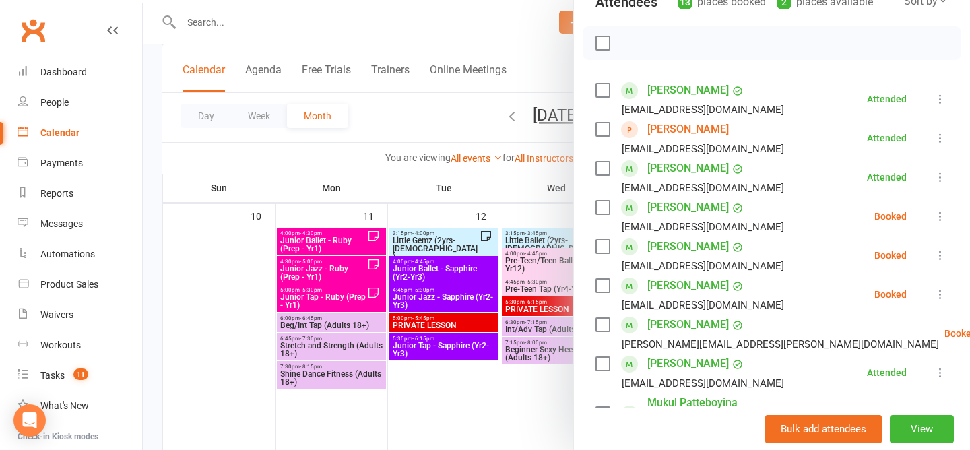
scroll to position [170, 0]
click at [942, 212] on icon at bounding box center [940, 216] width 13 height 13
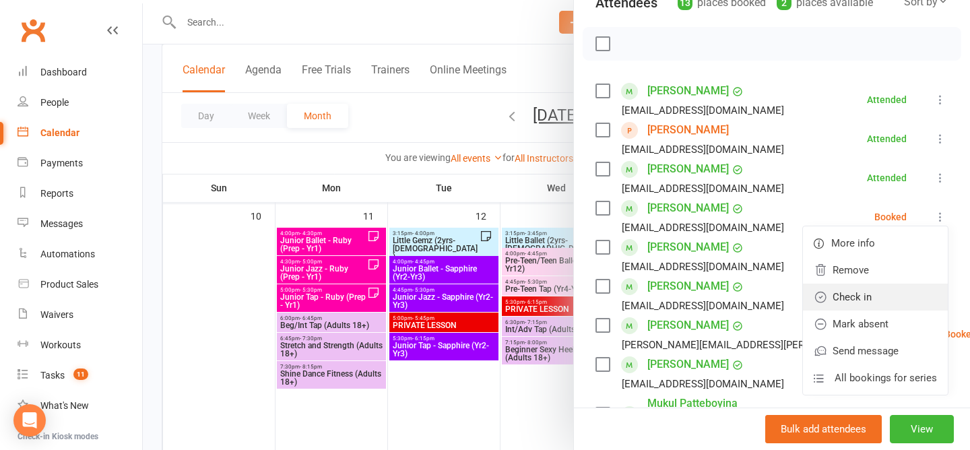
click at [900, 299] on link "Check in" at bounding box center [875, 297] width 145 height 27
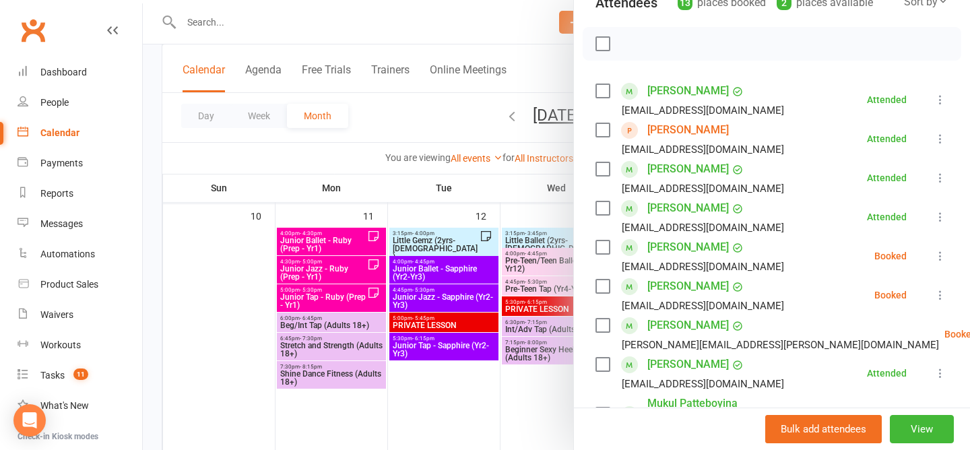
click at [942, 253] on icon at bounding box center [940, 255] width 13 height 13
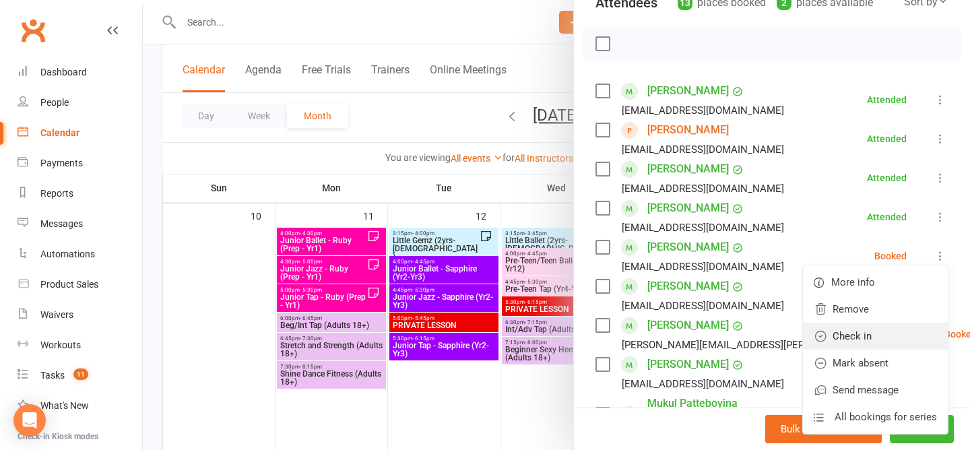
click at [885, 332] on link "Check in" at bounding box center [875, 336] width 145 height 27
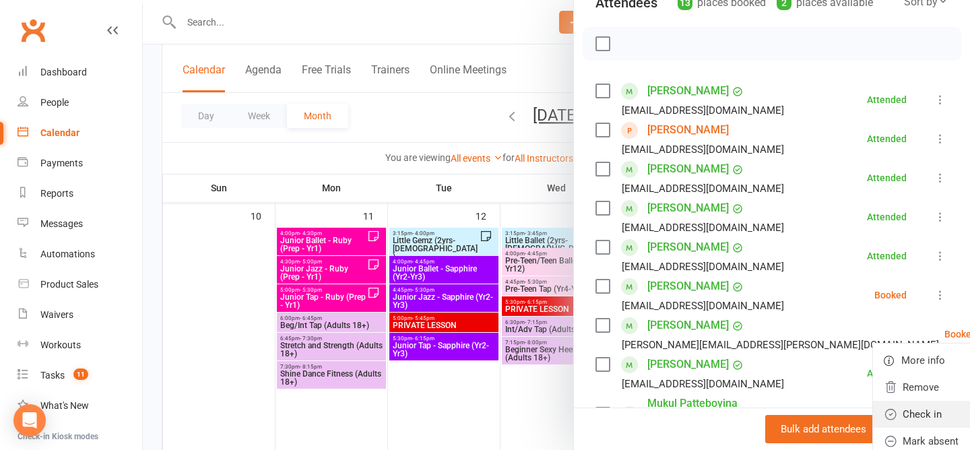
click at [887, 408] on link "Check in" at bounding box center [945, 414] width 145 height 27
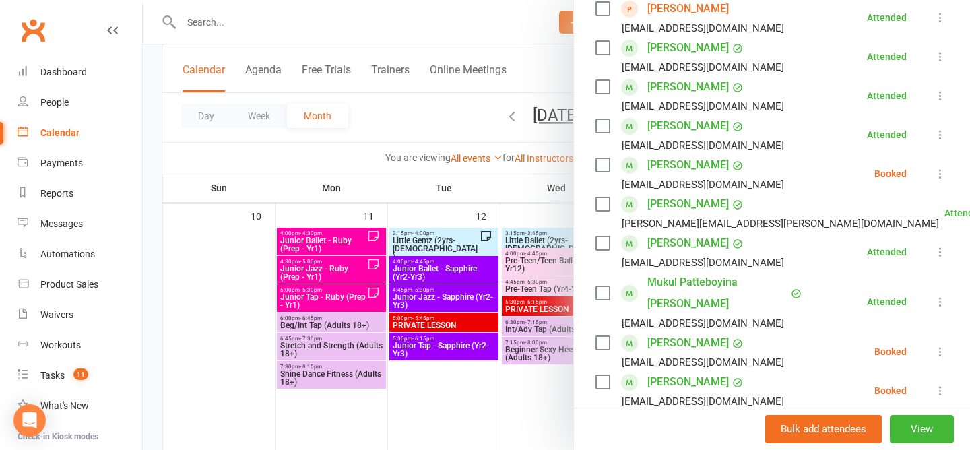
scroll to position [327, 0]
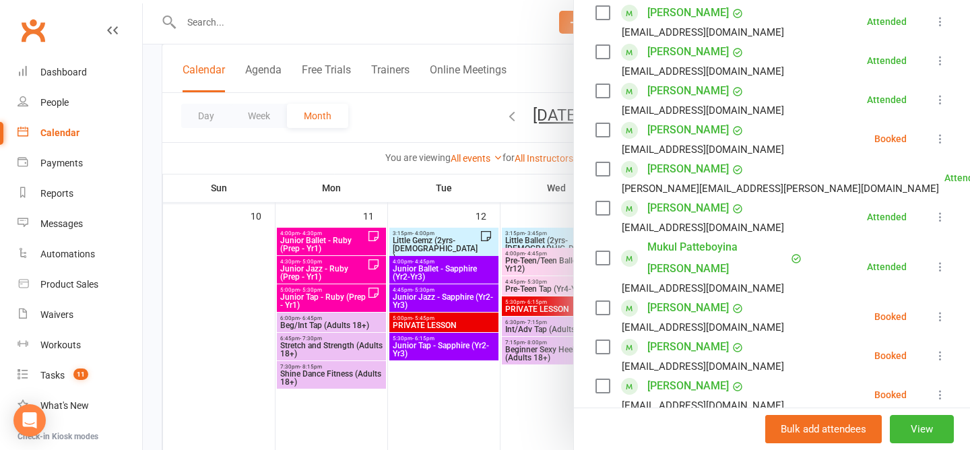
click at [941, 139] on icon at bounding box center [940, 138] width 13 height 13
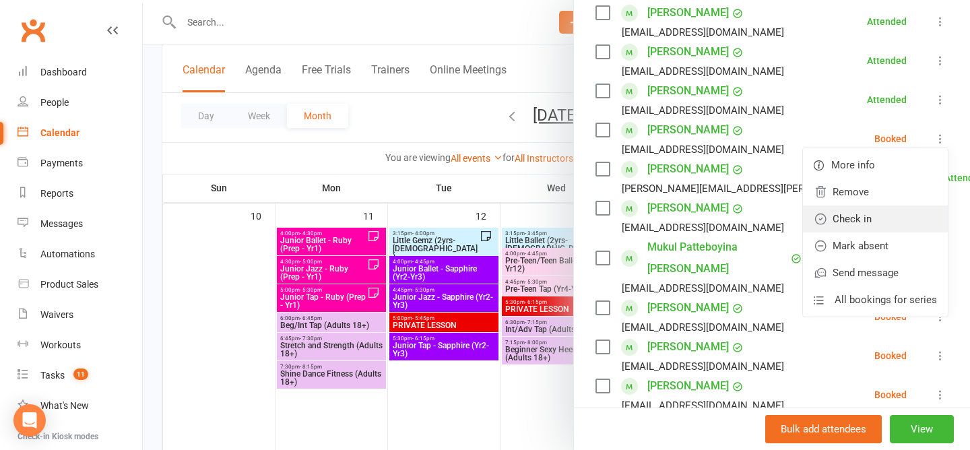
click at [879, 216] on link "Check in" at bounding box center [875, 219] width 145 height 27
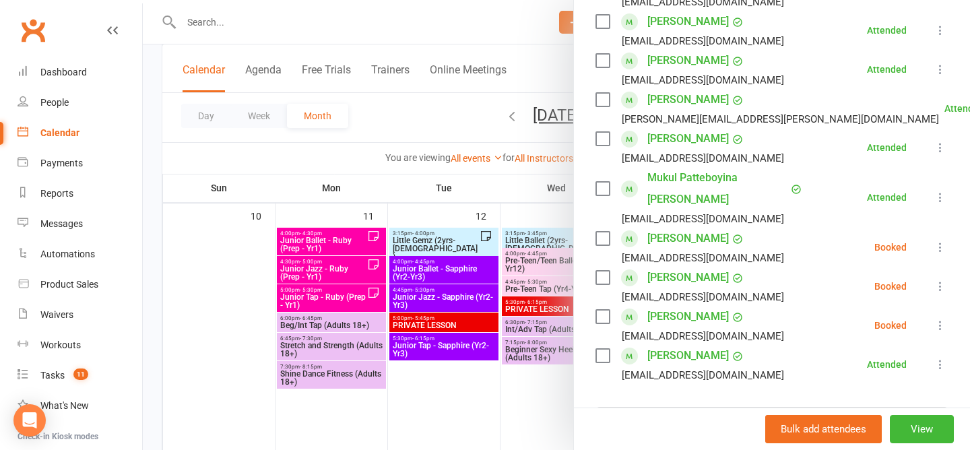
scroll to position [410, 0]
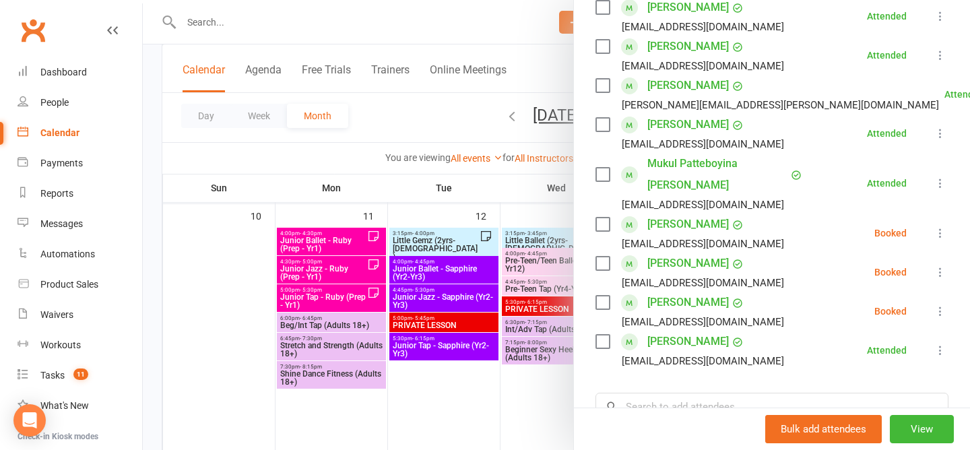
click at [939, 305] on icon at bounding box center [940, 311] width 13 height 13
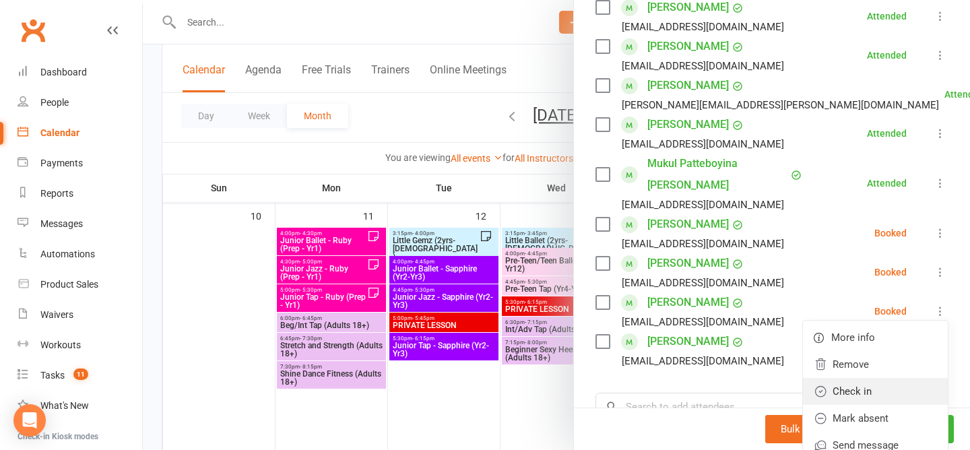
click at [889, 378] on link "Check in" at bounding box center [875, 391] width 145 height 27
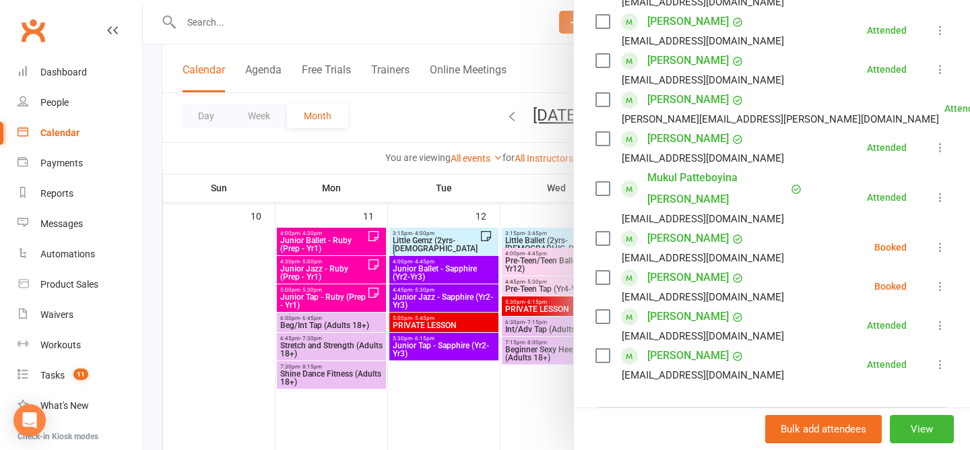
scroll to position [400, 0]
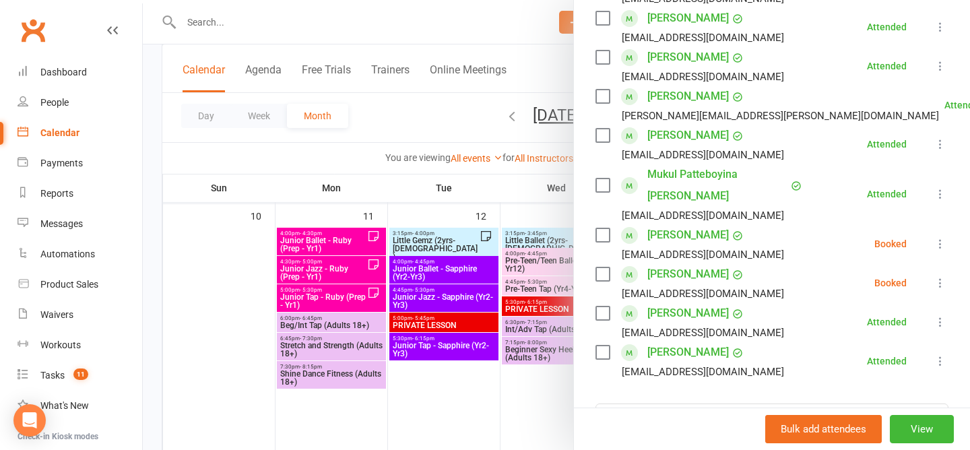
click at [371, 116] on div at bounding box center [556, 225] width 827 height 450
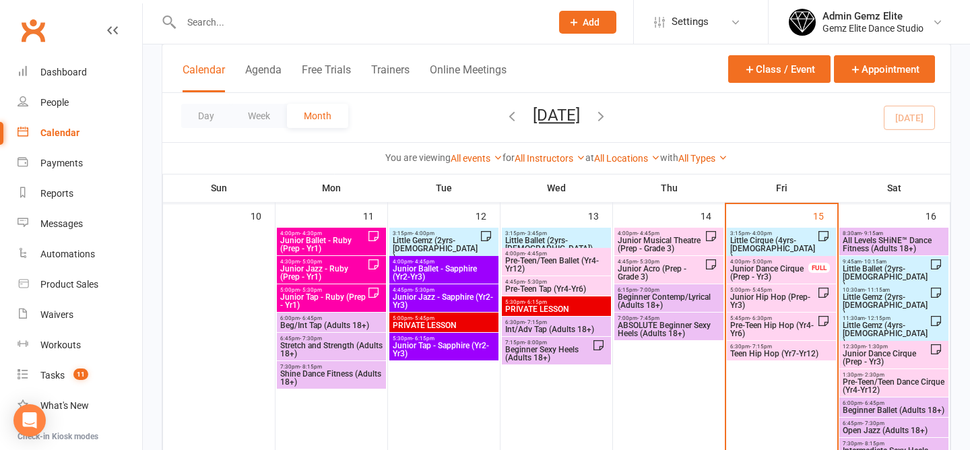
click at [770, 273] on span "Junior Dance Cirque (Prep - Yr3)" at bounding box center [770, 273] width 80 height 16
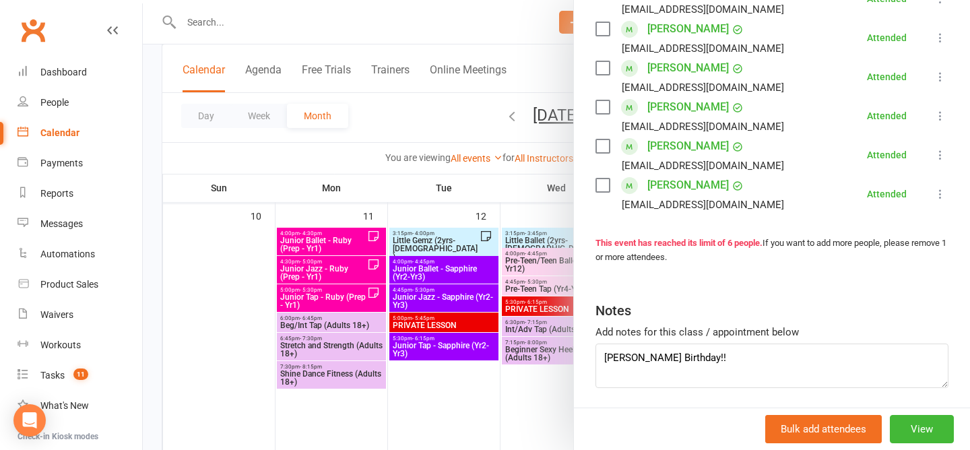
scroll to position [276, 0]
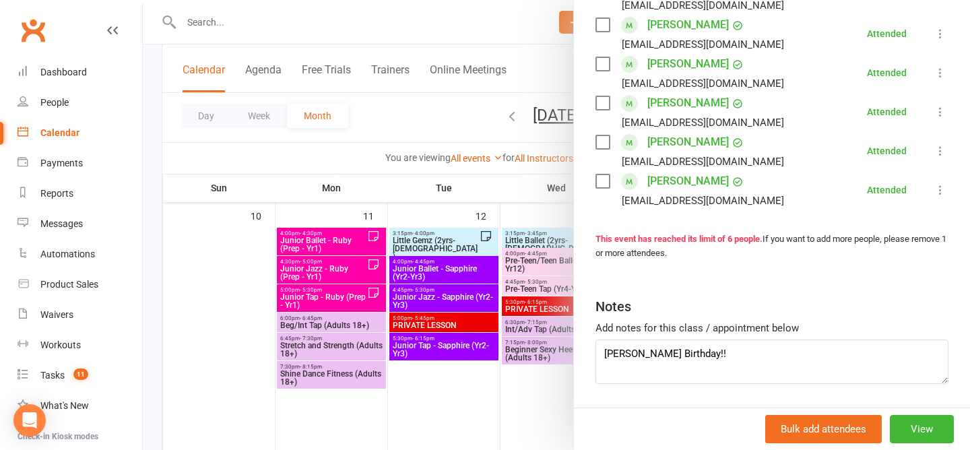
click at [425, 116] on div at bounding box center [556, 225] width 827 height 450
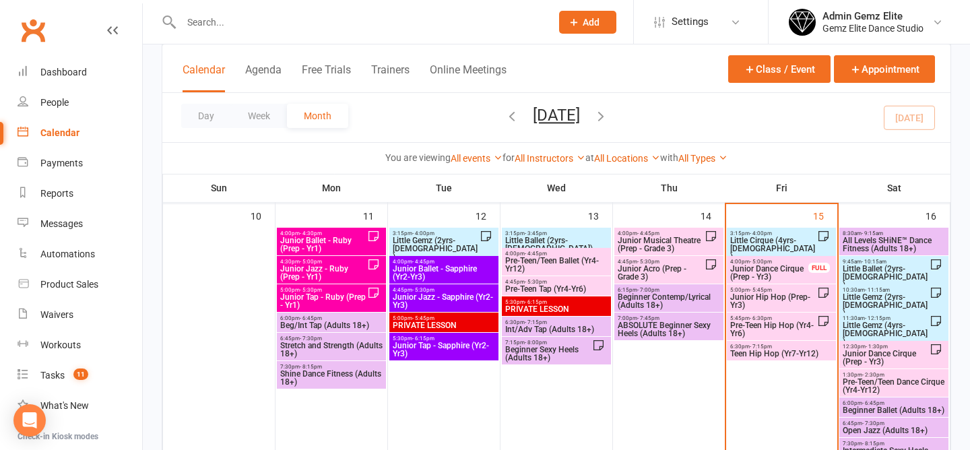
click at [765, 297] on span "Junior Hip Hop (Prep-Yr3)" at bounding box center [774, 301] width 88 height 16
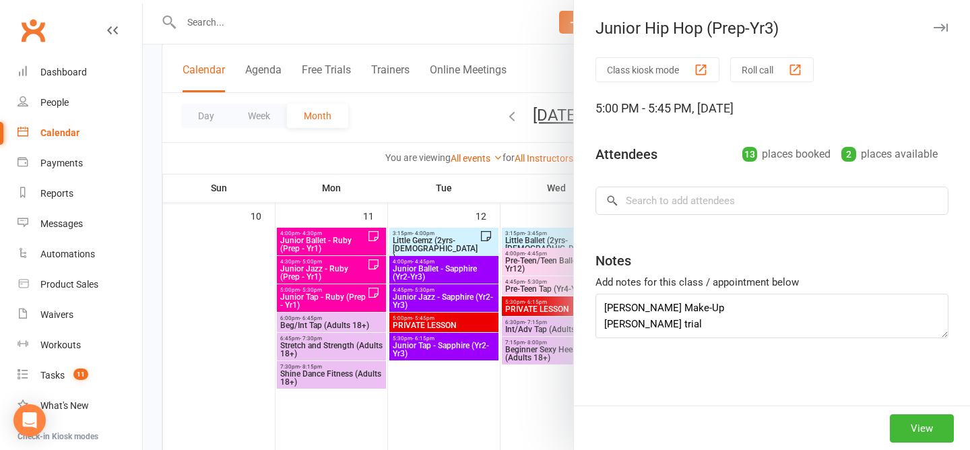
type textarea "Mackenzie Make-Up Henry trial William Frazer Birthday"
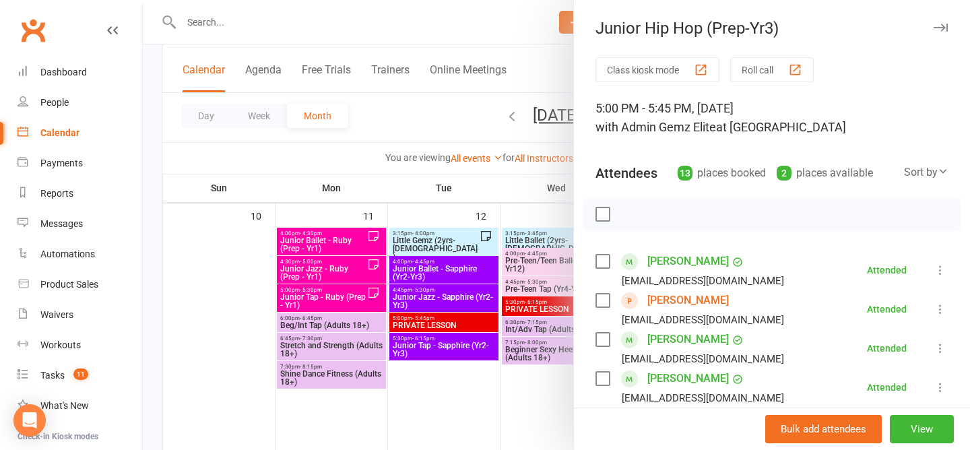
click at [695, 217] on div at bounding box center [772, 214] width 379 height 34
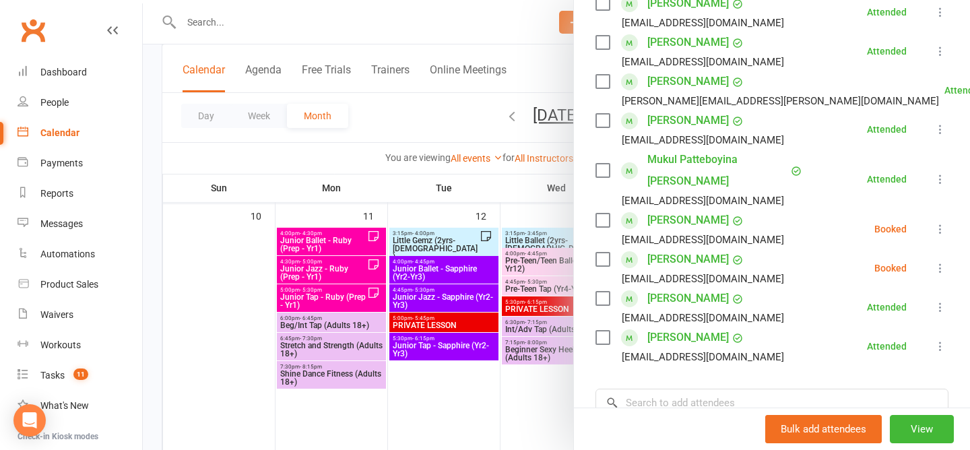
scroll to position [418, 0]
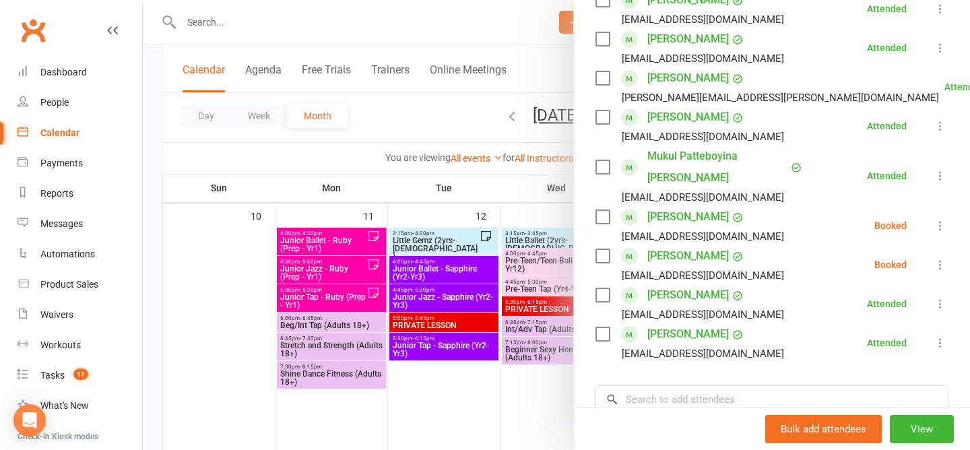
click at [943, 258] on icon at bounding box center [940, 264] width 13 height 13
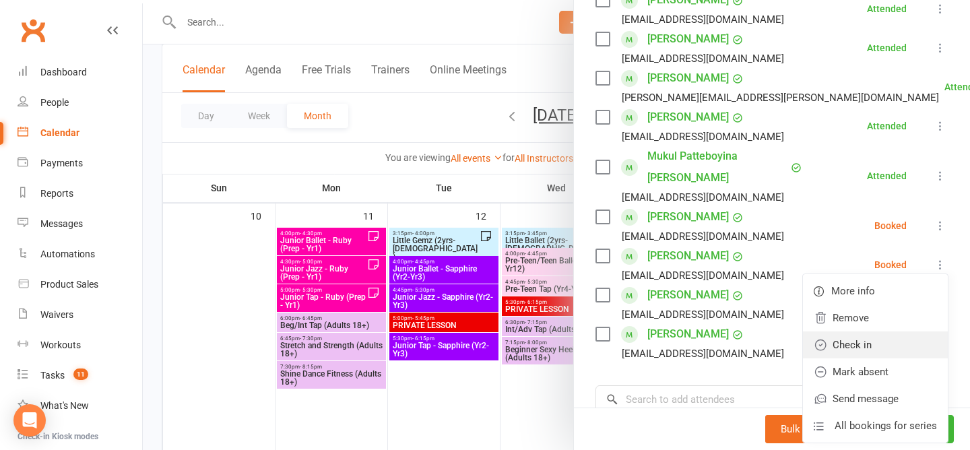
click at [871, 332] on link "Check in" at bounding box center [875, 345] width 145 height 27
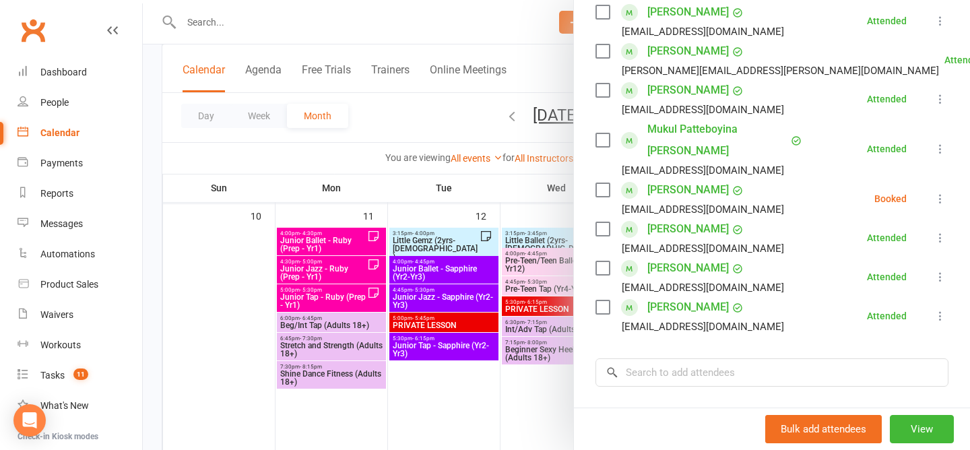
scroll to position [446, 0]
click at [437, 109] on div at bounding box center [556, 225] width 827 height 450
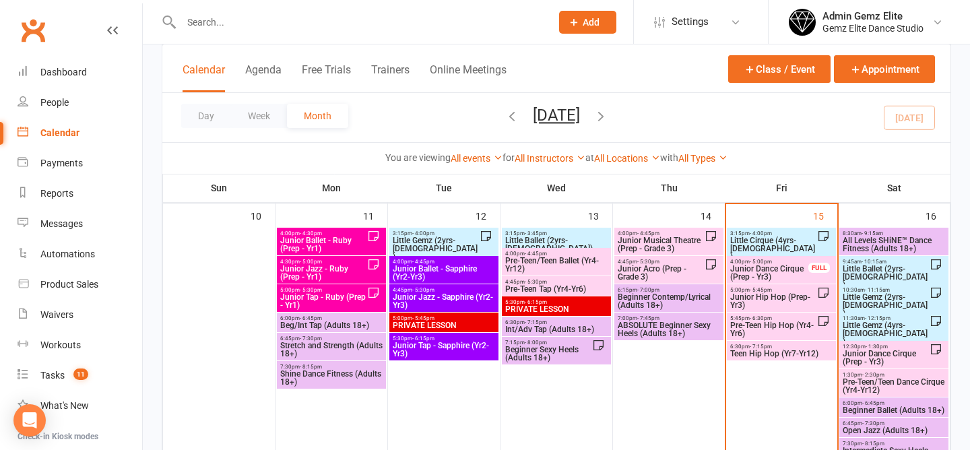
click at [784, 323] on span "Pre-Teen Hip Hop (Yr4-Yr6)" at bounding box center [774, 329] width 88 height 16
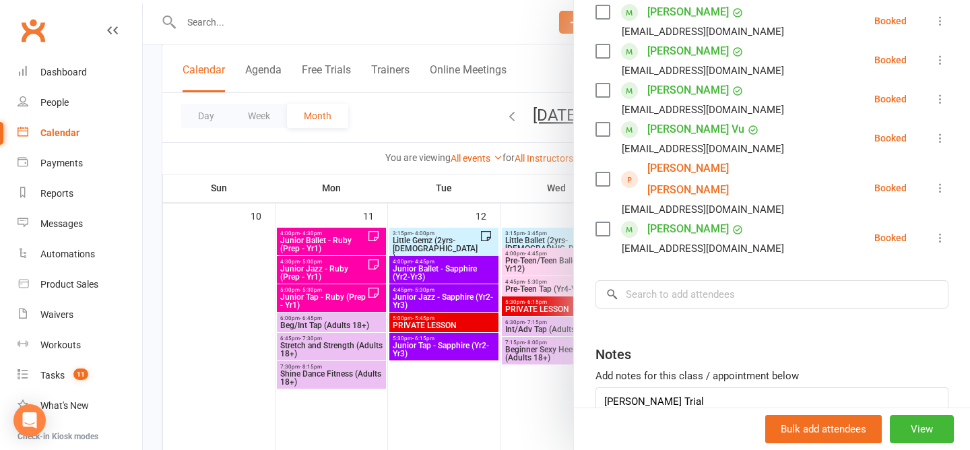
scroll to position [358, 0]
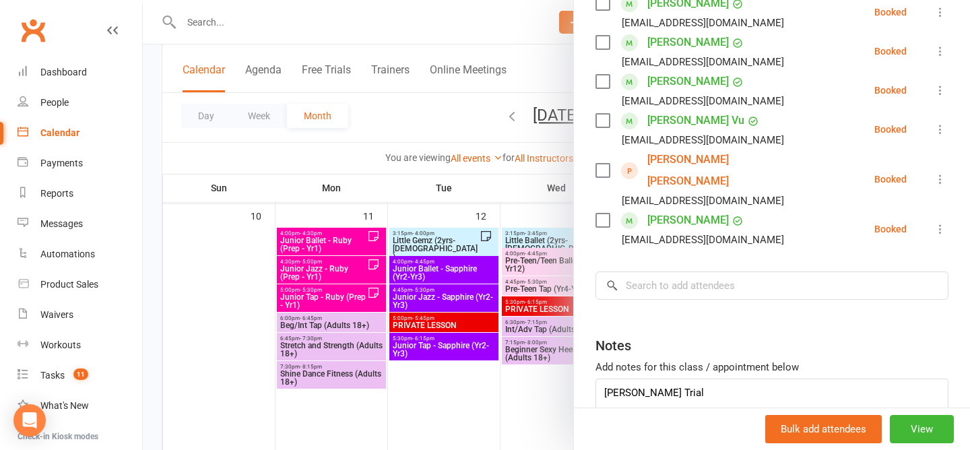
click at [439, 117] on div at bounding box center [556, 225] width 827 height 450
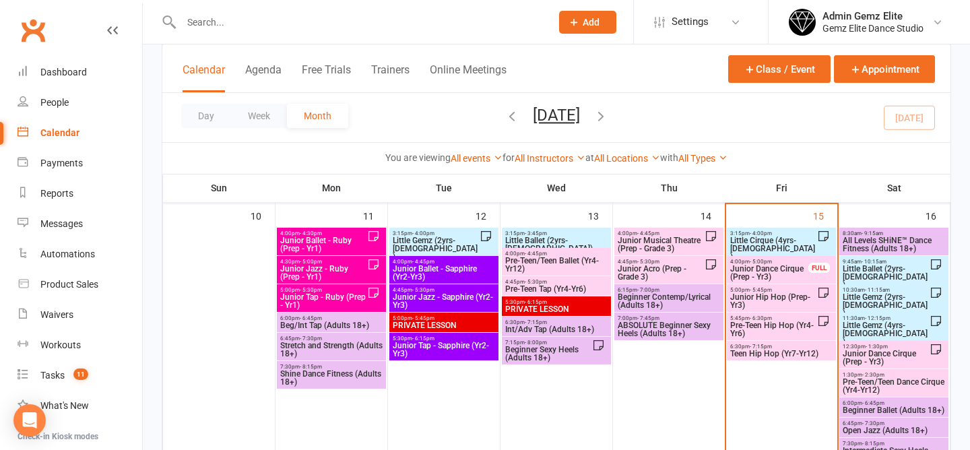
click at [771, 302] on span "Junior Hip Hop (Prep-Yr3)" at bounding box center [774, 301] width 88 height 16
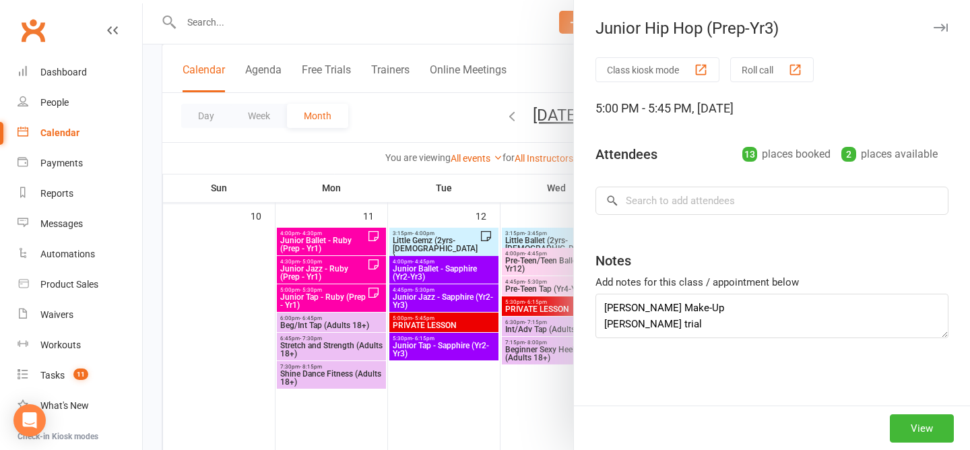
type textarea "Mackenzie Make-Up Henry trial William Frazer Birthday"
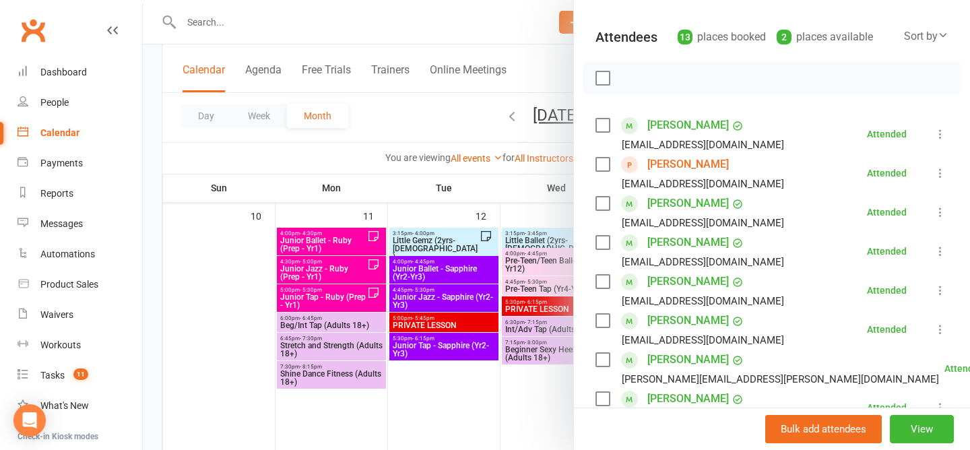
scroll to position [135, 0]
click at [381, 115] on div at bounding box center [556, 225] width 827 height 450
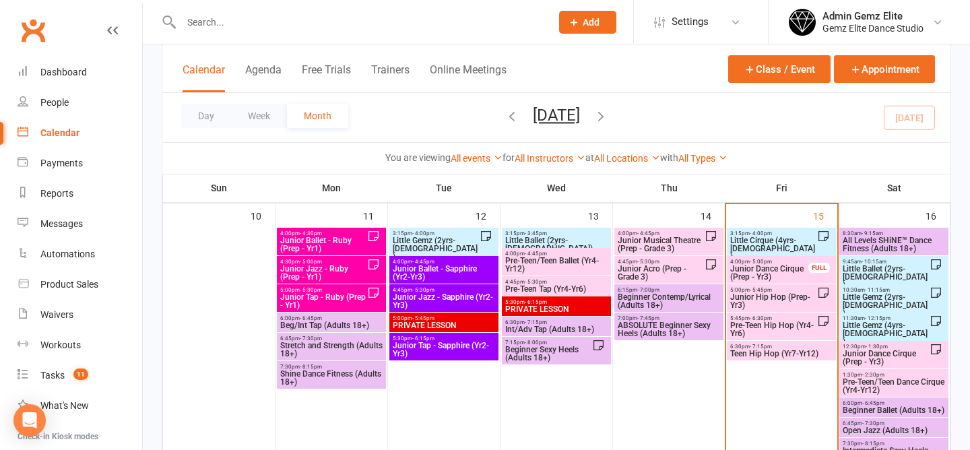
click at [790, 299] on span "Junior Hip Hop (Prep-Yr3)" at bounding box center [774, 301] width 88 height 16
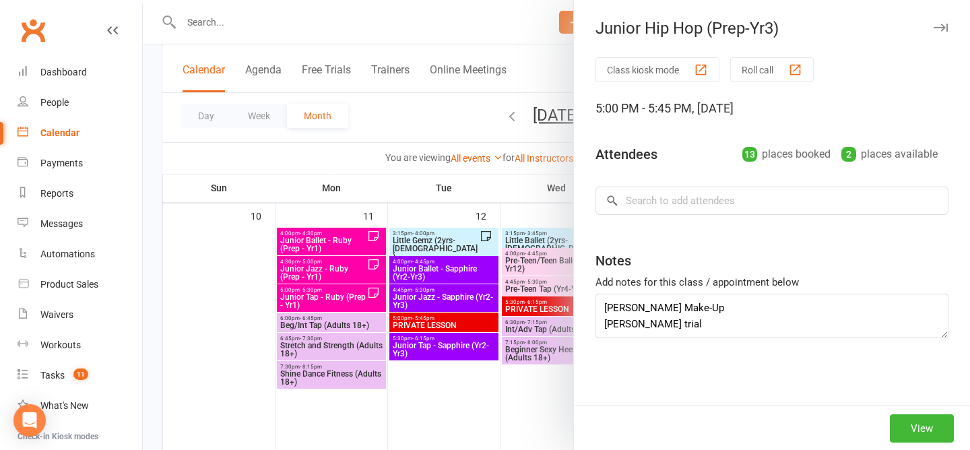
type textarea "Mackenzie Make-Up Henry trial William Frazer Birthday"
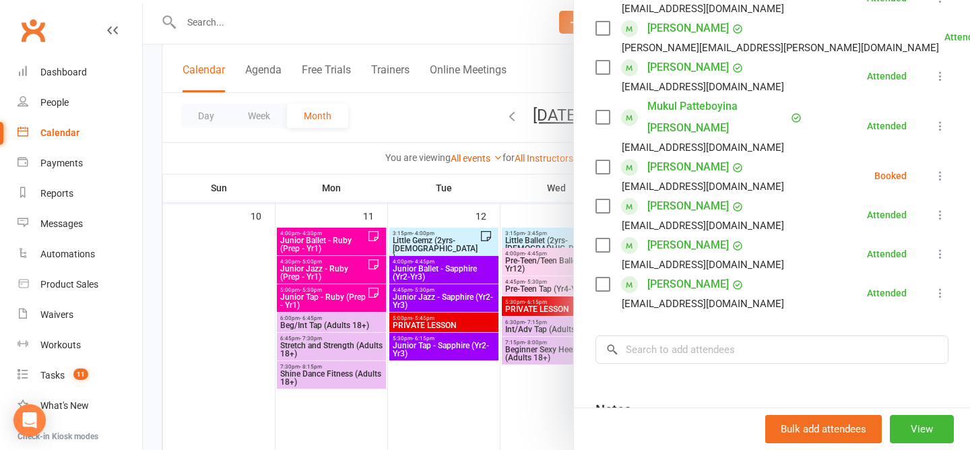
scroll to position [411, 0]
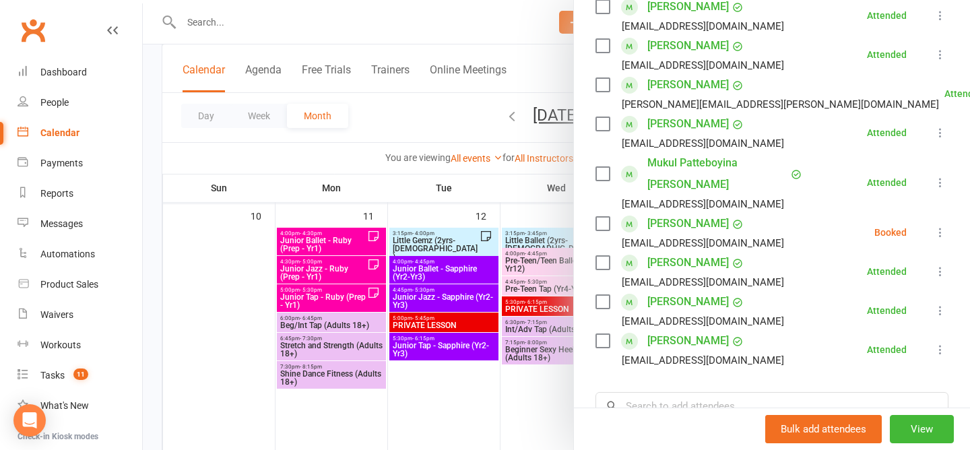
click at [943, 226] on icon at bounding box center [940, 232] width 13 height 13
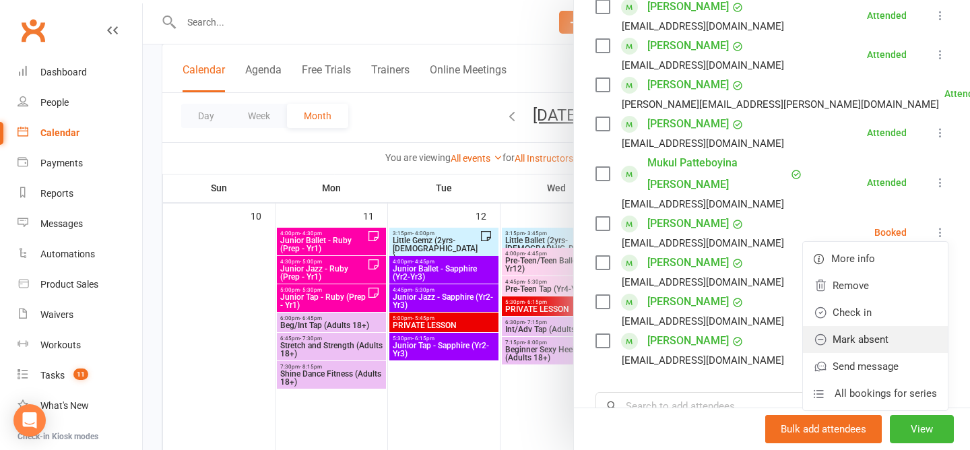
click at [889, 326] on link "Mark absent" at bounding box center [875, 339] width 145 height 27
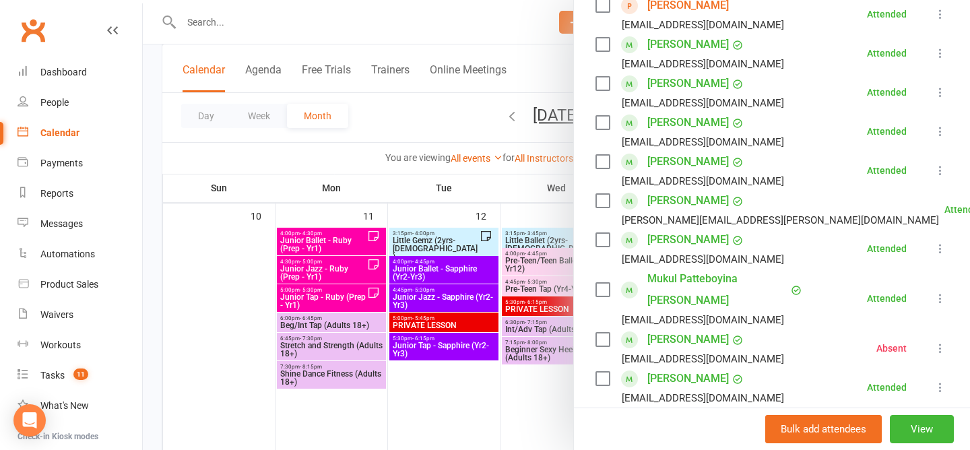
scroll to position [593, 0]
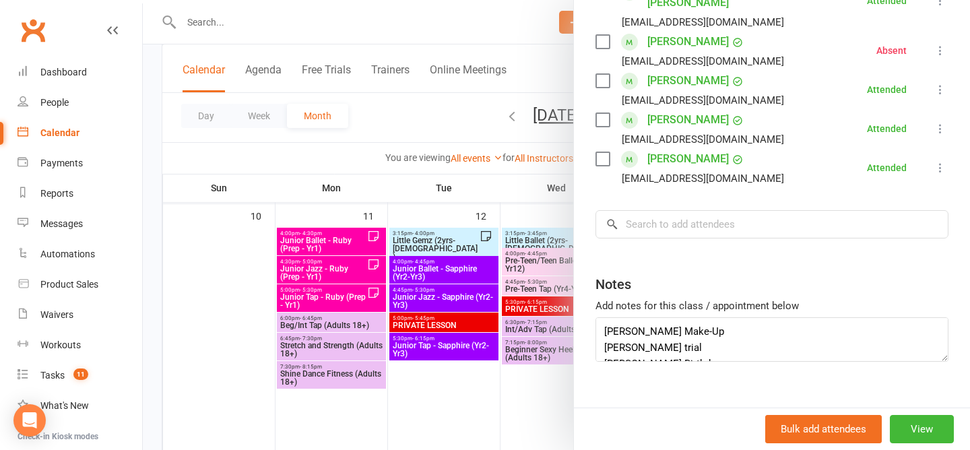
click at [425, 104] on div at bounding box center [556, 225] width 827 height 450
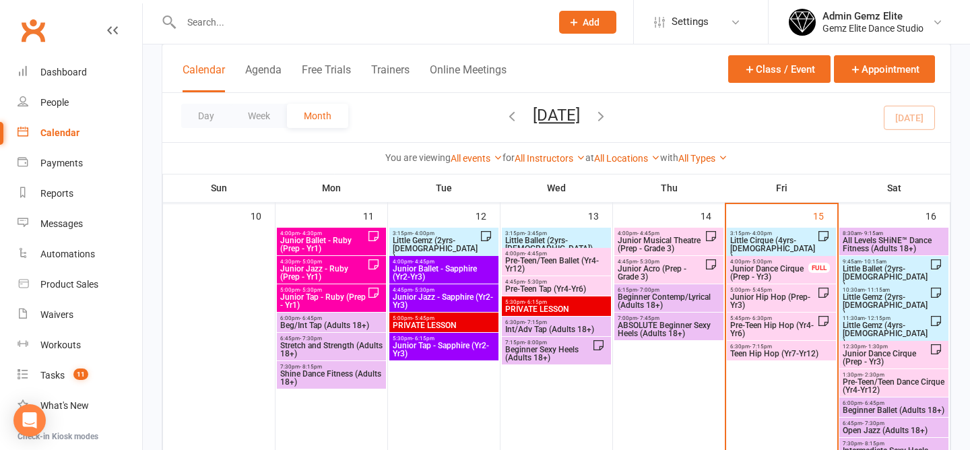
click at [788, 326] on span "Pre-Teen Hip Hop (Yr4-Yr6)" at bounding box center [774, 329] width 88 height 16
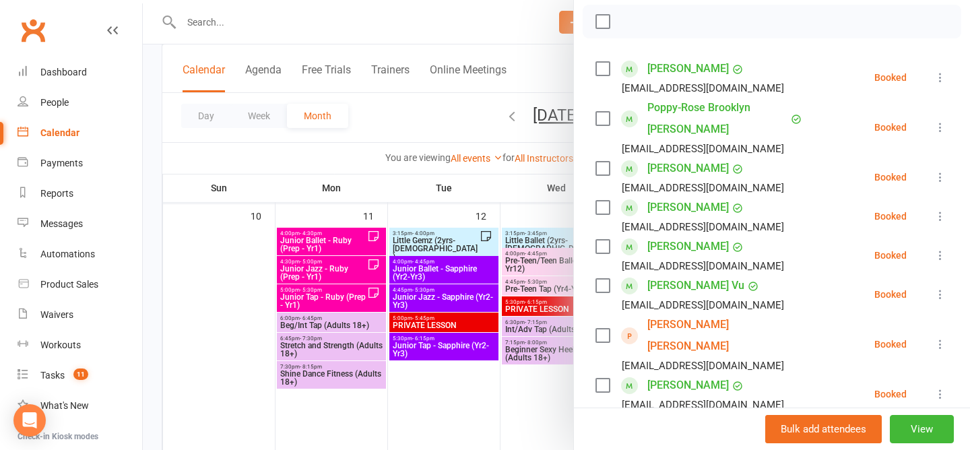
scroll to position [370, 0]
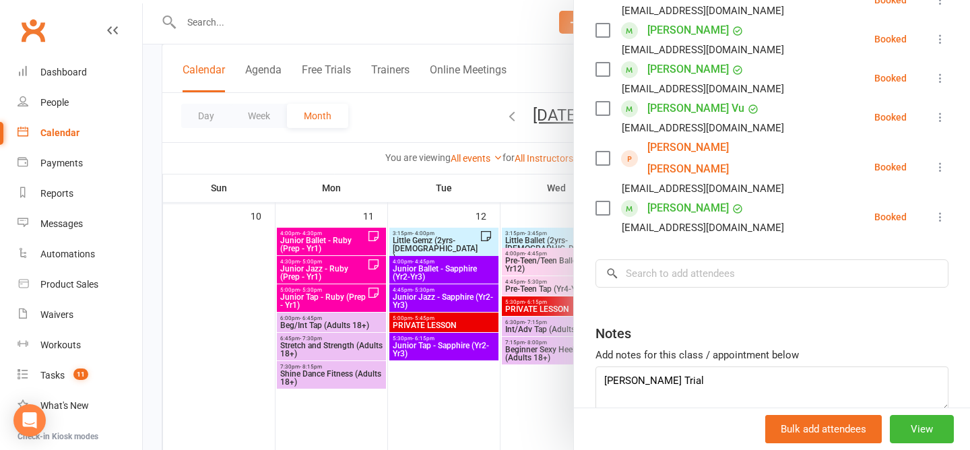
click at [382, 119] on div at bounding box center [556, 225] width 827 height 450
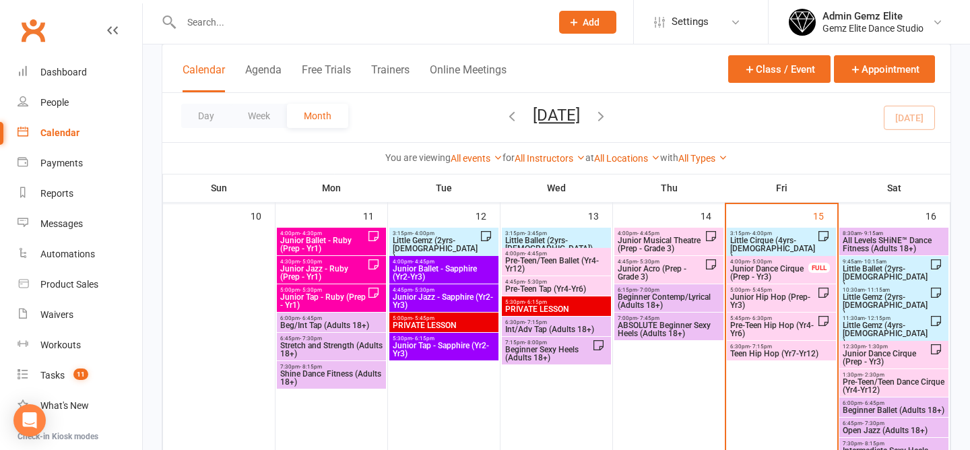
click at [784, 290] on span "5:00pm - 5:45pm" at bounding box center [774, 290] width 88 height 6
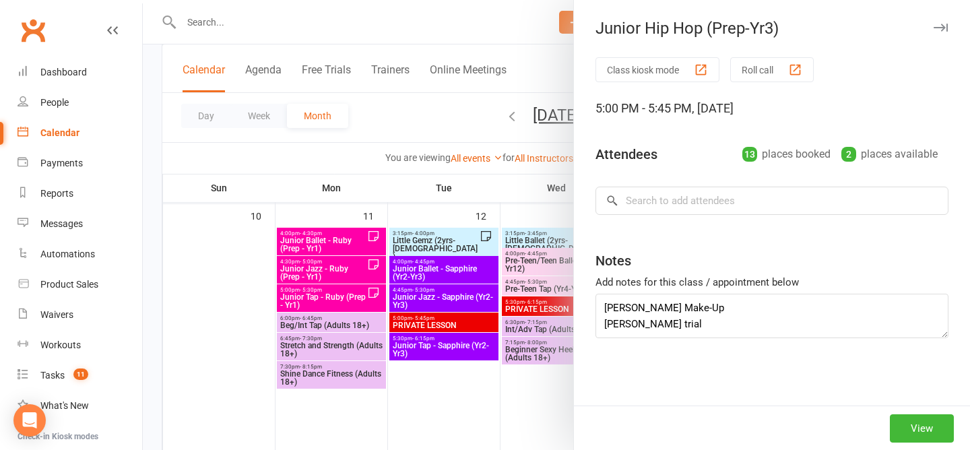
type textarea "Mackenzie Make-Up Henry trial William Frazer Birthday"
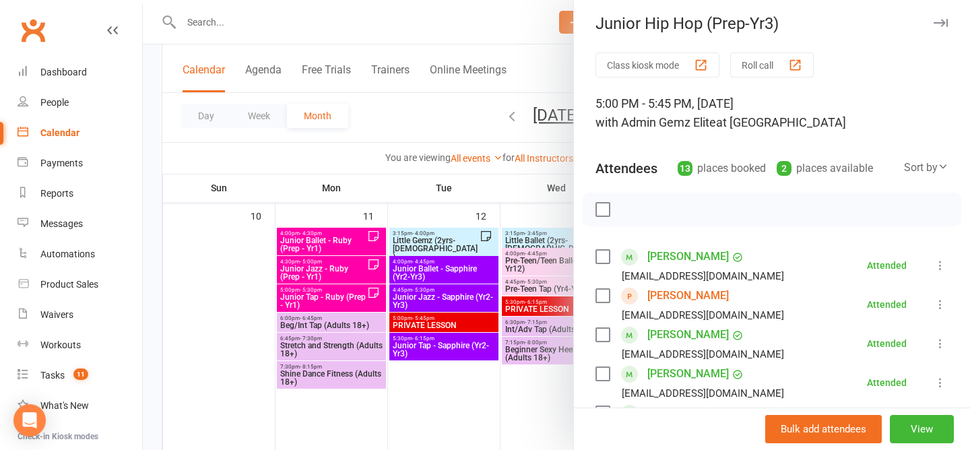
scroll to position [0, 0]
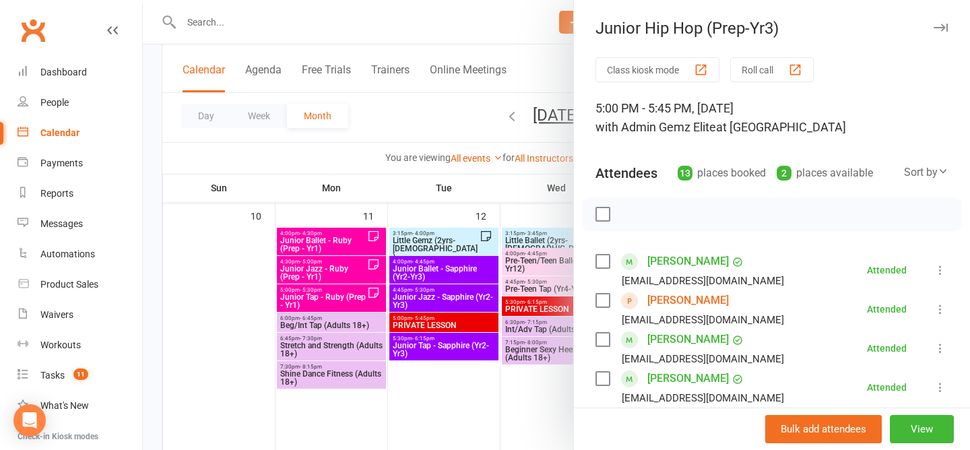
click at [423, 106] on div at bounding box center [556, 225] width 827 height 450
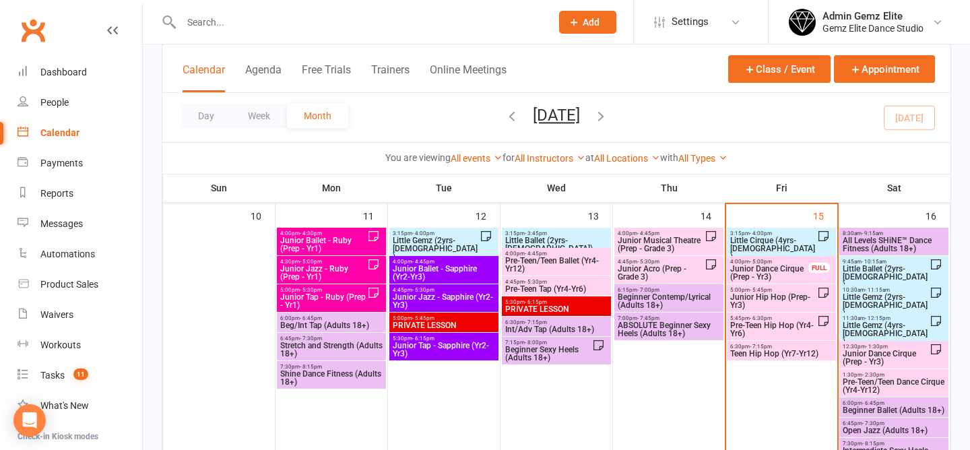
click at [768, 327] on span "Pre-Teen Hip Hop (Yr4-Yr6)" at bounding box center [774, 329] width 88 height 16
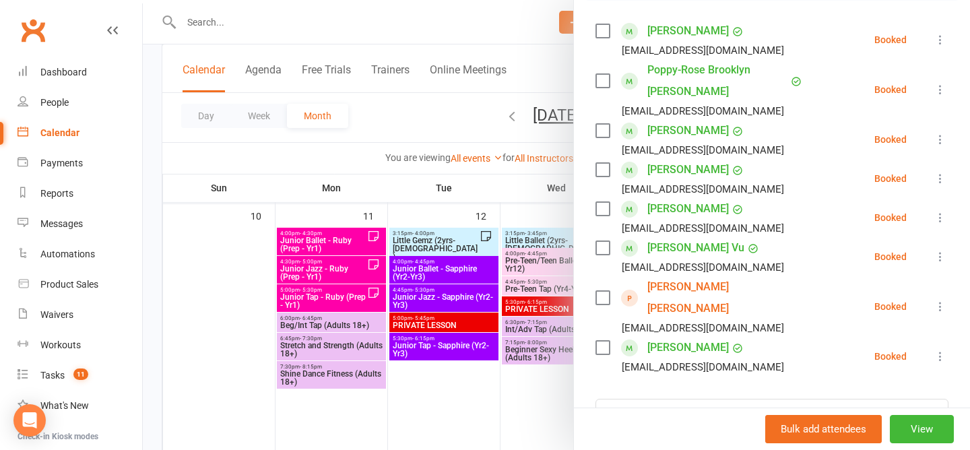
scroll to position [235, 0]
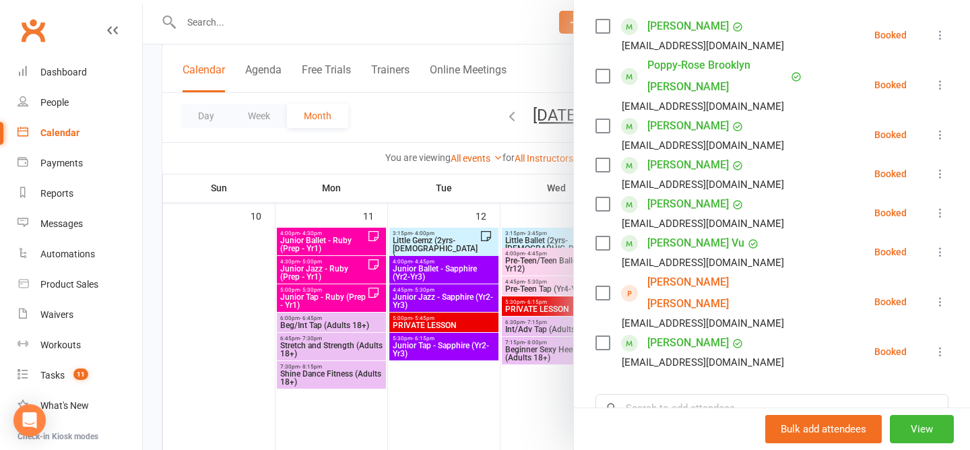
click at [405, 137] on div at bounding box center [556, 225] width 827 height 450
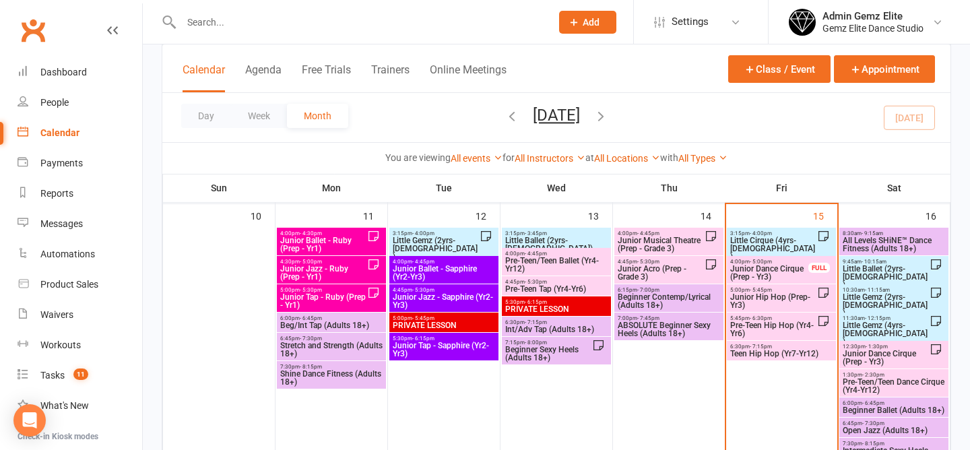
click at [781, 296] on span "Junior Hip Hop (Prep-Yr3)" at bounding box center [774, 301] width 88 height 16
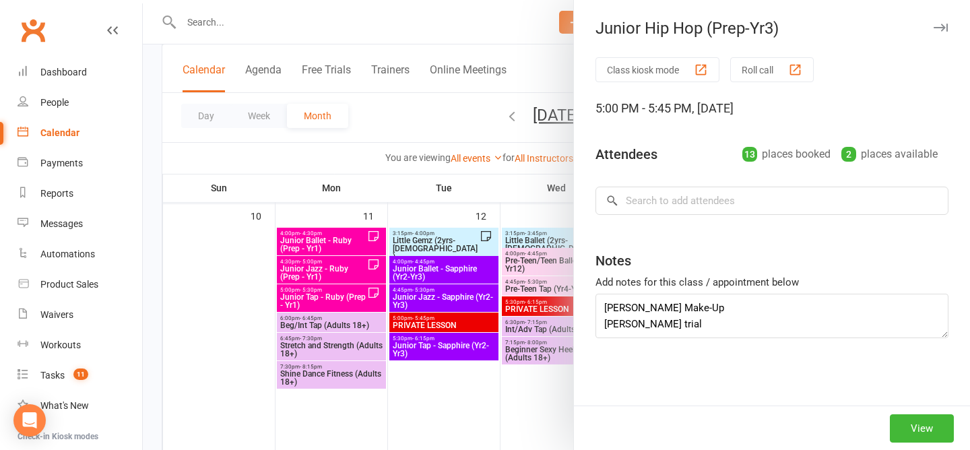
type textarea "Mackenzie Make-Up Henry trial William Frazer Birthday"
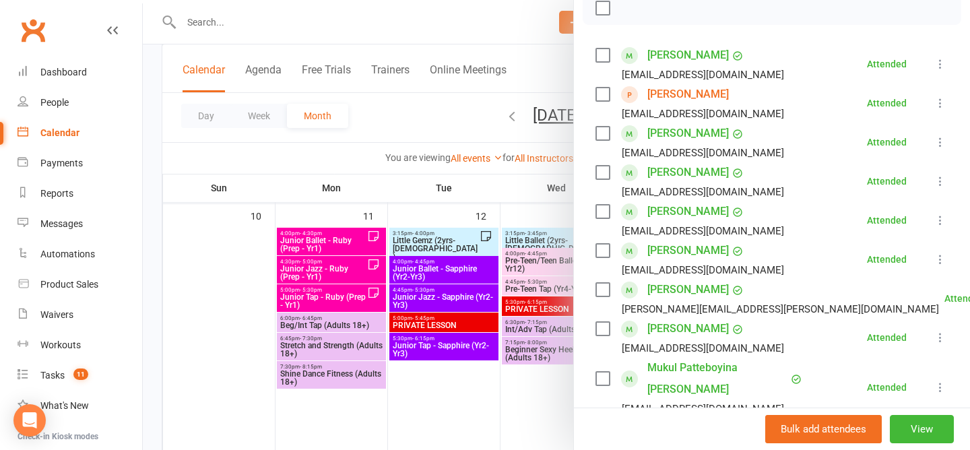
scroll to position [198, 0]
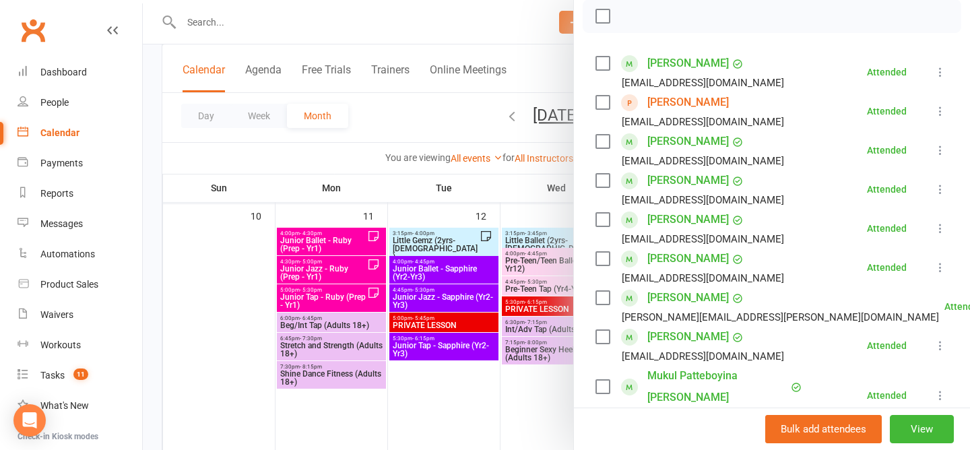
click at [418, 137] on div at bounding box center [556, 225] width 827 height 450
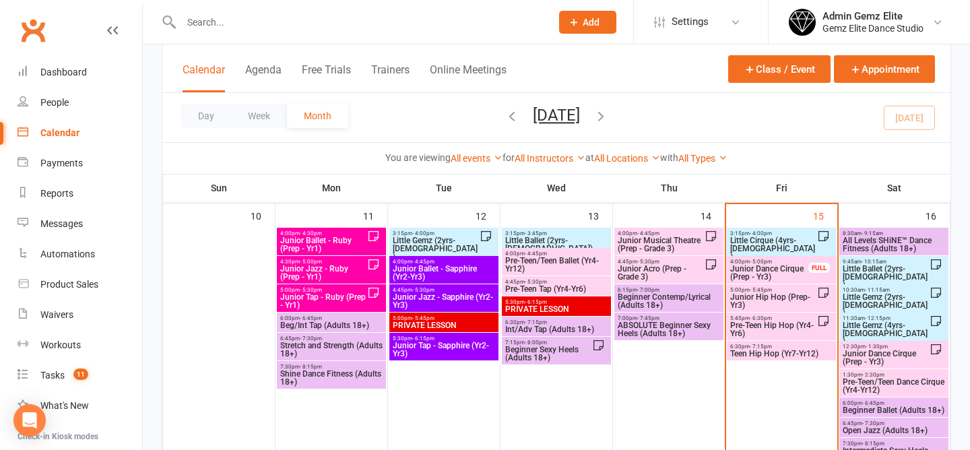
click at [761, 294] on span "Junior Hip Hop (Prep-Yr3)" at bounding box center [774, 301] width 88 height 16
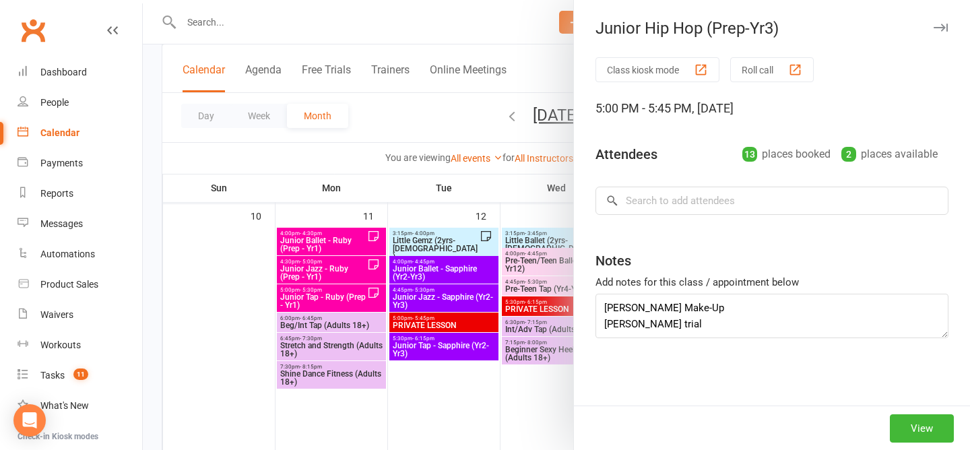
type textarea "Mackenzie Make-Up Henry trial William Frazer Birthday"
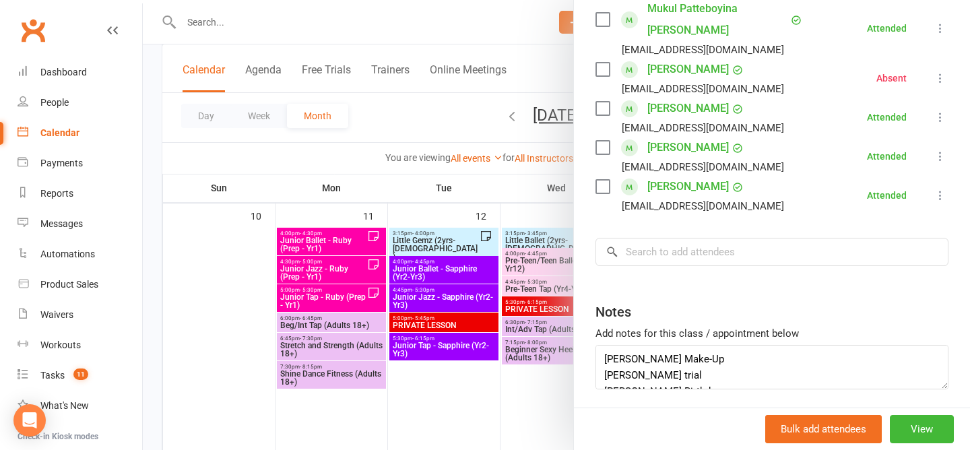
scroll to position [593, 0]
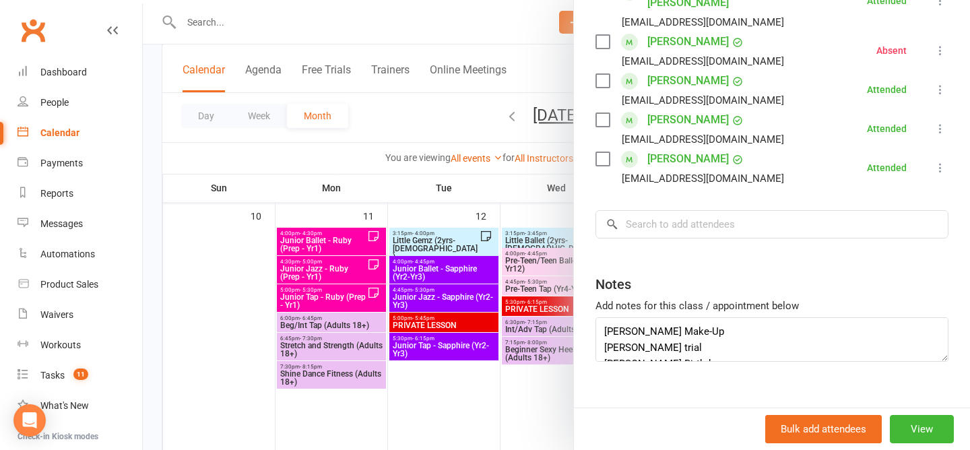
click at [443, 112] on div at bounding box center [556, 225] width 827 height 450
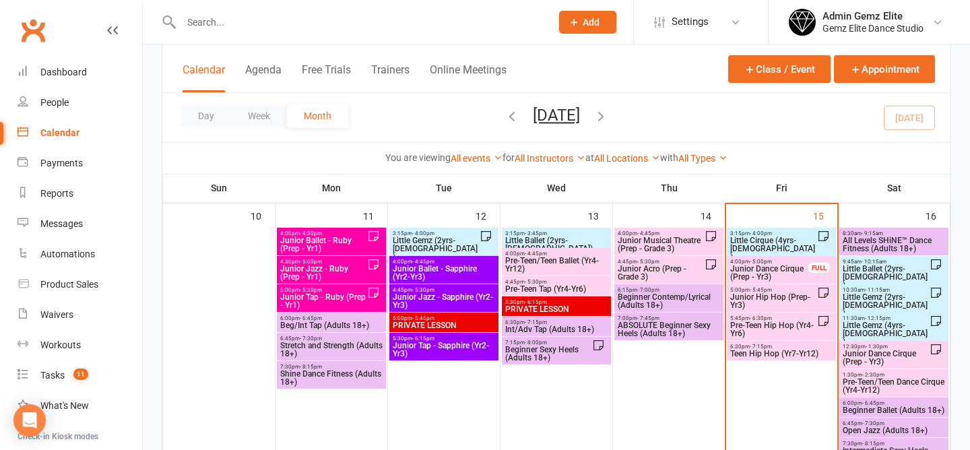
click at [777, 321] on span "Pre-Teen Hip Hop (Yr4-Yr6)" at bounding box center [774, 329] width 88 height 16
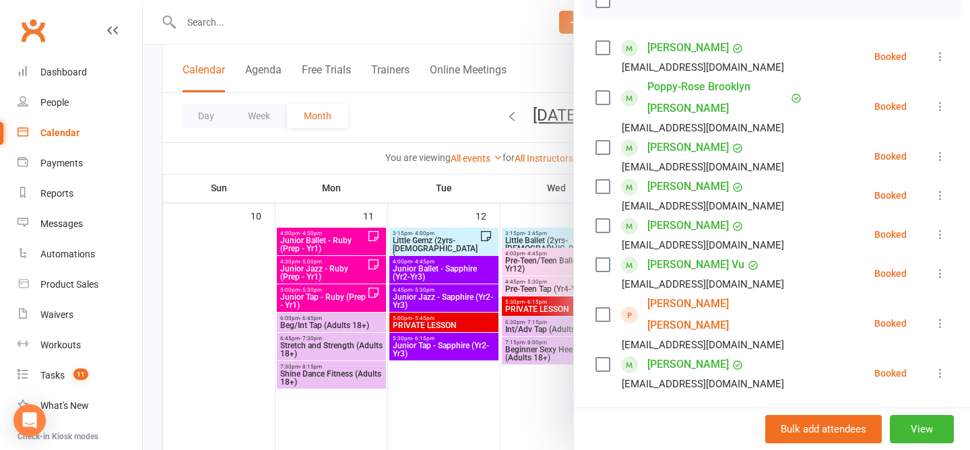
scroll to position [214, 0]
click at [936, 366] on icon at bounding box center [940, 372] width 13 height 13
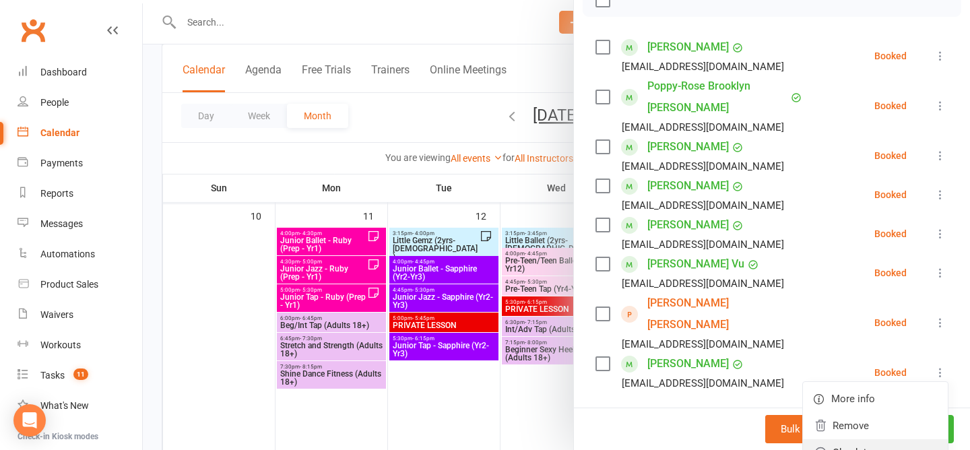
click at [844, 439] on link "Check in" at bounding box center [875, 452] width 145 height 27
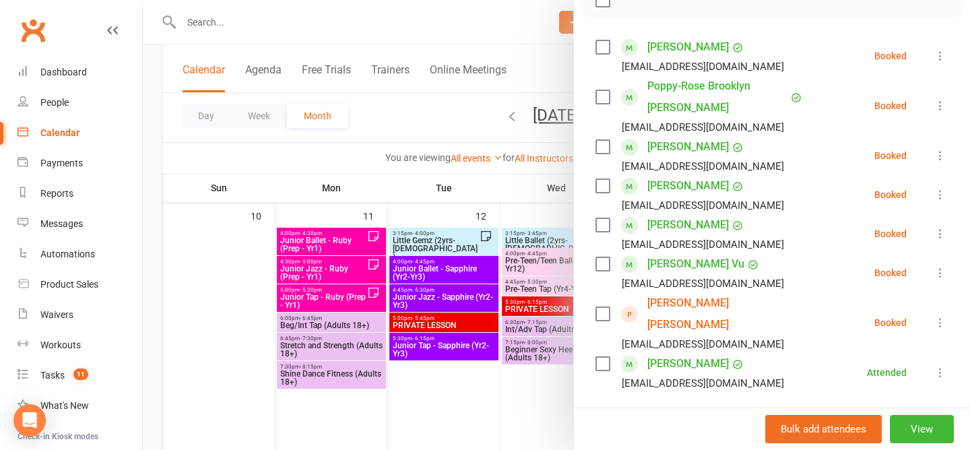
click at [939, 105] on icon at bounding box center [940, 105] width 13 height 13
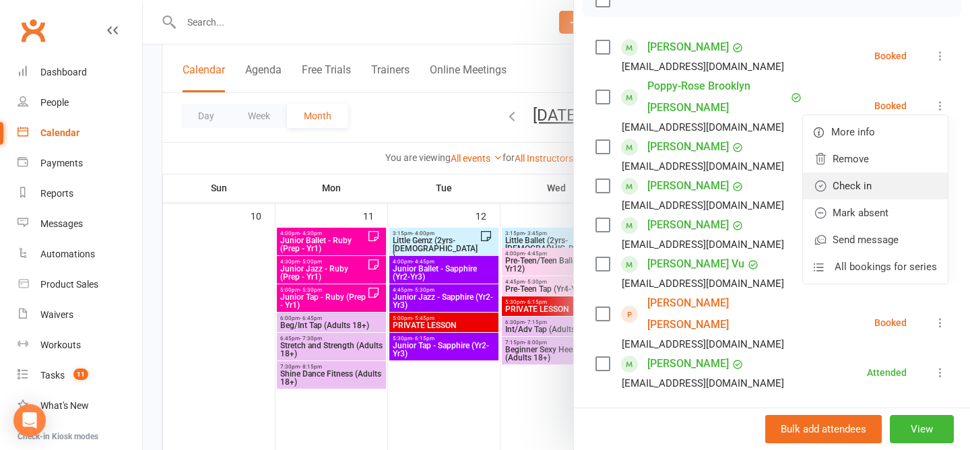
click at [896, 191] on link "Check in" at bounding box center [875, 186] width 145 height 27
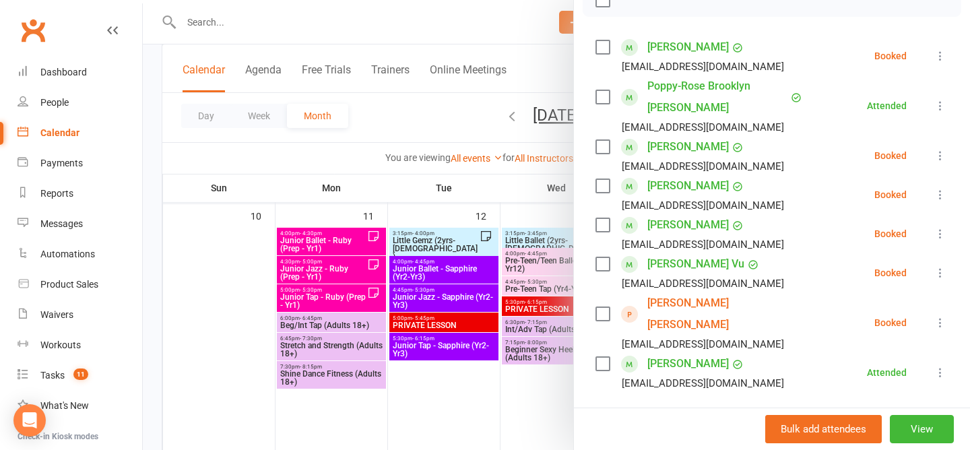
click at [941, 192] on icon at bounding box center [940, 194] width 13 height 13
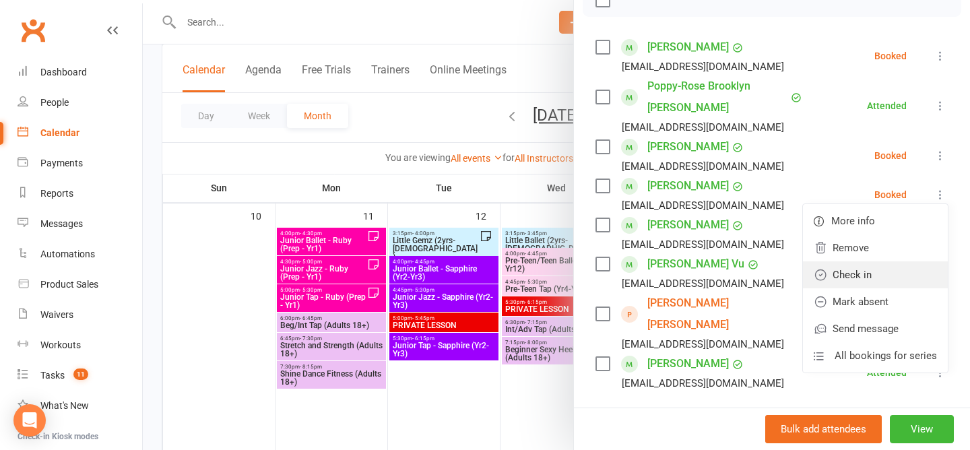
click at [903, 281] on link "Check in" at bounding box center [875, 274] width 145 height 27
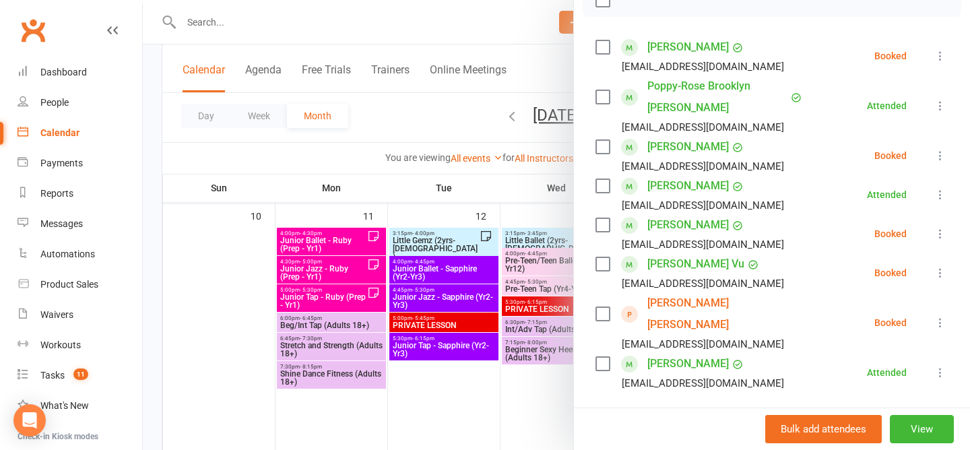
click at [430, 121] on div at bounding box center [556, 225] width 827 height 450
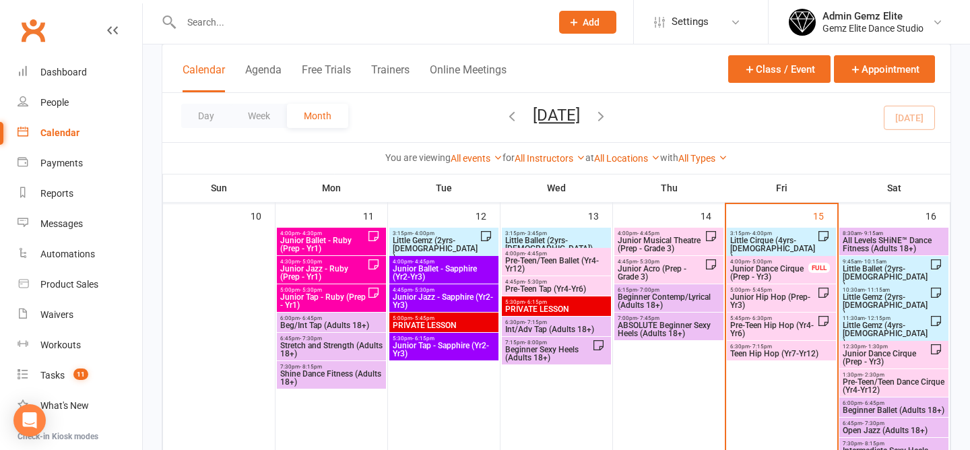
click at [882, 240] on span "All Levels SHiNE™ Dance Fitness (Adults 18+)" at bounding box center [894, 245] width 104 height 16
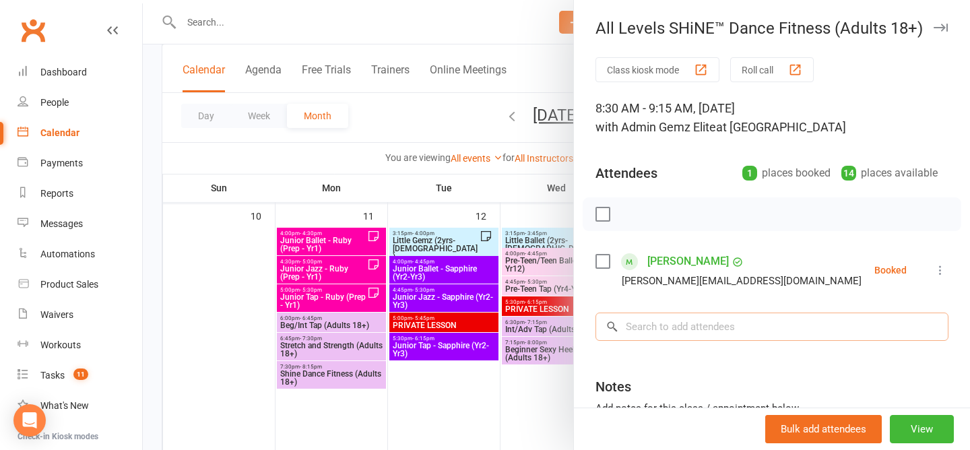
click at [732, 320] on input "search" at bounding box center [772, 327] width 353 height 28
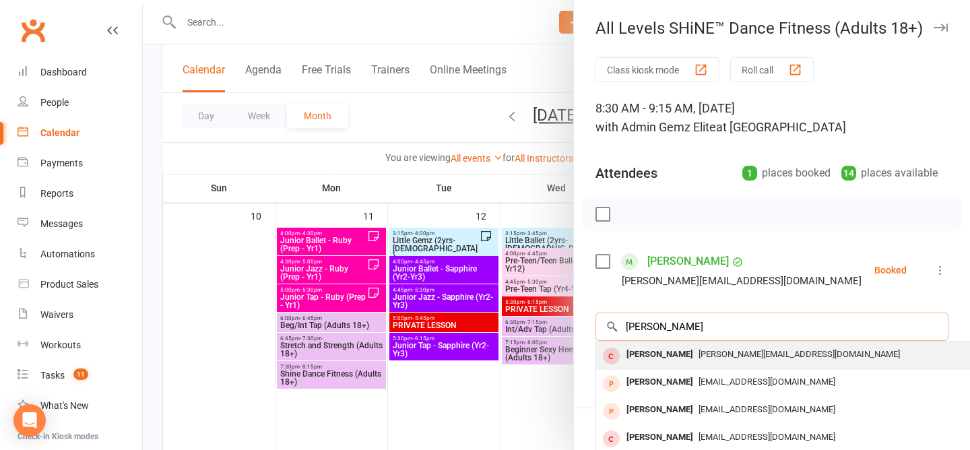
type input "SARAH CAWDRON"
click at [769, 354] on span "Sarah.cawdron@gmail.com" at bounding box center [799, 354] width 201 height 10
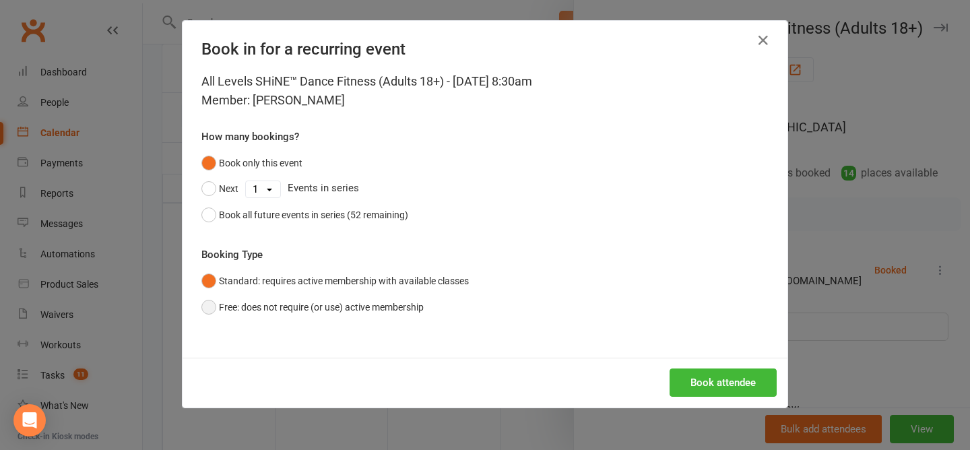
click at [210, 309] on button "Free: does not require (or use) active membership" at bounding box center [312, 307] width 222 height 26
click at [718, 373] on button "Book attendee" at bounding box center [723, 383] width 107 height 28
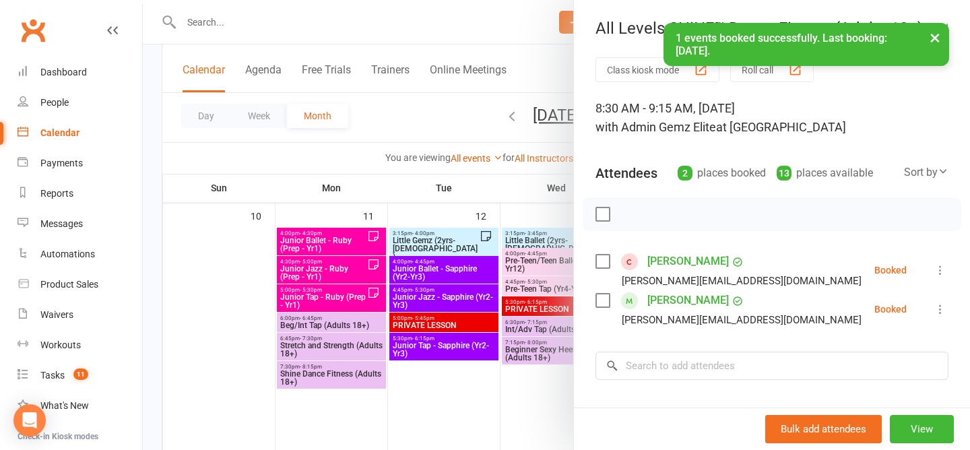
click at [413, 129] on div at bounding box center [556, 225] width 827 height 450
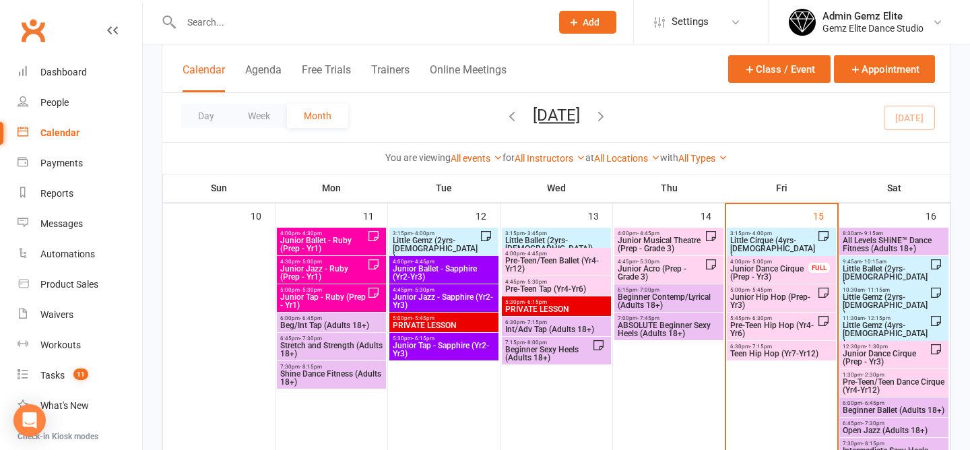
click at [890, 242] on span "All Levels SHiNE™ Dance Fitness (Adults 18+)" at bounding box center [894, 245] width 104 height 16
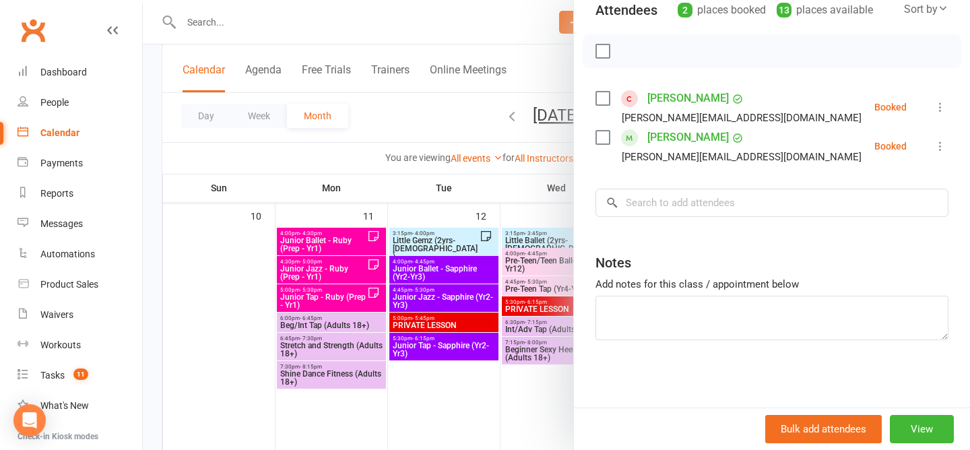
scroll to position [0, 0]
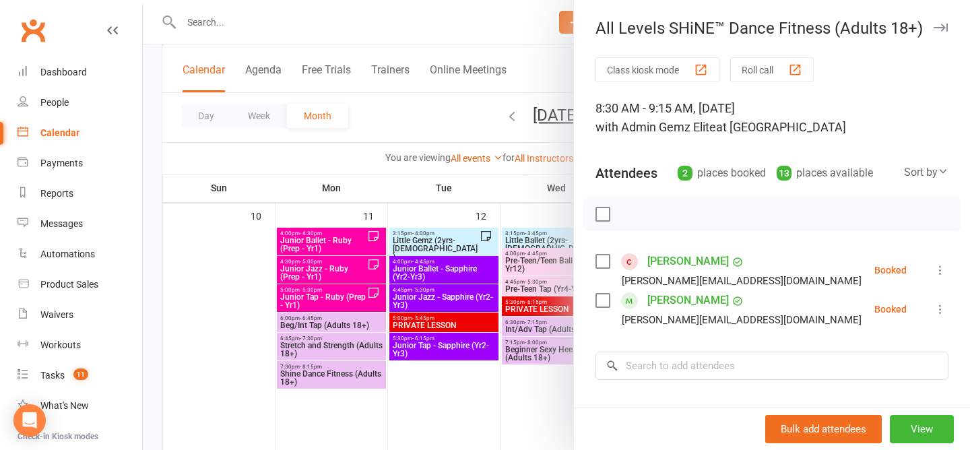
click at [421, 109] on div at bounding box center [556, 225] width 827 height 450
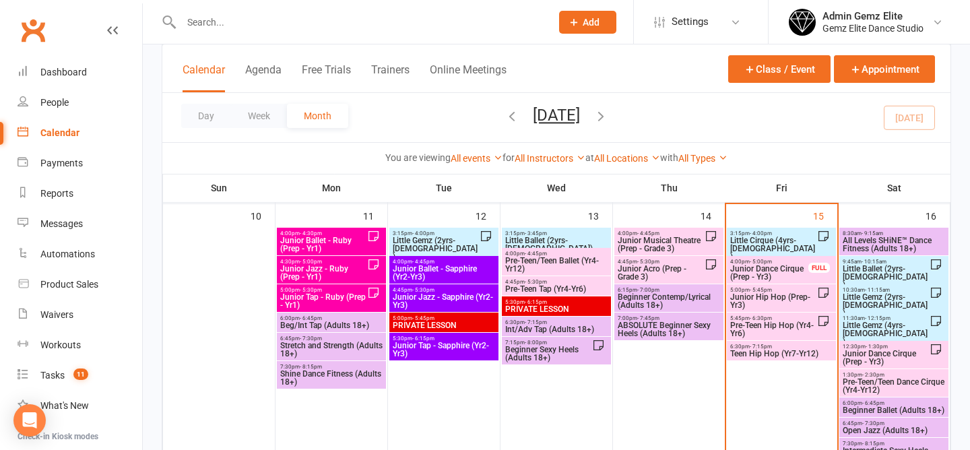
click at [786, 332] on span "Pre-Teen Hip Hop (Yr4-Yr6)" at bounding box center [774, 329] width 88 height 16
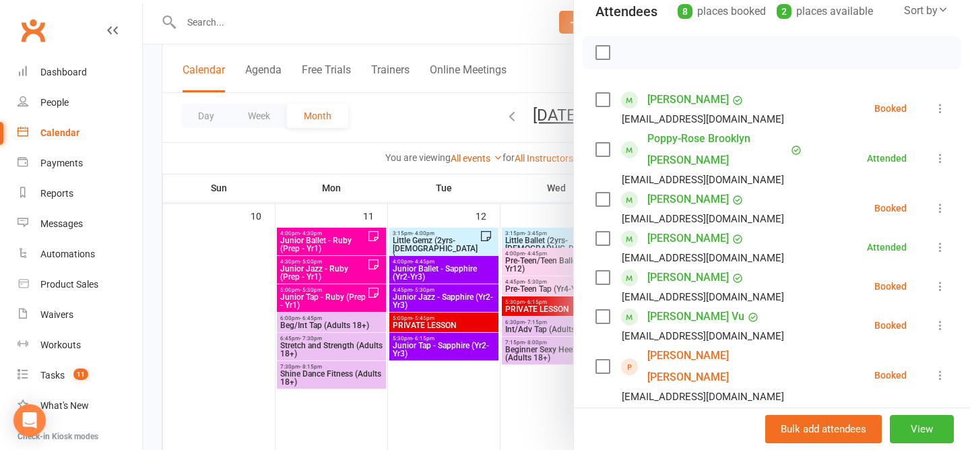
scroll to position [188, 0]
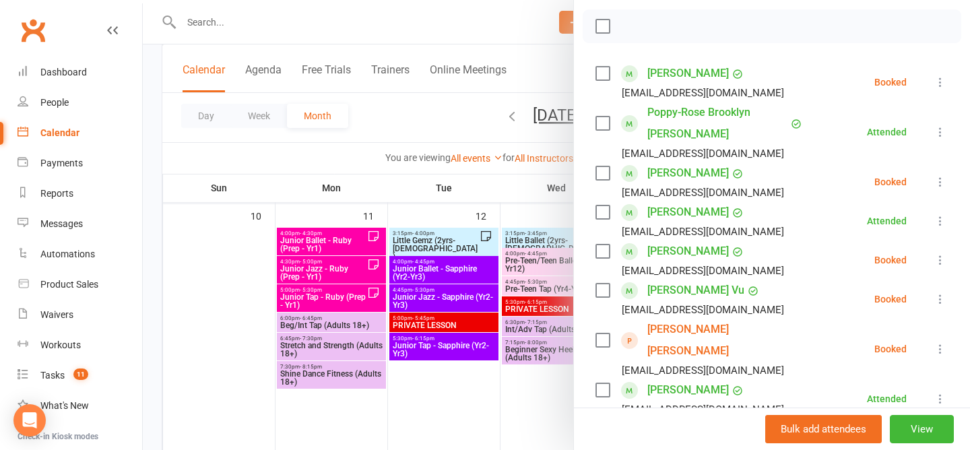
click at [941, 263] on icon at bounding box center [940, 259] width 13 height 13
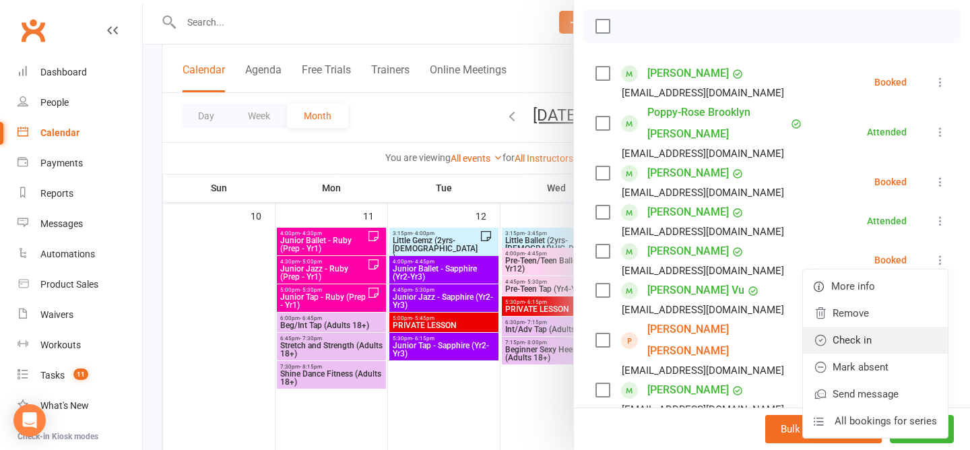
click at [880, 342] on link "Check in" at bounding box center [875, 340] width 145 height 27
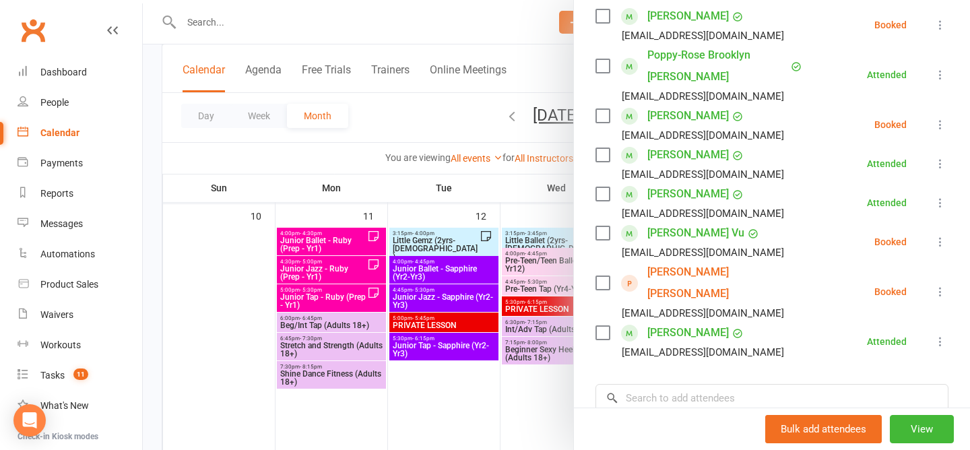
scroll to position [247, 0]
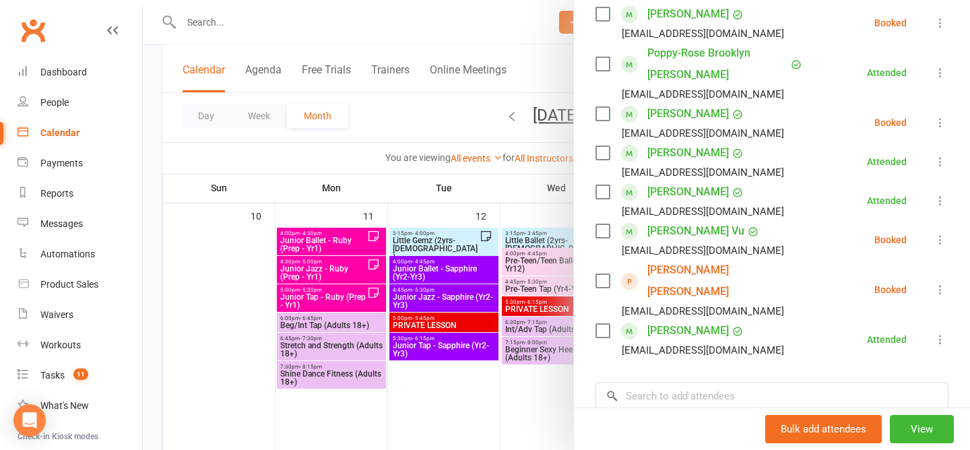
click at [941, 283] on icon at bounding box center [940, 289] width 13 height 13
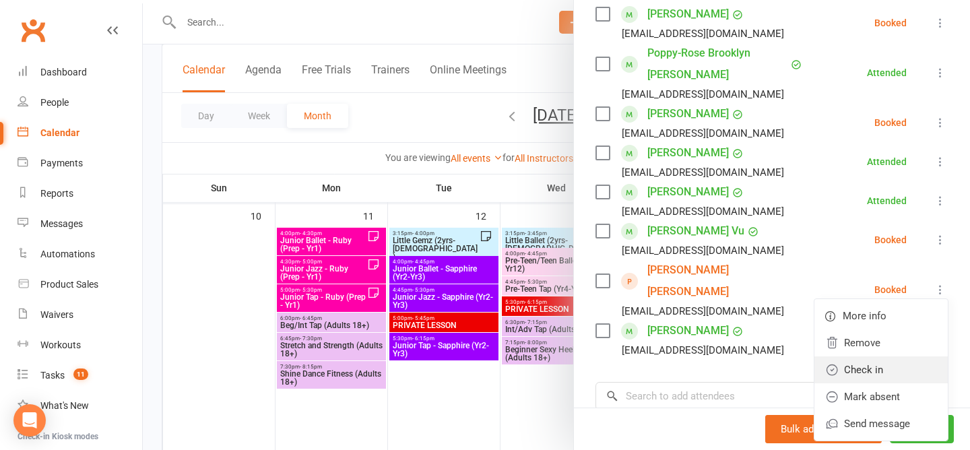
click at [902, 356] on link "Check in" at bounding box center [881, 369] width 133 height 27
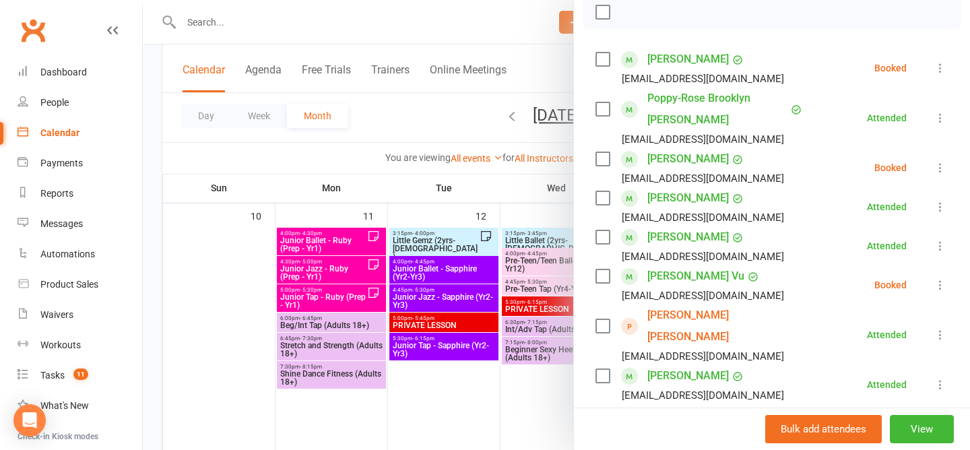
scroll to position [173, 0]
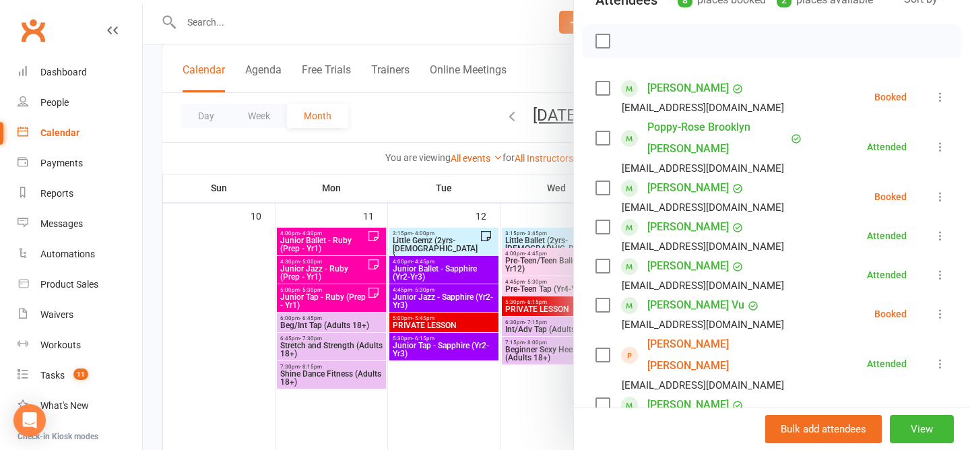
click at [939, 193] on icon at bounding box center [940, 196] width 13 height 13
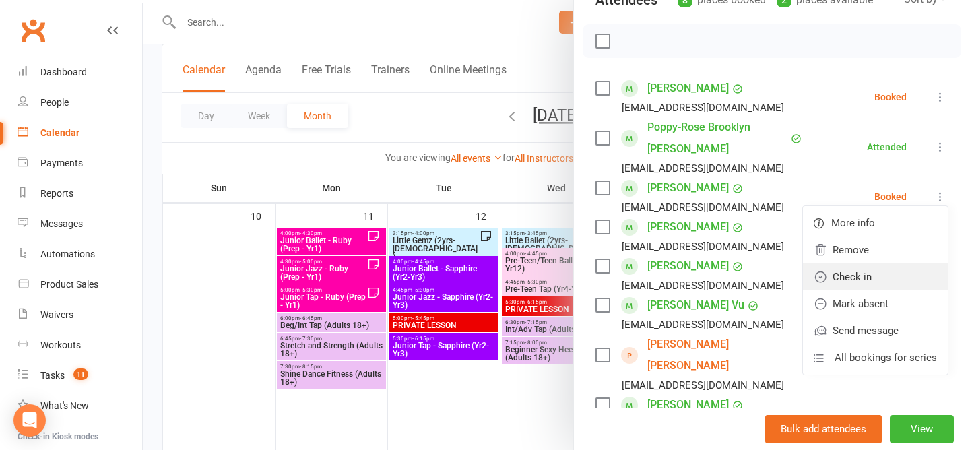
click at [879, 280] on link "Check in" at bounding box center [875, 276] width 145 height 27
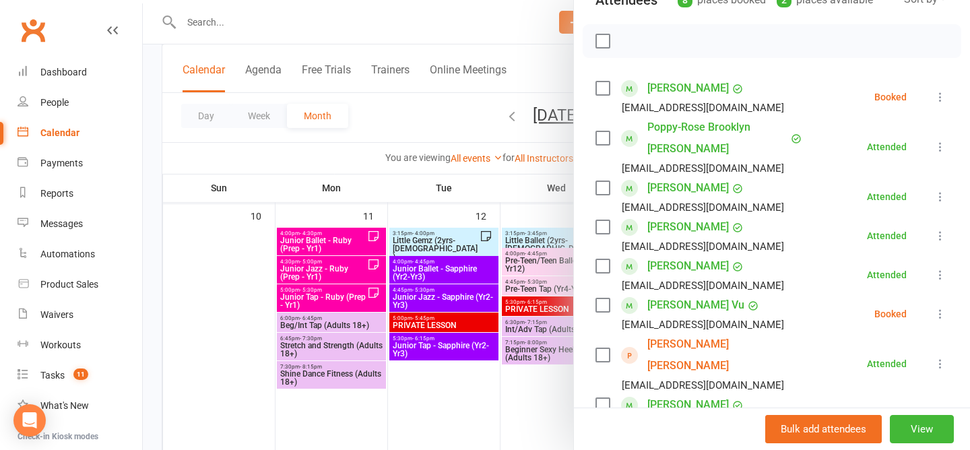
click at [941, 96] on icon at bounding box center [940, 96] width 13 height 13
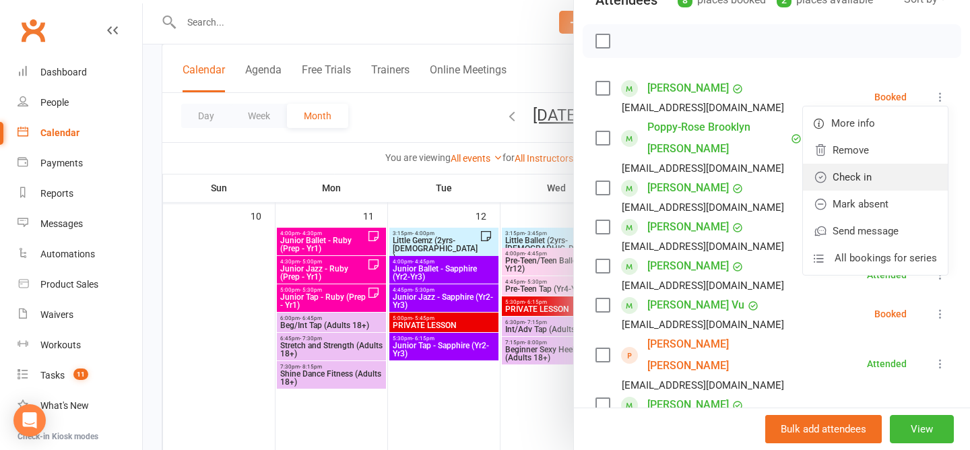
click at [889, 181] on link "Check in" at bounding box center [875, 177] width 145 height 27
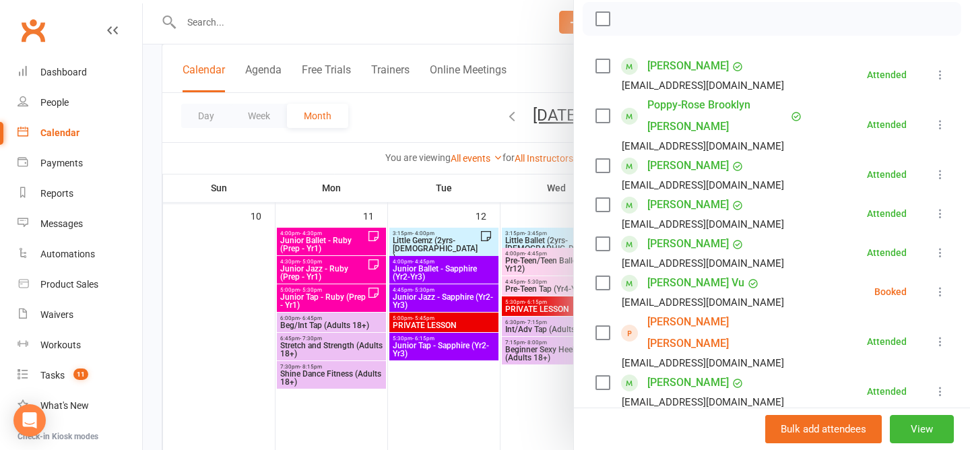
scroll to position [189, 0]
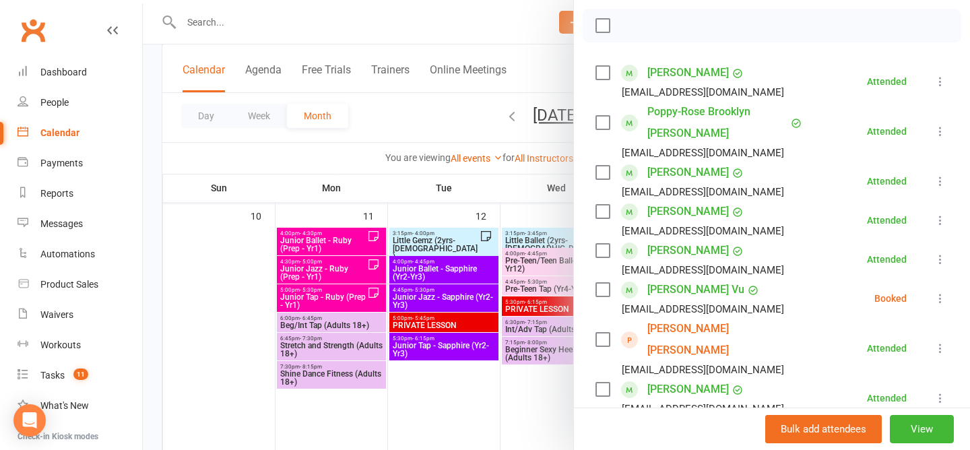
click at [435, 108] on div at bounding box center [556, 225] width 827 height 450
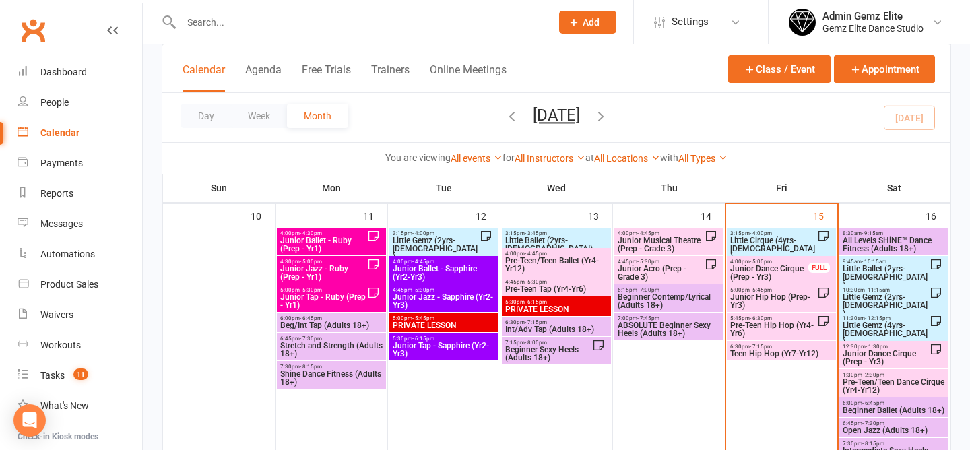
click at [757, 328] on span "Pre-Teen Hip Hop (Yr4-Yr6)" at bounding box center [774, 329] width 88 height 16
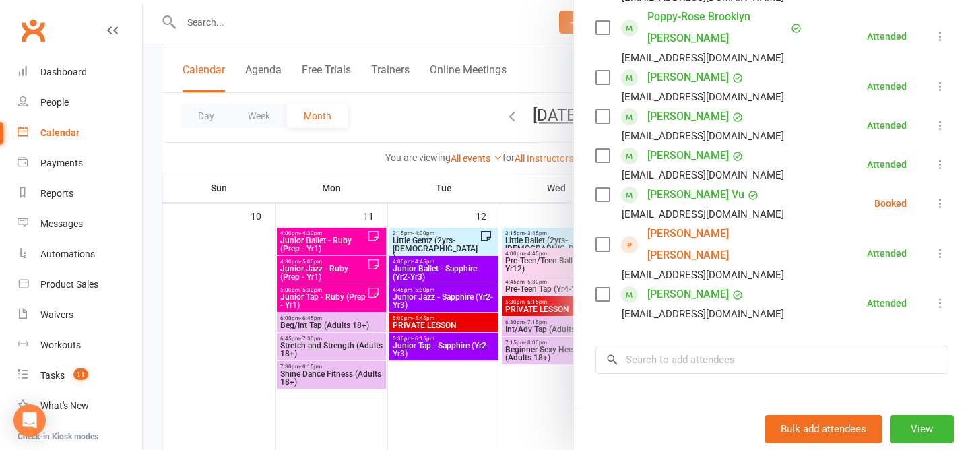
scroll to position [299, 0]
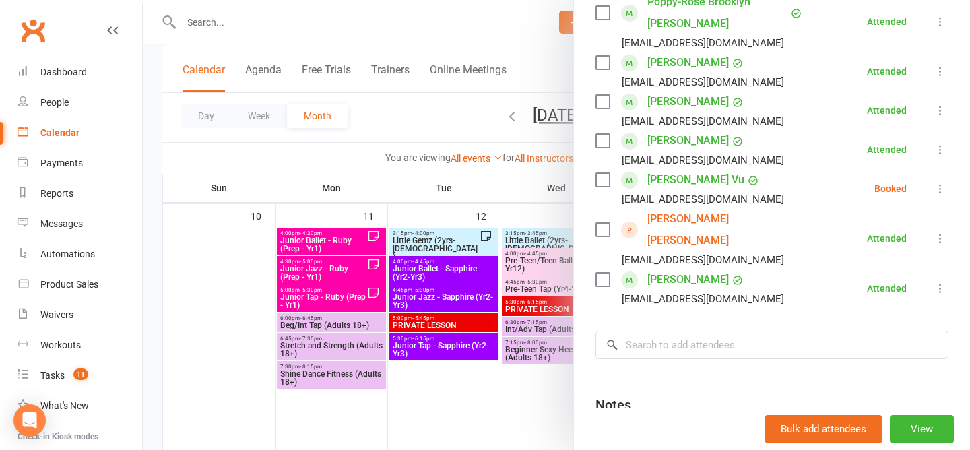
click at [941, 187] on icon at bounding box center [940, 188] width 13 height 13
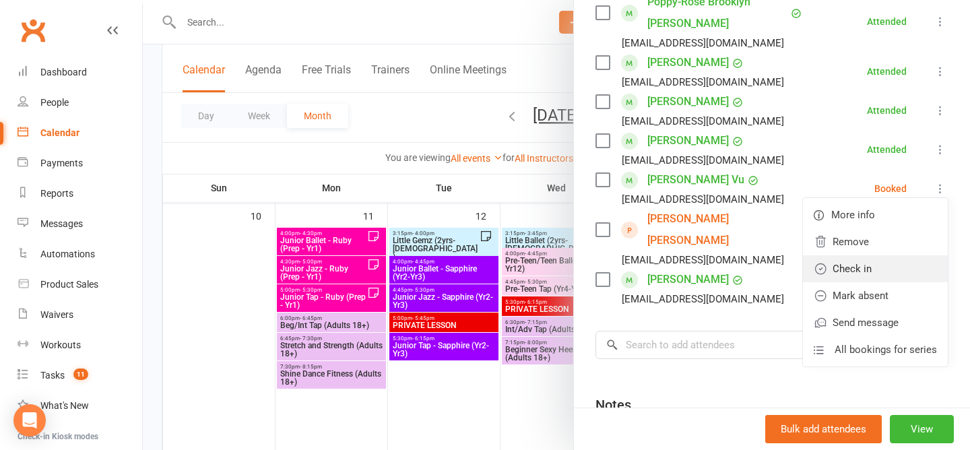
click at [877, 263] on link "Check in" at bounding box center [875, 268] width 145 height 27
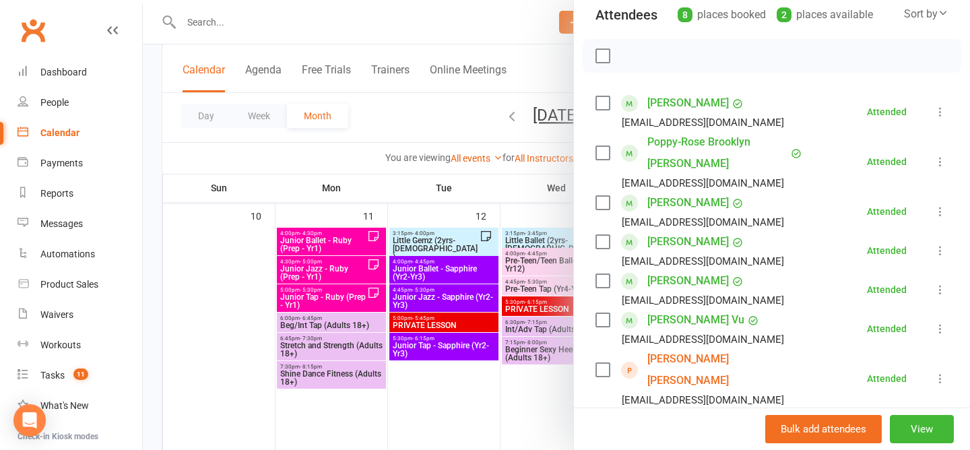
scroll to position [153, 0]
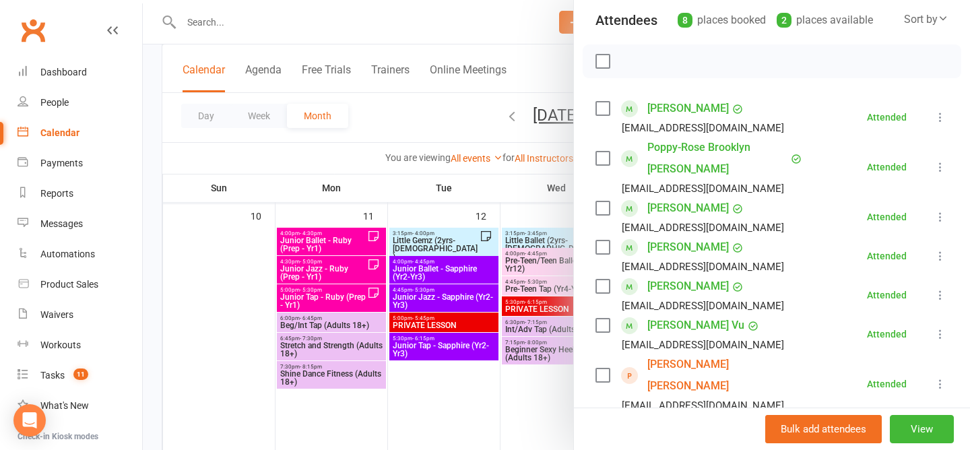
click at [435, 116] on div at bounding box center [556, 225] width 827 height 450
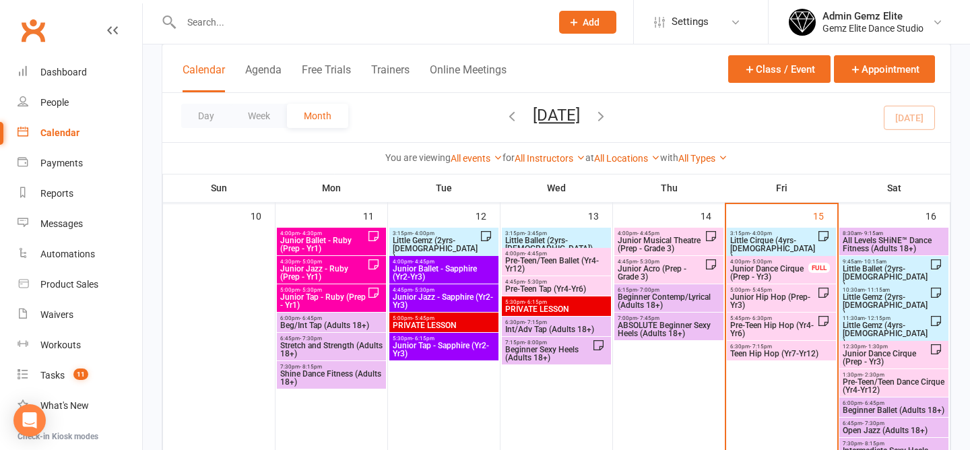
click at [778, 350] on span "Teen Hip Hop (Yr7-Yr12)" at bounding box center [782, 354] width 104 height 8
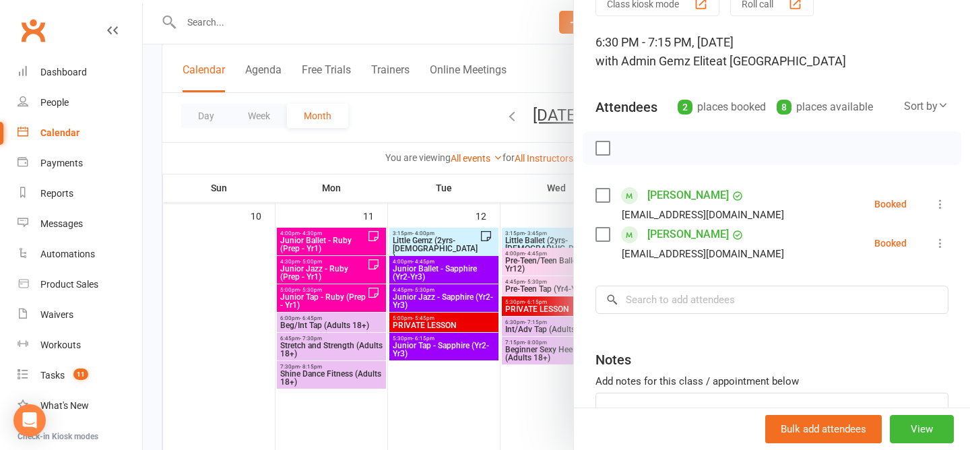
scroll to position [67, 0]
click at [433, 115] on div at bounding box center [556, 225] width 827 height 450
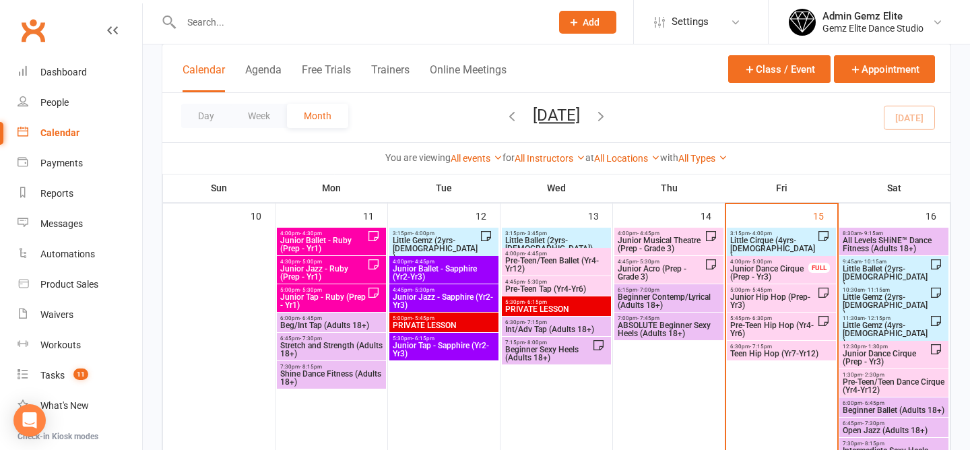
click at [768, 323] on span "Pre-Teen Hip Hop (Yr4-Yr6)" at bounding box center [774, 329] width 88 height 16
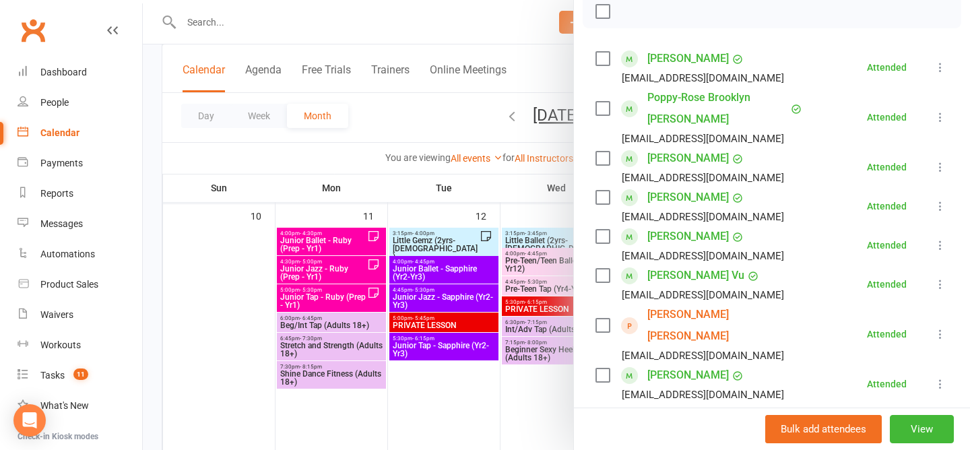
scroll to position [193, 0]
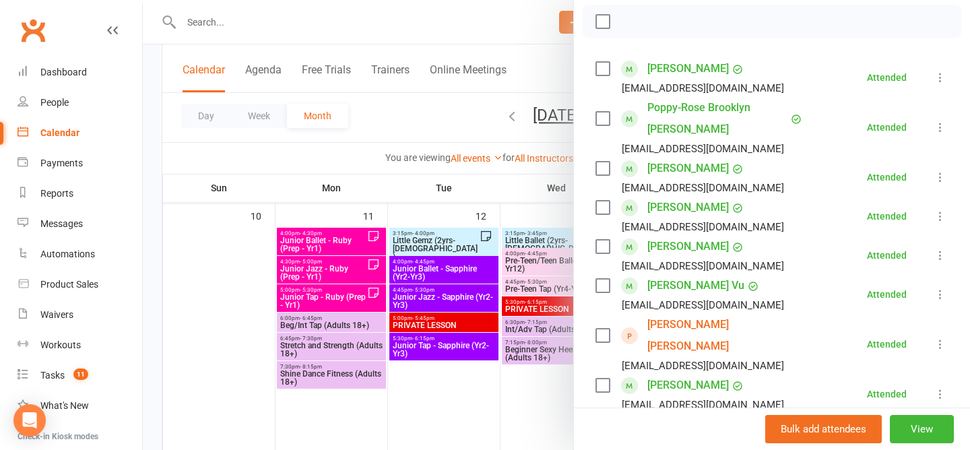
click at [437, 121] on div at bounding box center [556, 225] width 827 height 450
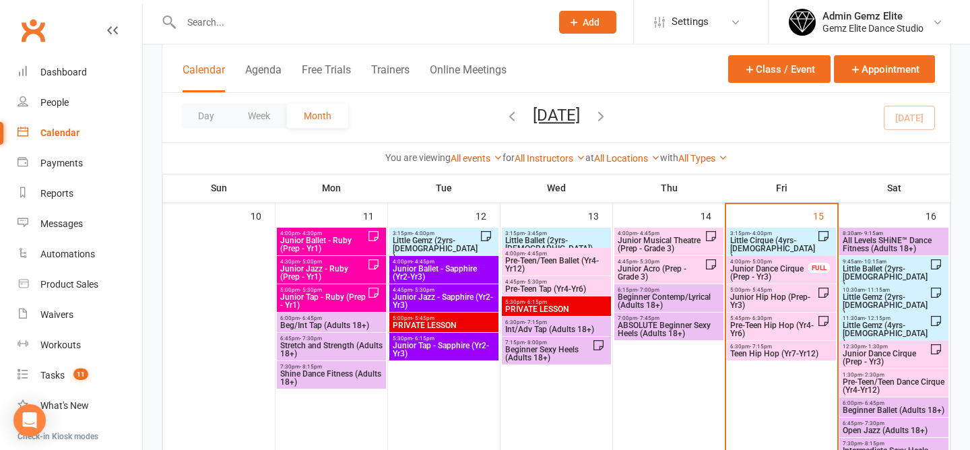
click at [771, 356] on span "Teen Hip Hop (Yr7-Yr12)" at bounding box center [782, 354] width 104 height 8
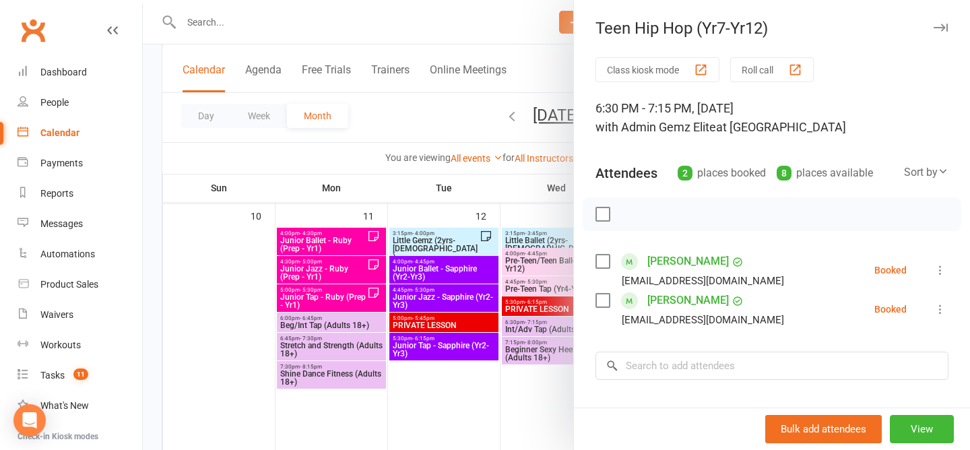
click at [937, 305] on icon at bounding box center [940, 309] width 13 height 13
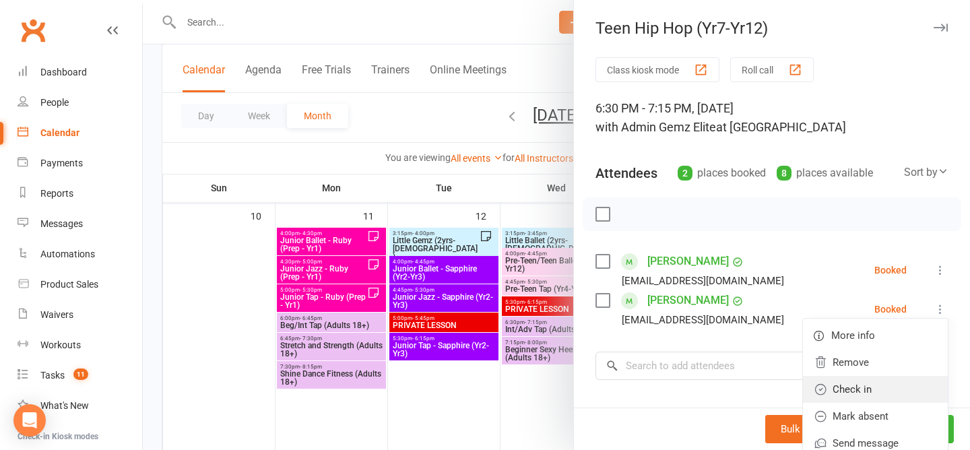
click at [889, 394] on link "Check in" at bounding box center [875, 389] width 145 height 27
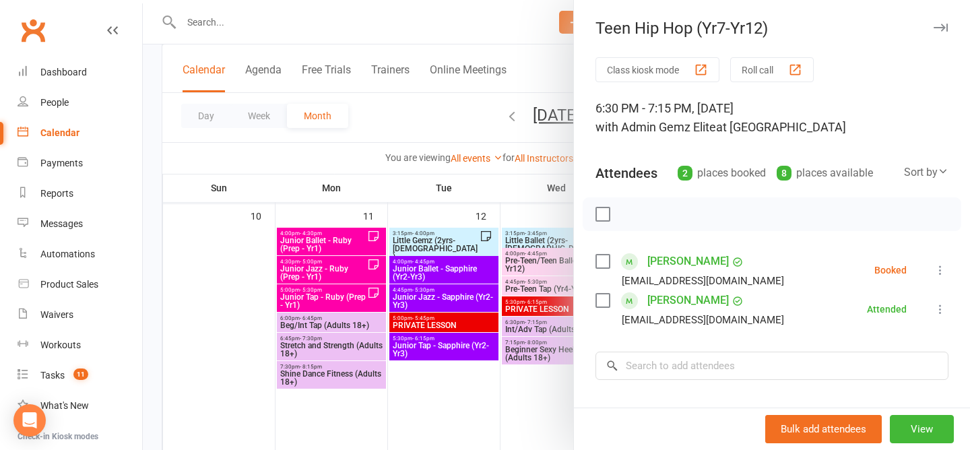
scroll to position [163, 0]
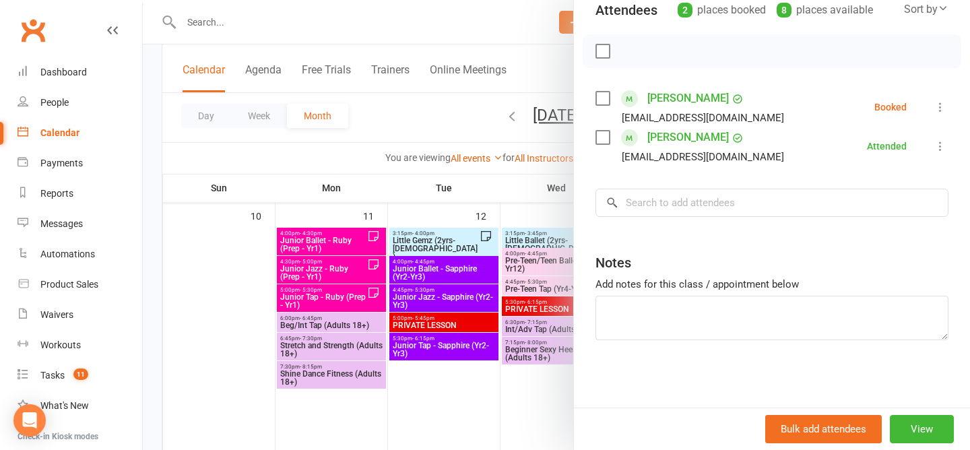
click at [431, 90] on div at bounding box center [556, 225] width 827 height 450
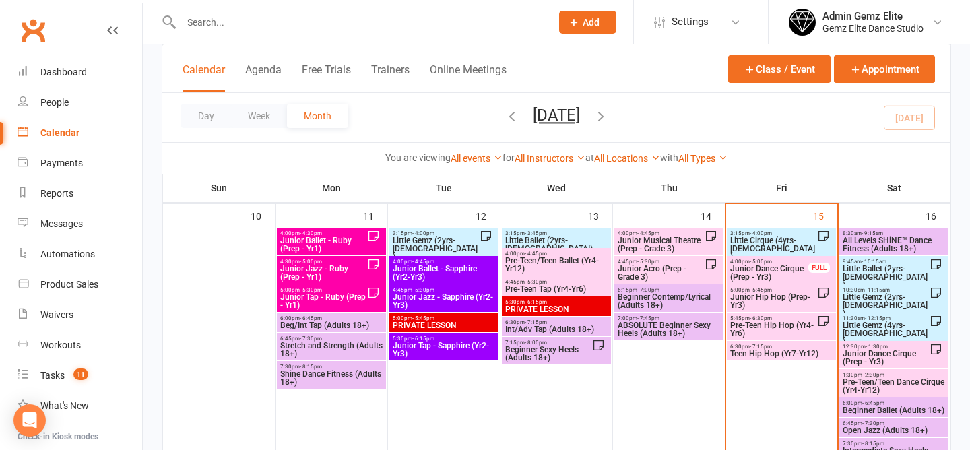
click at [770, 325] on span "Pre-Teen Hip Hop (Yr4-Yr6)" at bounding box center [774, 329] width 88 height 16
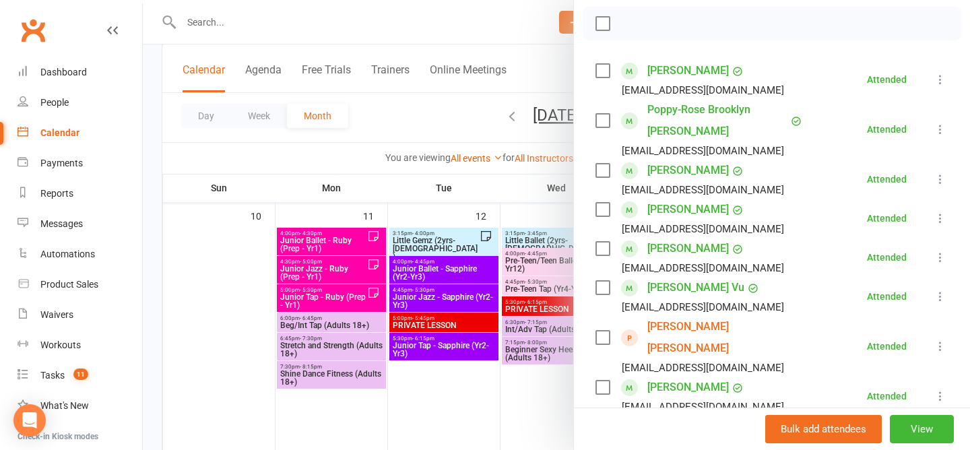
scroll to position [220, 0]
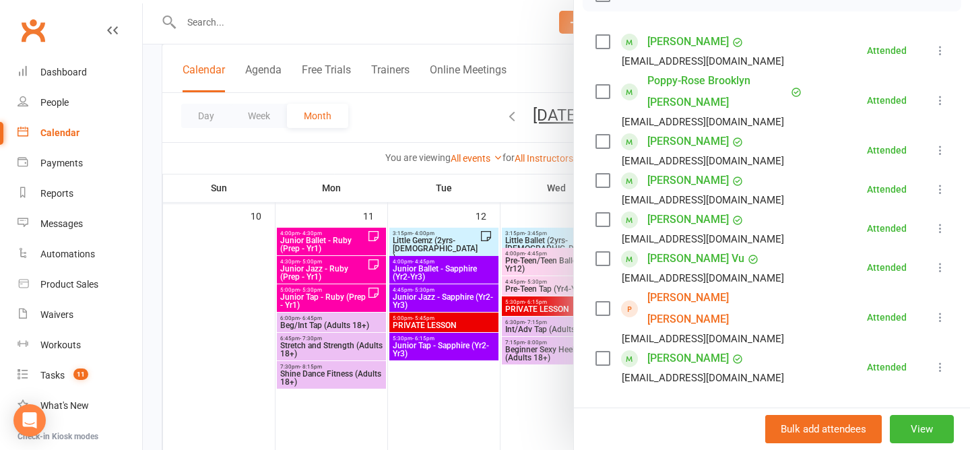
click at [445, 135] on div at bounding box center [556, 225] width 827 height 450
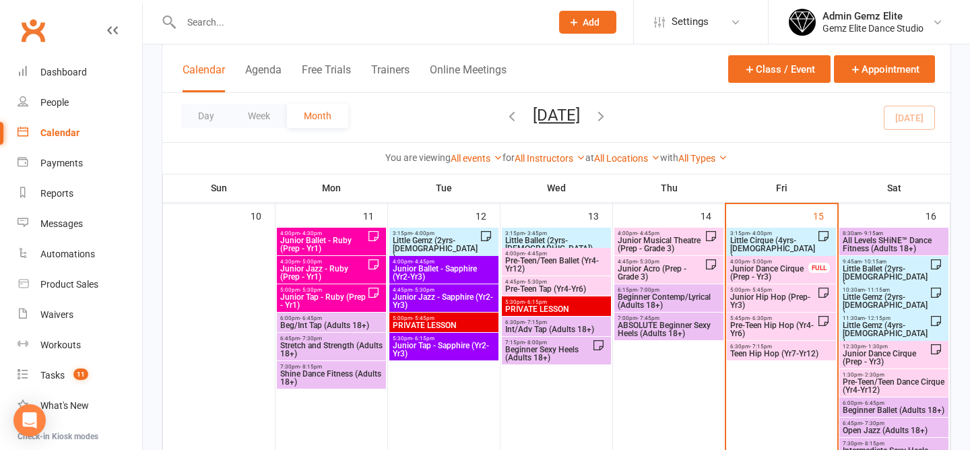
click at [786, 358] on div "6:30pm - 7:15pm Teen Hip Hop (Yr7-Yr12)" at bounding box center [781, 351] width 109 height 20
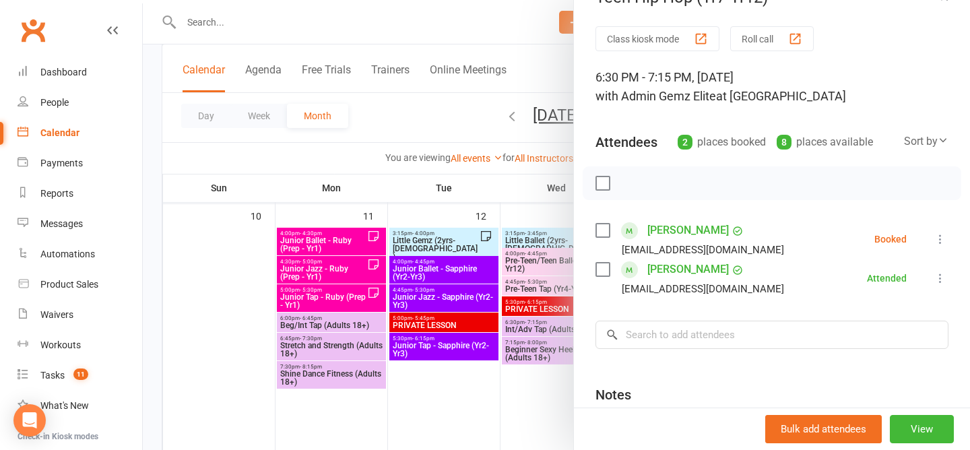
scroll to position [33, 0]
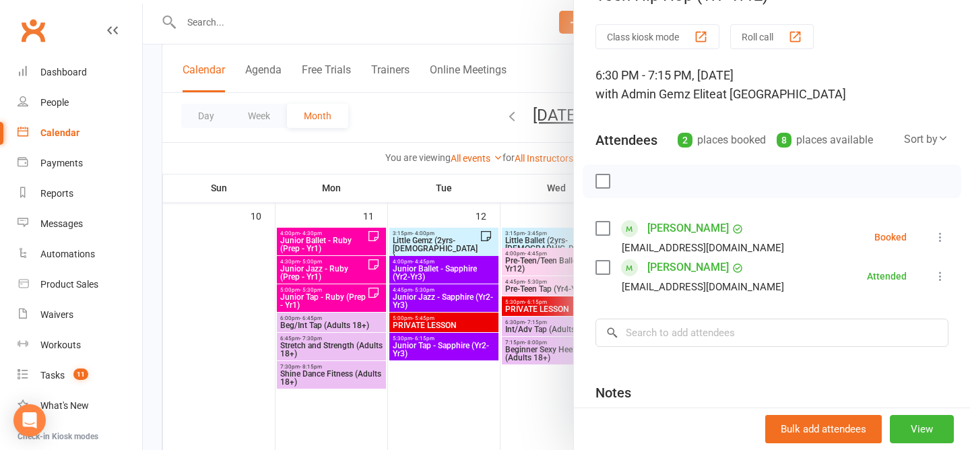
click at [741, 293] on div "nissinoo@hotmail.com" at bounding box center [693, 287] width 194 height 18
click at [435, 124] on div at bounding box center [556, 225] width 827 height 450
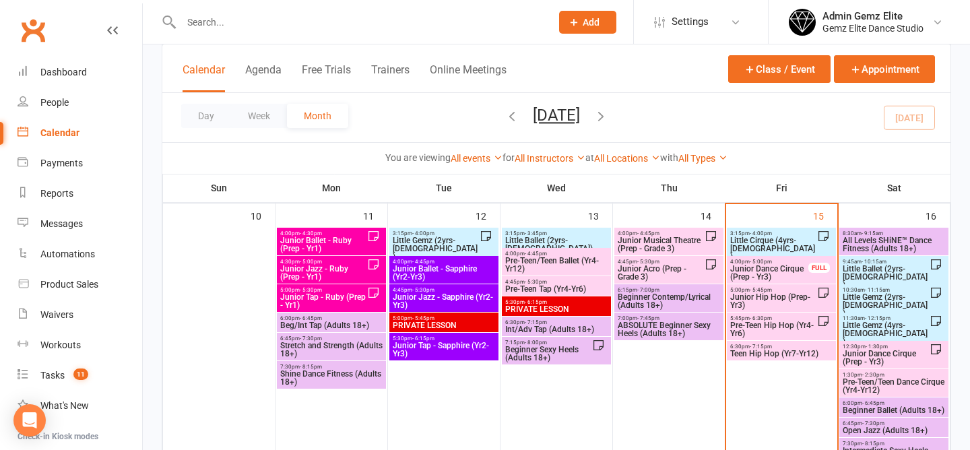
click at [782, 351] on span "Teen Hip Hop (Yr7-Yr12)" at bounding box center [782, 354] width 104 height 8
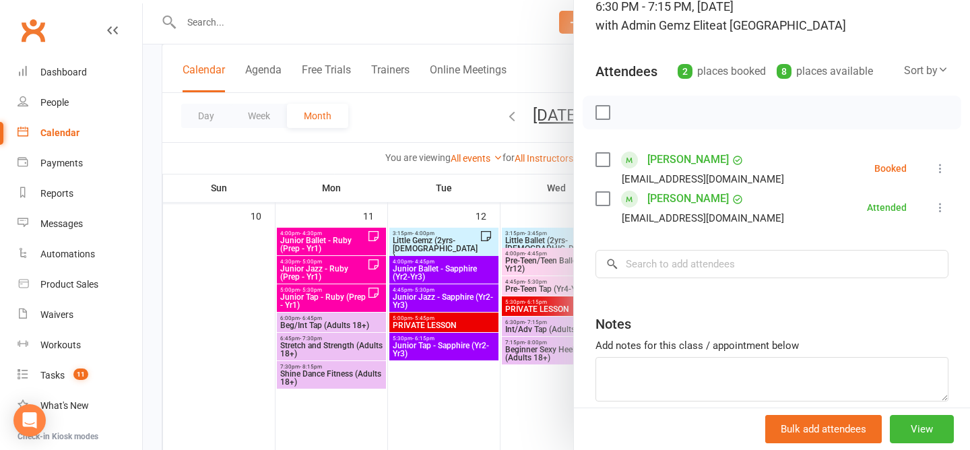
scroll to position [104, 0]
click at [402, 111] on div at bounding box center [556, 225] width 827 height 450
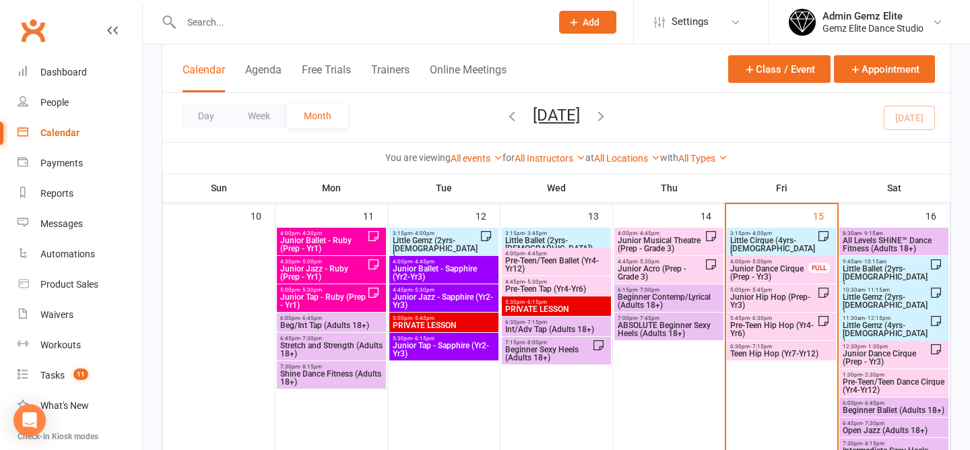
click at [894, 246] on span "All Levels SHiNE™ Dance Fitness (Adults 18+)" at bounding box center [894, 245] width 104 height 16
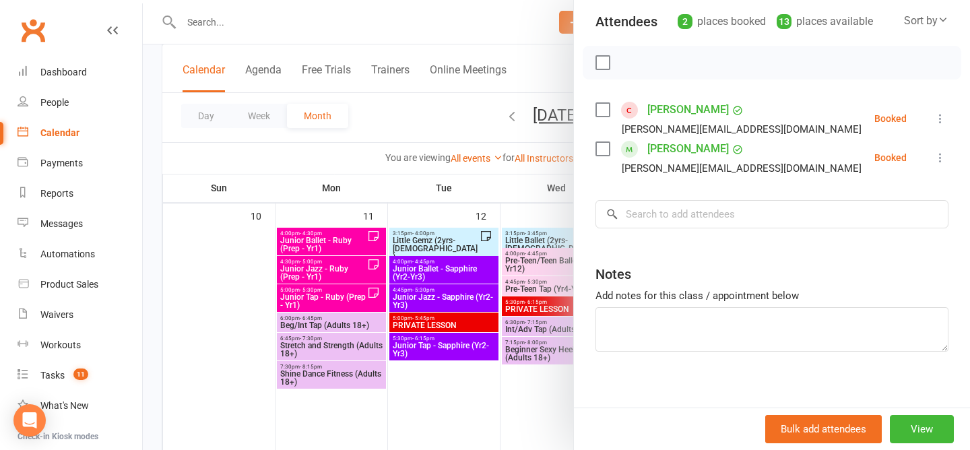
scroll to position [0, 0]
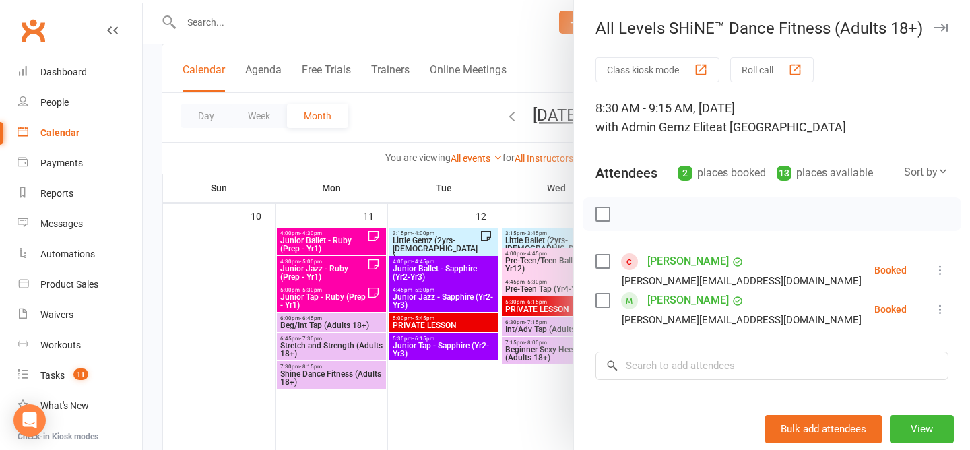
click at [385, 126] on div at bounding box center [556, 225] width 827 height 450
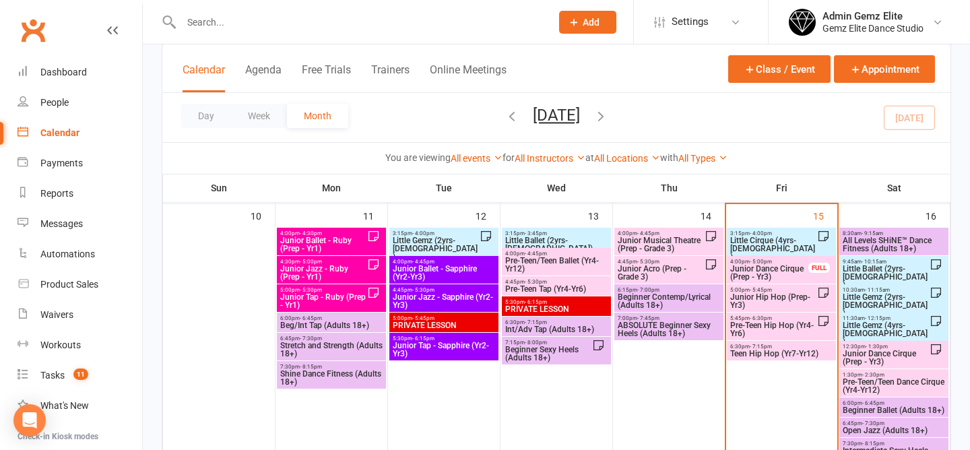
click at [875, 269] on span "Little Ballet (2yrs-5yrs old)" at bounding box center [886, 277] width 88 height 24
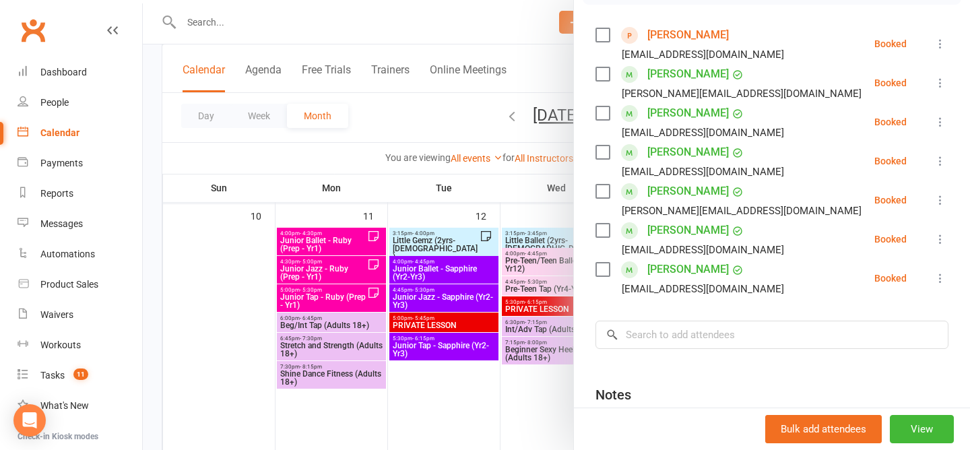
scroll to position [230, 0]
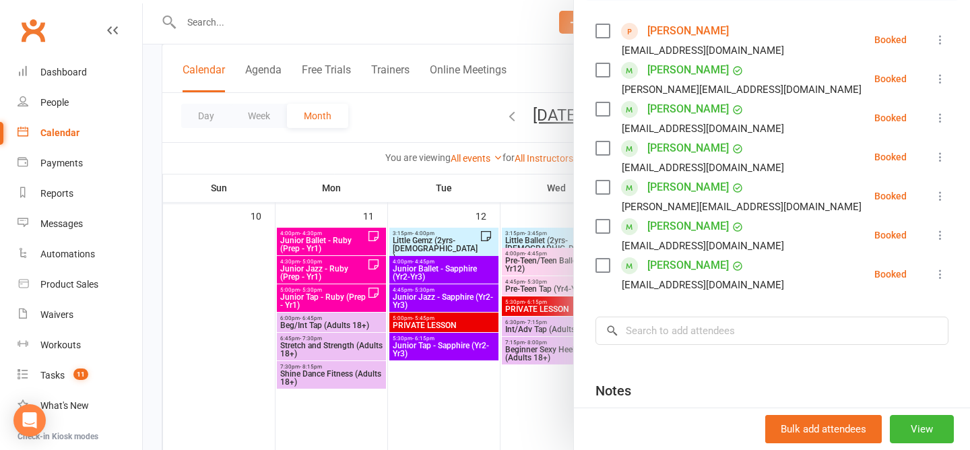
click at [440, 123] on div at bounding box center [556, 225] width 827 height 450
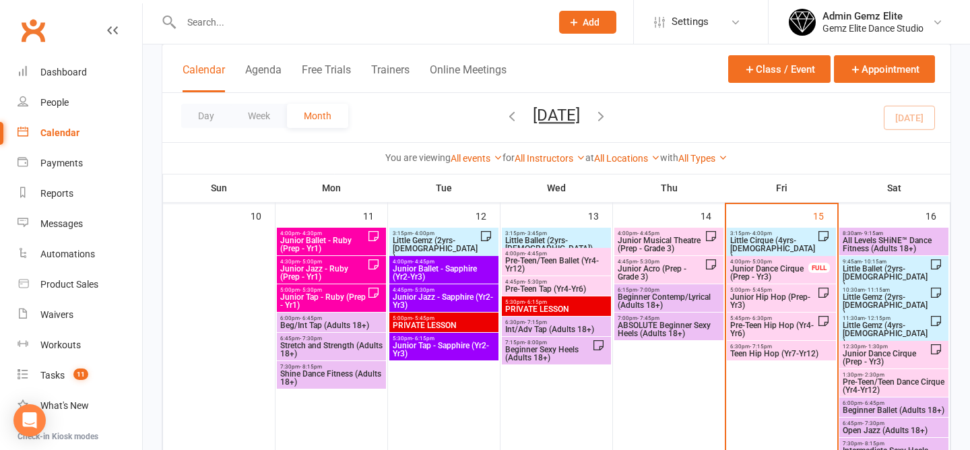
click at [888, 294] on span "Little Gemz (2yrs-3yrs old)" at bounding box center [886, 305] width 88 height 24
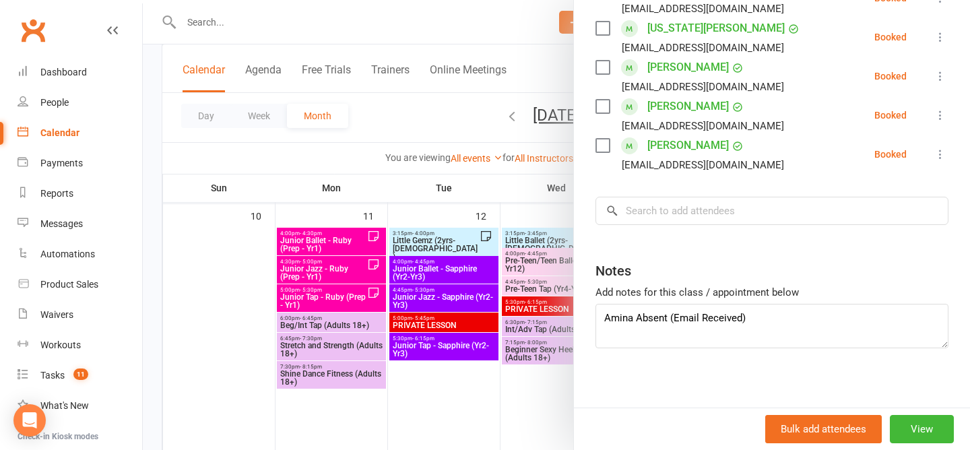
scroll to position [398, 0]
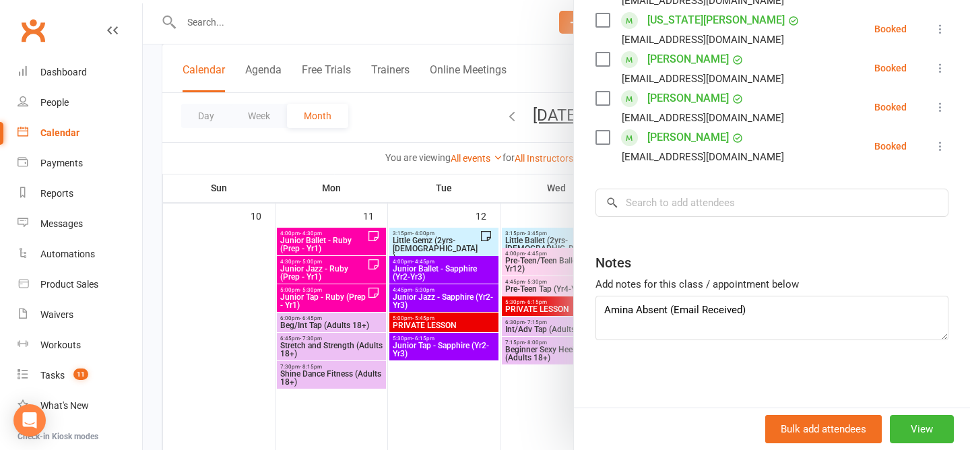
click at [472, 117] on div at bounding box center [556, 225] width 827 height 450
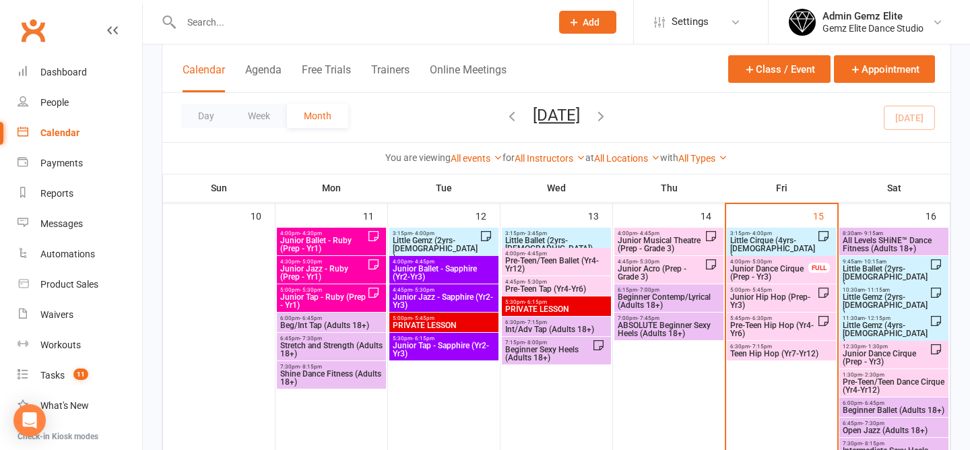
click at [901, 324] on span "Little Gemz (4yrs-5yrs old)" at bounding box center [886, 333] width 88 height 24
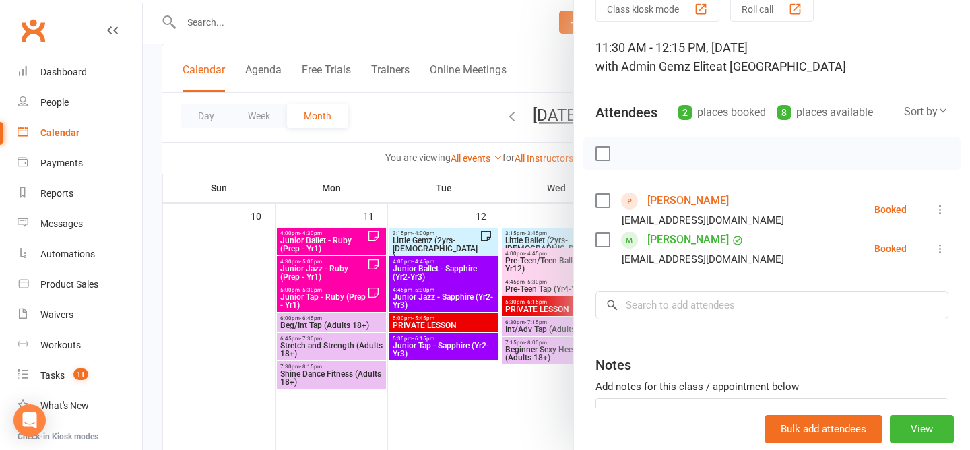
scroll to position [163, 0]
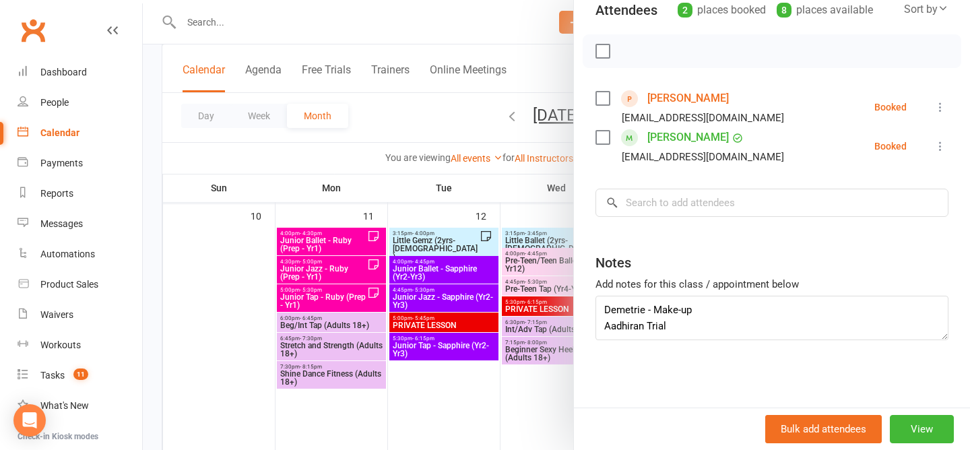
click at [435, 133] on div at bounding box center [556, 225] width 827 height 450
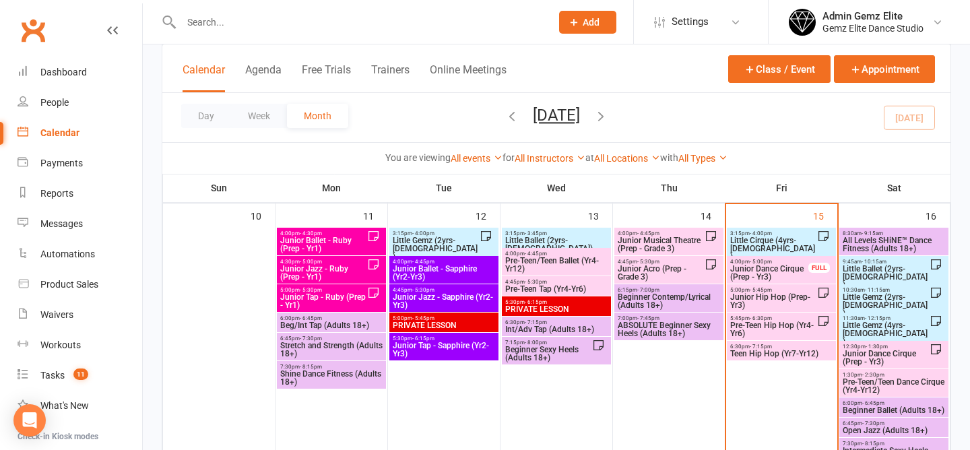
click at [883, 355] on span "Junior Dance Cirque (Prep - Yr3)" at bounding box center [886, 358] width 88 height 16
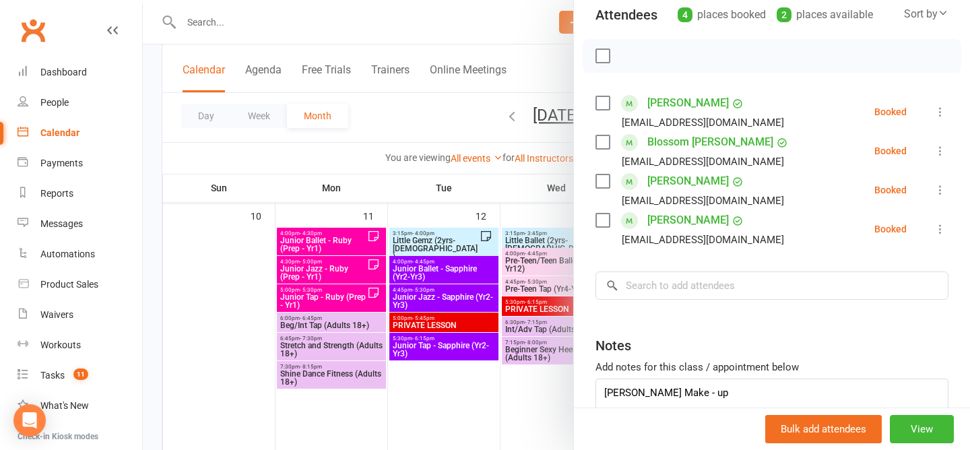
scroll to position [154, 0]
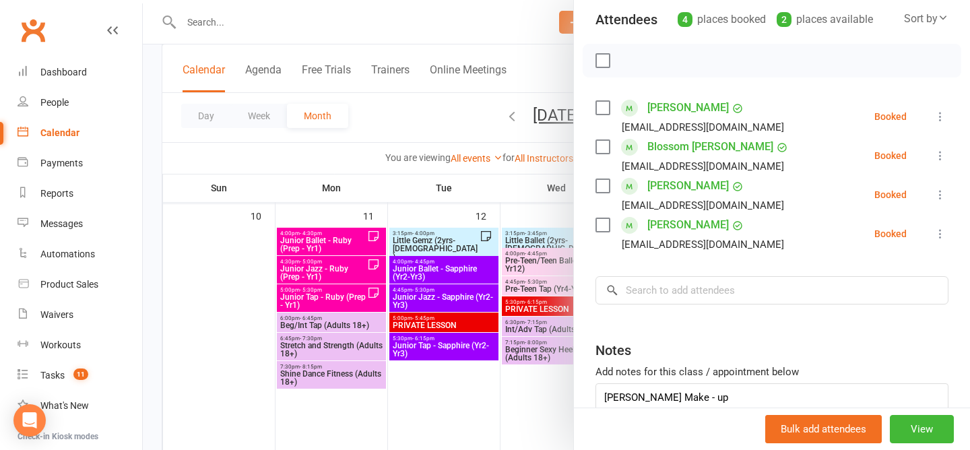
click at [437, 120] on div at bounding box center [556, 225] width 827 height 450
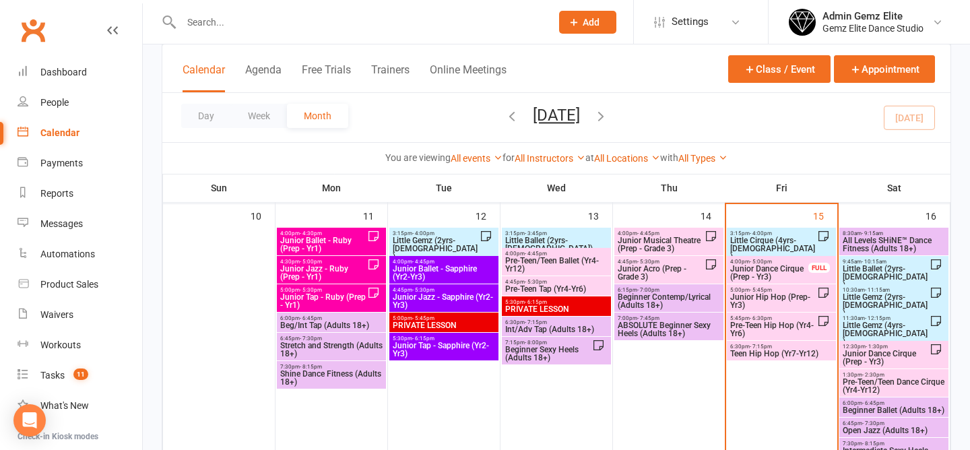
click at [902, 378] on span "Pre-Teen/Teen Dance Cirque (Yr4-Yr12)" at bounding box center [894, 386] width 104 height 16
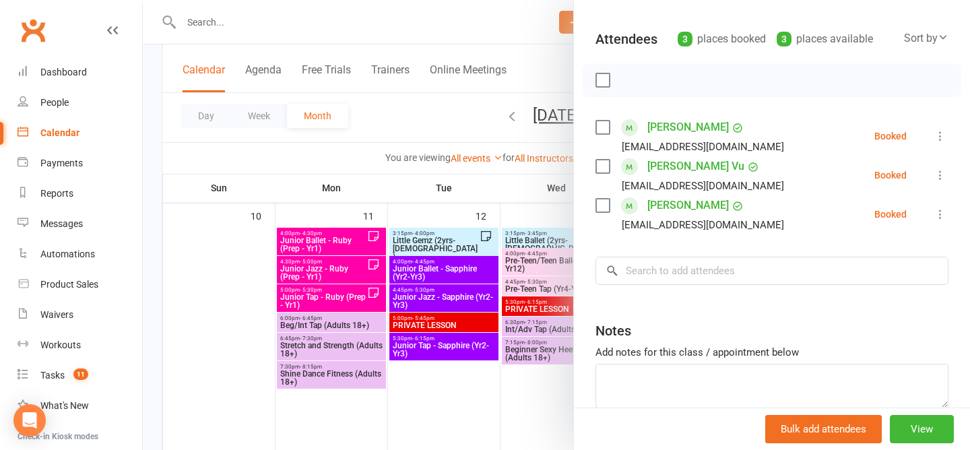
scroll to position [106, 0]
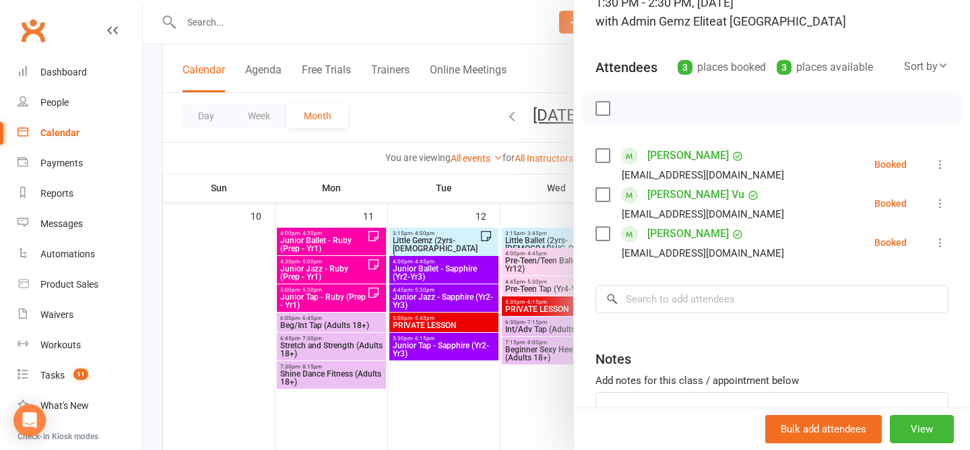
click at [427, 120] on div at bounding box center [556, 225] width 827 height 450
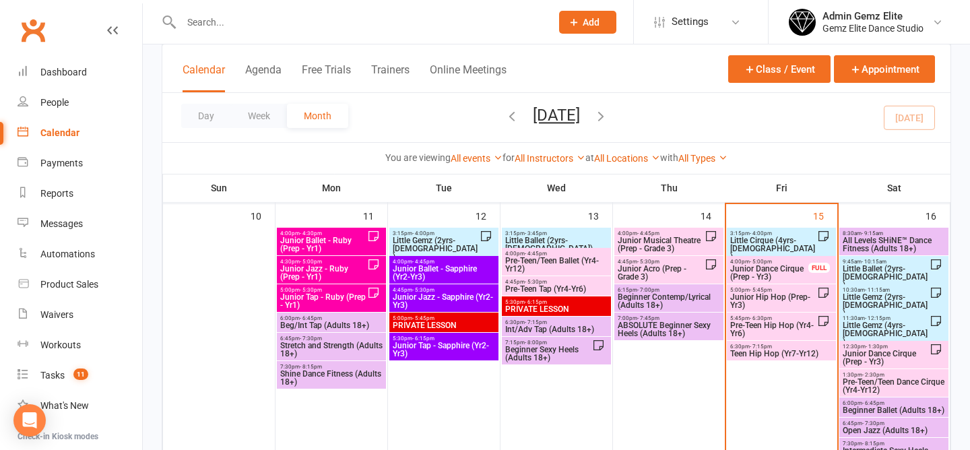
click at [774, 232] on span "3:15pm - 4:00pm" at bounding box center [774, 233] width 88 height 6
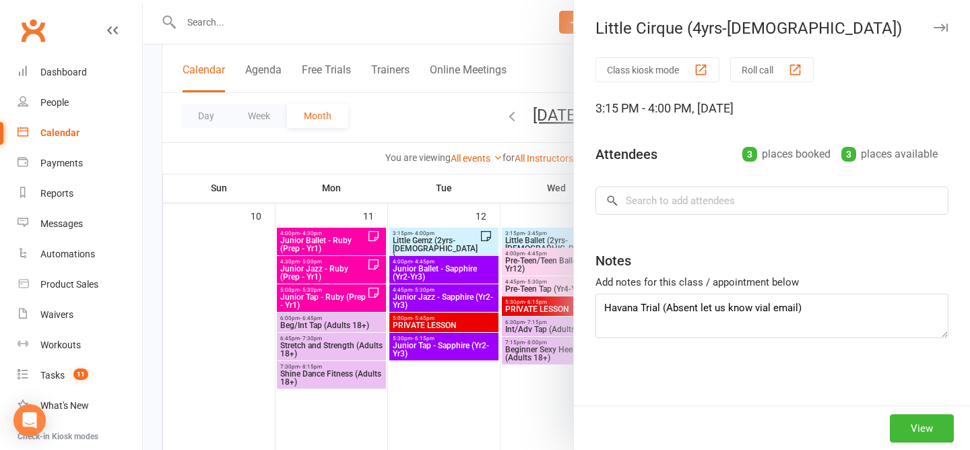
type textarea "Havana Trial (Absent let us know via email)"
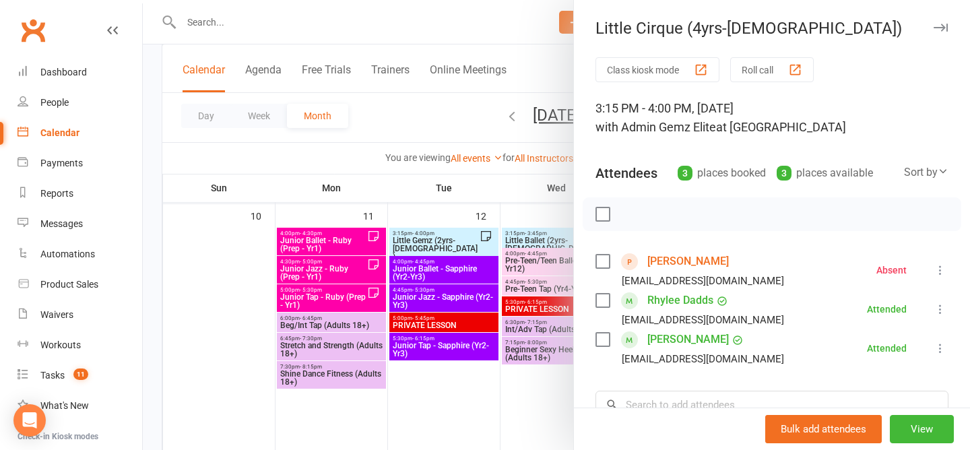
click at [447, 121] on div at bounding box center [556, 225] width 827 height 450
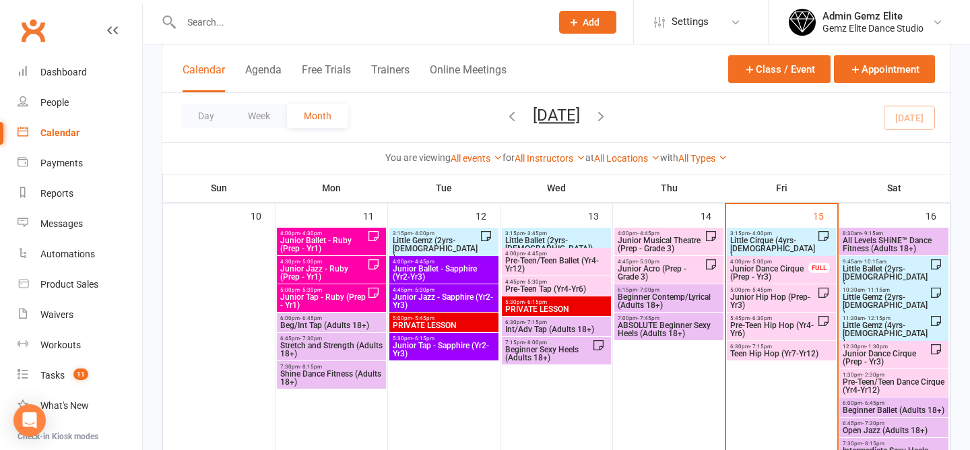
click at [763, 265] on span "Junior Dance Cirque (Prep - Yr3)" at bounding box center [770, 273] width 80 height 16
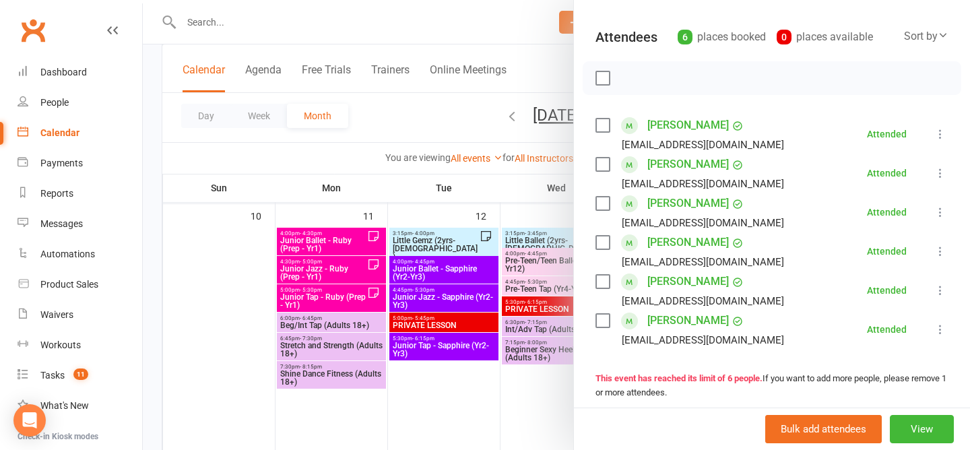
scroll to position [227, 0]
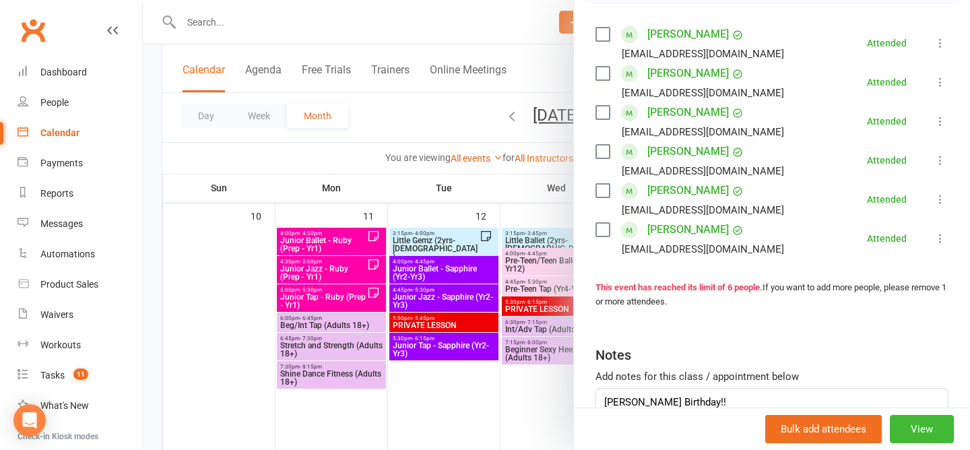
click at [414, 117] on div at bounding box center [556, 225] width 827 height 450
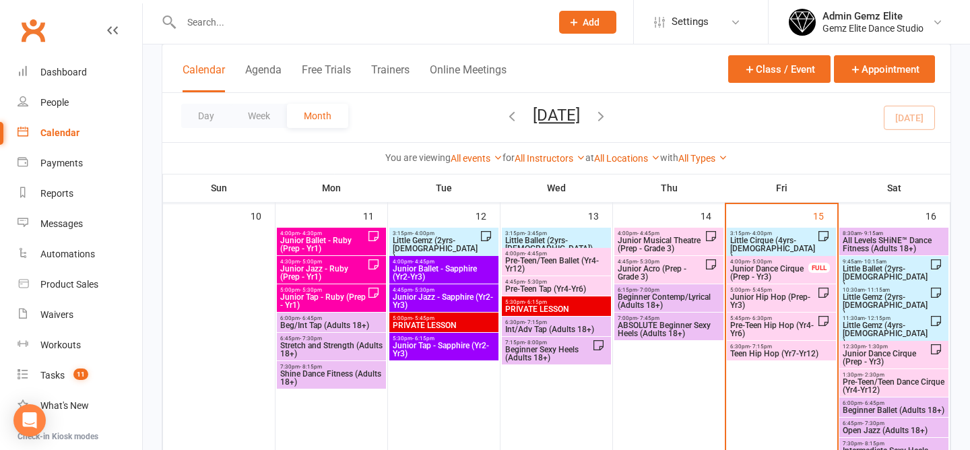
click at [785, 297] on span "Junior Hip Hop (Prep-Yr3)" at bounding box center [774, 301] width 88 height 16
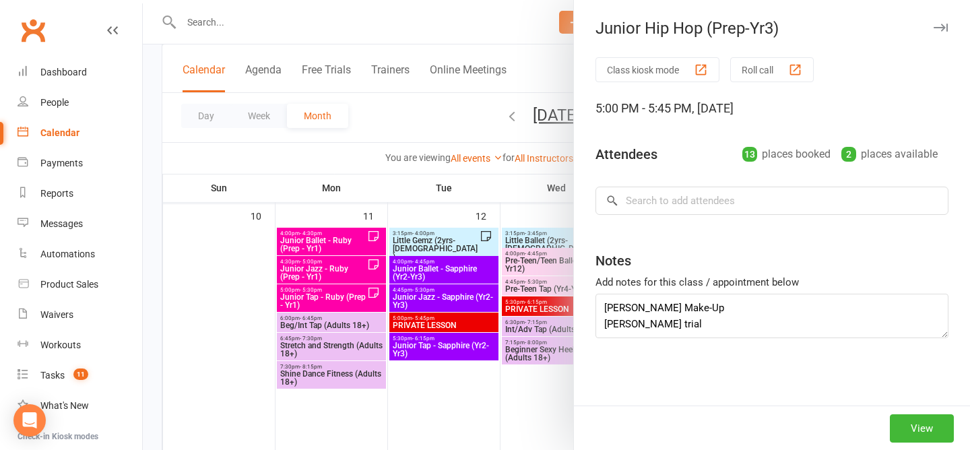
type textarea "Mackenzie Make-Up Henry trial William Frazer Birthday"
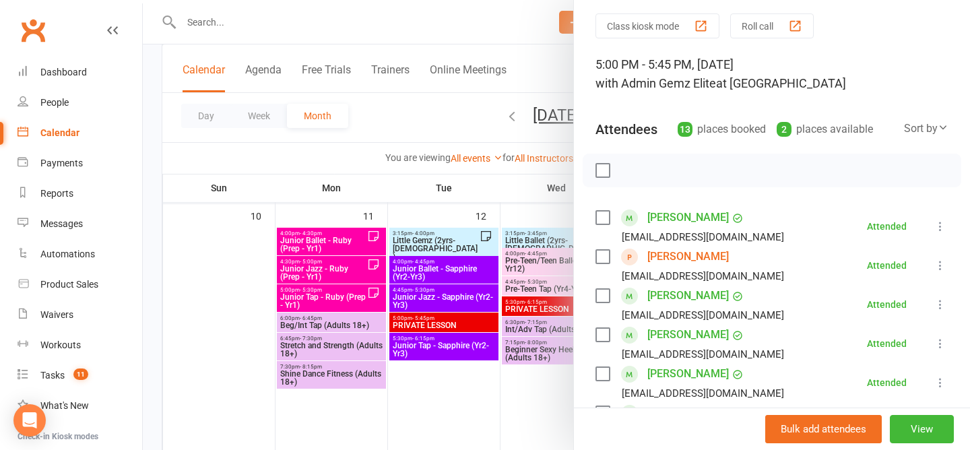
scroll to position [34, 0]
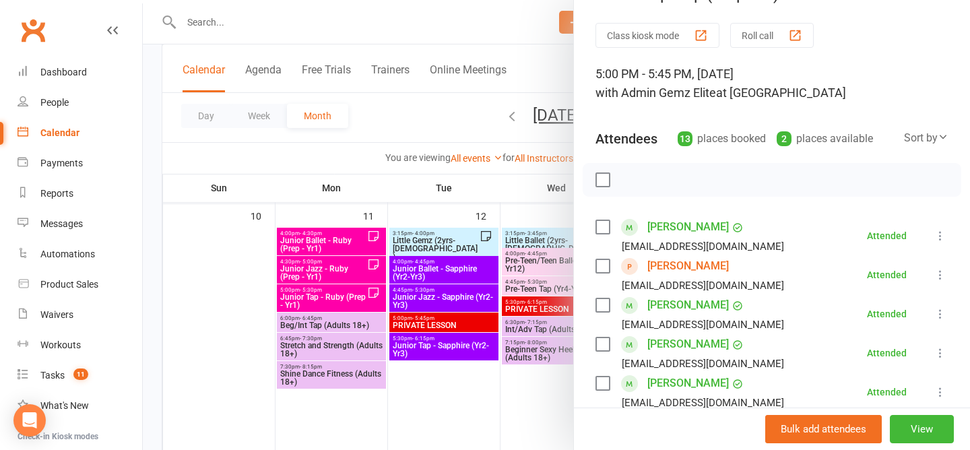
click at [435, 117] on div at bounding box center [556, 225] width 827 height 450
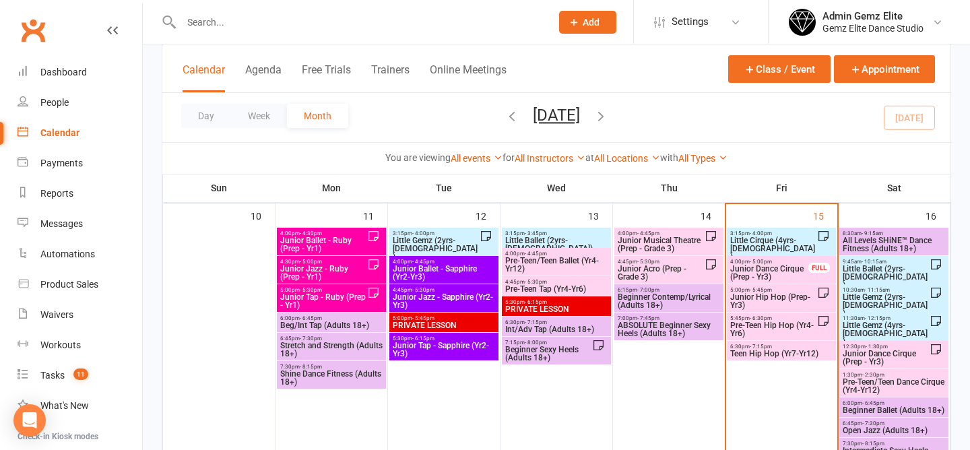
click at [783, 350] on span "Teen Hip Hop (Yr7-Yr12)" at bounding box center [782, 354] width 104 height 8
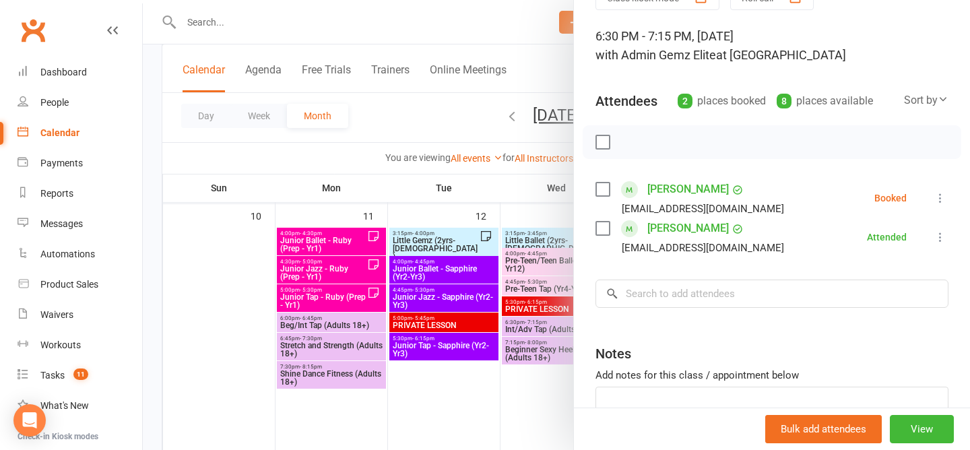
scroll to position [57, 0]
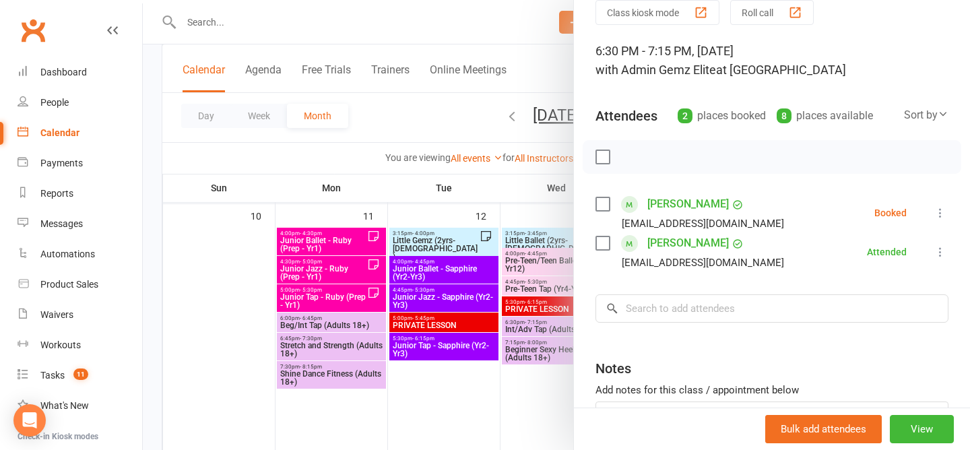
click at [438, 119] on div at bounding box center [556, 225] width 827 height 450
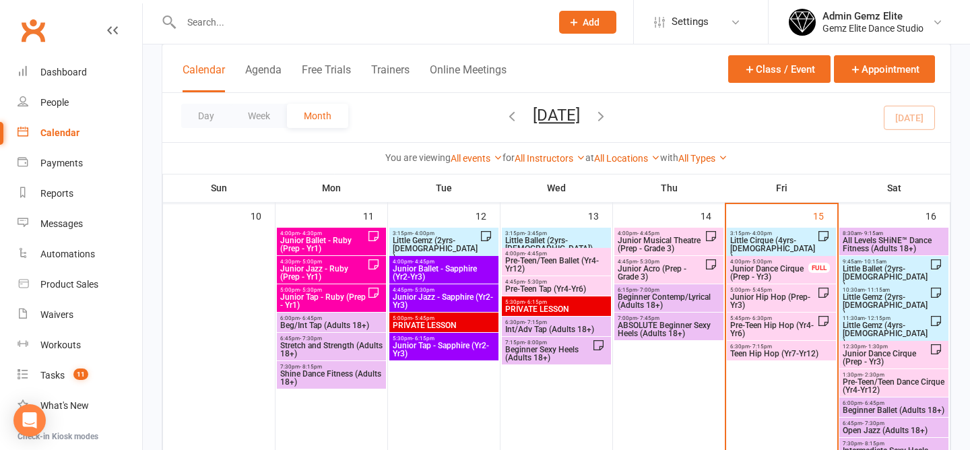
click at [784, 323] on span "Pre-Teen Hip Hop (Yr4-Yr6)" at bounding box center [774, 329] width 88 height 16
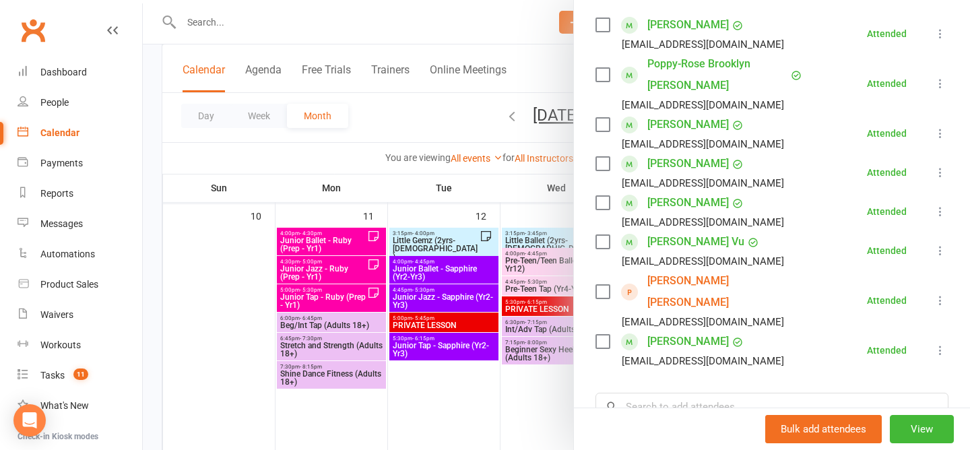
scroll to position [215, 0]
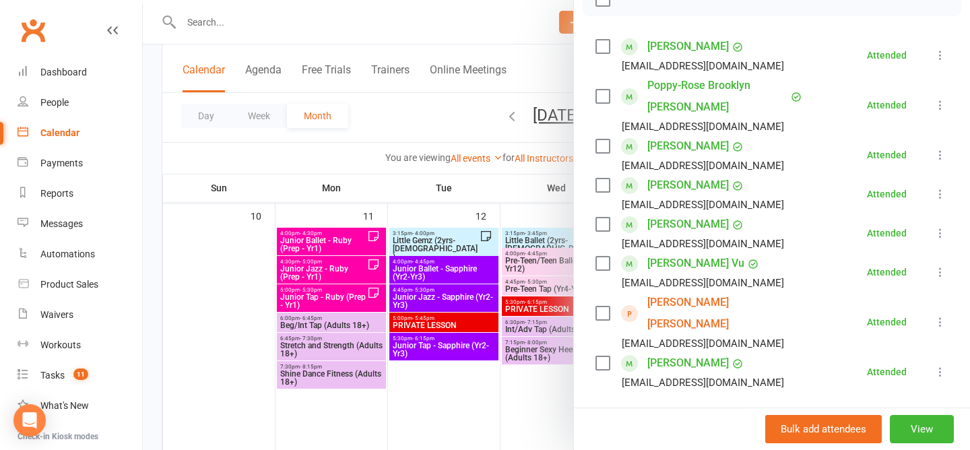
click at [437, 117] on div at bounding box center [556, 225] width 827 height 450
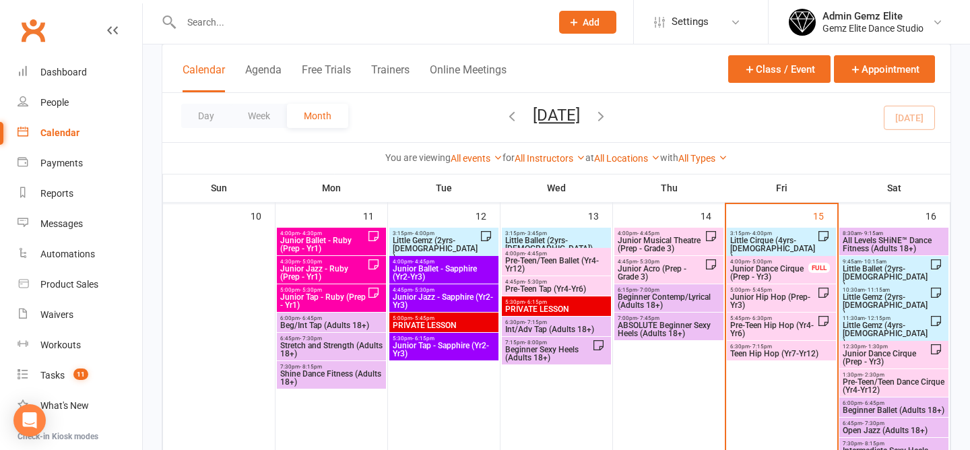
click at [746, 355] on span "Teen Hip Hop (Yr7-Yr12)" at bounding box center [782, 354] width 104 height 8
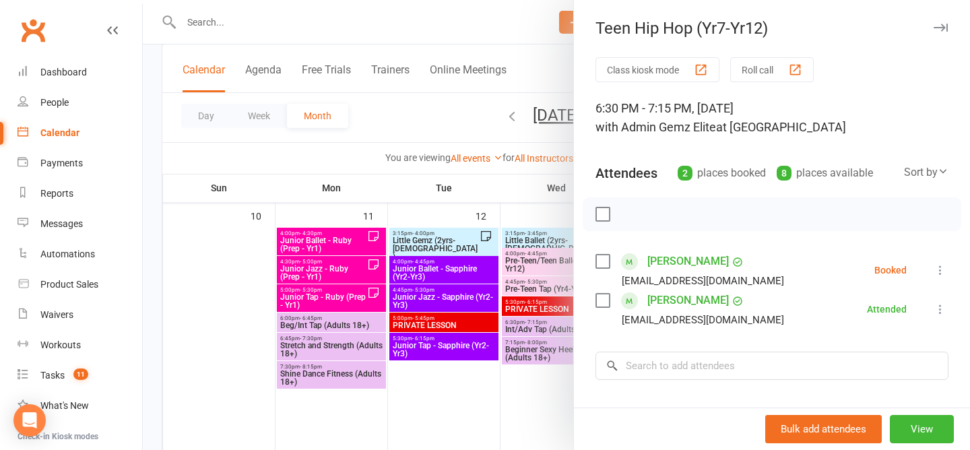
click at [421, 125] on div at bounding box center [556, 225] width 827 height 450
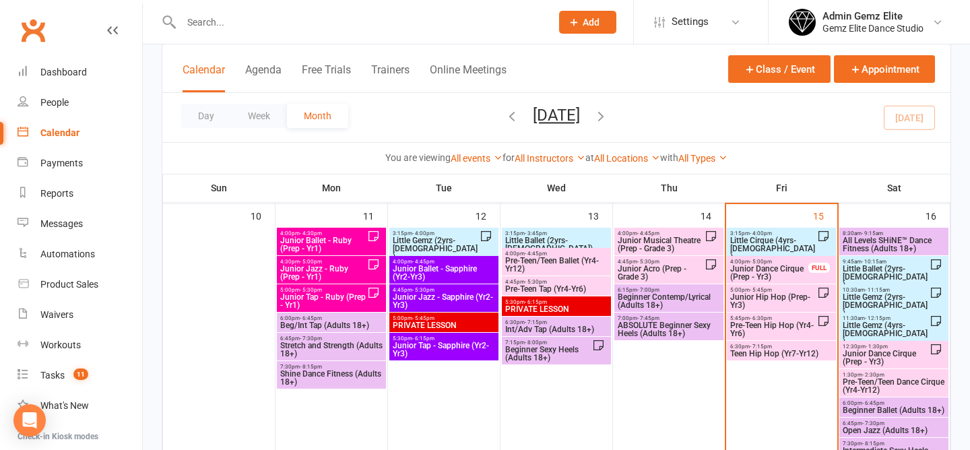
click at [765, 329] on span "Pre-Teen Hip Hop (Yr4-Yr6)" at bounding box center [774, 329] width 88 height 16
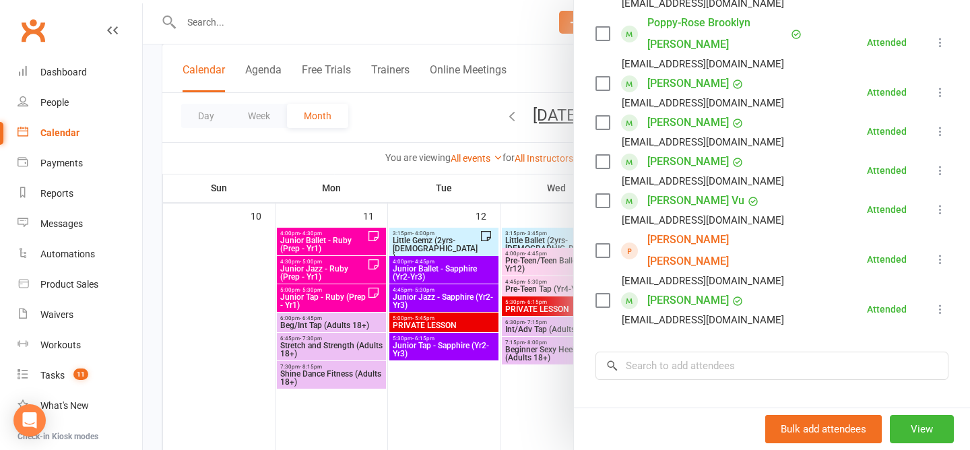
scroll to position [294, 0]
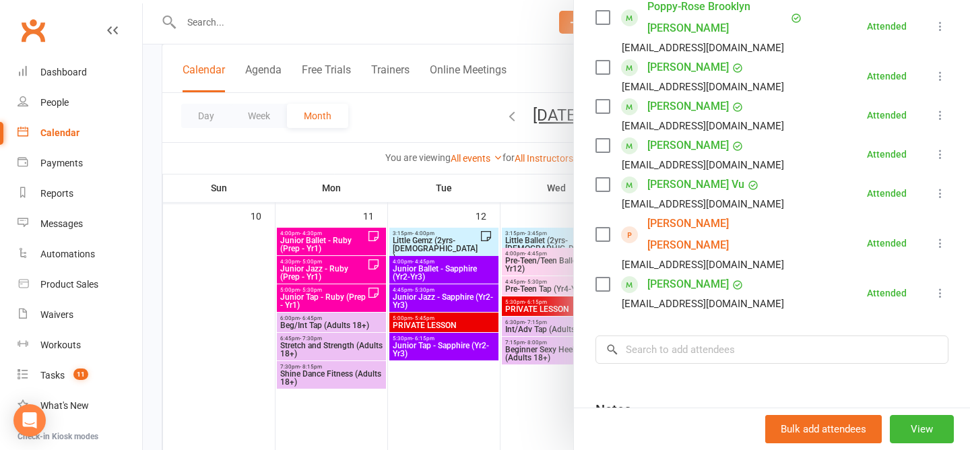
click at [739, 390] on div "Notes" at bounding box center [772, 406] width 353 height 33
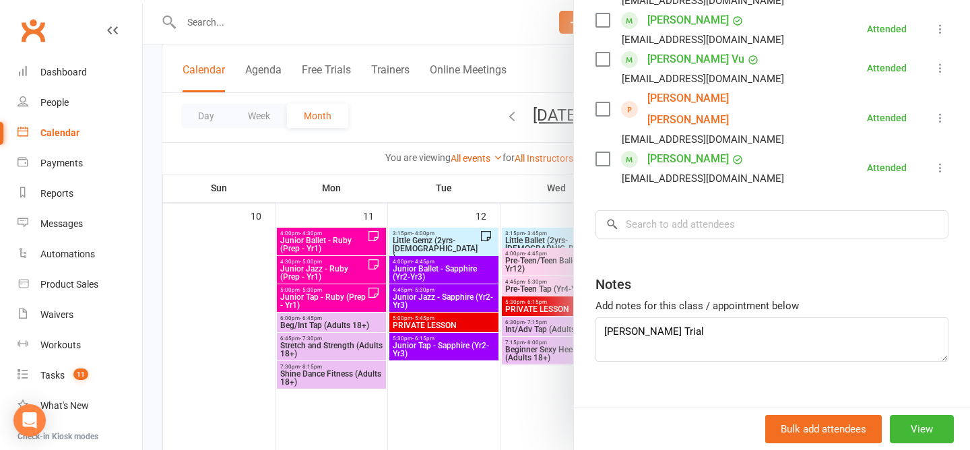
click at [429, 111] on div at bounding box center [556, 225] width 827 height 450
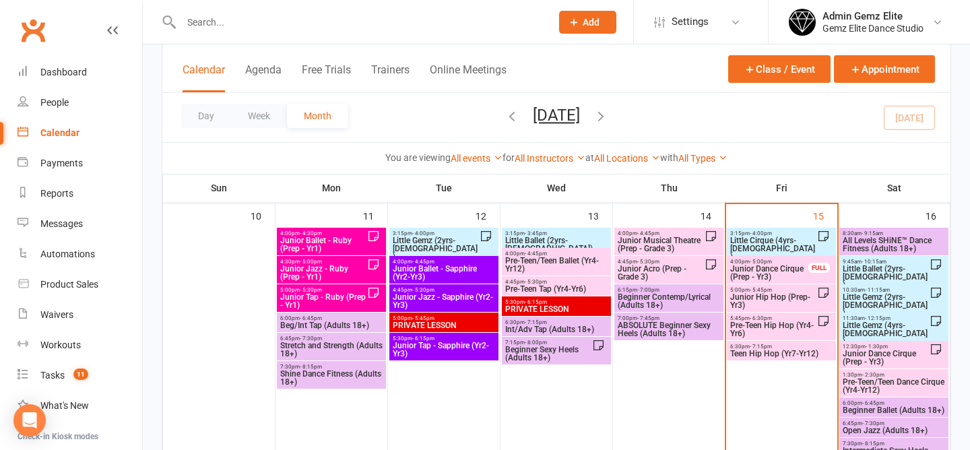
click at [784, 321] on span "Pre-Teen Hip Hop (Yr4-Yr6)" at bounding box center [774, 329] width 88 height 16
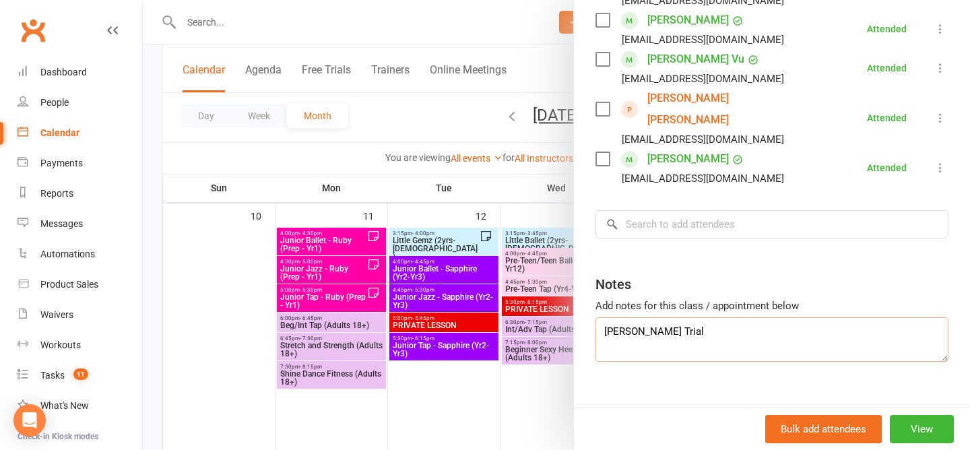
click at [609, 334] on textarea "Hennessy Trial" at bounding box center [772, 339] width 353 height 44
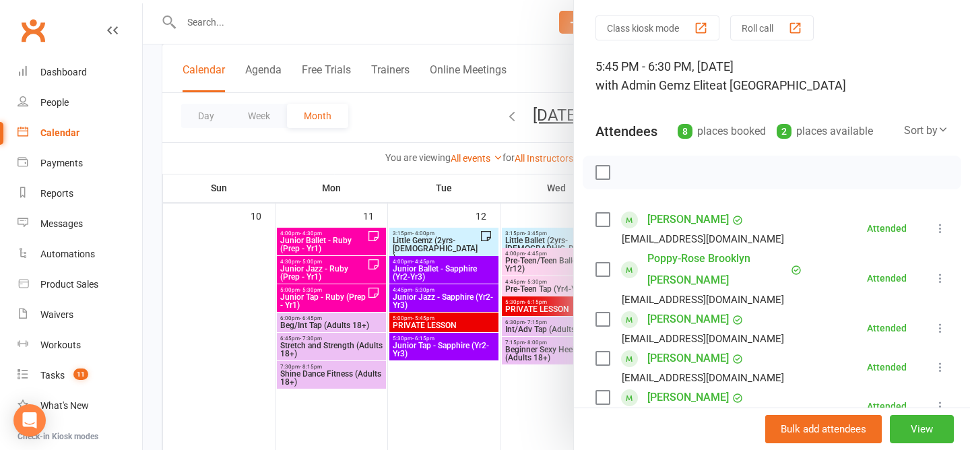
scroll to position [0, 0]
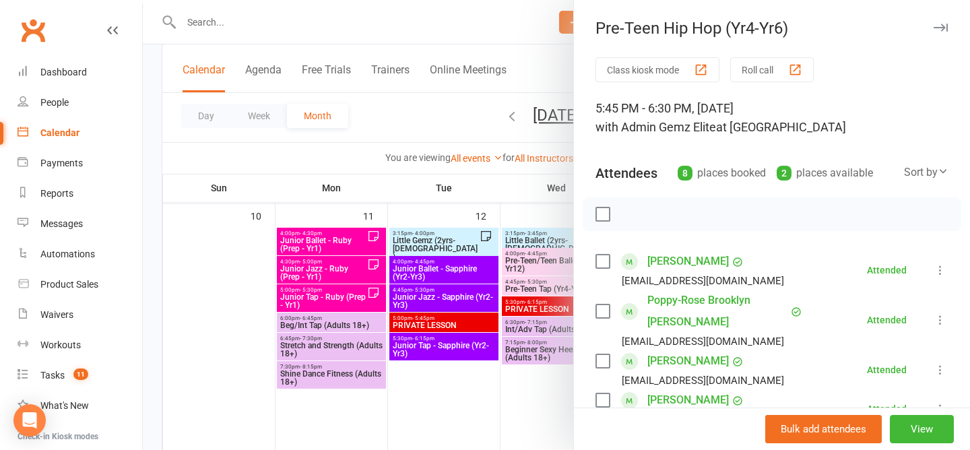
click at [412, 97] on div at bounding box center [556, 225] width 827 height 450
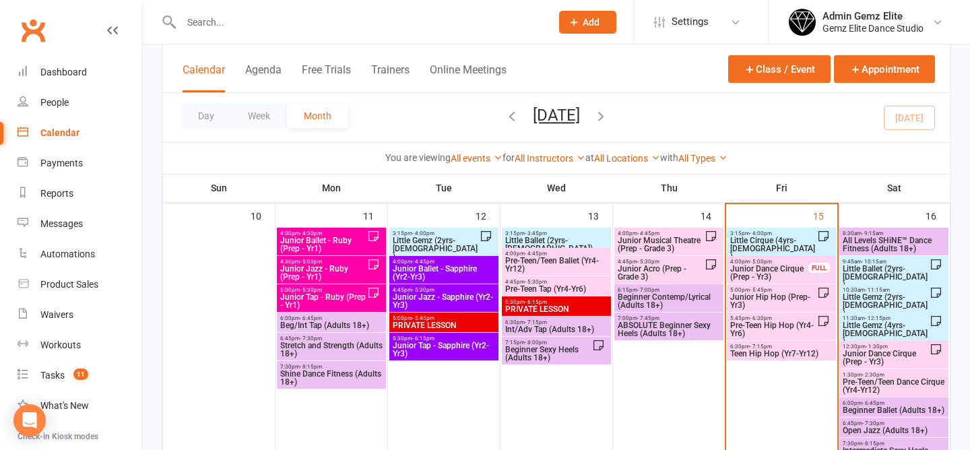
click at [801, 351] on span "Teen Hip Hop (Yr7-Yr12)" at bounding box center [782, 354] width 104 height 8
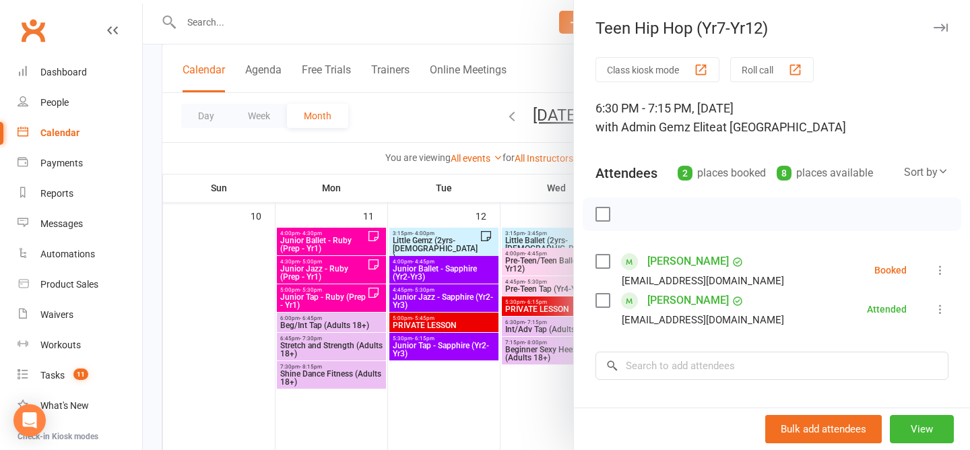
click at [394, 124] on div at bounding box center [556, 225] width 827 height 450
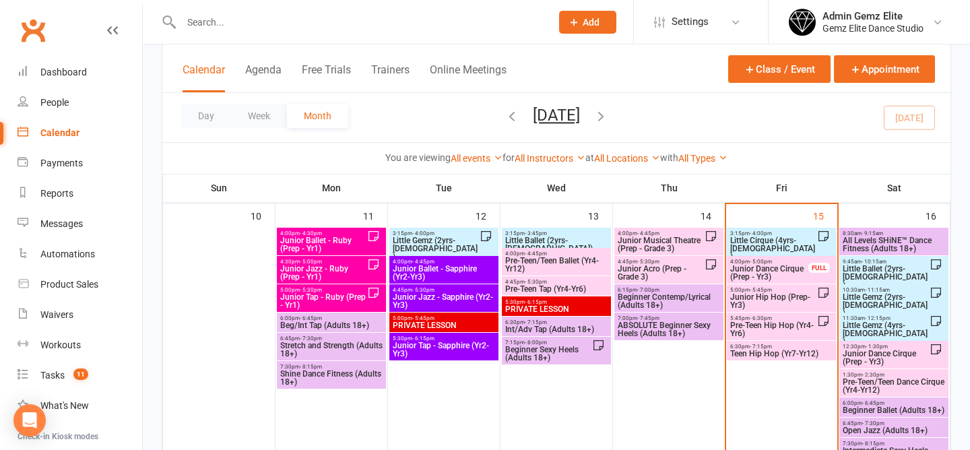
click at [768, 330] on span "Pre-Teen Hip Hop (Yr4-Yr6)" at bounding box center [774, 329] width 88 height 16
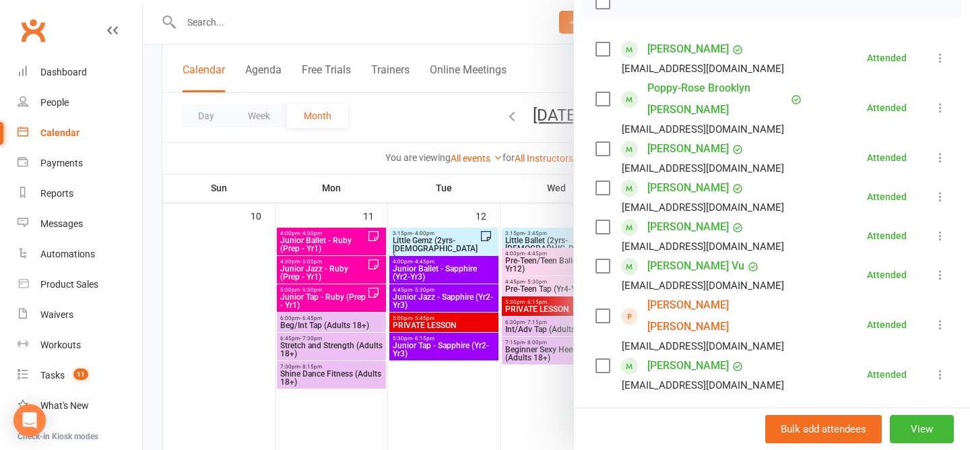
scroll to position [213, 0]
click at [677, 306] on link "Hennesey Schumann" at bounding box center [725, 315] width 155 height 43
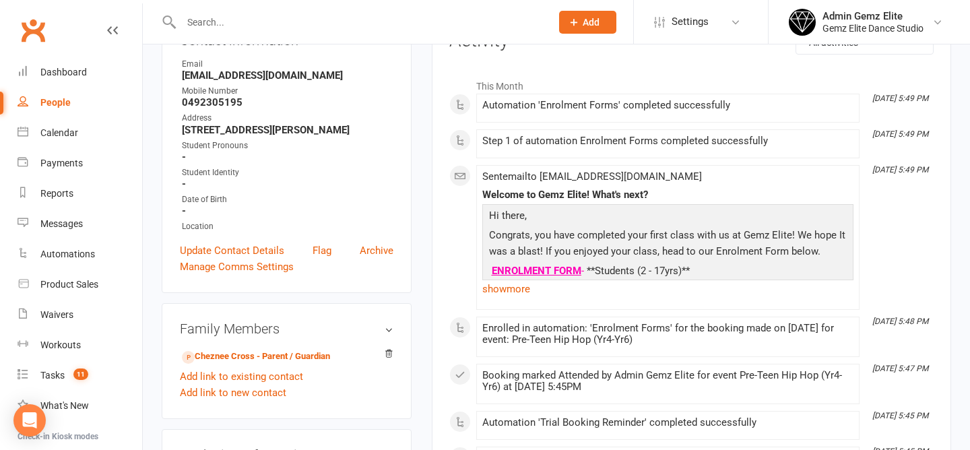
scroll to position [178, 0]
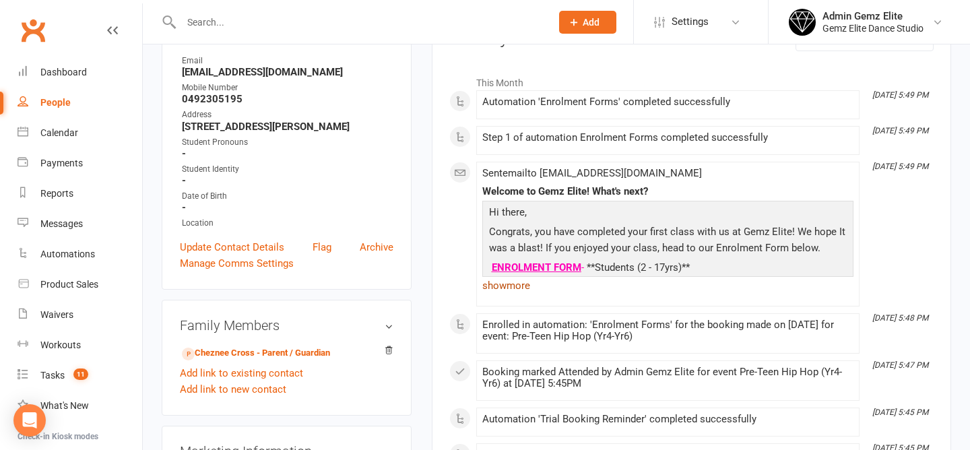
click at [498, 288] on link "show more" at bounding box center [667, 285] width 371 height 19
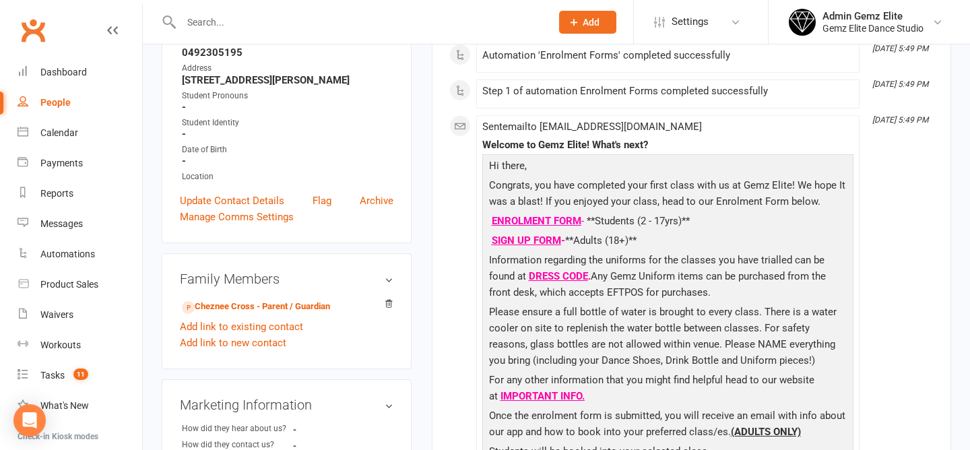
scroll to position [0, 0]
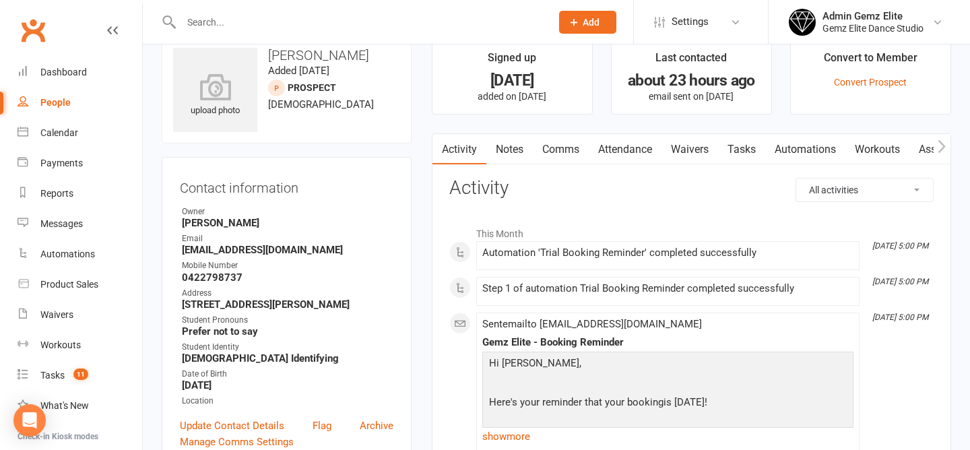
scroll to position [30, 0]
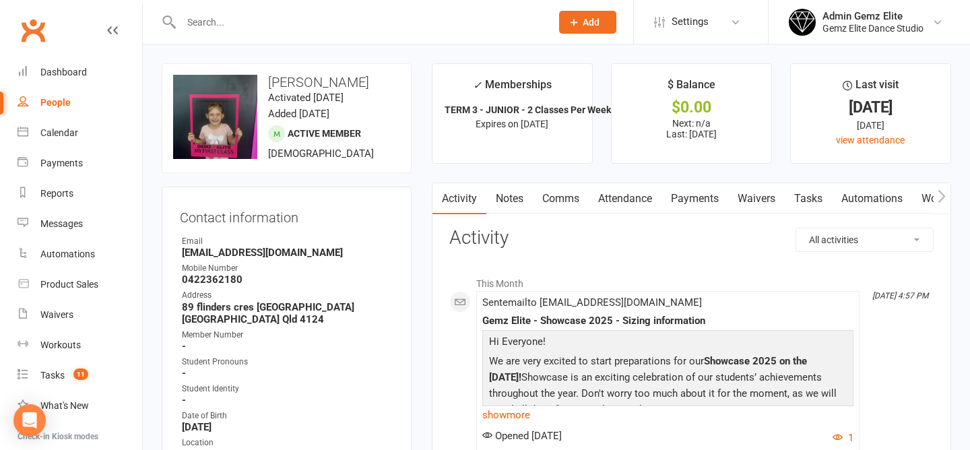
click at [507, 194] on link "Notes" at bounding box center [510, 198] width 46 height 31
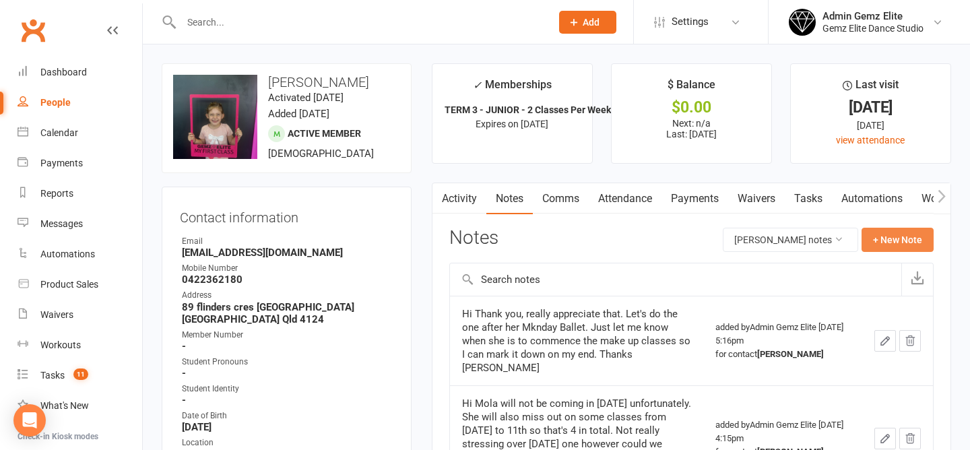
click at [884, 238] on button "+ New Note" at bounding box center [898, 240] width 72 height 24
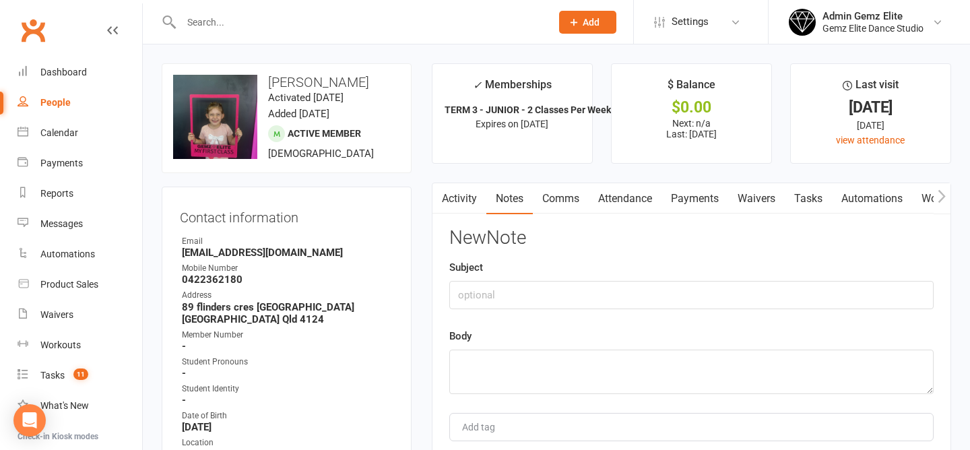
click at [511, 344] on div "Body" at bounding box center [691, 361] width 485 height 66
click at [511, 378] on textarea at bounding box center [691, 372] width 485 height 44
paste textarea "Hi Would it be possible to book Mila for the other 2 x make up classes? Monday …"
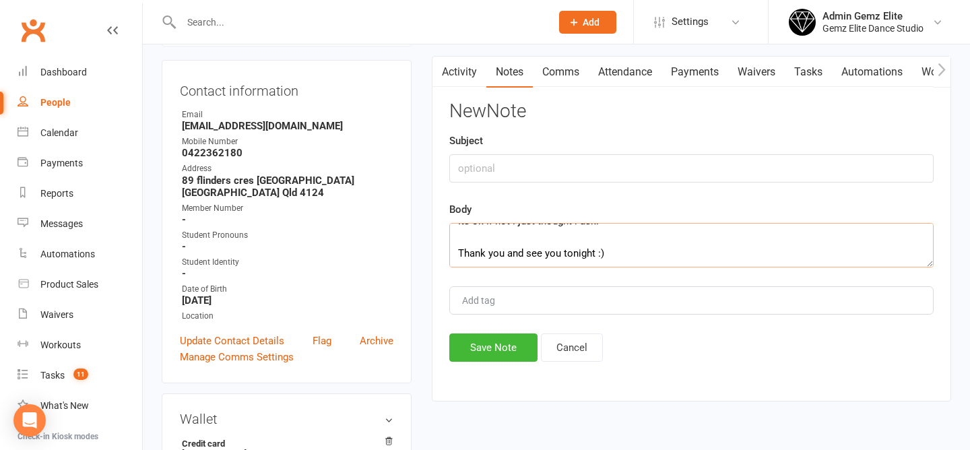
scroll to position [127, 0]
type textarea "Hi Would it be possible to book Mila for the other 2 x make up classes? Monday …"
click at [489, 345] on button "Save Note" at bounding box center [493, 347] width 88 height 28
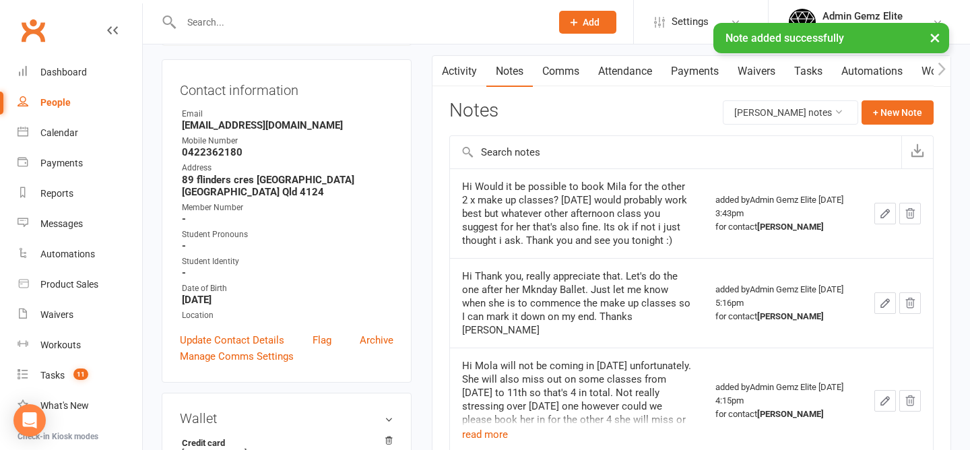
click at [561, 77] on link "Comms" at bounding box center [561, 71] width 56 height 31
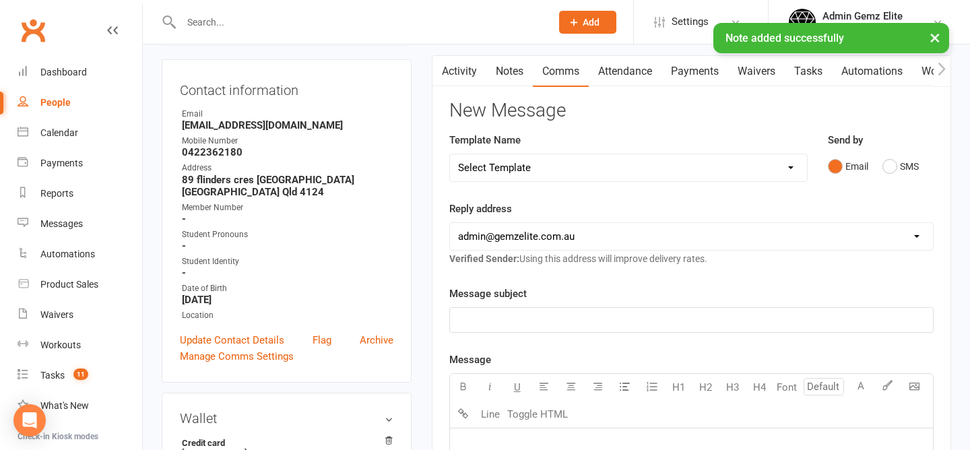
click at [489, 315] on p "﻿" at bounding box center [691, 320] width 467 height 16
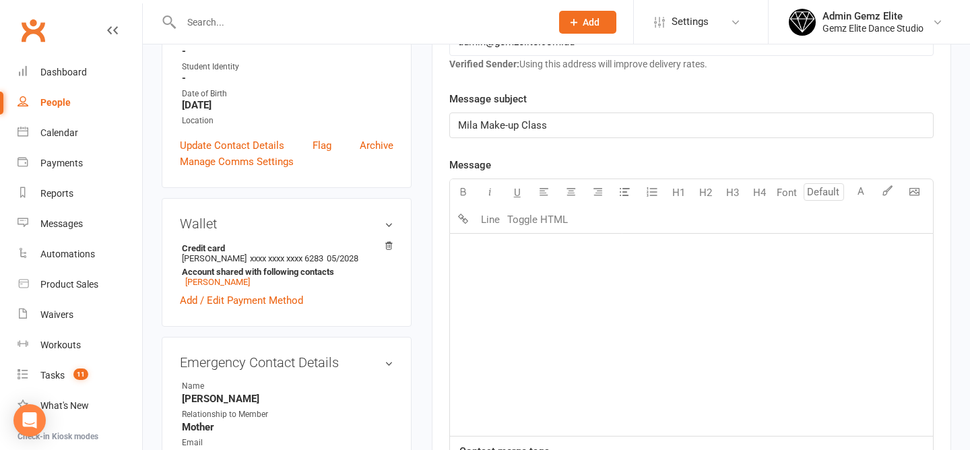
scroll to position [335, 0]
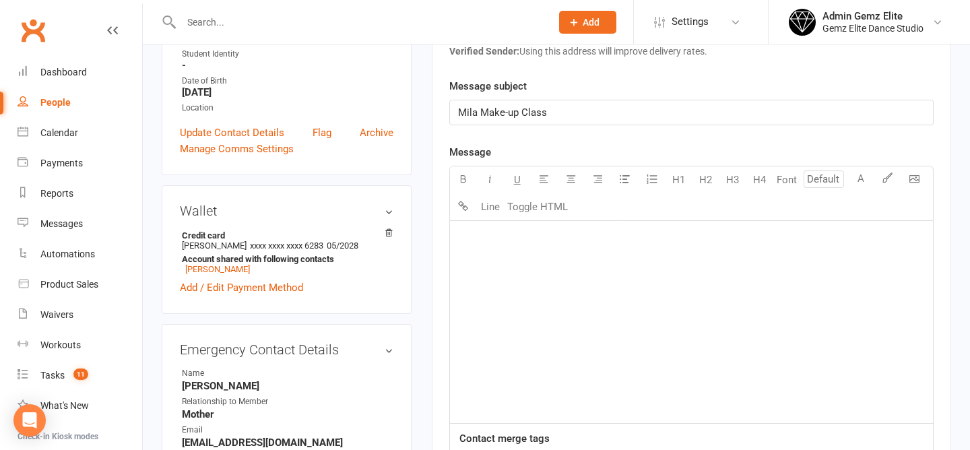
click at [520, 261] on div "﻿" at bounding box center [691, 322] width 483 height 202
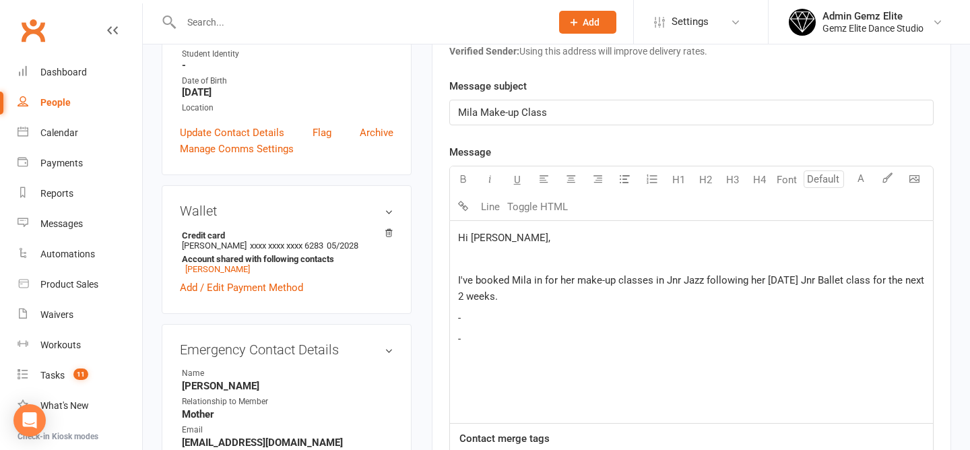
click at [486, 311] on p "-" at bounding box center [691, 318] width 467 height 16
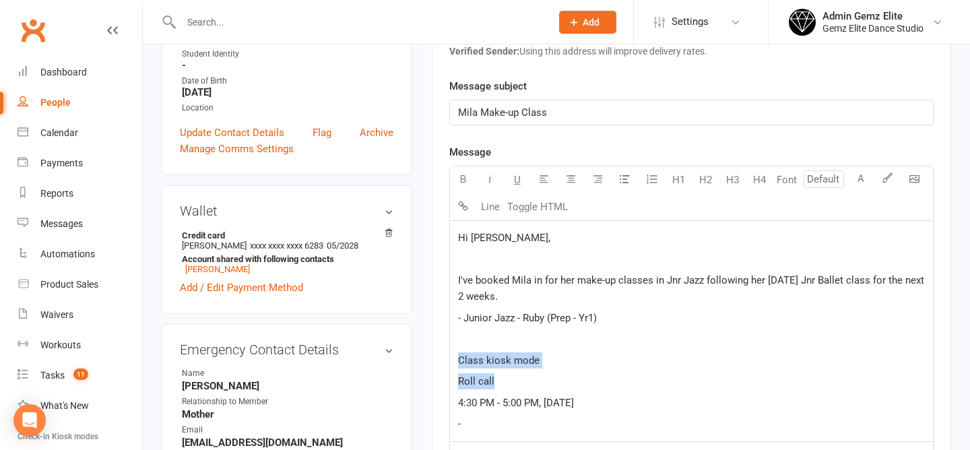
drag, startPoint x: 512, startPoint y: 387, endPoint x: 454, endPoint y: 352, distance: 68.1
click at [454, 352] on div "Hi Vanja, ﻿ I've booked Mila in for her make-up classes in Jnr Jazz following h…" at bounding box center [691, 331] width 483 height 220
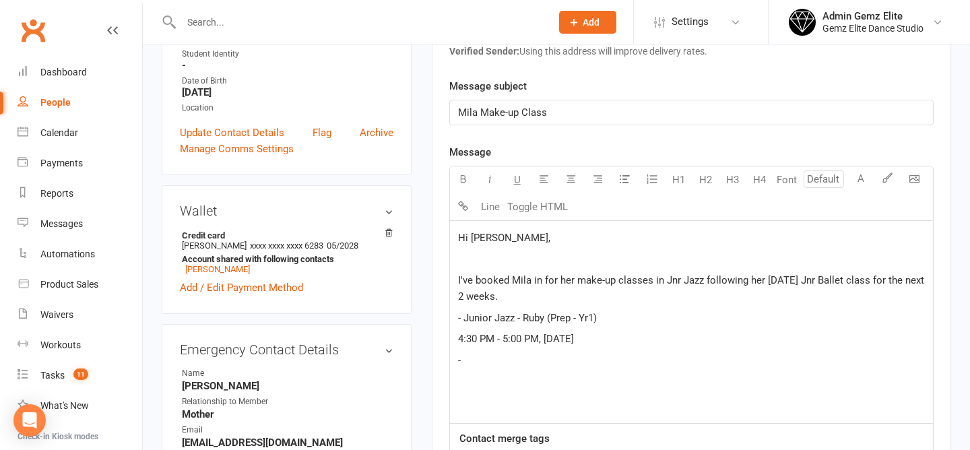
click at [522, 359] on p "-" at bounding box center [691, 360] width 467 height 16
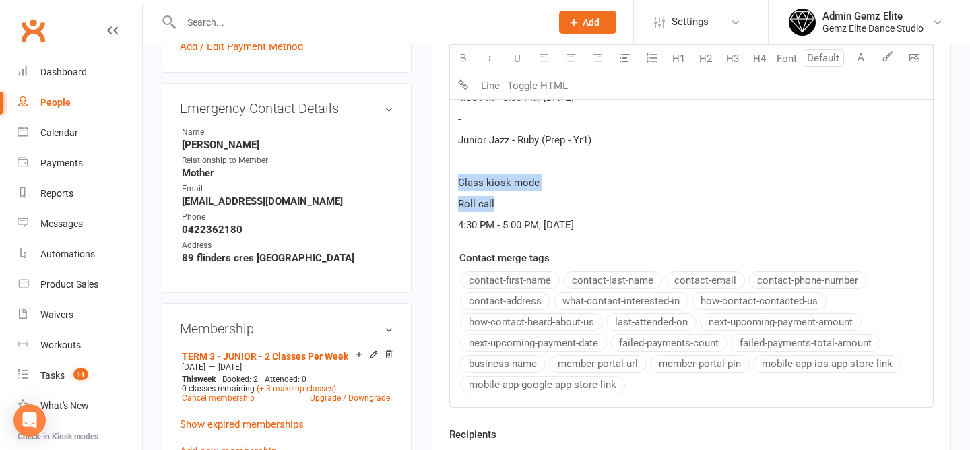
drag, startPoint x: 499, startPoint y: 207, endPoint x: 457, endPoint y: 187, distance: 47.0
click at [458, 187] on div "Hi Vanja, ﻿ I've booked Mila in for her make-up classes in Jnr Jazz following h…" at bounding box center [691, 111] width 483 height 263
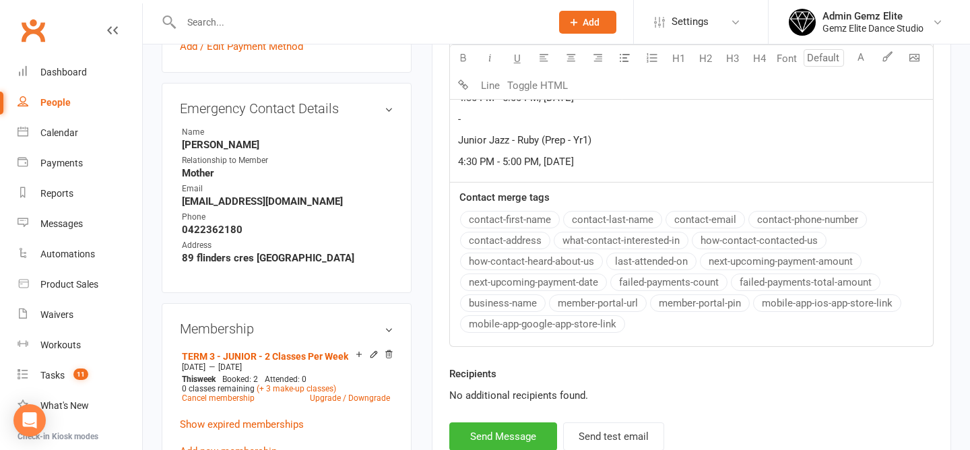
click at [458, 139] on span "Junior Jazz - Ruby (Prep - Yr1)" at bounding box center [524, 140] width 133 height 12
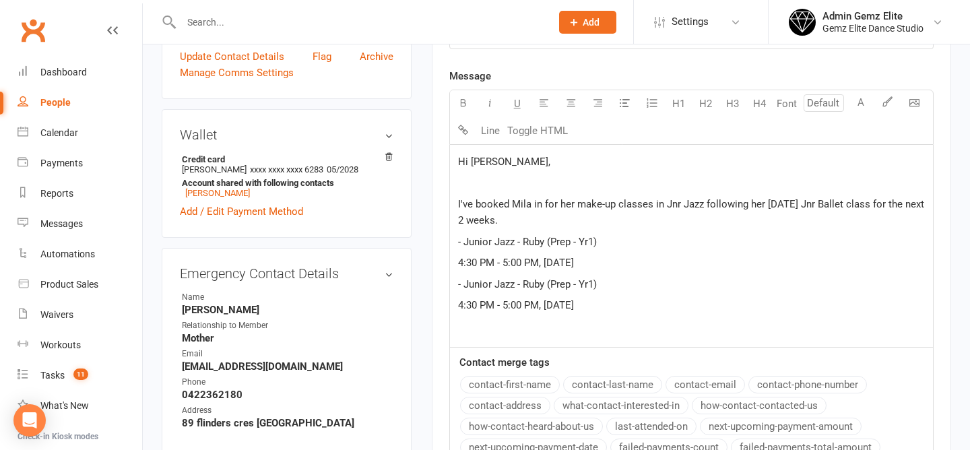
scroll to position [407, 0]
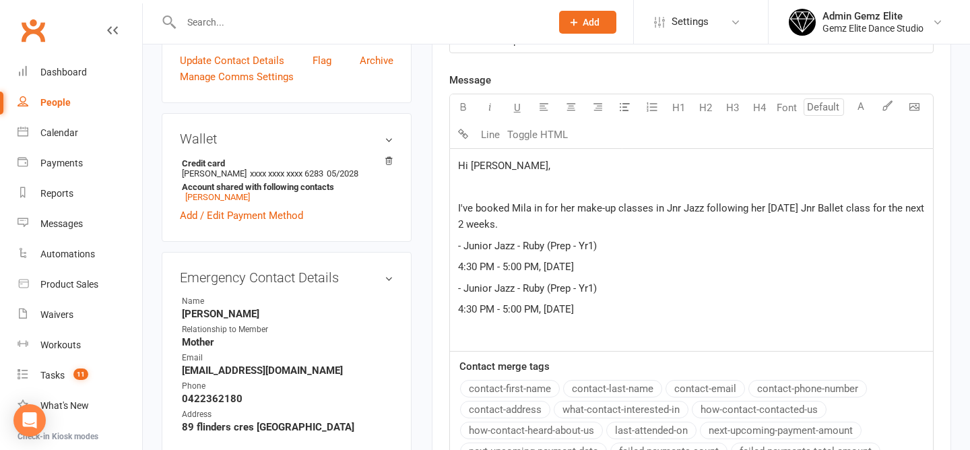
click at [536, 226] on p "I've booked Mila in for her make-up classes in Jnr Jazz following her Monday Jn…" at bounding box center [691, 216] width 467 height 32
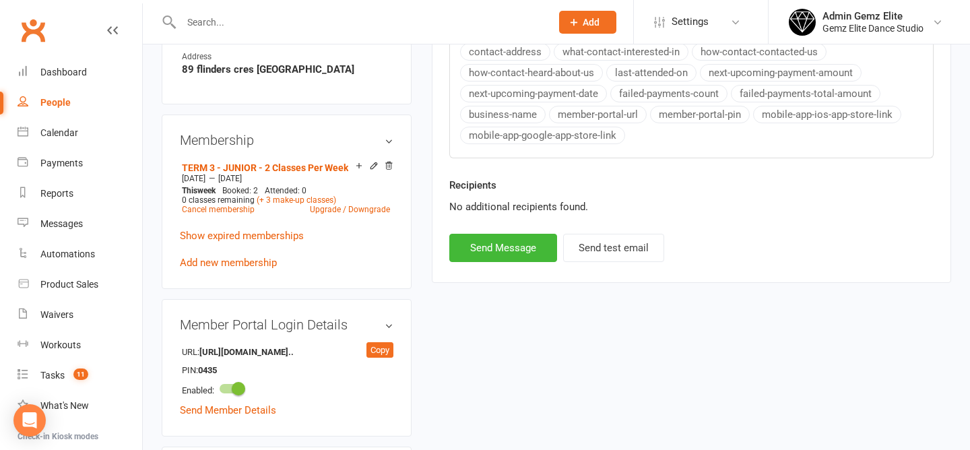
scroll to position [770, 0]
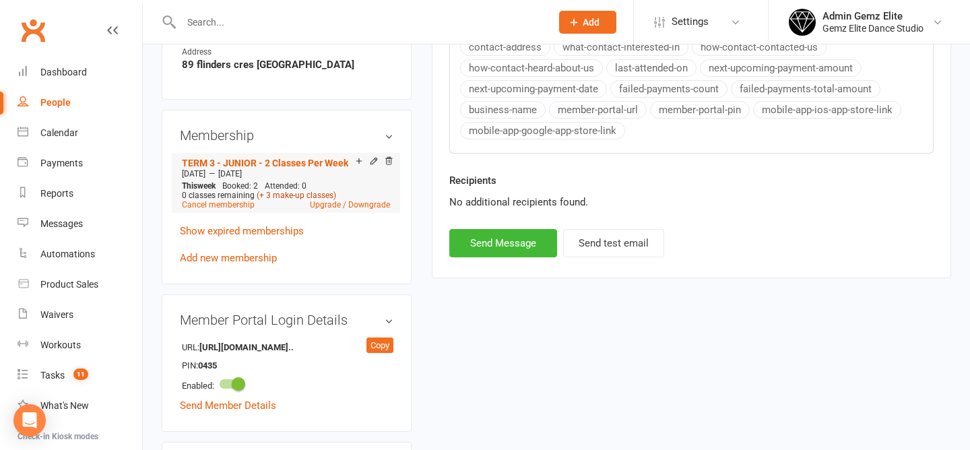
click at [309, 191] on link "(+ 3 make-up classes)" at bounding box center [297, 195] width 80 height 9
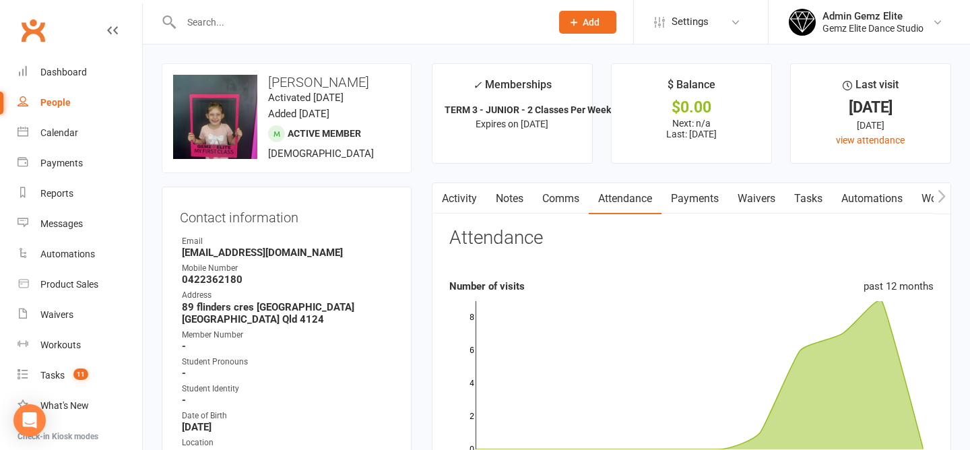
click at [567, 201] on link "Comms" at bounding box center [561, 198] width 56 height 31
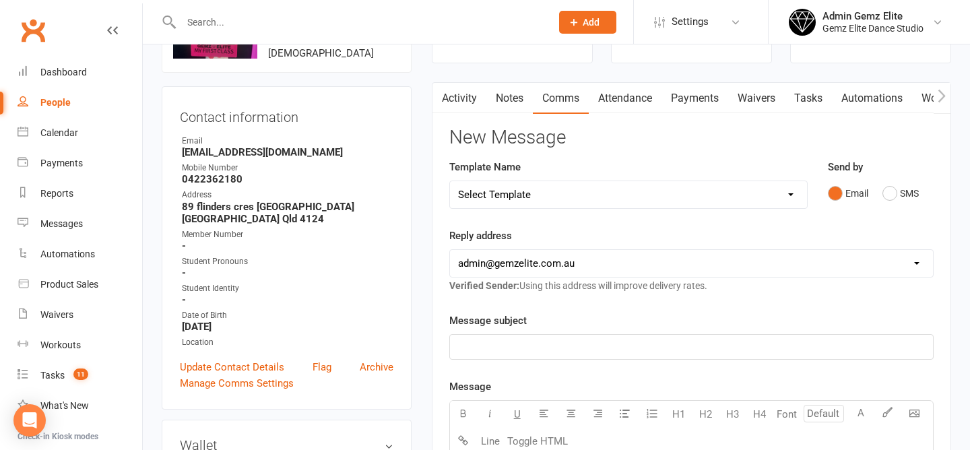
scroll to position [103, 0]
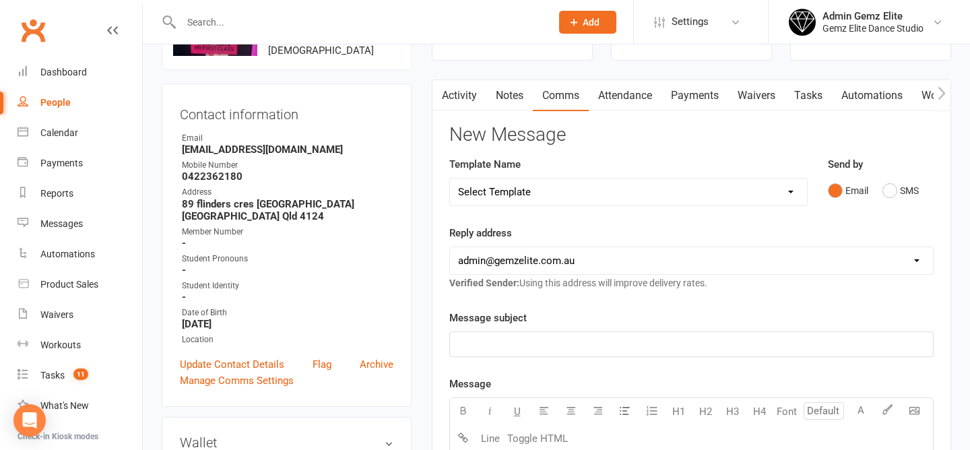
click at [631, 344] on p "﻿" at bounding box center [691, 344] width 467 height 16
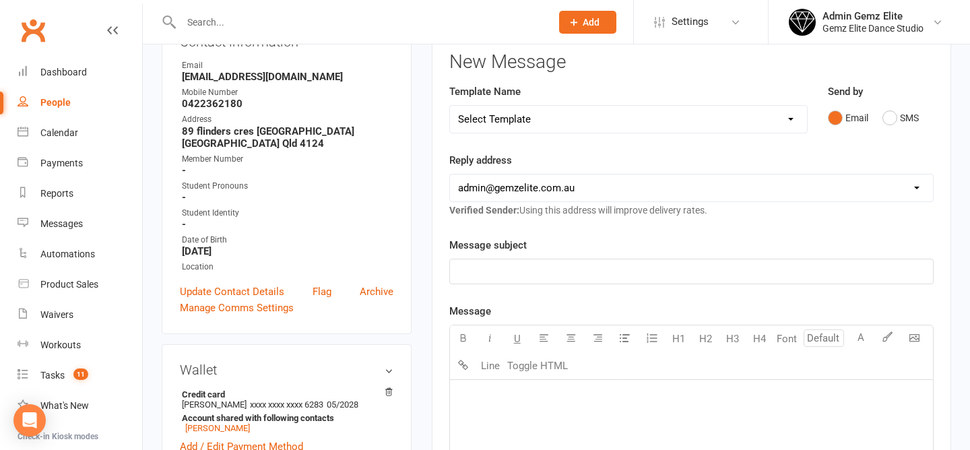
scroll to position [178, 0]
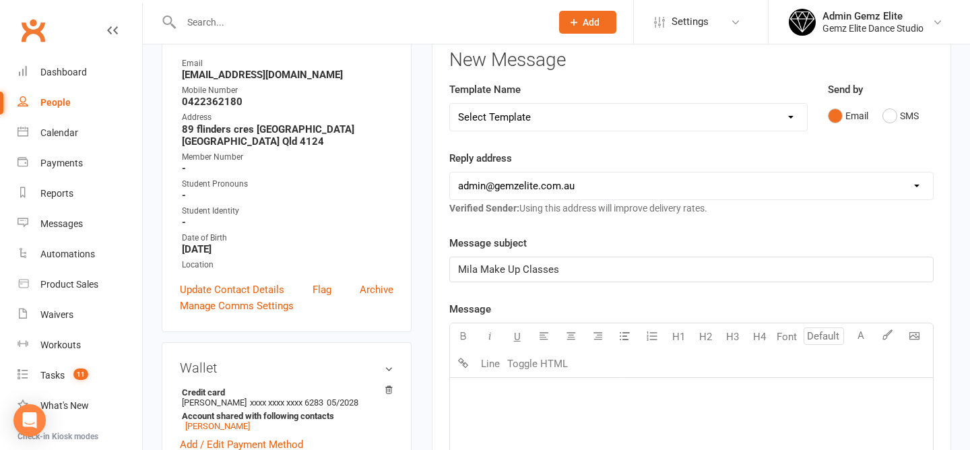
click at [493, 393] on p "﻿" at bounding box center [691, 395] width 467 height 16
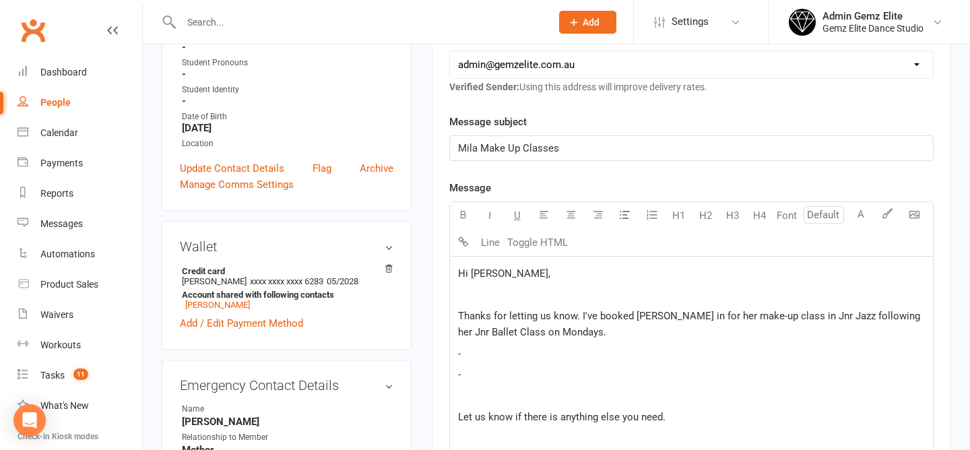
scroll to position [534, 0]
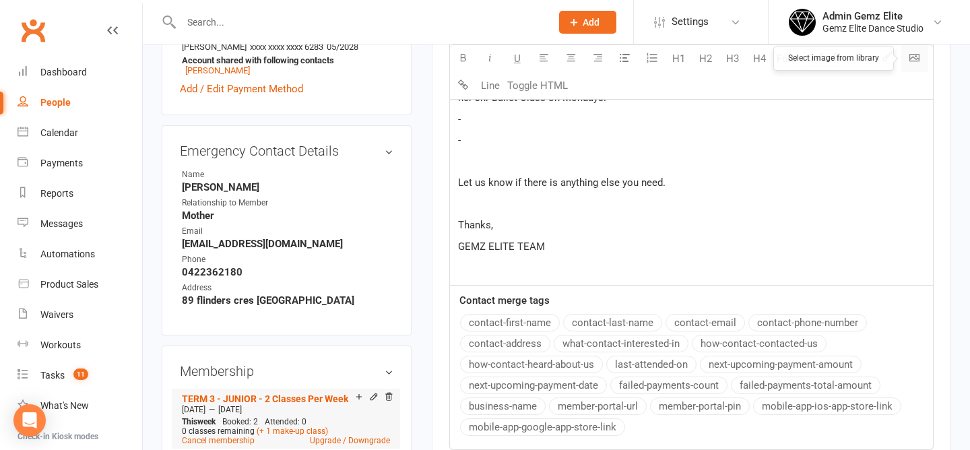
click at [912, 59] on body "Prospect Member Non-attending contact Class / event Appointment Task Membership…" at bounding box center [485, 287] width 970 height 1634
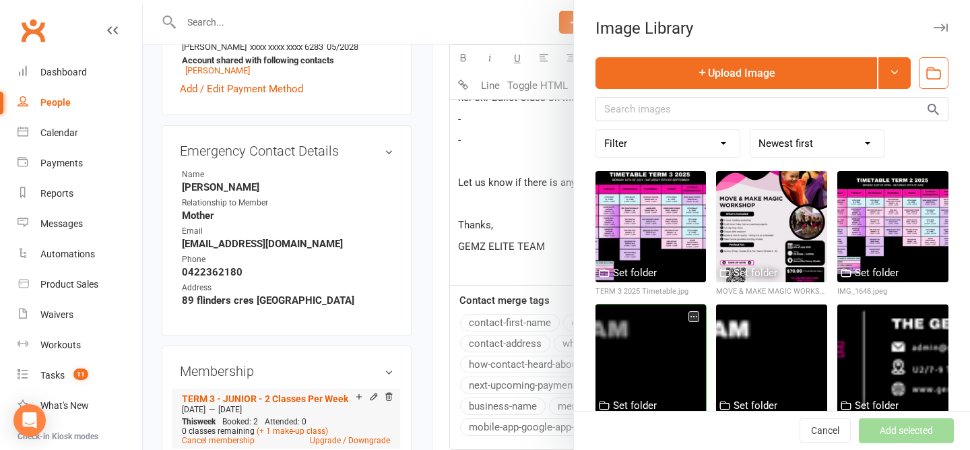
click at [631, 313] on div at bounding box center [651, 360] width 111 height 111
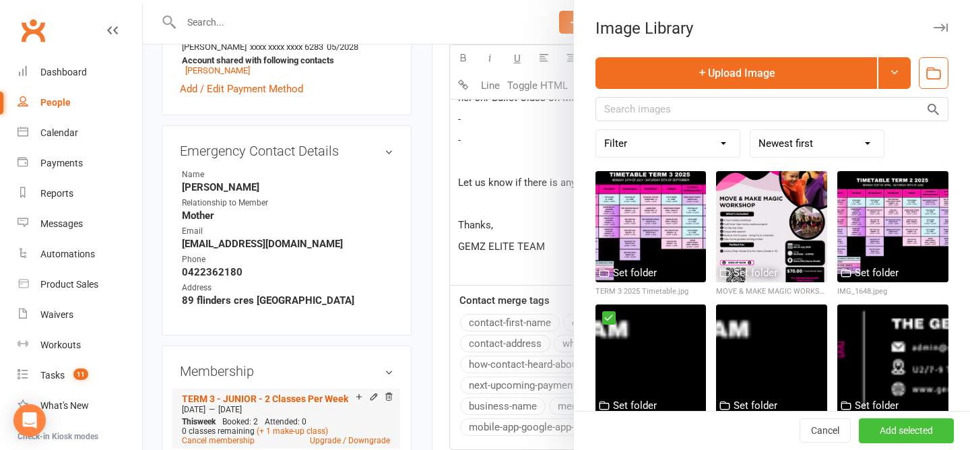
click at [919, 428] on button "Add selected" at bounding box center [906, 431] width 95 height 24
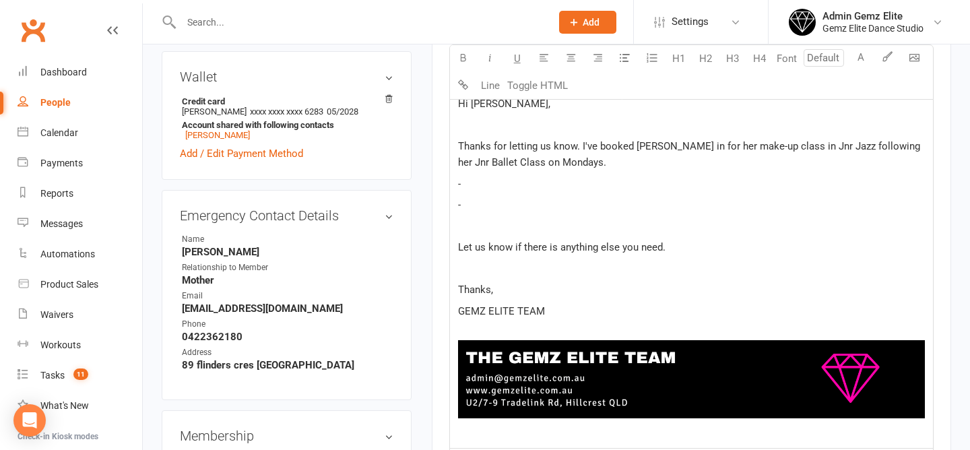
scroll to position [470, 0]
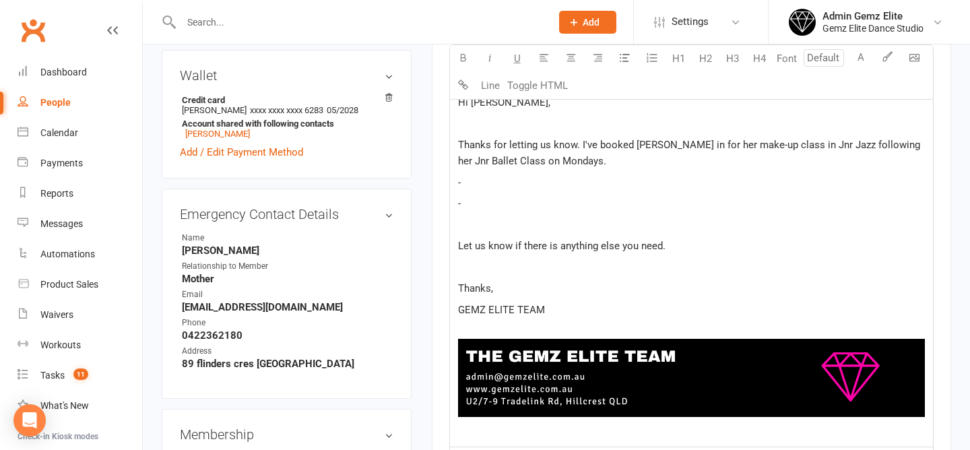
click at [538, 164] on span "Thanks for letting us know. I've booked Mila in for her make-up class in Jnr Ja…" at bounding box center [690, 153] width 465 height 28
click at [481, 199] on p "-" at bounding box center [691, 203] width 467 height 16
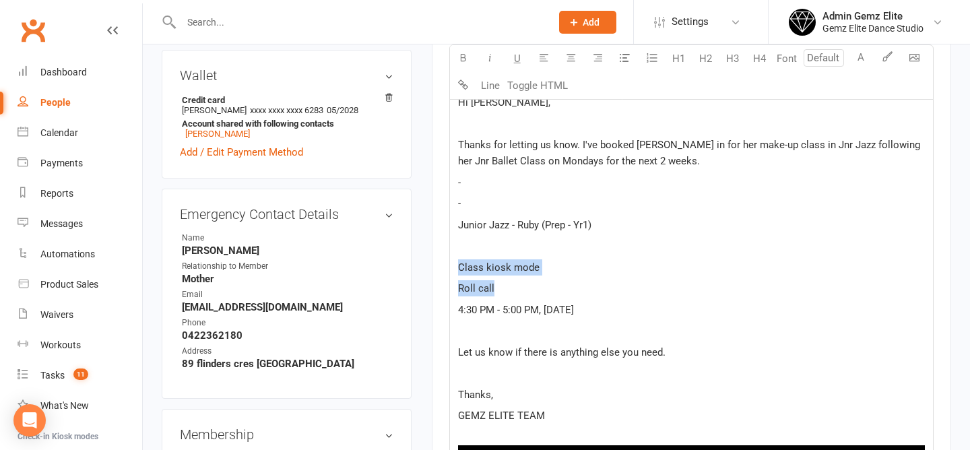
drag, startPoint x: 530, startPoint y: 284, endPoint x: 447, endPoint y: 268, distance: 85.0
click at [446, 268] on div "Activity Notes Comms Attendance Payments Waivers Tasks Automations Workouts Mob…" at bounding box center [692, 277] width 520 height 1130
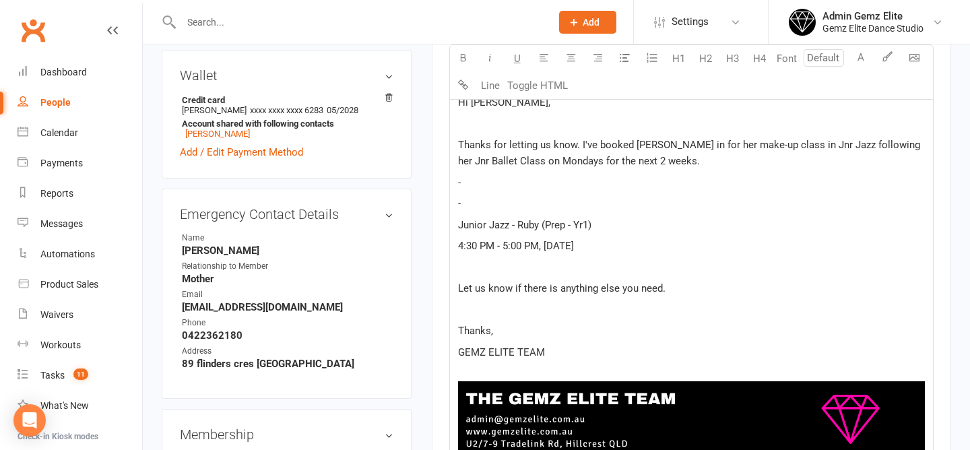
click at [457, 225] on div "Hi Vanja, ﻿ Thanks for letting us know. I've booked Mila in for her make-up cla…" at bounding box center [691, 288] width 483 height 404
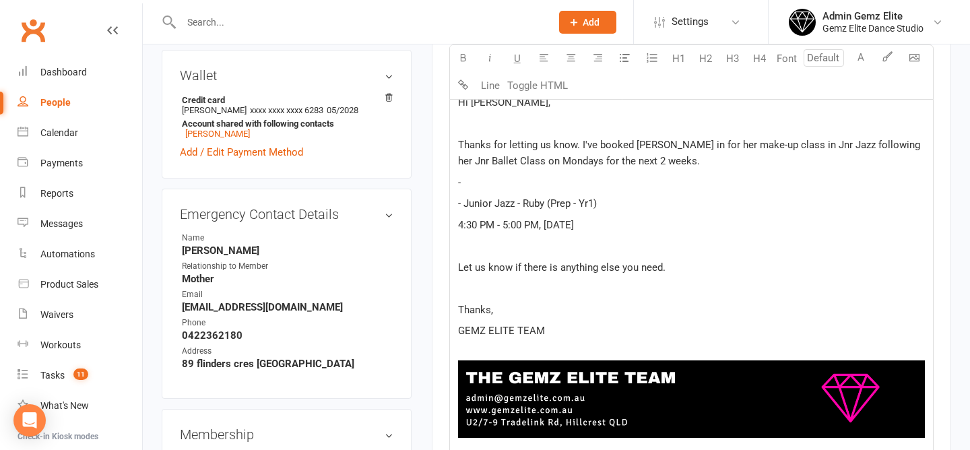
click at [624, 233] on div "Hi Vanja, ﻿ Thanks for letting us know. I've booked Mila in for her make-up cla…" at bounding box center [691, 277] width 483 height 383
click at [499, 185] on p "-" at bounding box center [691, 183] width 467 height 16
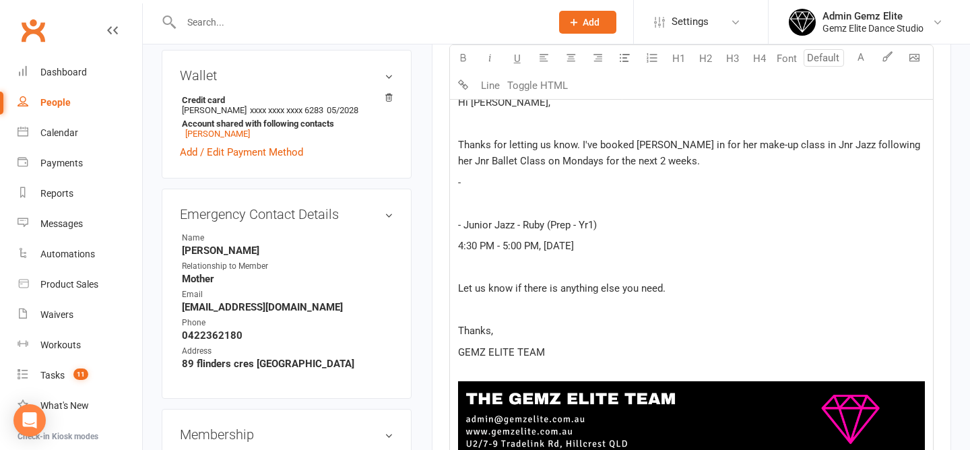
click at [670, 161] on p "Thanks for letting us know. I've booked Mila in for her make-up class in Jnr Ja…" at bounding box center [691, 153] width 467 height 32
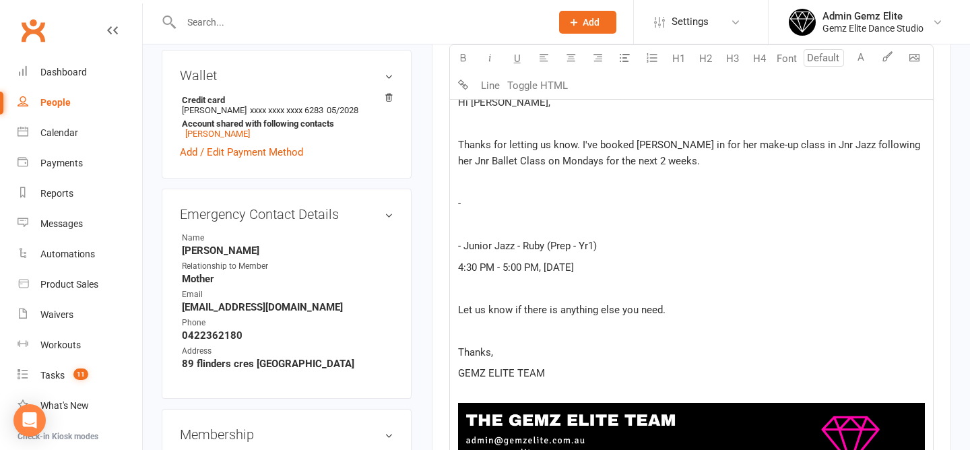
click at [464, 224] on p "﻿" at bounding box center [691, 225] width 467 height 16
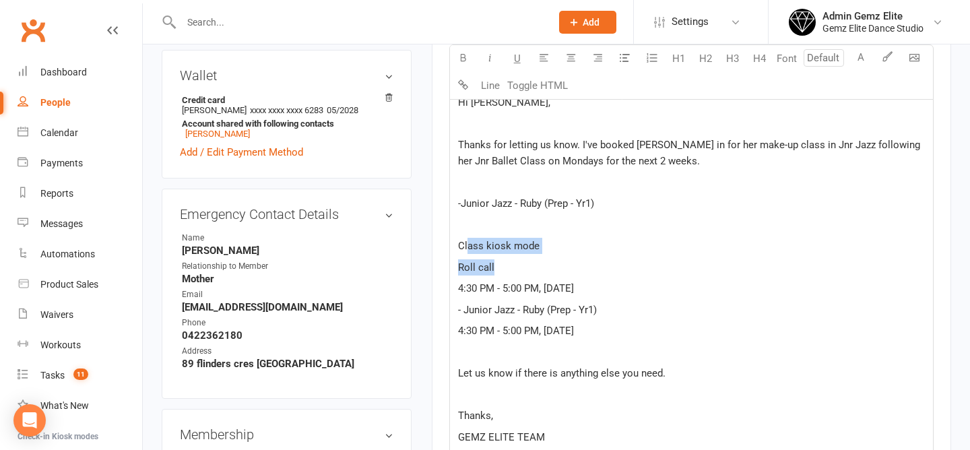
drag, startPoint x: 511, startPoint y: 272, endPoint x: 466, endPoint y: 253, distance: 48.9
click at [466, 253] on div "Hi Vanja, ﻿ Thanks for letting us know. I've booked Mila in for her make-up cla…" at bounding box center [691, 330] width 483 height 489
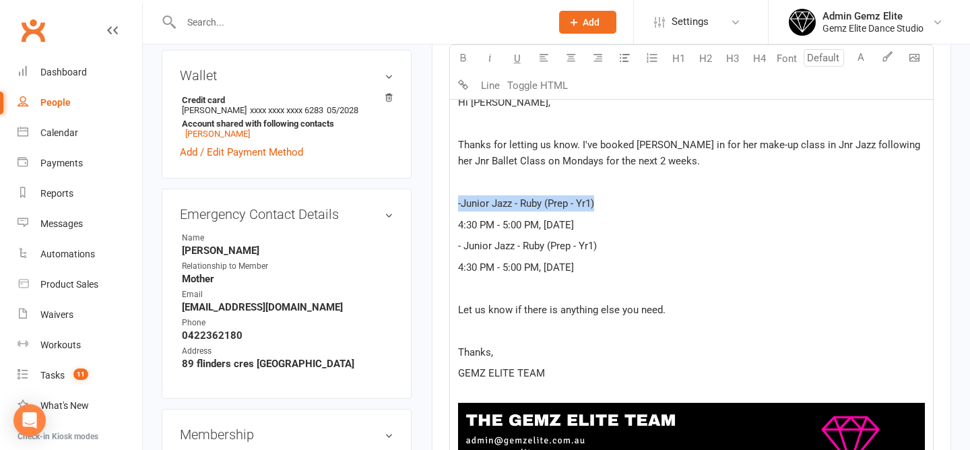
drag, startPoint x: 611, startPoint y: 201, endPoint x: 453, endPoint y: 201, distance: 158.4
click at [453, 201] on div "Hi Vanja, ﻿ Thanks for letting us know. I've booked Mila in for her make-up cla…" at bounding box center [691, 298] width 483 height 425
click at [462, 56] on icon "button" at bounding box center [463, 58] width 10 height 10
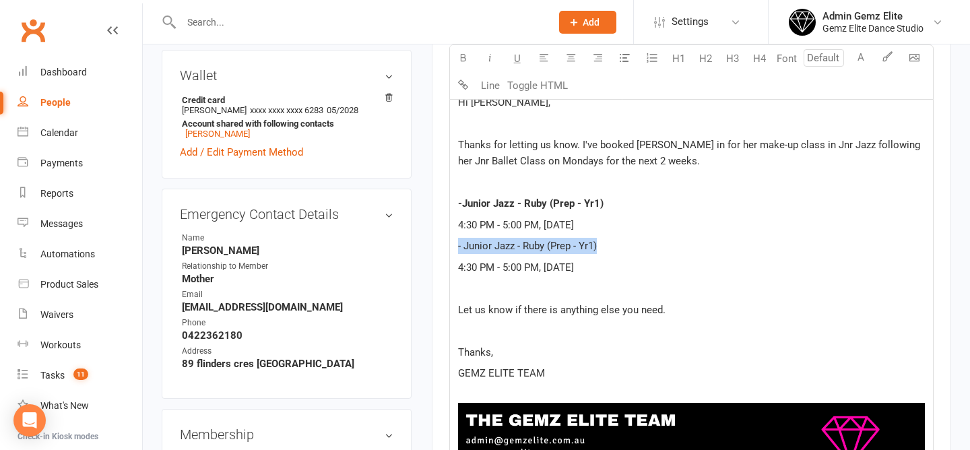
drag, startPoint x: 607, startPoint y: 251, endPoint x: 450, endPoint y: 250, distance: 157.0
click at [450, 250] on div "Hi Vanja, ﻿ Thanks for letting us know. I've booked Mila in for her make-up cla…" at bounding box center [691, 298] width 483 height 425
click at [459, 53] on icon "button" at bounding box center [463, 58] width 10 height 10
click at [578, 251] on span "- Junior Jazz - Ruby (Prep - Yr1)" at bounding box center [532, 246] width 148 height 12
click at [720, 188] on p "﻿" at bounding box center [691, 183] width 467 height 16
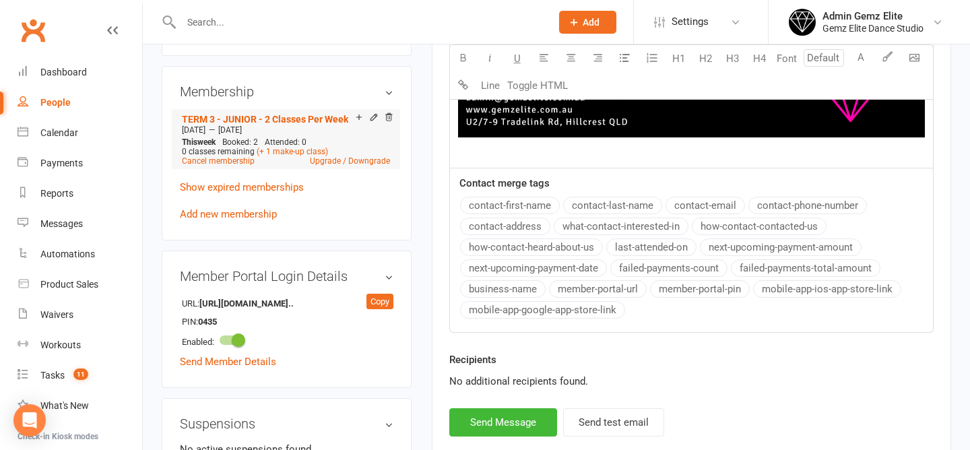
scroll to position [818, 0]
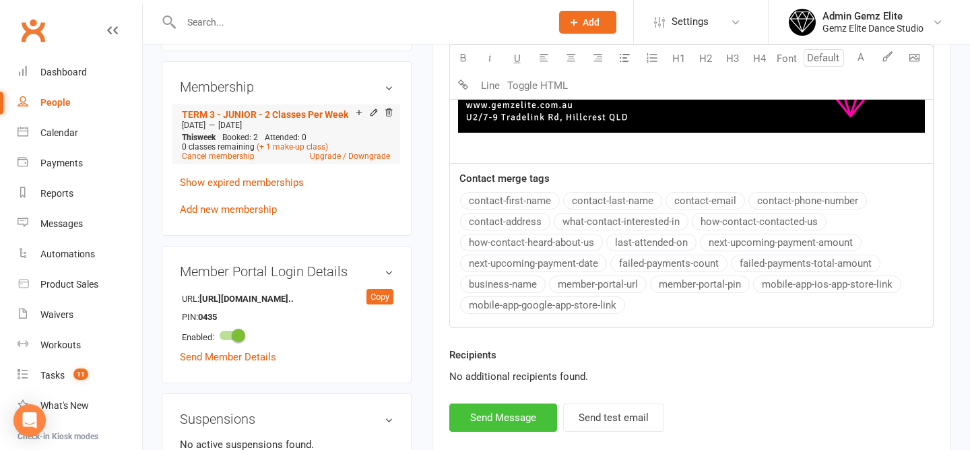
click at [506, 420] on button "Send Message" at bounding box center [503, 418] width 108 height 28
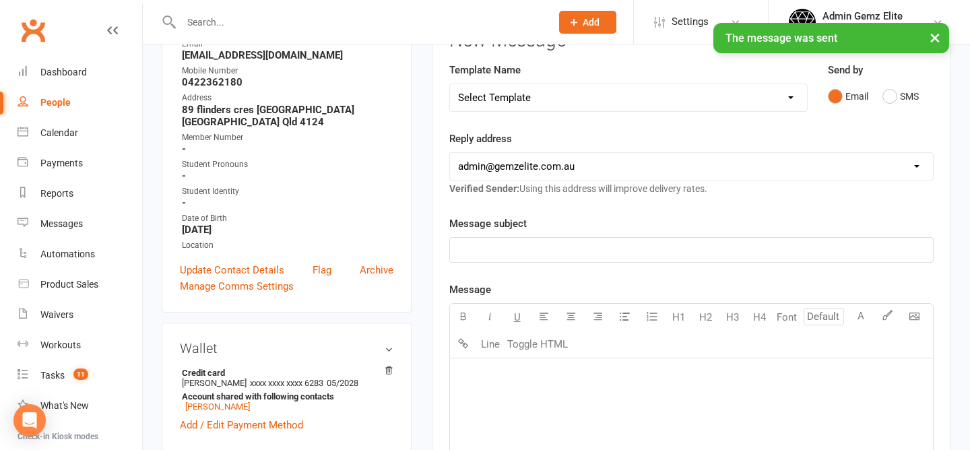
scroll to position [0, 0]
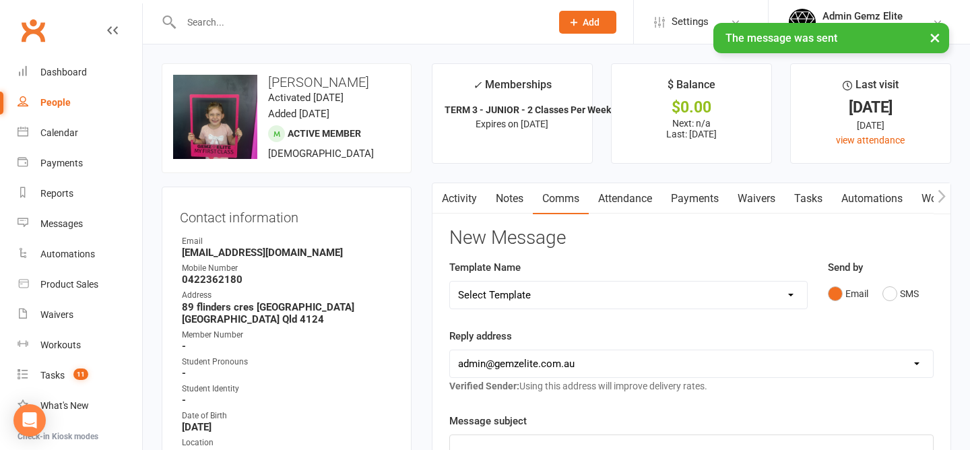
click at [456, 202] on link "Activity" at bounding box center [460, 198] width 54 height 31
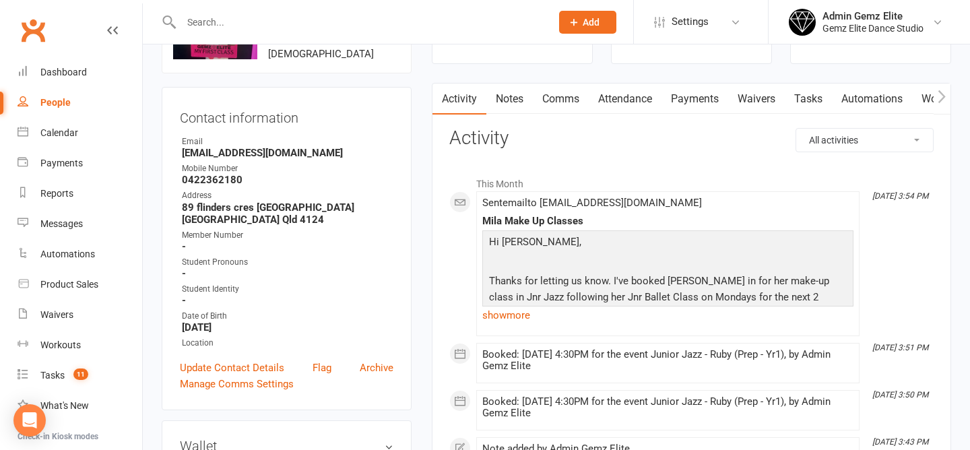
scroll to position [179, 0]
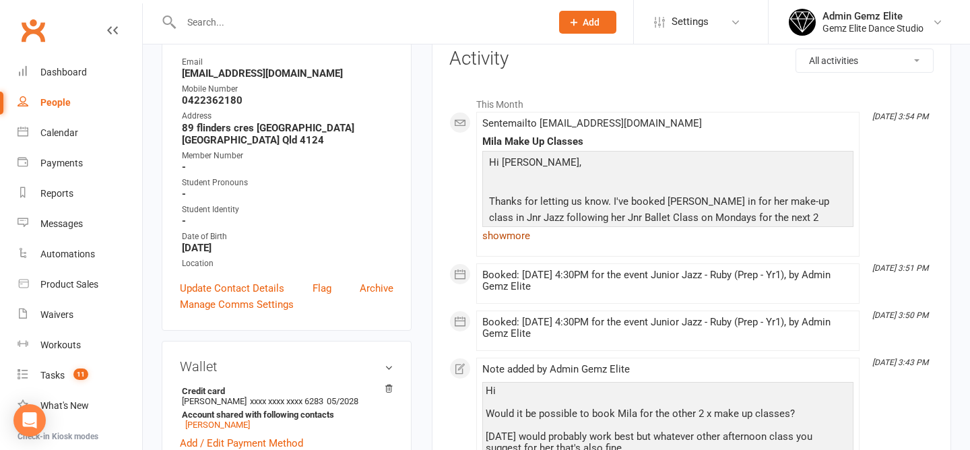
click at [520, 241] on link "show more" at bounding box center [667, 235] width 371 height 19
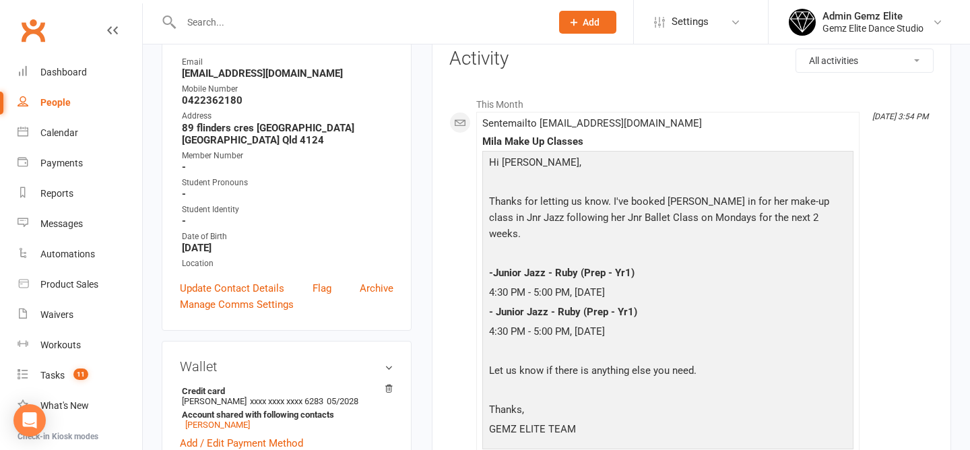
scroll to position [0, 0]
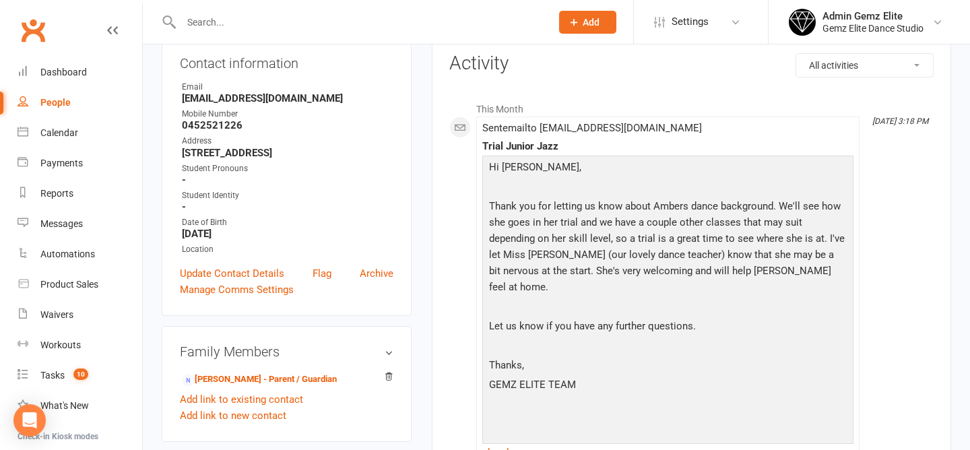
scroll to position [51, 0]
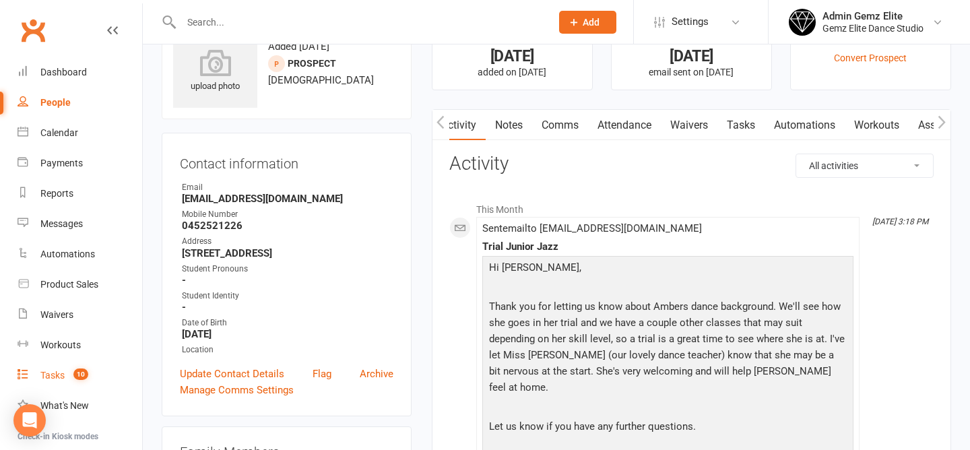
click at [73, 373] on count-badge "10" at bounding box center [78, 375] width 22 height 11
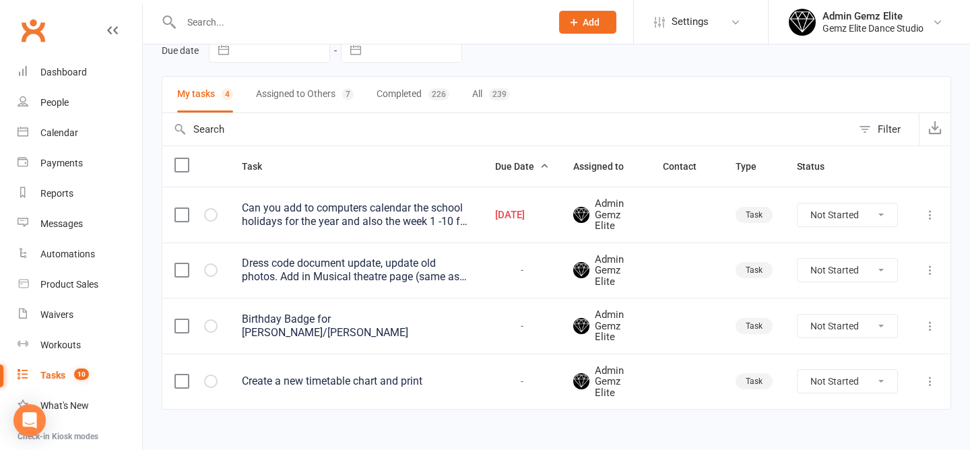
scroll to position [84, 0]
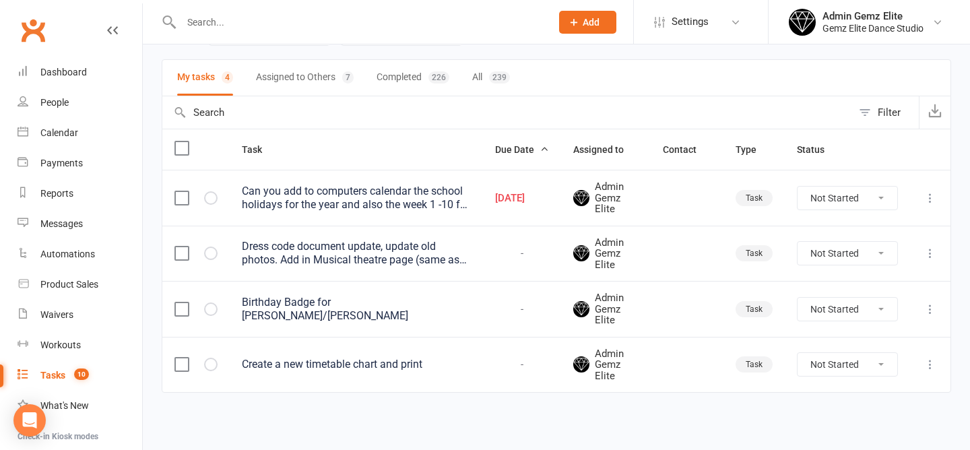
click at [863, 307] on select "Not Started In Progress Waiting Complete" at bounding box center [848, 309] width 100 height 23
select select "unstarted"
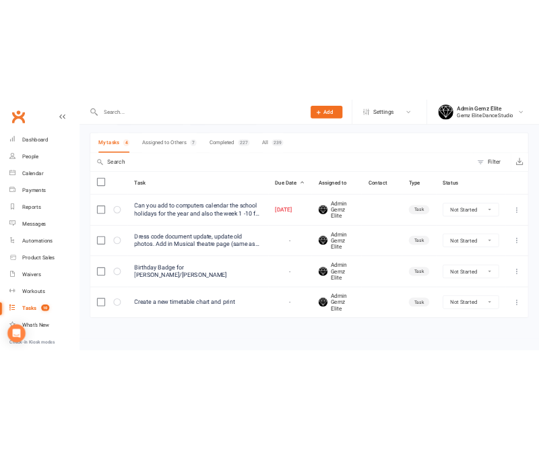
scroll to position [28, 0]
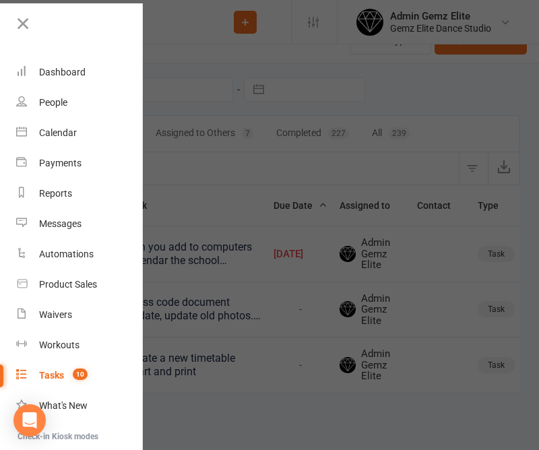
click at [181, 100] on div at bounding box center [269, 225] width 539 height 450
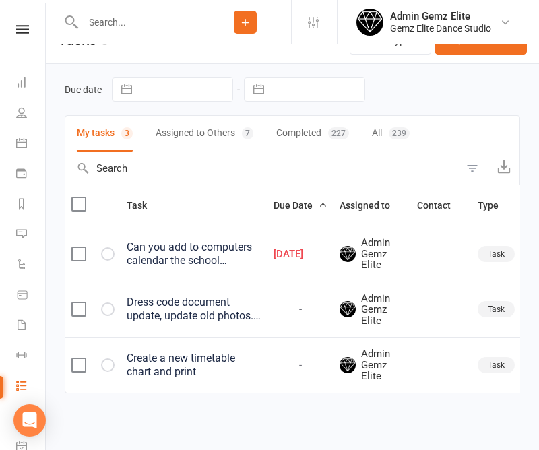
click at [212, 260] on div "Can you add to computers calendar the school holidays for the year and also the…" at bounding box center [194, 254] width 135 height 27
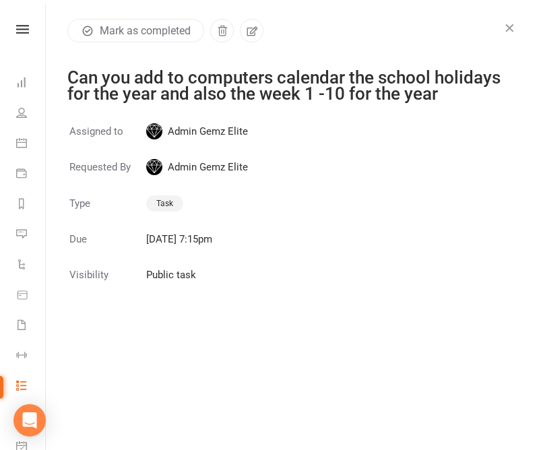
click at [510, 26] on icon "button" at bounding box center [509, 27] width 13 height 13
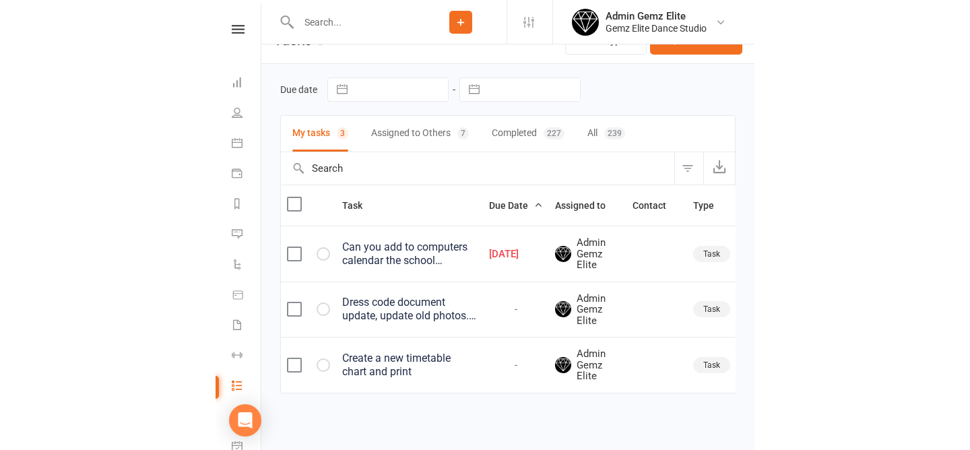
scroll to position [6, 0]
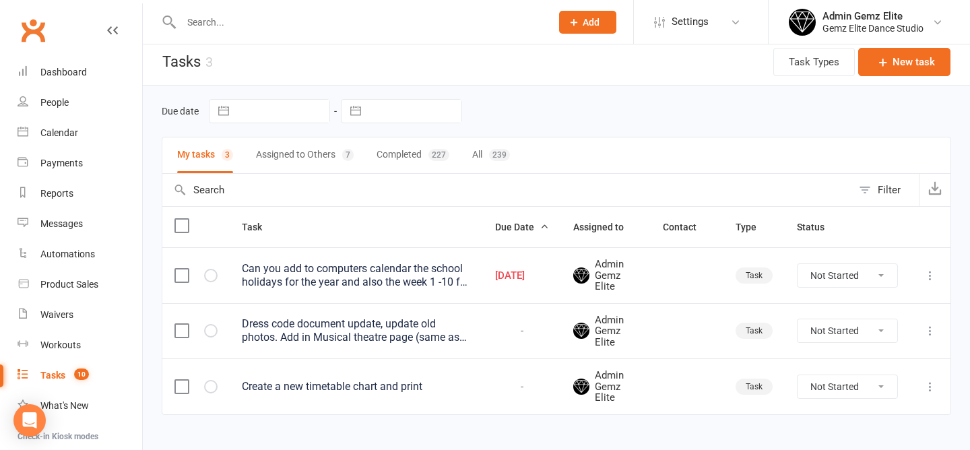
click at [836, 278] on select "Not Started In Progress Waiting Complete" at bounding box center [848, 275] width 100 height 23
select select "unstarted"
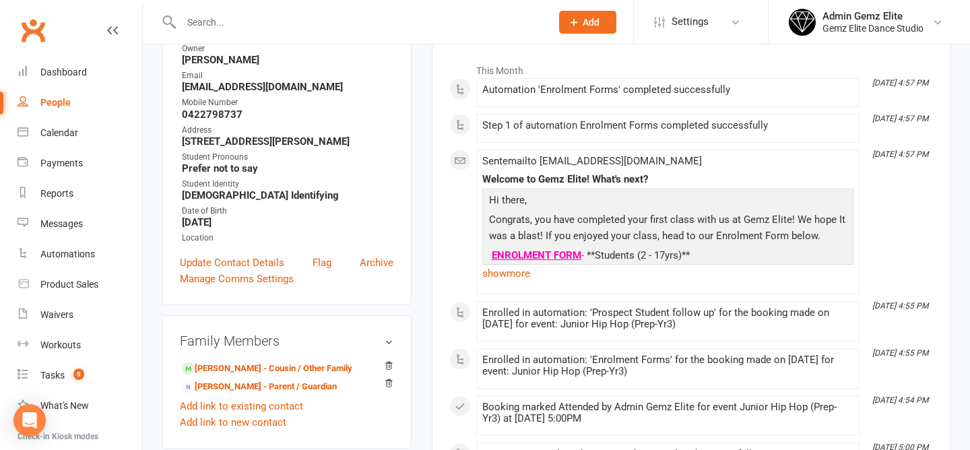
scroll to position [247, 0]
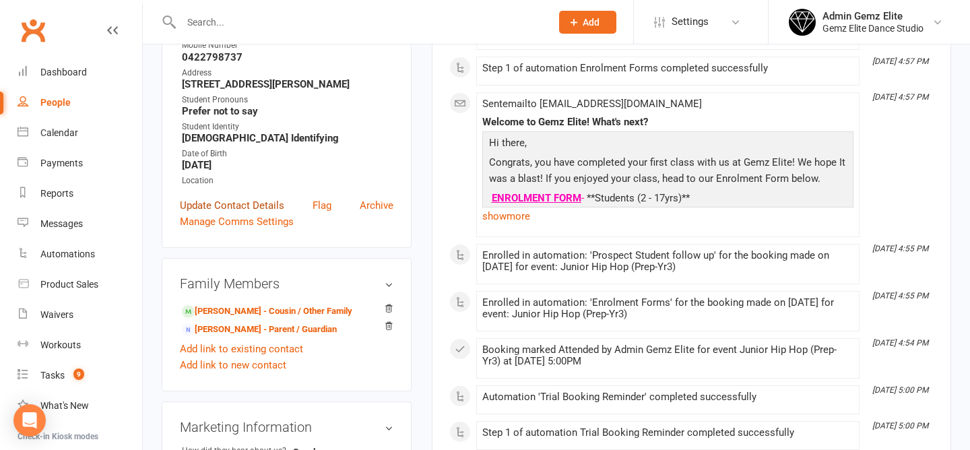
click at [241, 214] on link "Update Contact Details" at bounding box center [232, 205] width 104 height 16
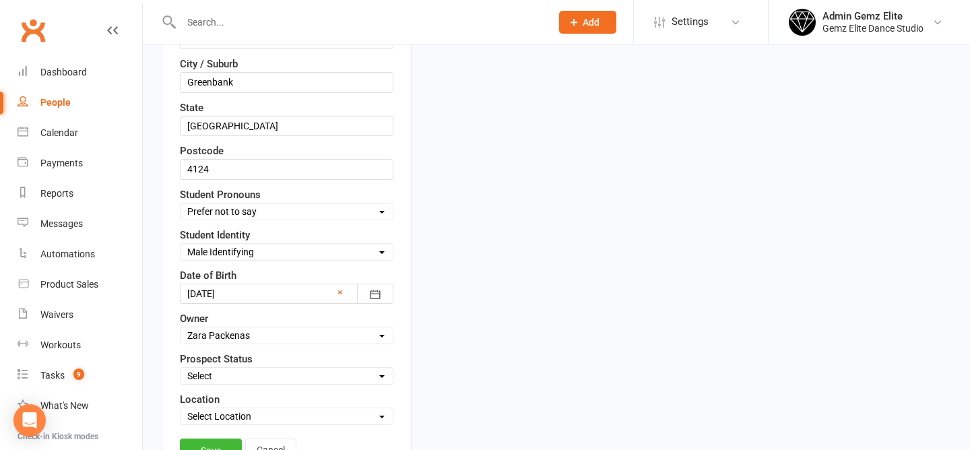
scroll to position [428, 0]
click at [534, 332] on div "upload photo [PERSON_NAME] Added [DATE] prospect [DEMOGRAPHIC_DATA] Contact inf…" at bounding box center [557, 406] width 810 height 1543
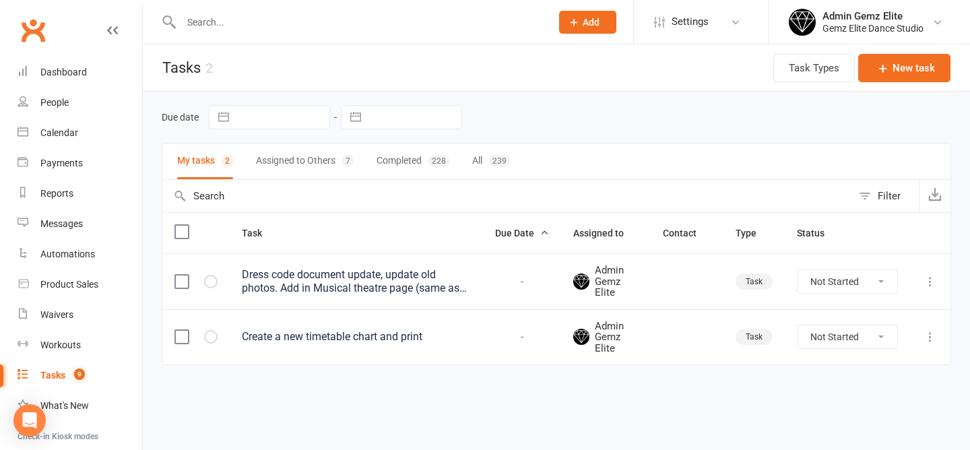
click at [303, 284] on div "Dress code document update, update old photos. Add in Musical theatre page (sam…" at bounding box center [356, 281] width 229 height 27
